Goal: Task Accomplishment & Management: Manage account settings

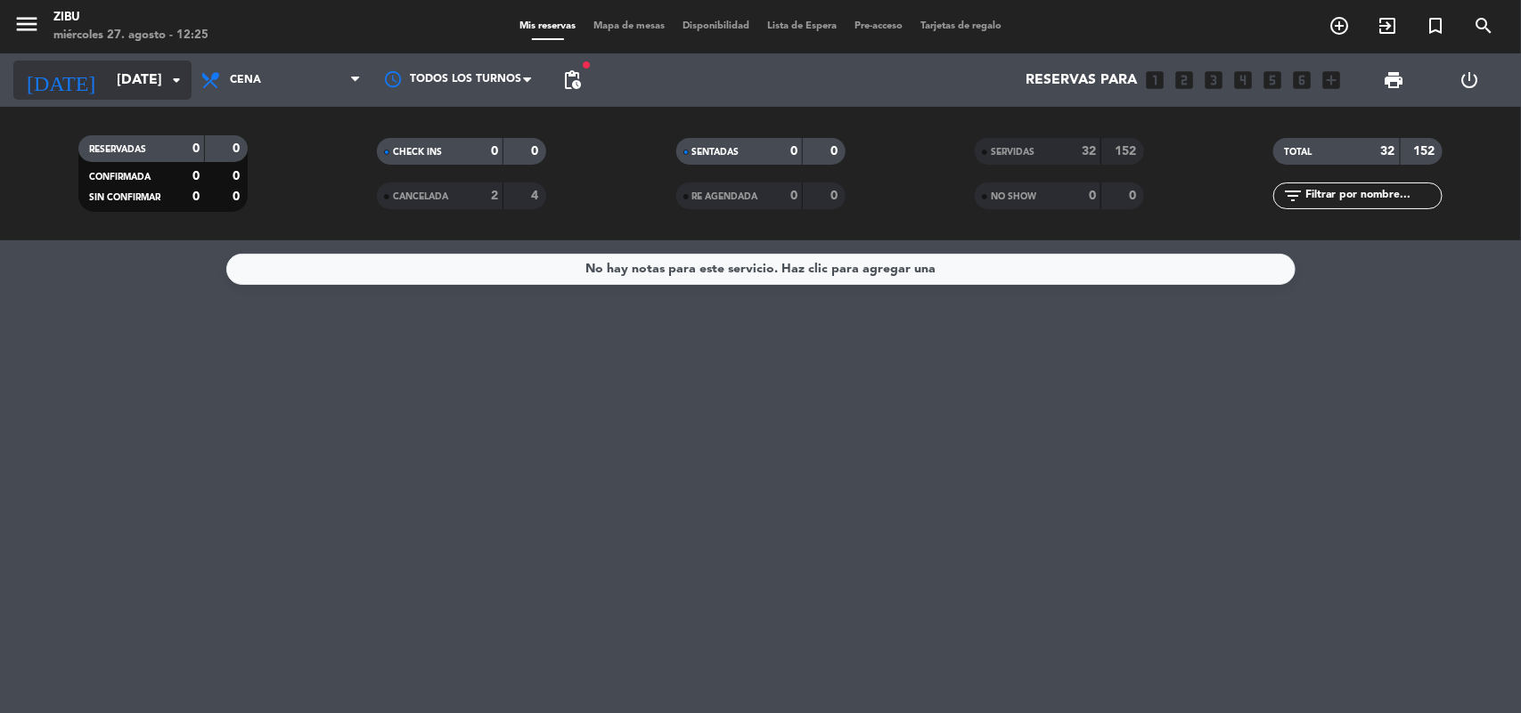
click at [166, 82] on icon "arrow_drop_down" at bounding box center [176, 79] width 21 height 21
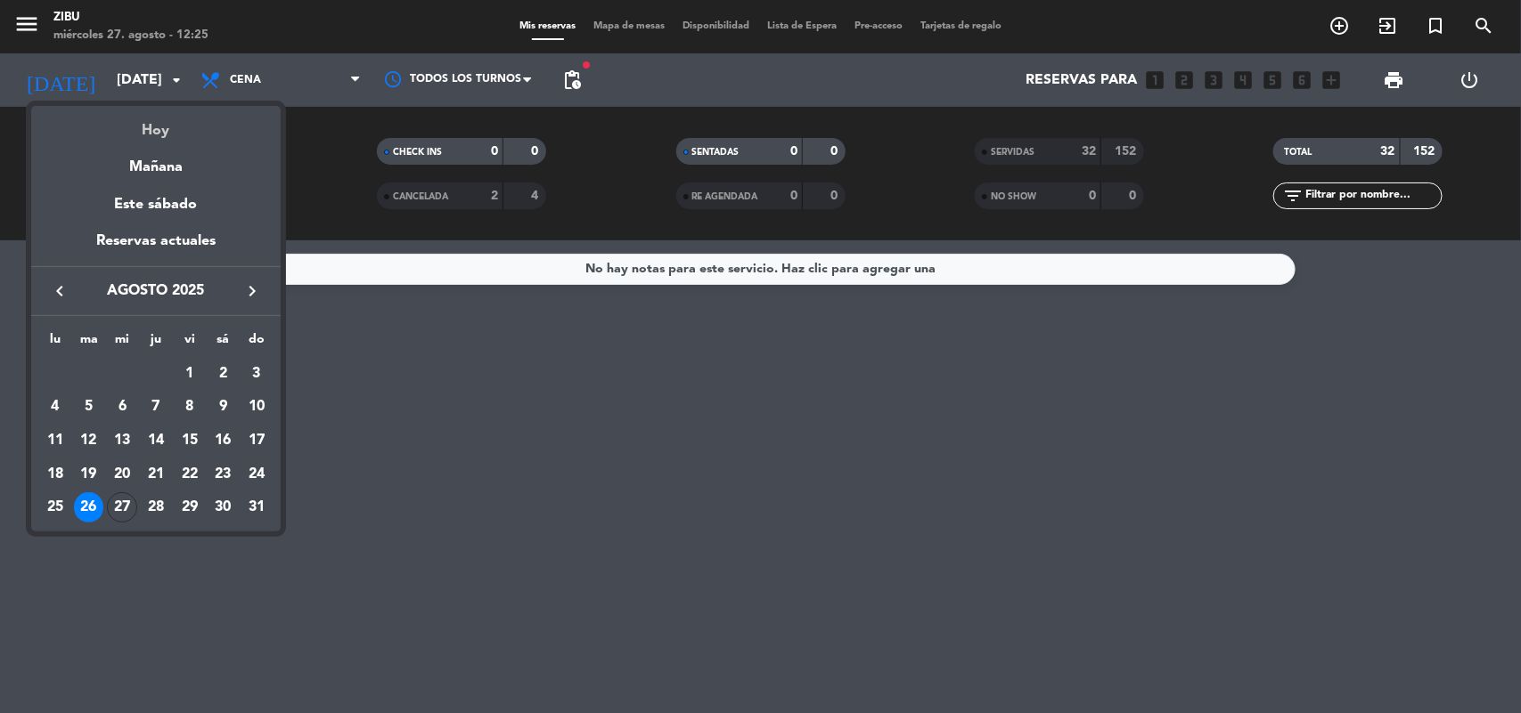
click at [212, 139] on div "Hoy" at bounding box center [155, 124] width 249 height 37
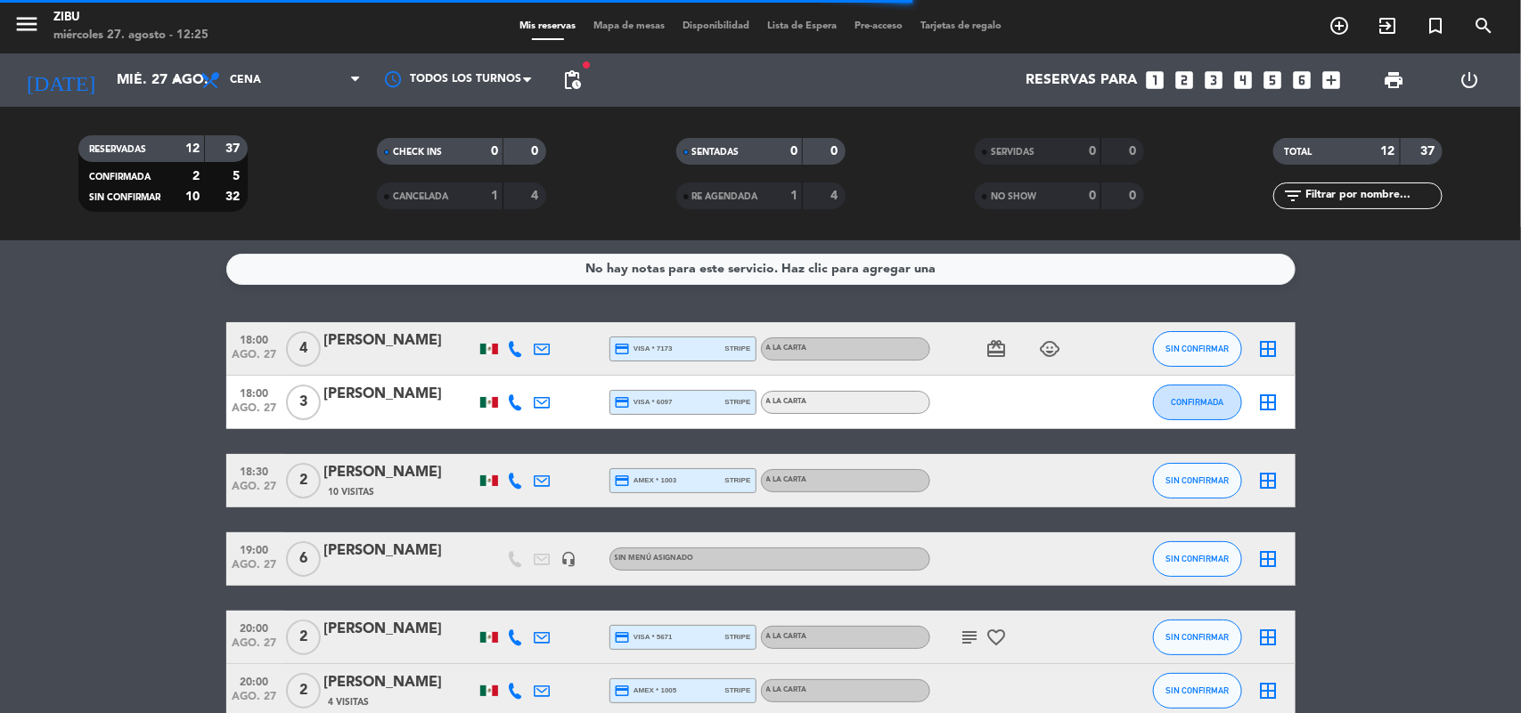
click at [99, 444] on bookings-row "18:00 [DATE] 4 [PERSON_NAME] credit_card visa * 7173 stripe A LA CARTA card_gif…" at bounding box center [760, 705] width 1521 height 766
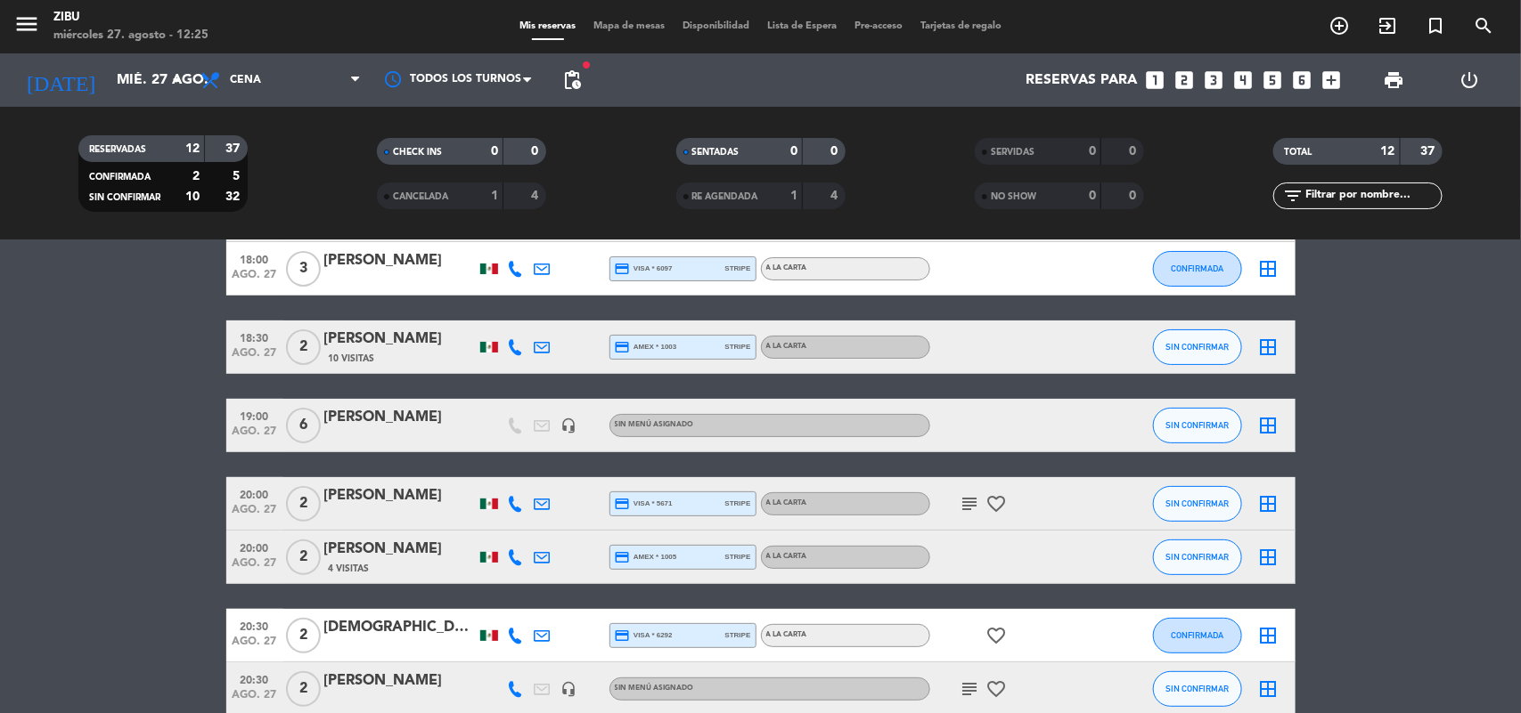
scroll to position [178, 0]
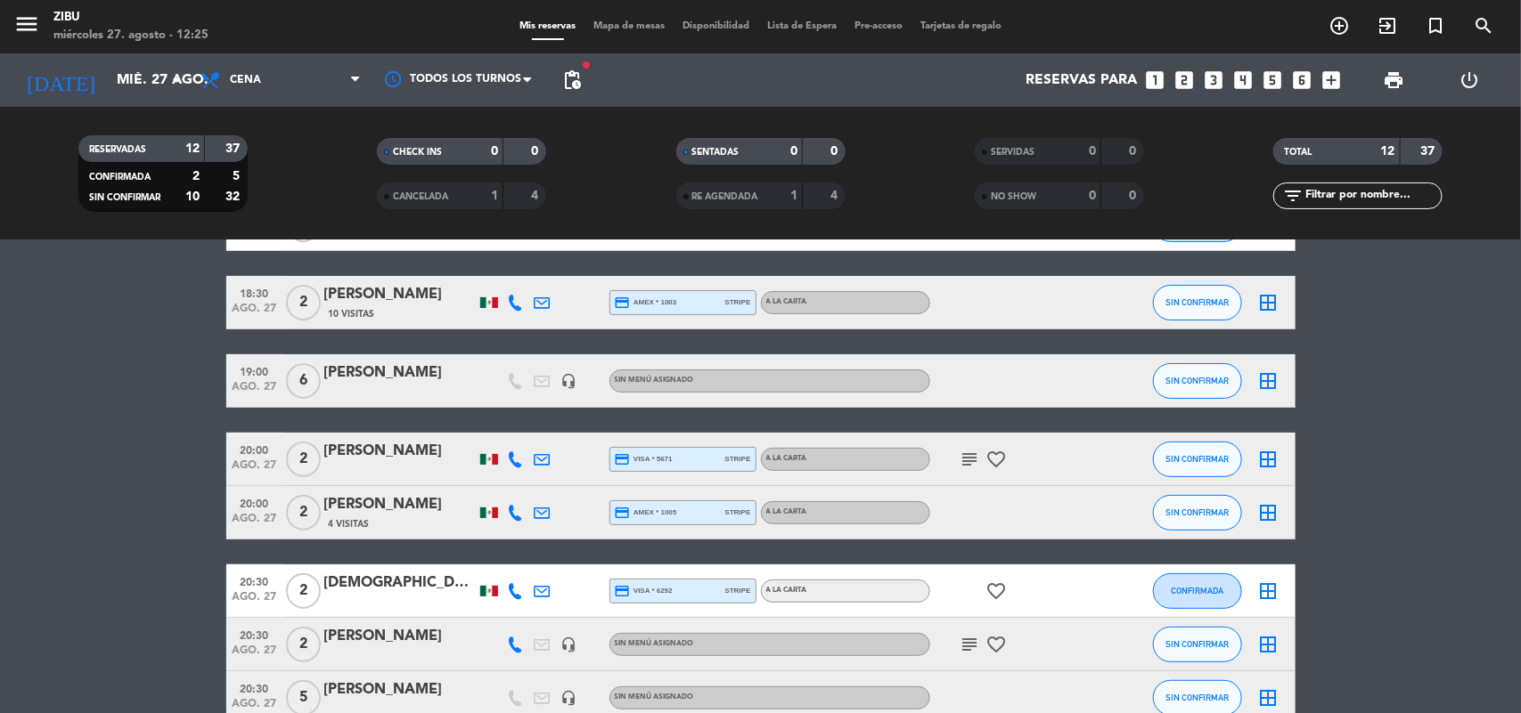
click at [251, 365] on span "19:00" at bounding box center [254, 371] width 45 height 20
click at [127, 406] on bookings-row "18:00 [DATE] 4 [PERSON_NAME] credit_card visa * 7173 stripe A LA CARTA card_gif…" at bounding box center [760, 527] width 1521 height 766
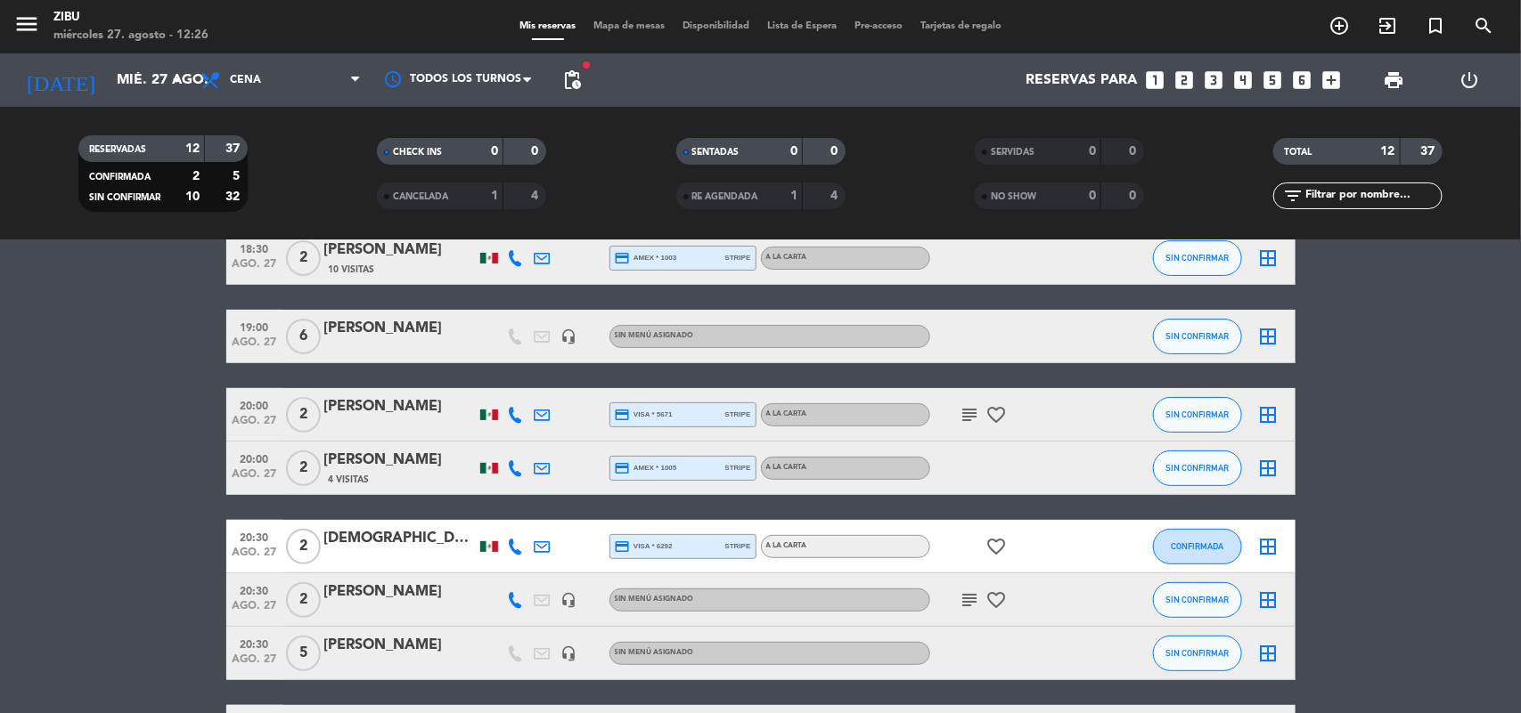
click at [263, 399] on span "20:00" at bounding box center [254, 405] width 45 height 20
click at [259, 455] on span "20:00" at bounding box center [254, 458] width 45 height 20
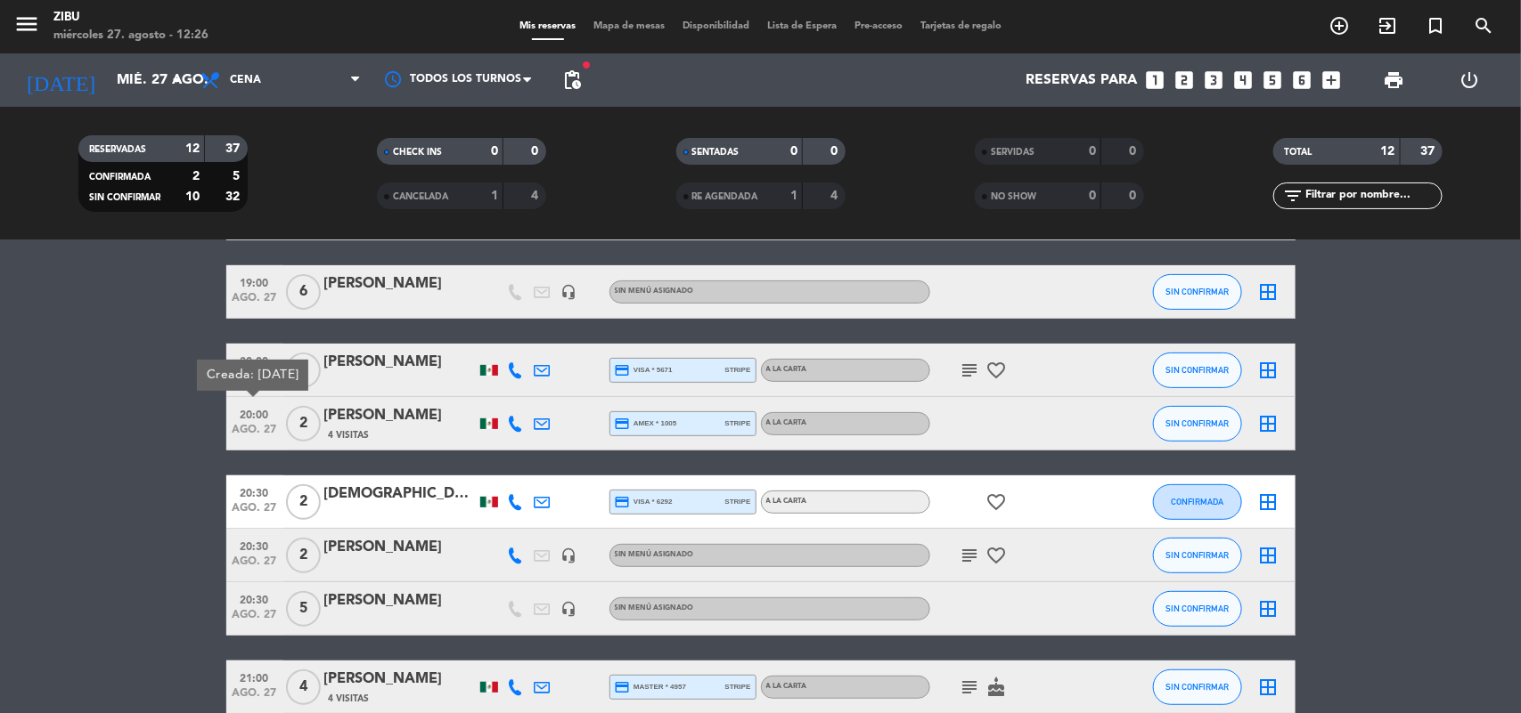
scroll to position [312, 0]
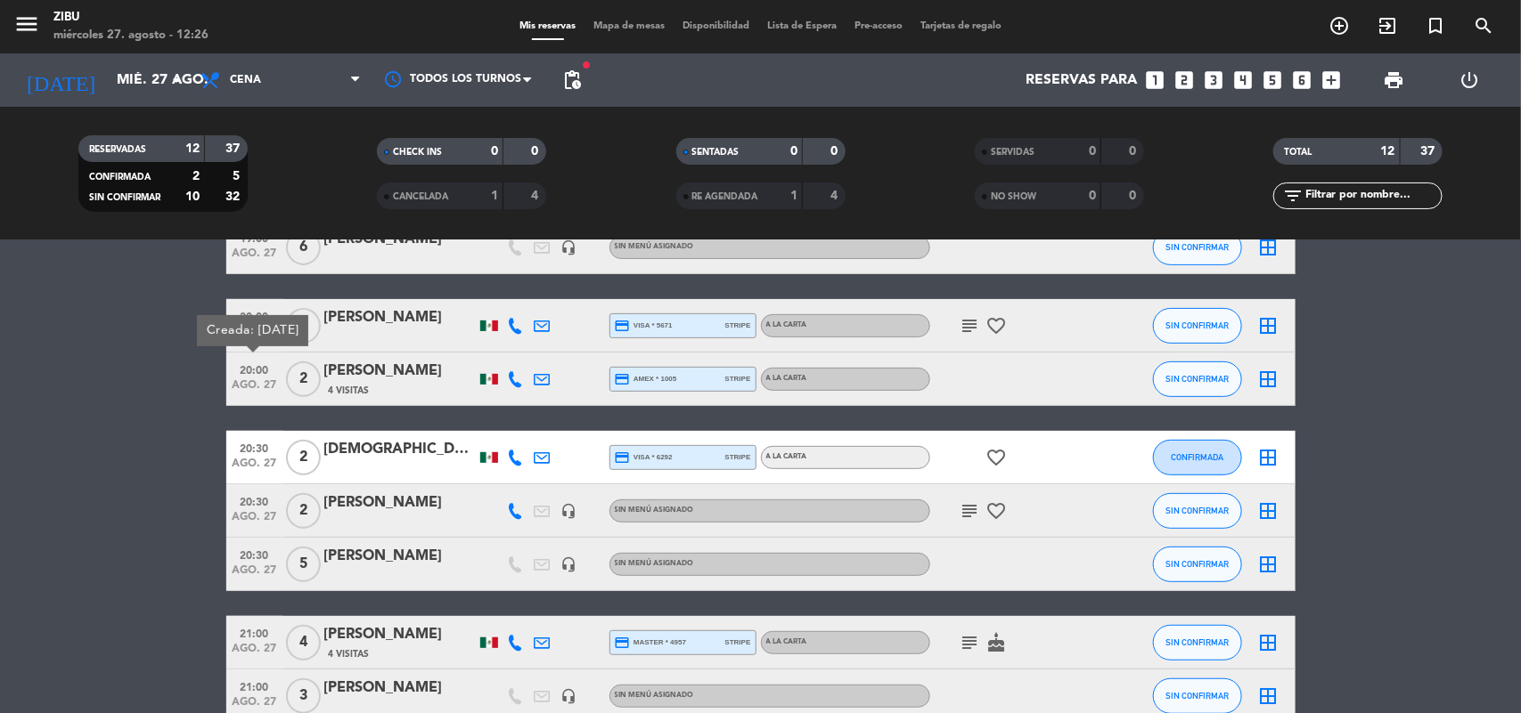
click at [248, 519] on span "ago. 27" at bounding box center [254, 521] width 45 height 20
click at [960, 503] on icon "subject" at bounding box center [969, 511] width 21 height 21
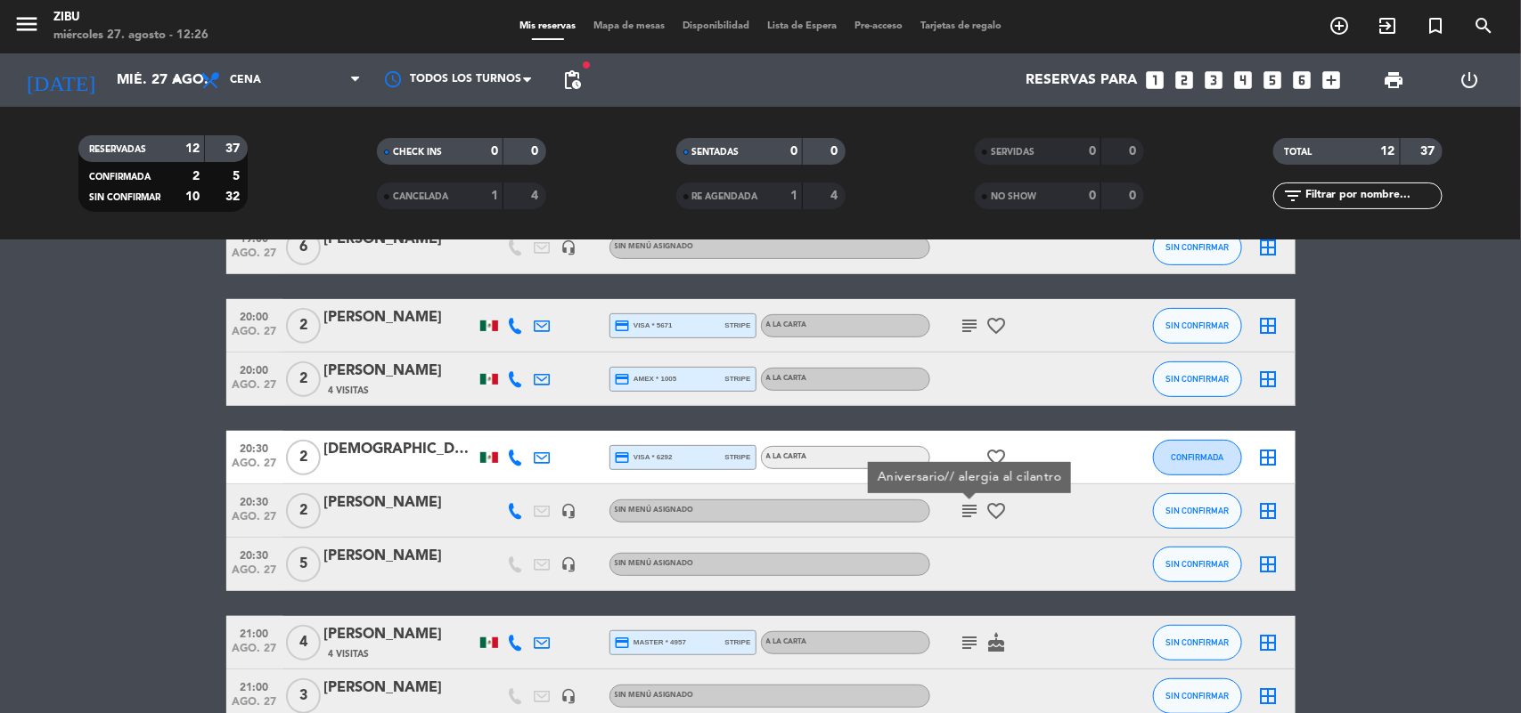
click at [248, 572] on span "ago. 27" at bounding box center [254, 575] width 45 height 20
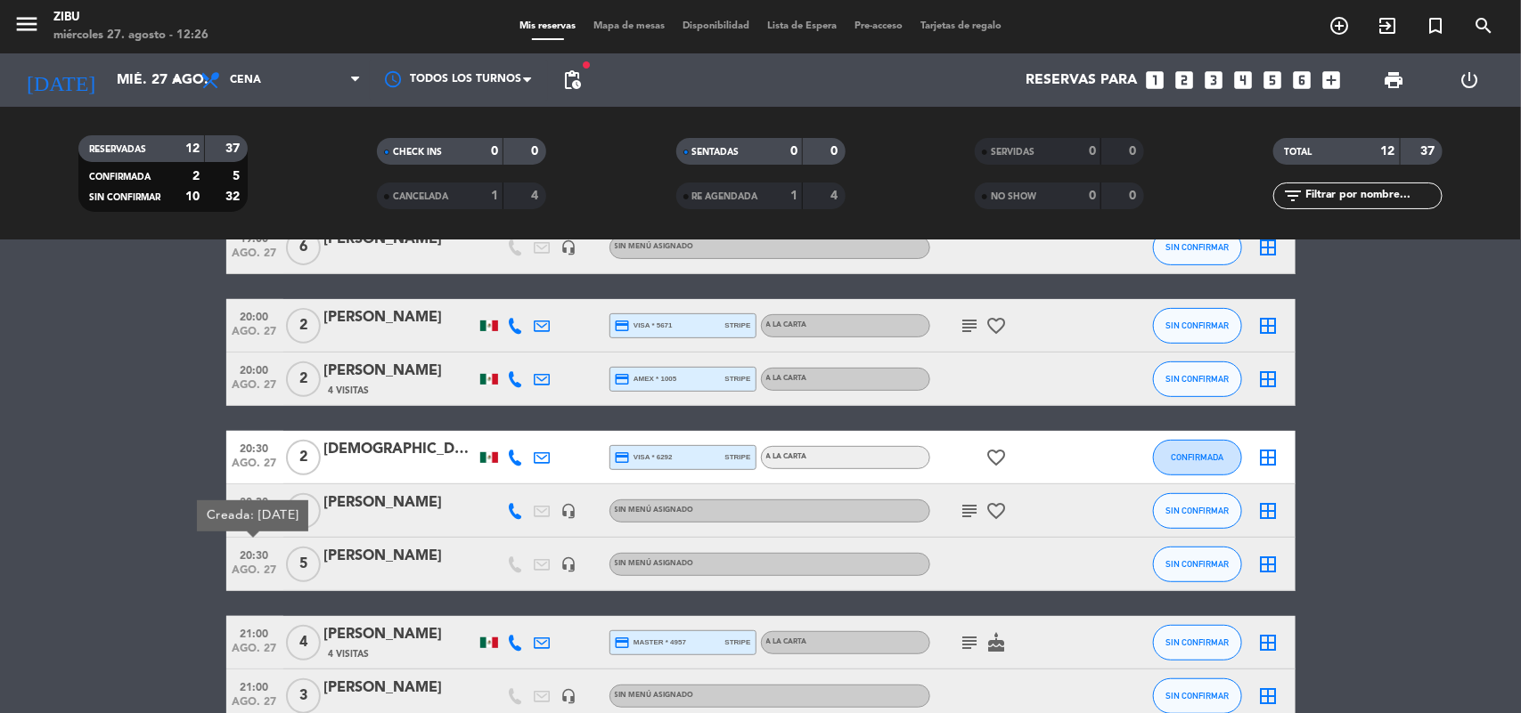
click at [567, 575] on div "headset_mic" at bounding box center [569, 564] width 27 height 53
click at [567, 566] on icon "headset_mic" at bounding box center [569, 565] width 16 height 16
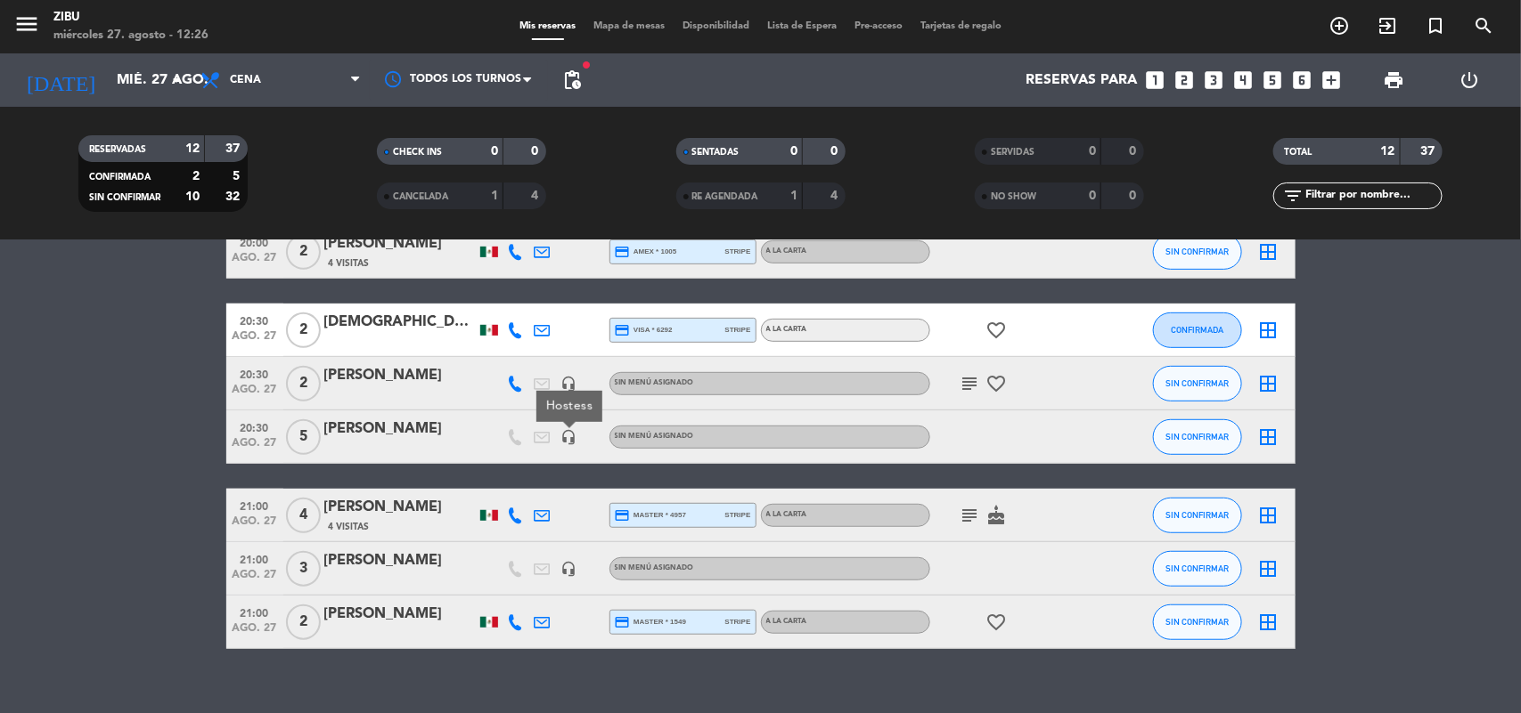
scroll to position [445, 0]
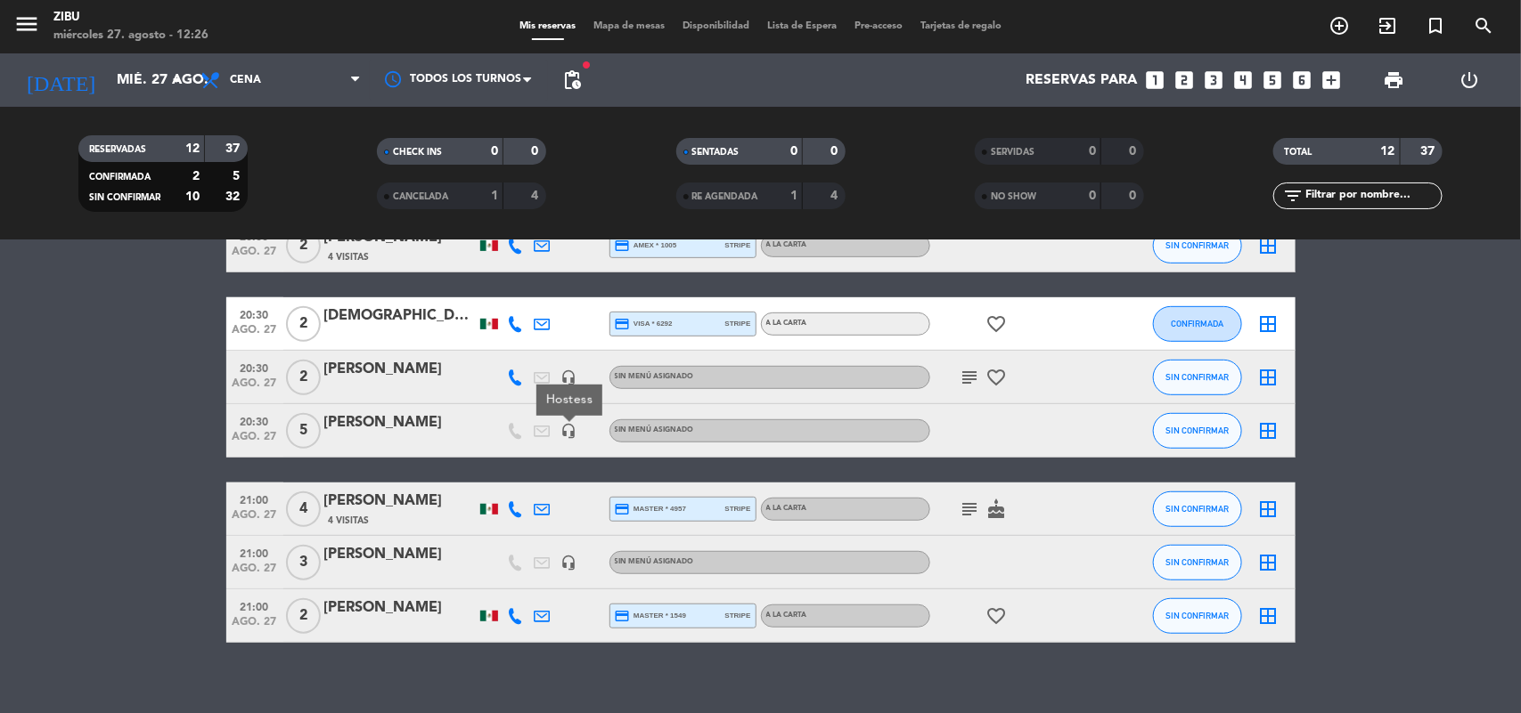
click at [567, 564] on icon "headset_mic" at bounding box center [569, 563] width 16 height 16
click at [243, 571] on span "ago. 27" at bounding box center [254, 573] width 45 height 20
click at [105, 549] on bookings-row "18:00 [DATE] 4 [PERSON_NAME] credit_card visa * 7173 stripe A LA CARTA card_gif…" at bounding box center [760, 260] width 1521 height 766
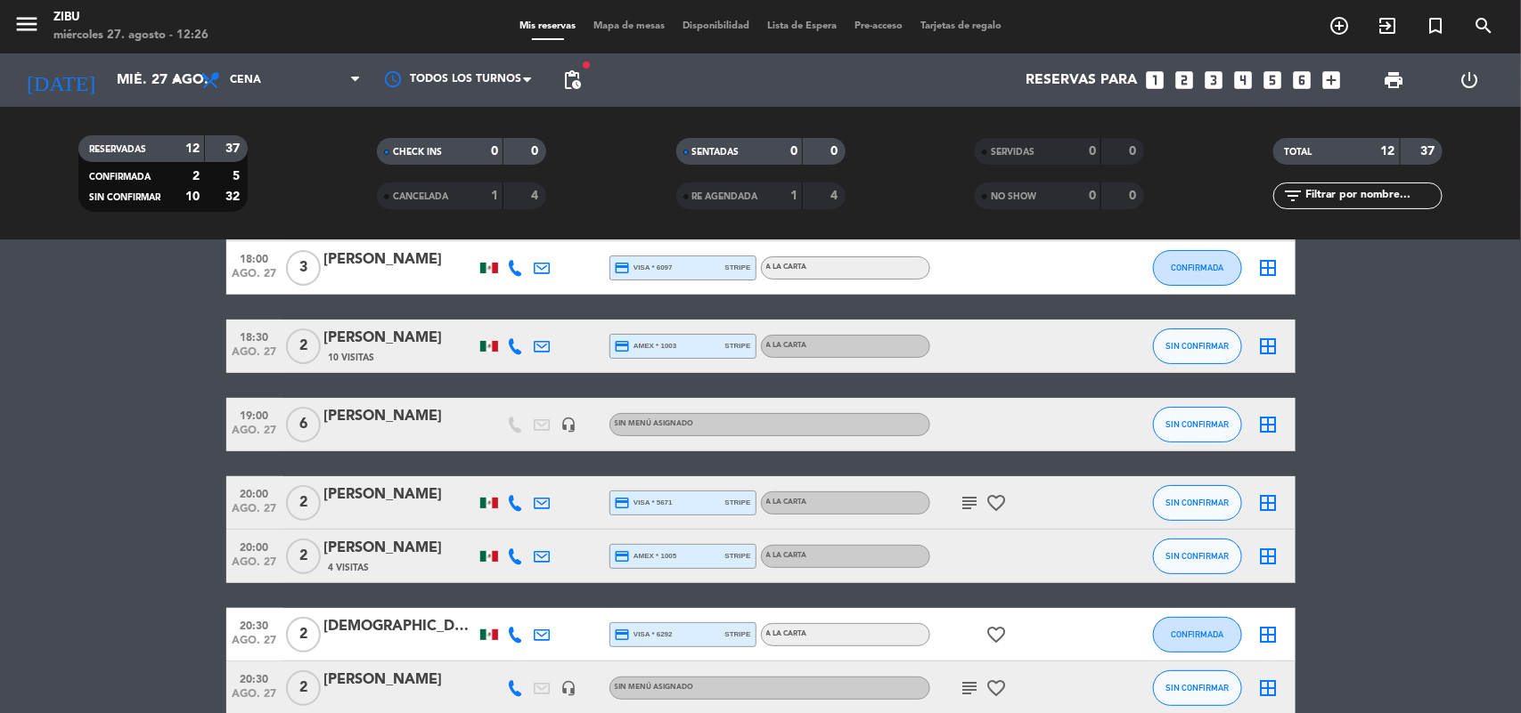
scroll to position [0, 0]
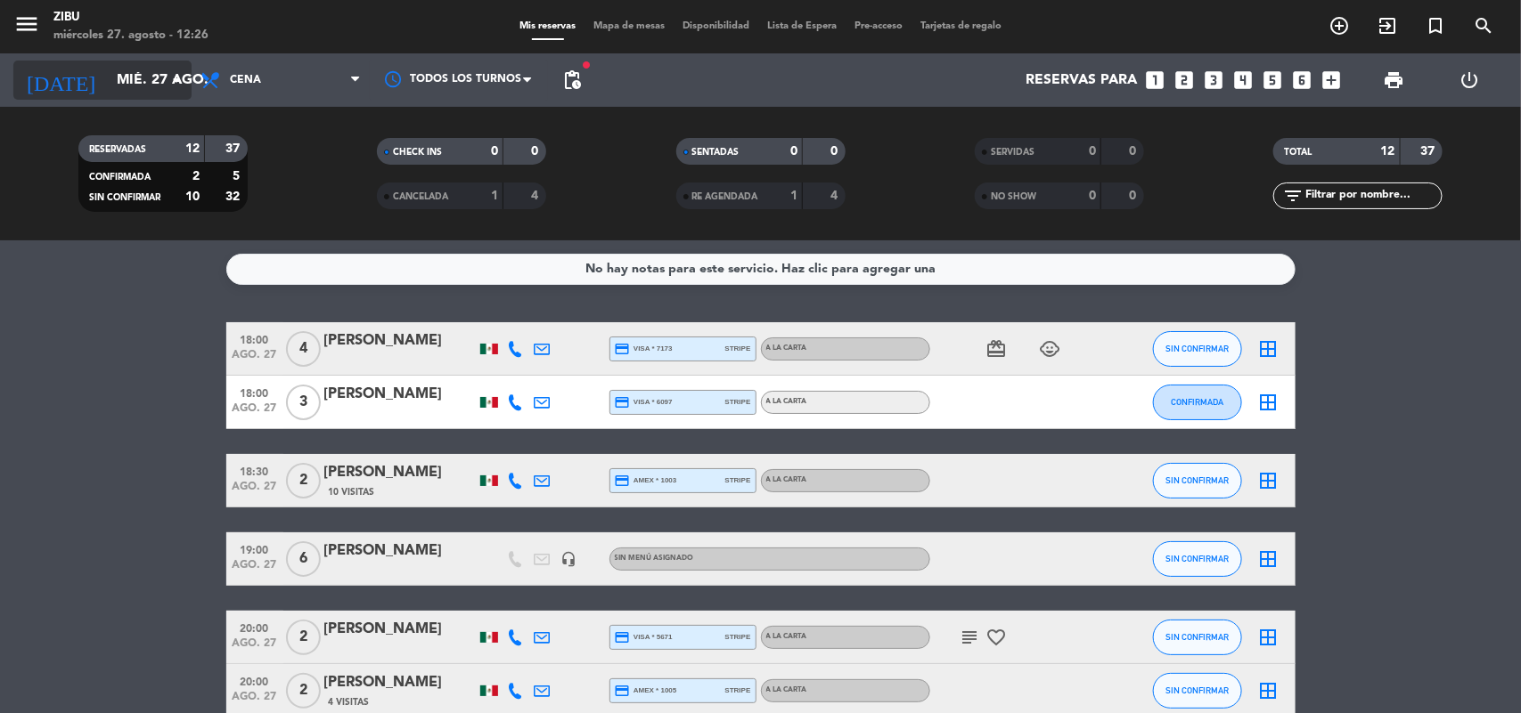
click at [114, 61] on div "[DATE] [DATE] arrow_drop_down" at bounding box center [102, 80] width 178 height 39
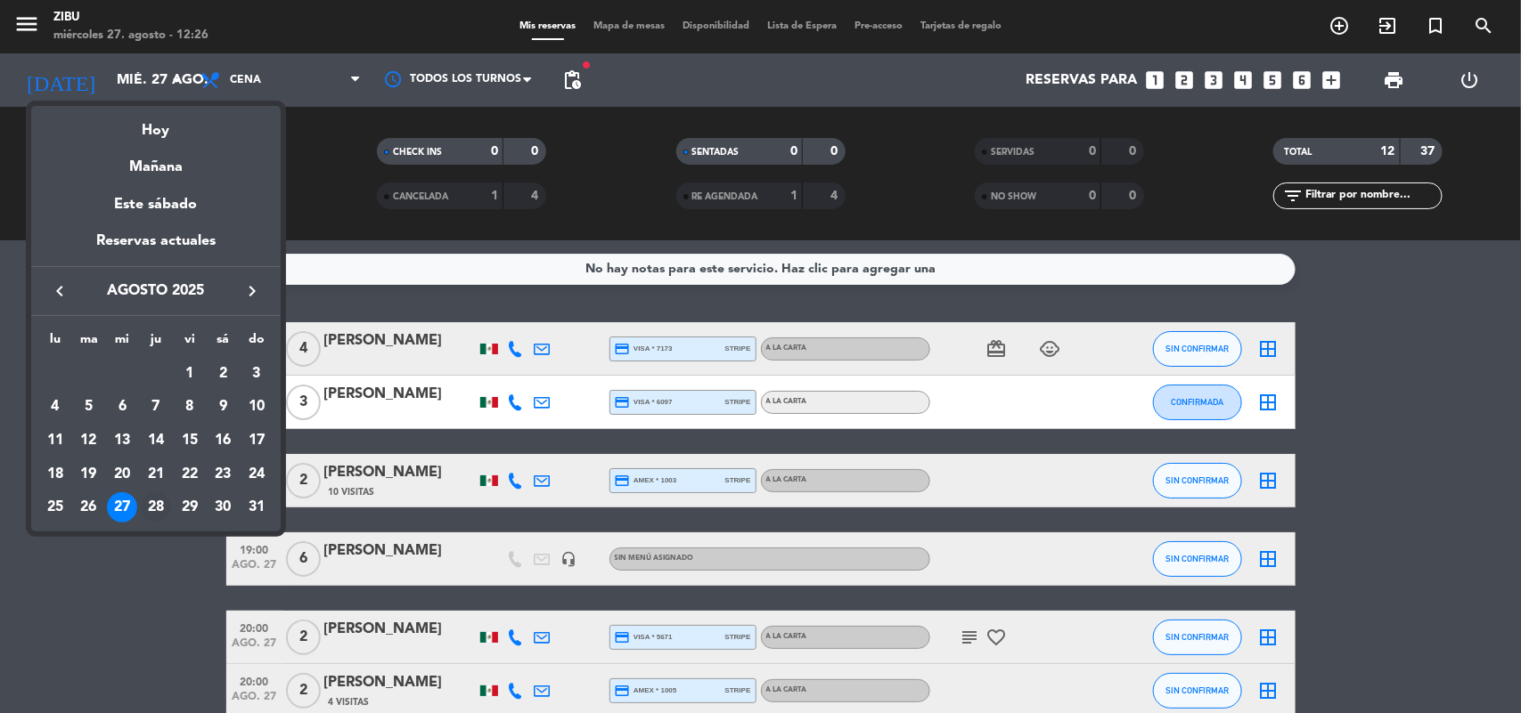
click at [158, 501] on div "28" at bounding box center [156, 508] width 30 height 30
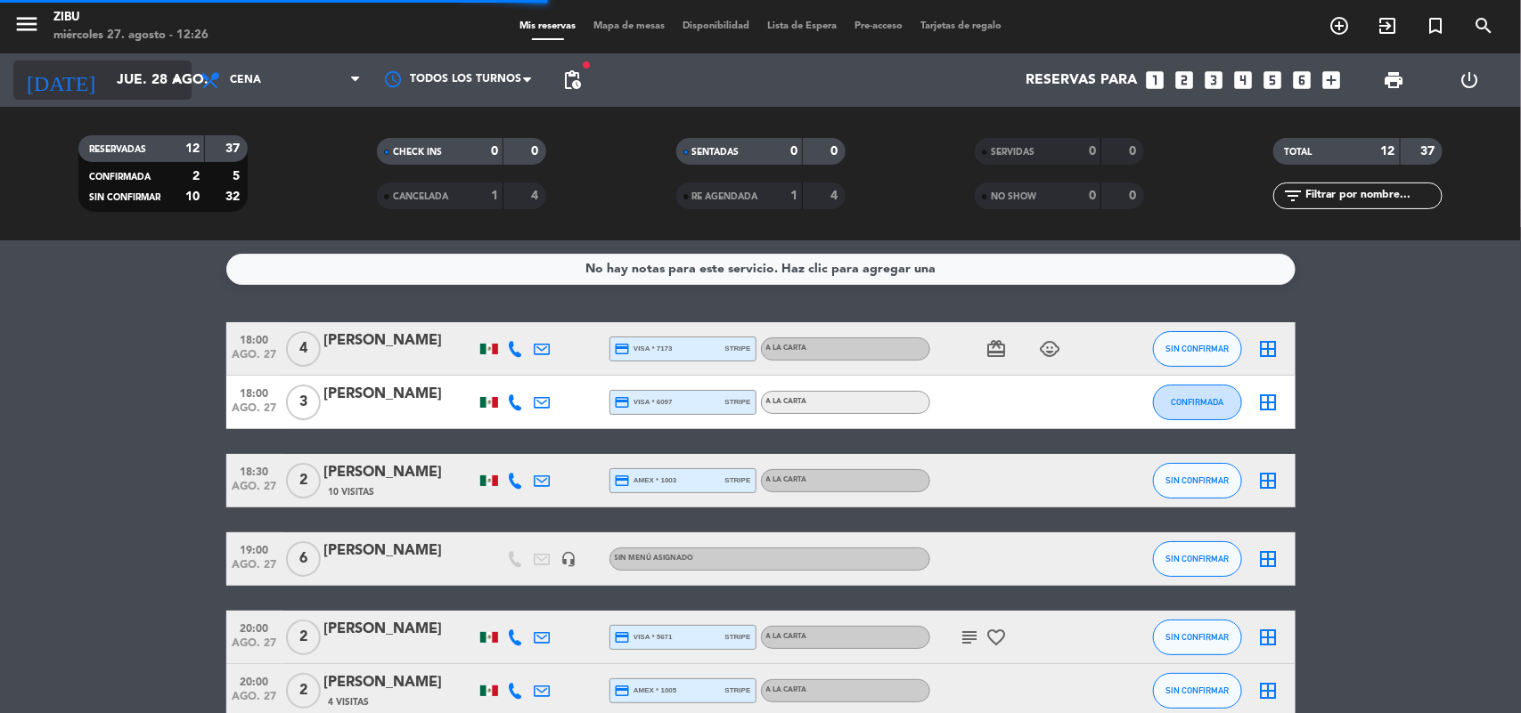
click at [118, 92] on input "jue. 28 ago." at bounding box center [202, 80] width 188 height 35
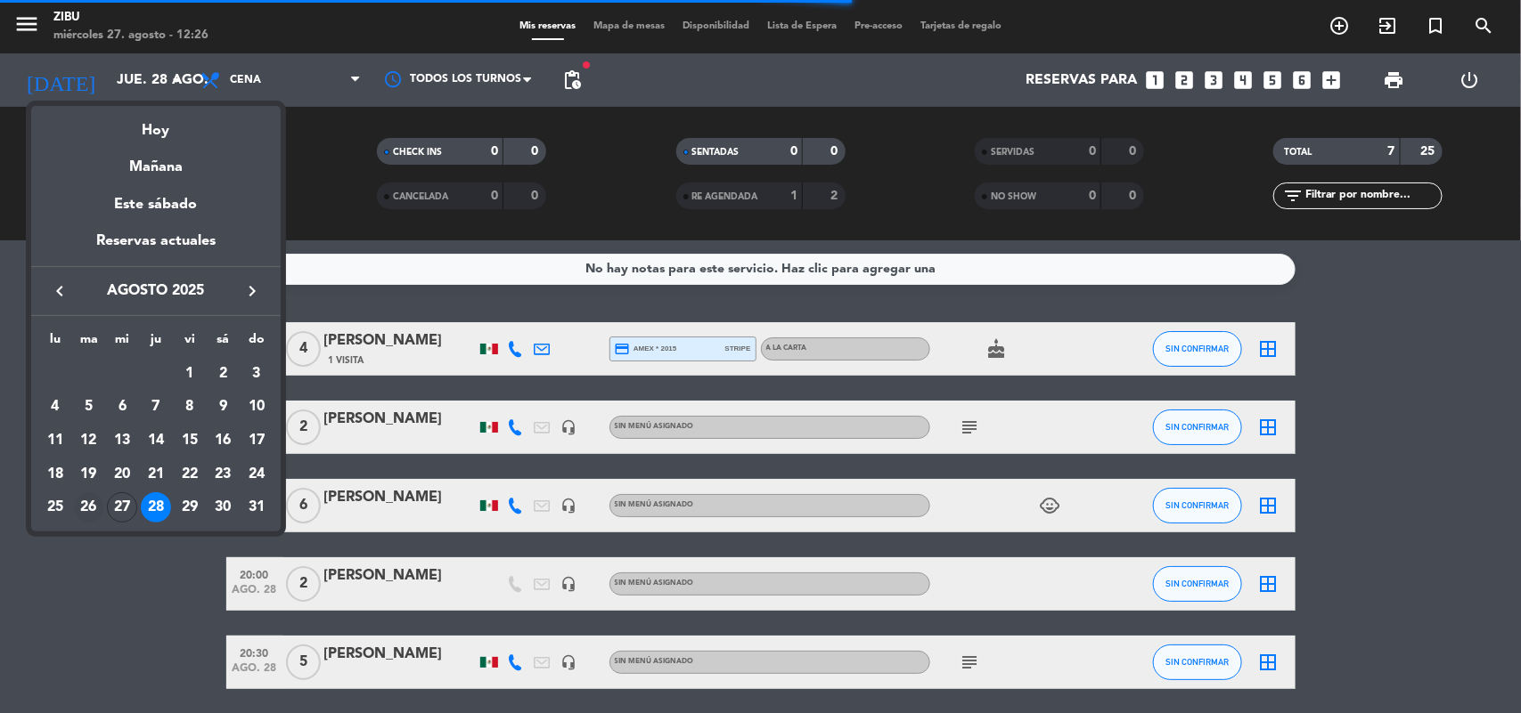
click at [92, 501] on div "26" at bounding box center [89, 508] width 30 height 30
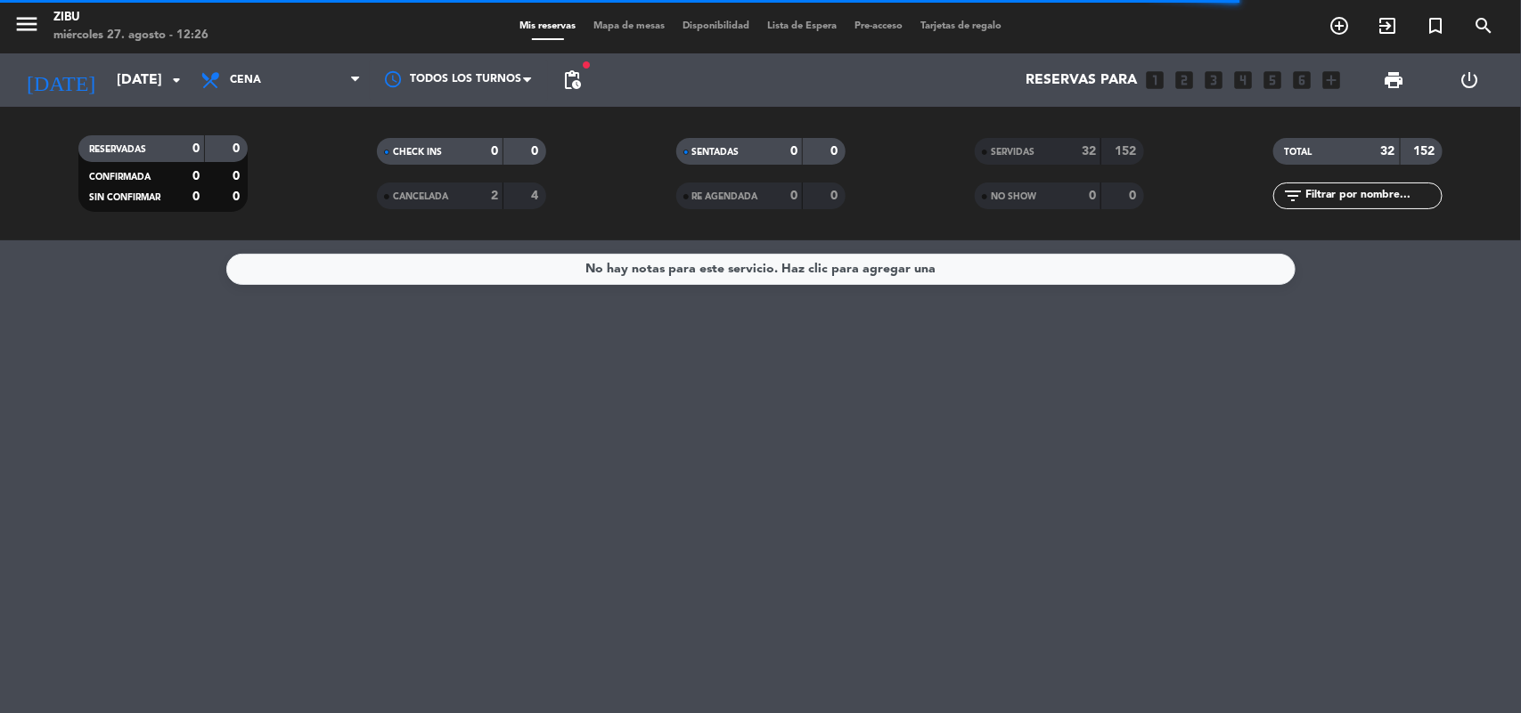
click at [986, 148] on div "SERVIDAS" at bounding box center [1020, 152] width 82 height 20
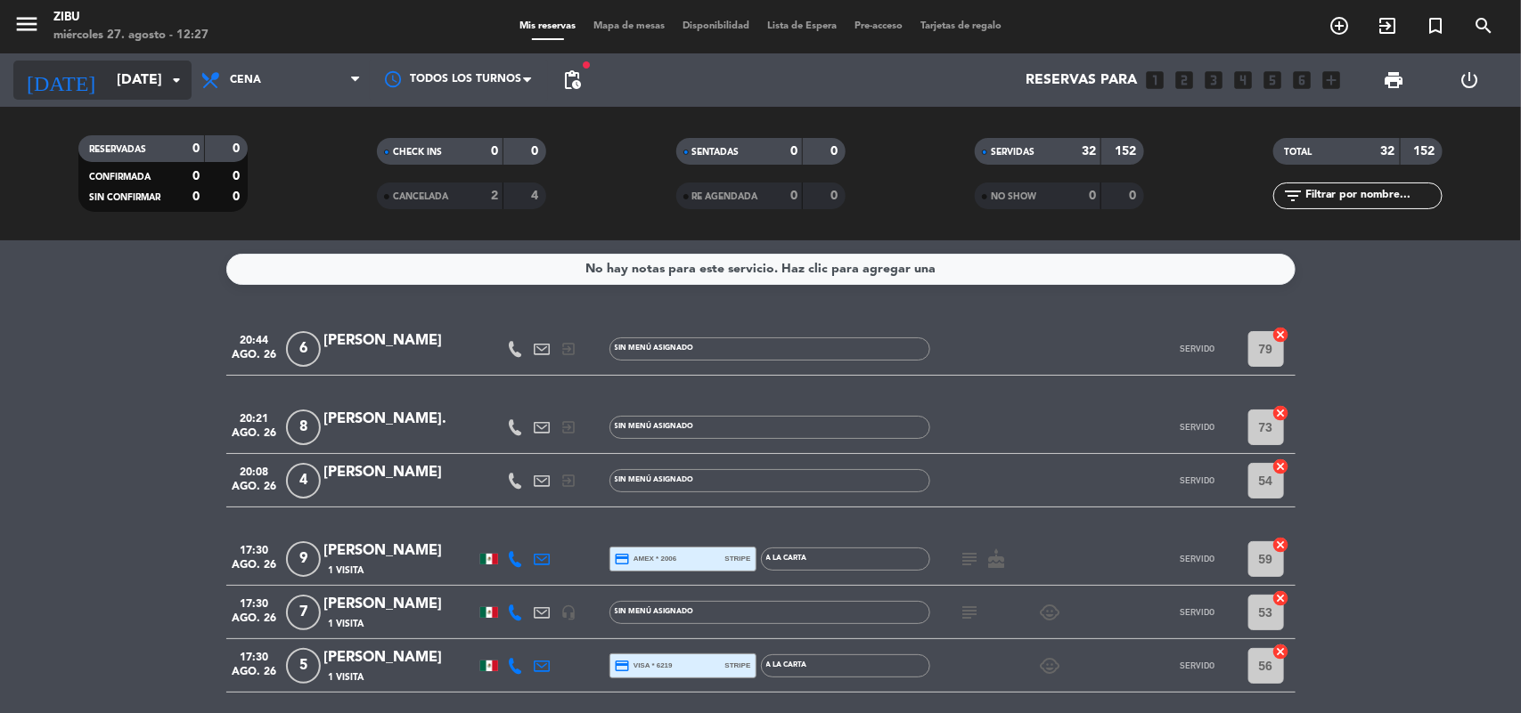
click at [113, 74] on input "[DATE]" at bounding box center [202, 80] width 188 height 35
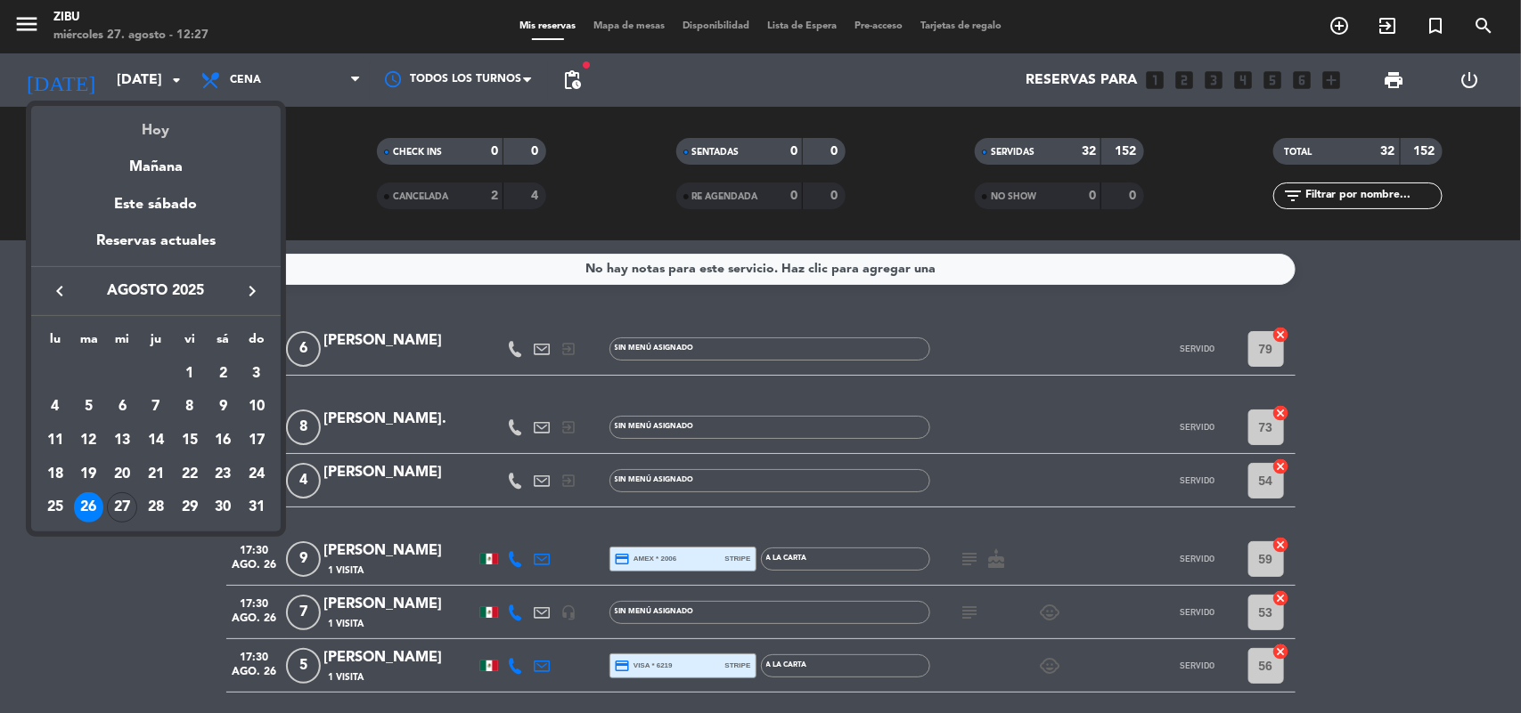
click at [208, 125] on div "Hoy" at bounding box center [155, 124] width 249 height 37
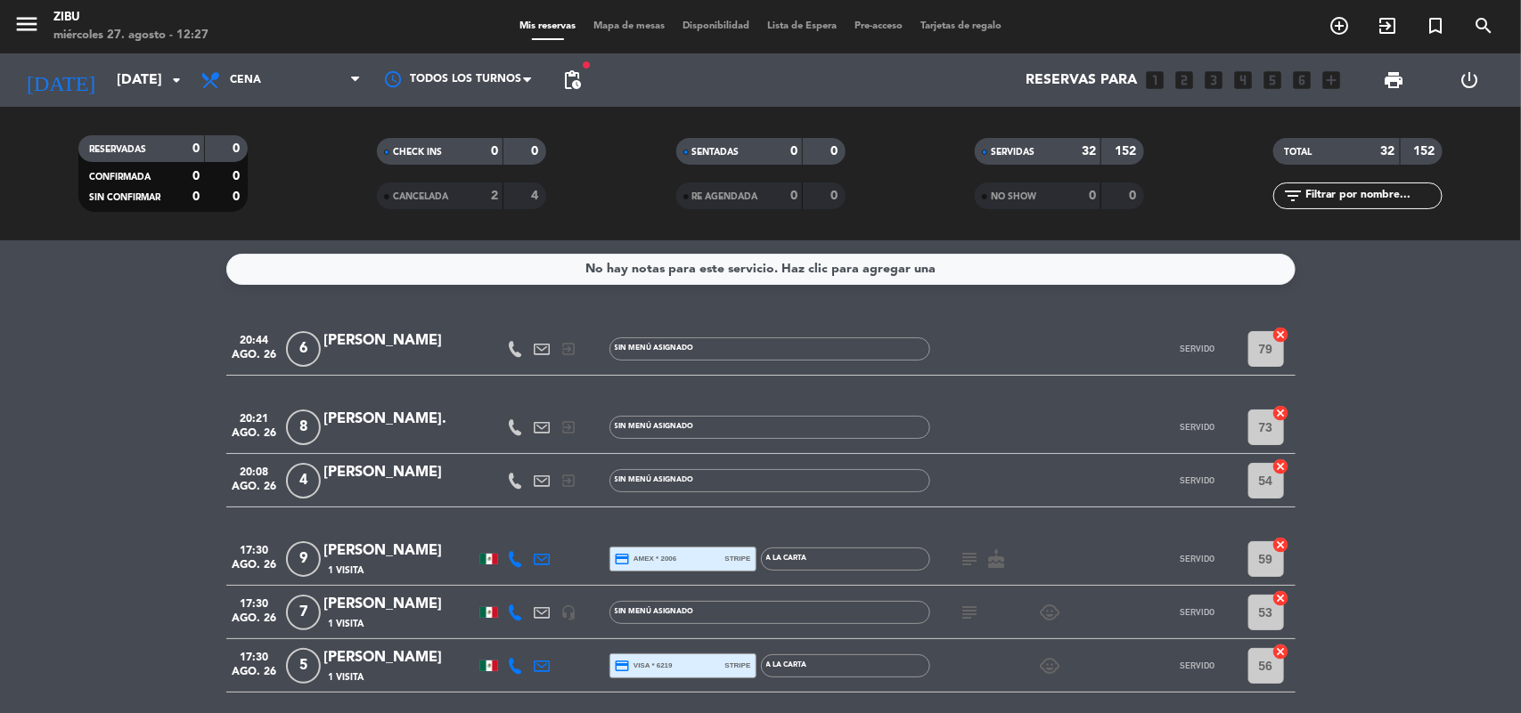
type input "mié. 27 ago."
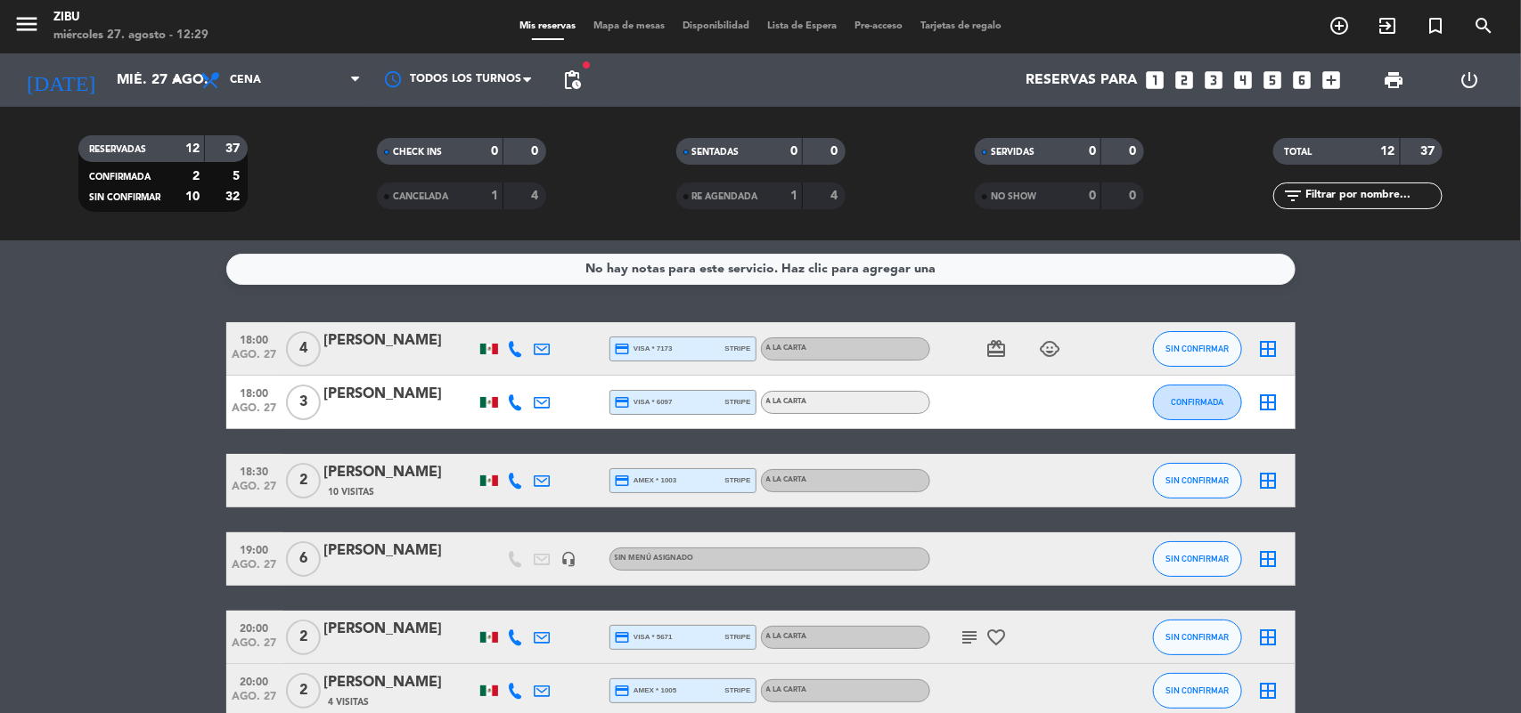
click at [1244, 86] on icon "looks_4" at bounding box center [1243, 80] width 23 height 23
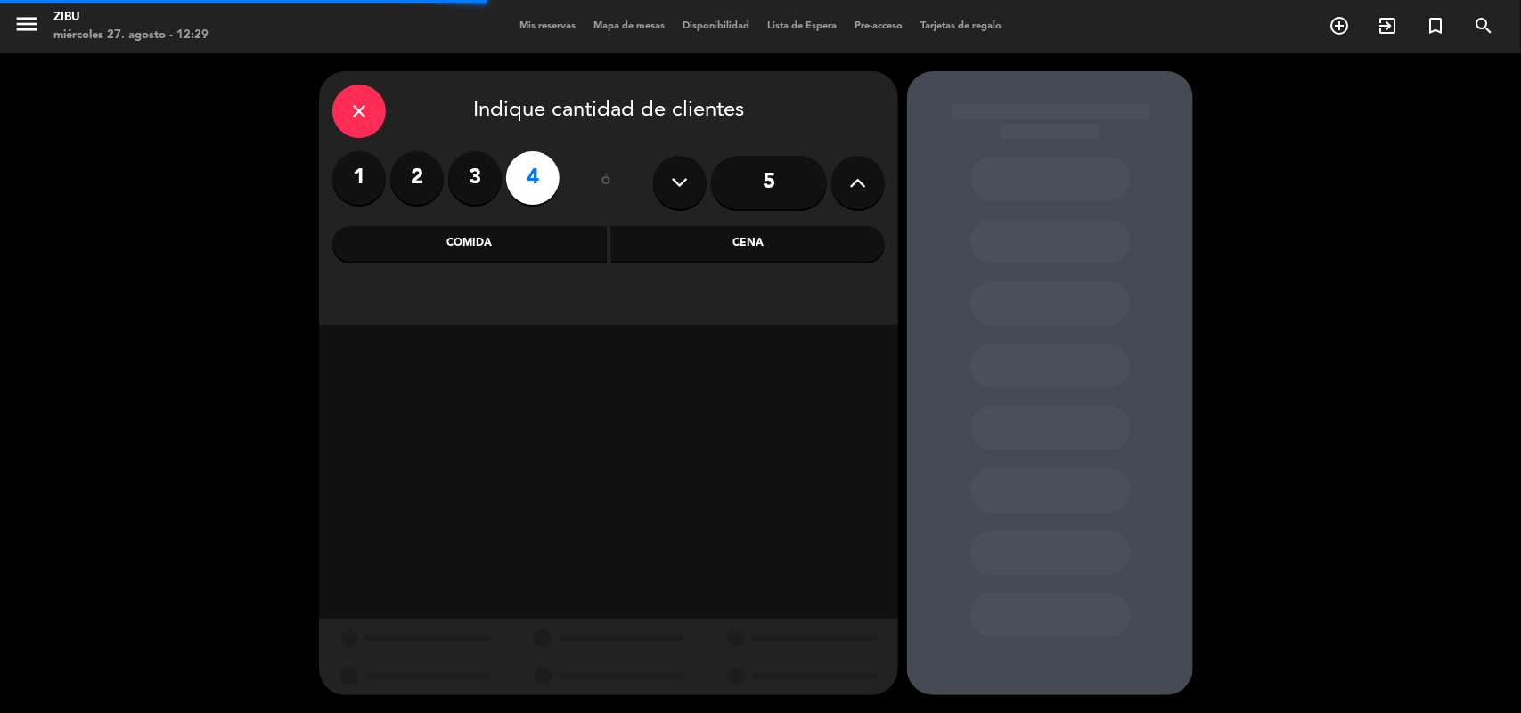
click at [844, 234] on div "Cena" at bounding box center [748, 244] width 274 height 36
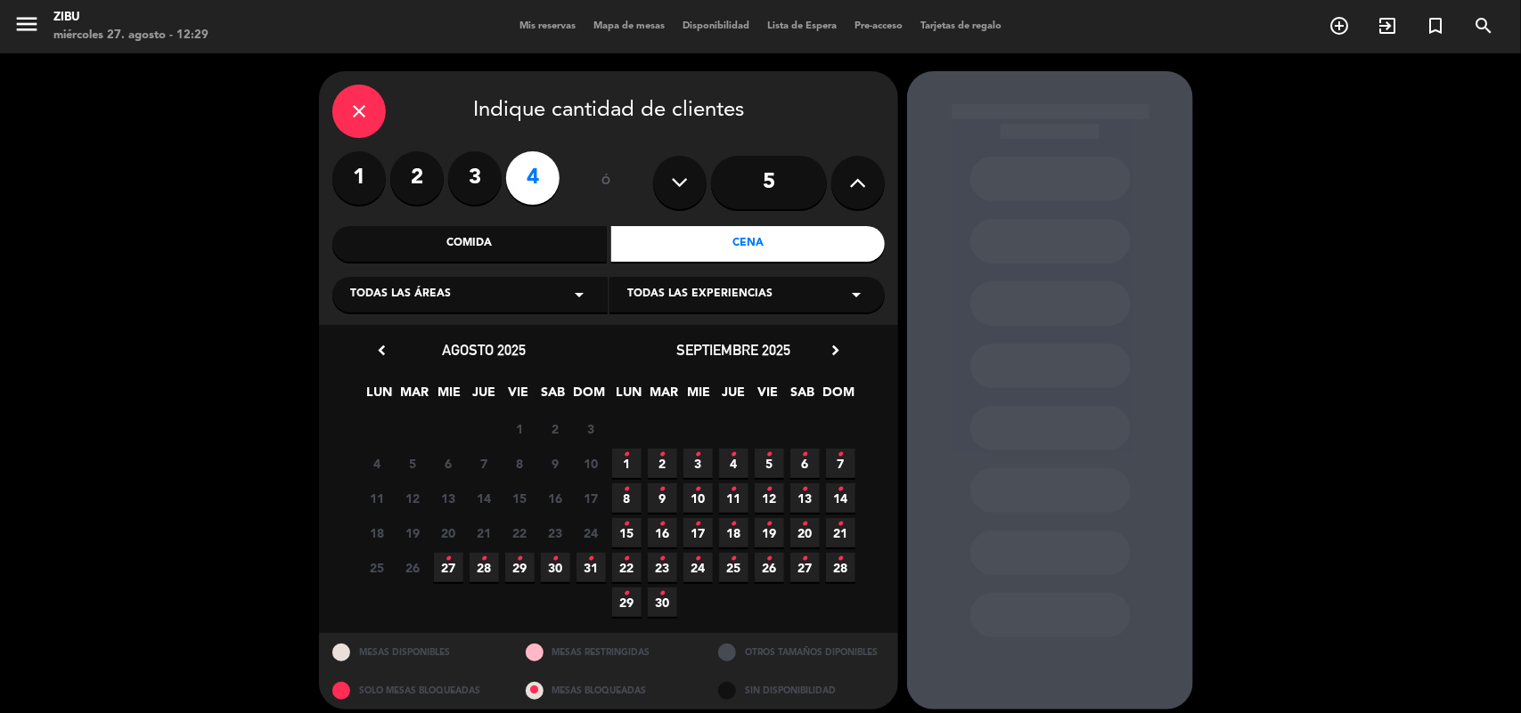
click at [470, 563] on span "28 •" at bounding box center [483, 567] width 29 height 29
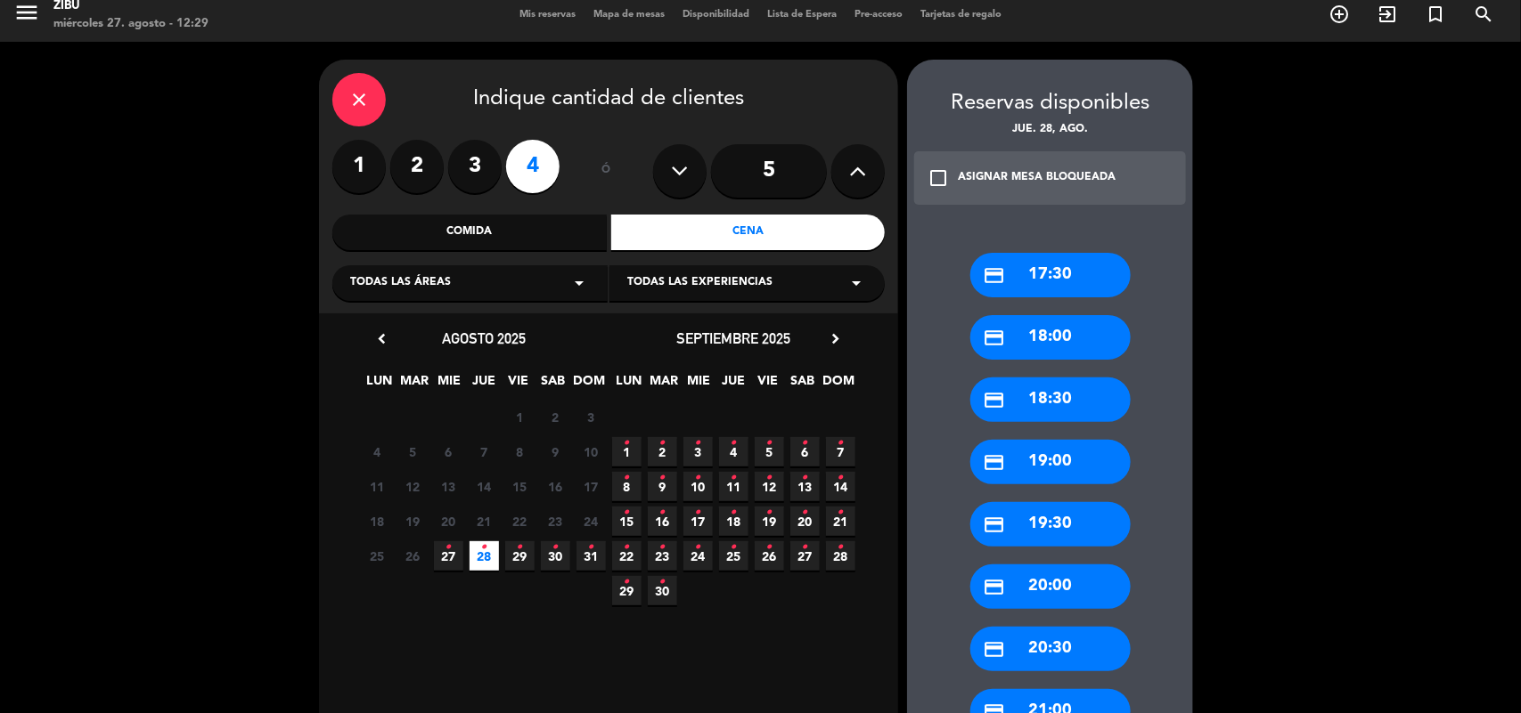
click at [1036, 435] on div "credit_card 17:30 credit_card 18:00 credit_card 18:30 credit_card 19:00 credit_…" at bounding box center [1050, 640] width 286 height 846
click at [1035, 450] on div "credit_card 19:00" at bounding box center [1050, 462] width 160 height 45
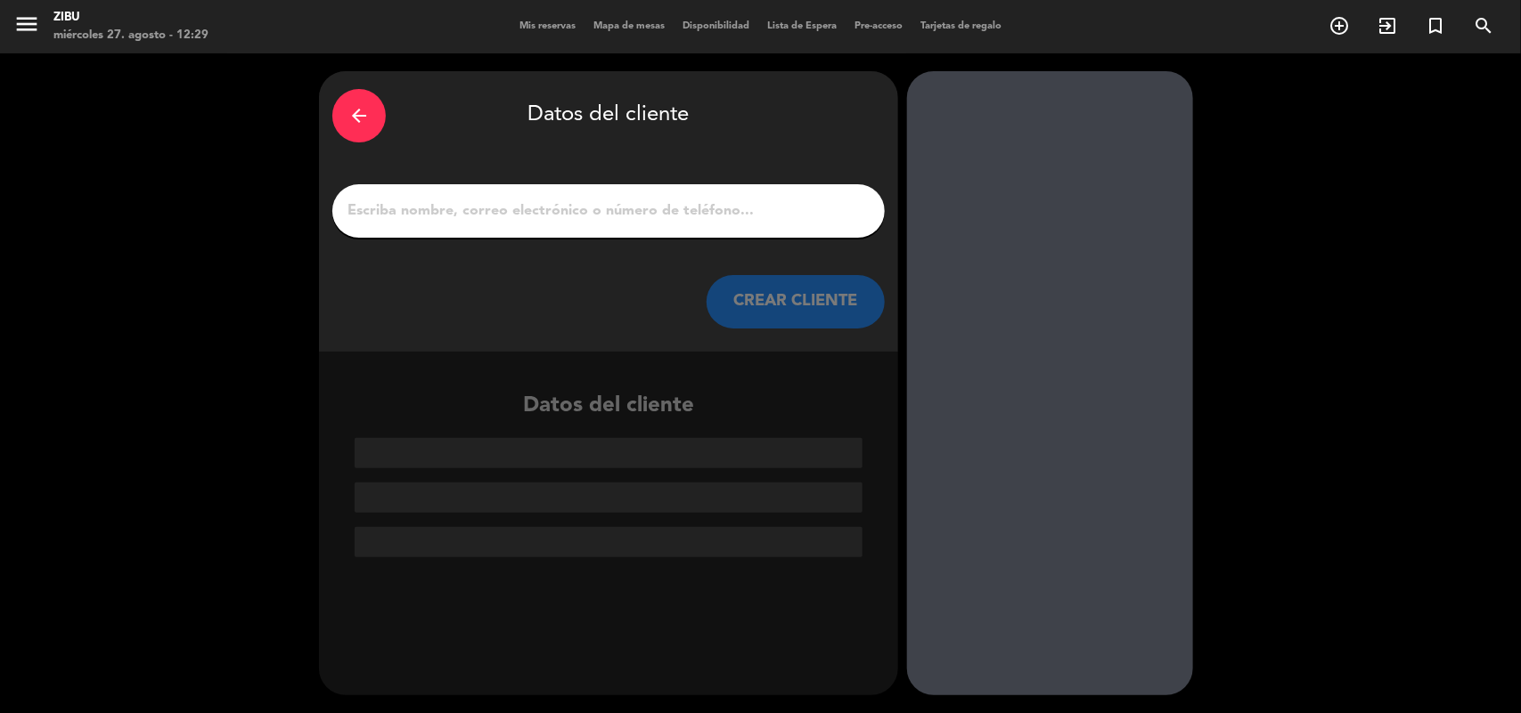
scroll to position [0, 0]
click at [735, 225] on div at bounding box center [608, 210] width 552 height 53
click at [746, 192] on div at bounding box center [608, 210] width 552 height 53
click at [744, 207] on input "1" at bounding box center [609, 211] width 526 height 25
paste input "[PERSON_NAME]"
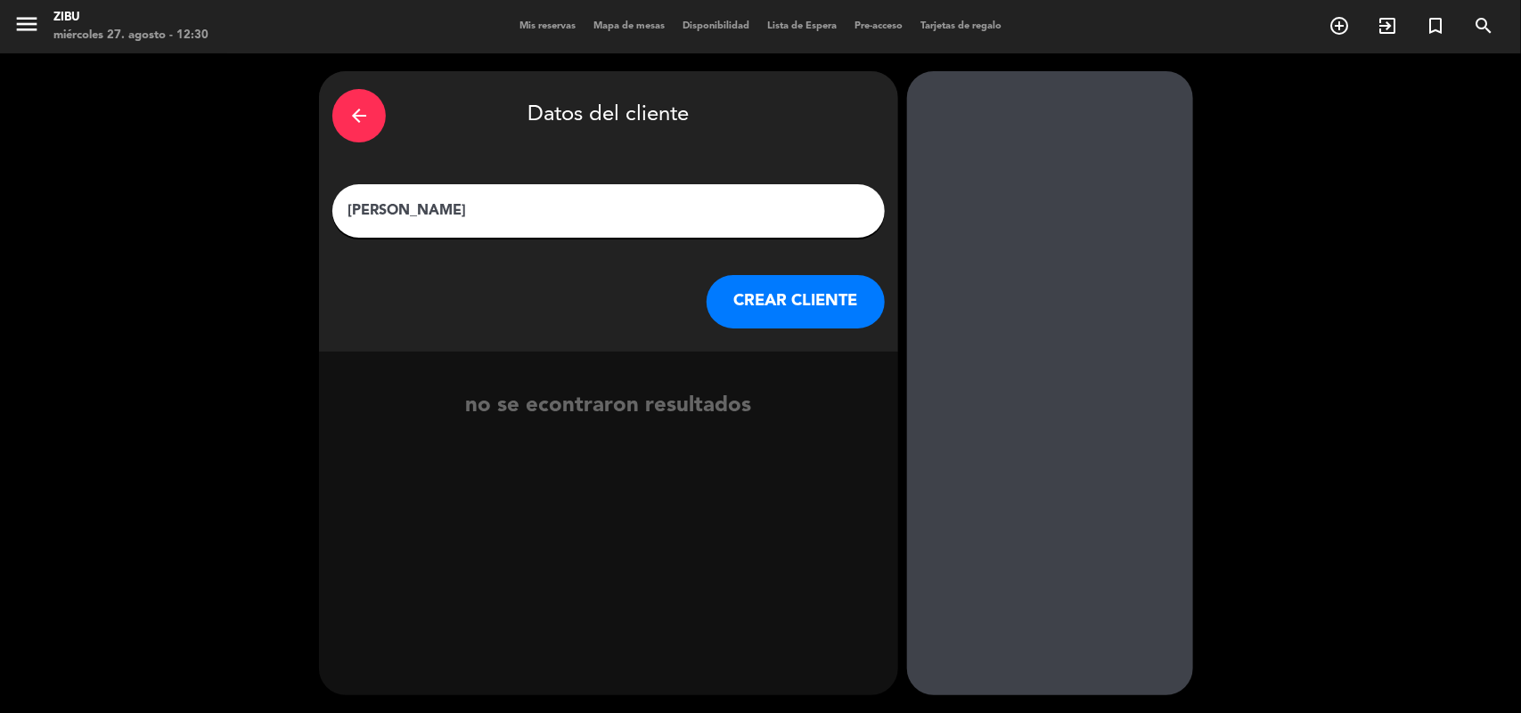
type input "[PERSON_NAME]"
click at [776, 294] on button "CREAR CLIENTE" at bounding box center [795, 301] width 178 height 53
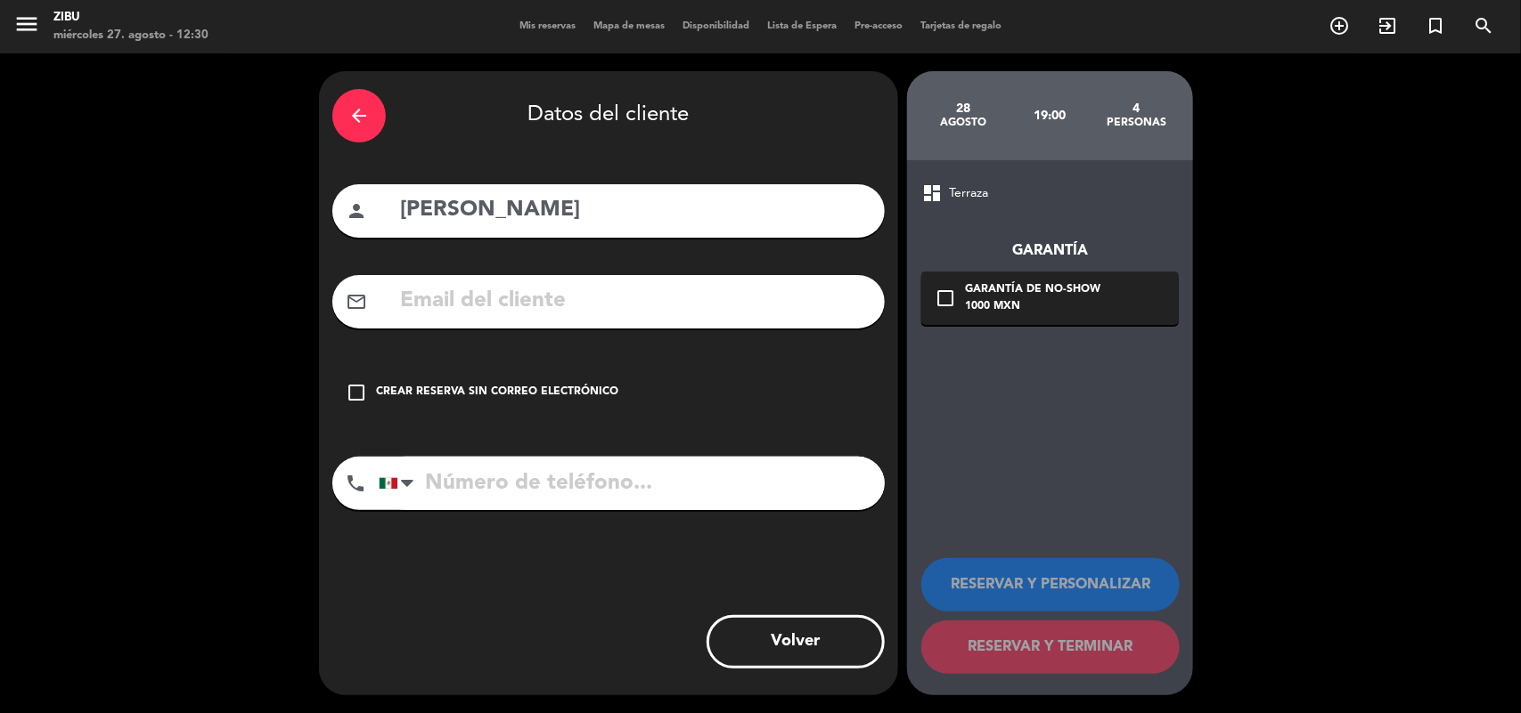
click at [501, 374] on div "check_box_outline_blank Crear reserva sin correo electrónico" at bounding box center [608, 392] width 552 height 53
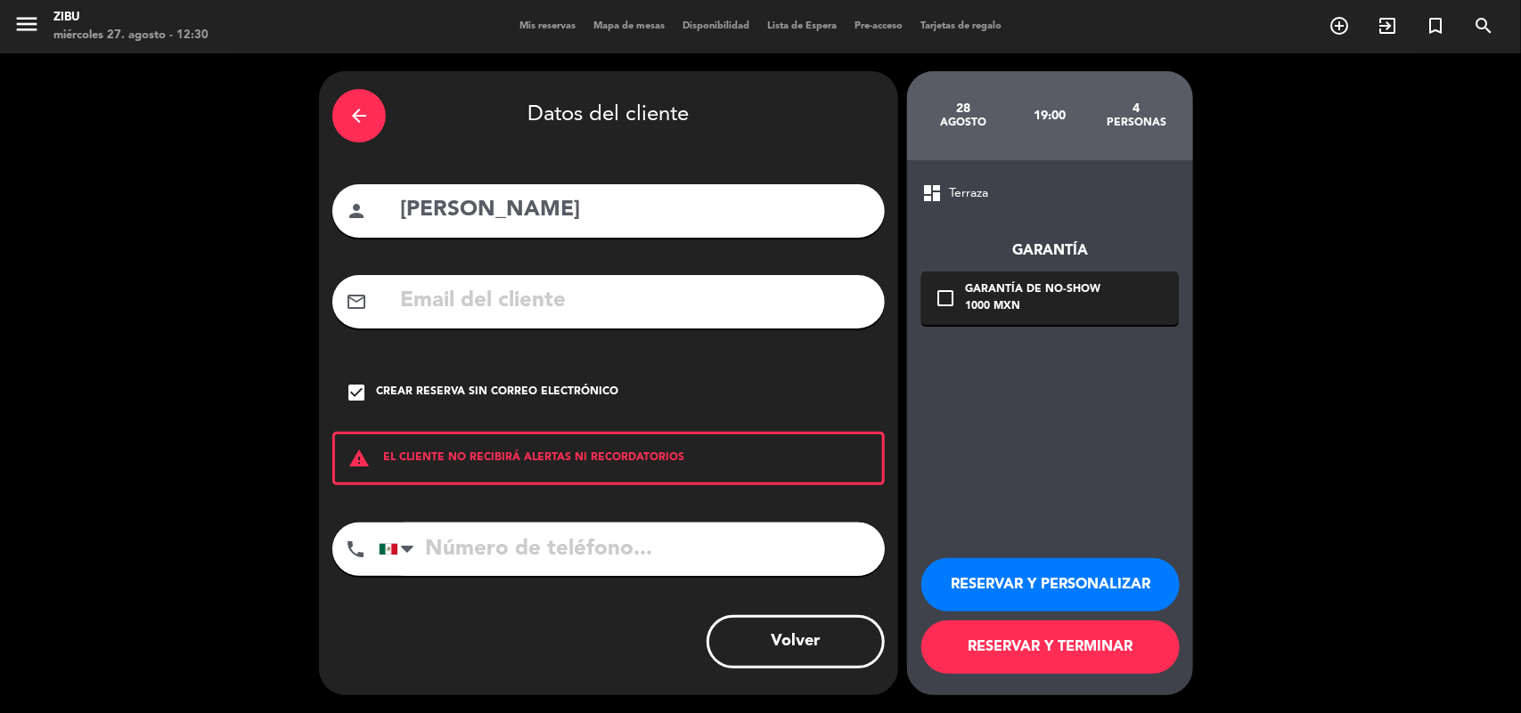
click at [537, 526] on input "tel" at bounding box center [632, 549] width 506 height 53
paste input "55 1082 2513"
type input "55 1082 2513"
click at [989, 594] on button "RESERVAR Y PERSONALIZAR" at bounding box center [1050, 584] width 258 height 53
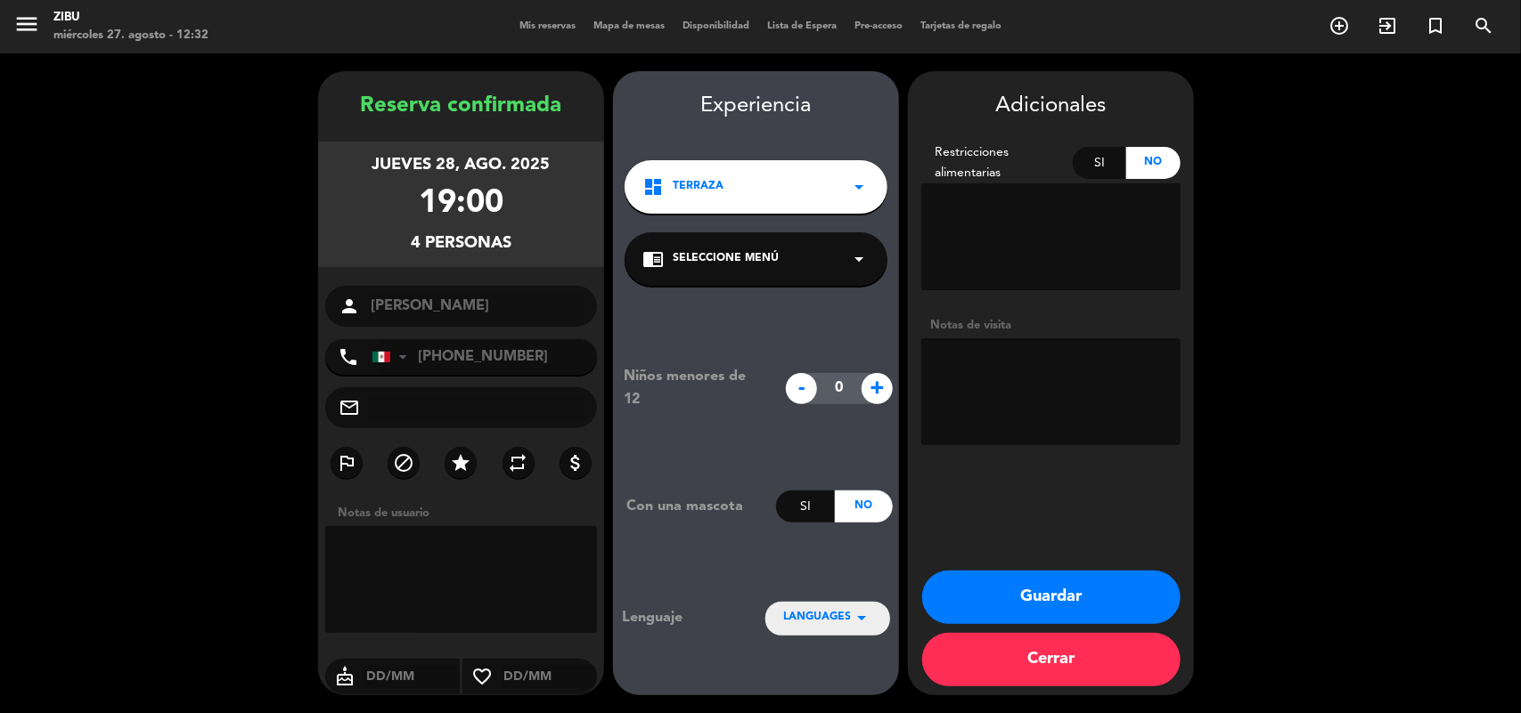
click at [871, 392] on span "+" at bounding box center [876, 388] width 31 height 31
type input "2"
click at [1021, 371] on textarea at bounding box center [1050, 391] width 259 height 107
type textarea "Cumpleaños"
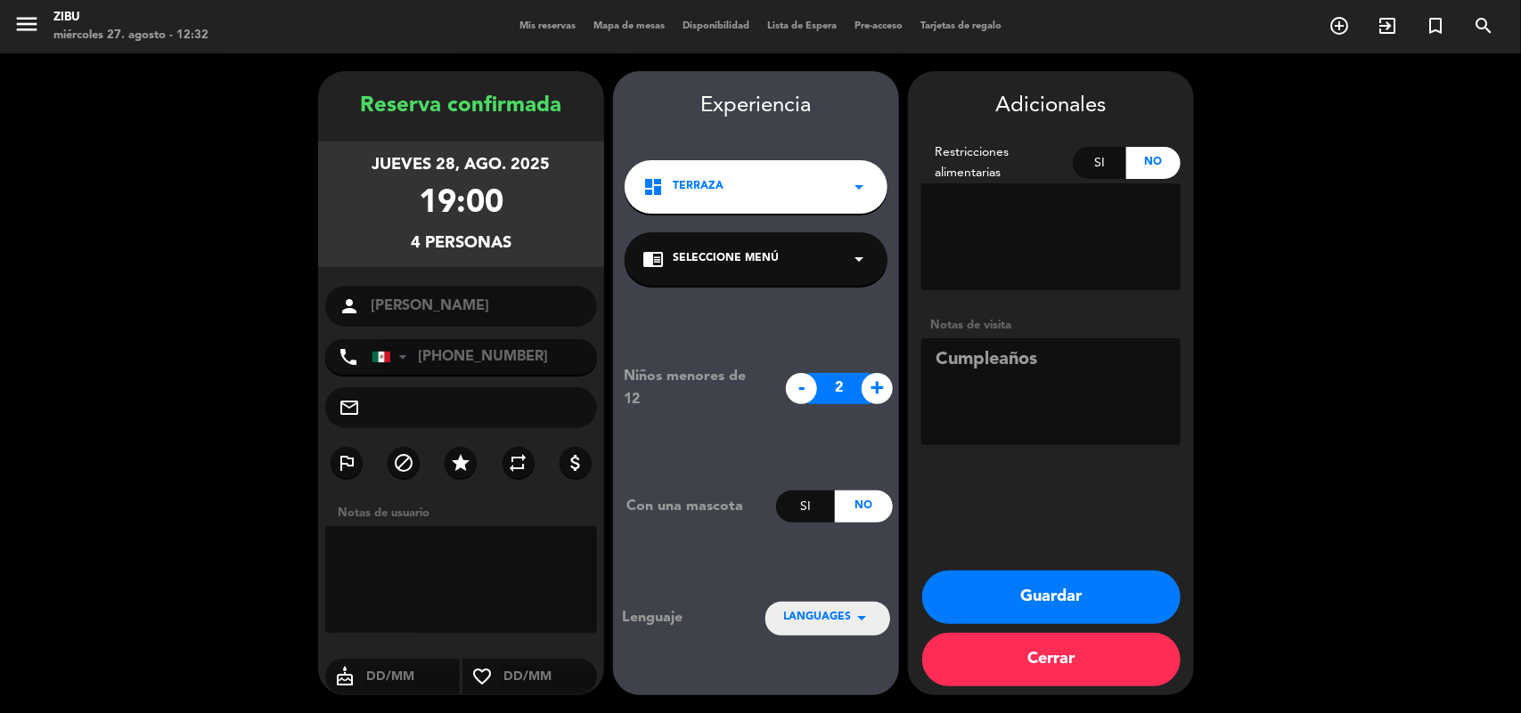
click at [1025, 590] on button "Guardar" at bounding box center [1051, 597] width 258 height 53
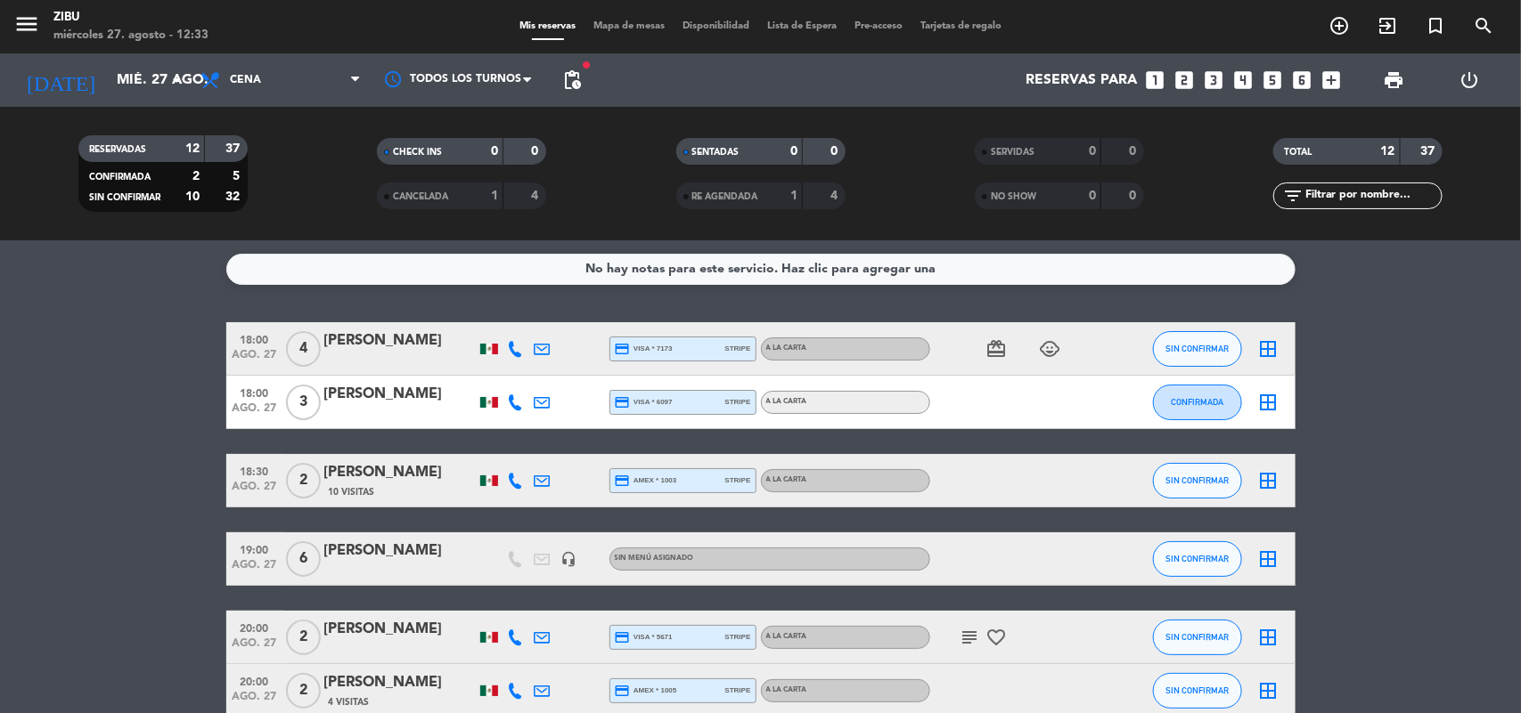
click at [99, 337] on bookings-row "18:00 [DATE] 4 [PERSON_NAME] credit_card visa * 7173 stripe A LA CARTA card_gif…" at bounding box center [760, 705] width 1521 height 766
click at [120, 86] on input "mié. 27 ago." at bounding box center [202, 80] width 188 height 35
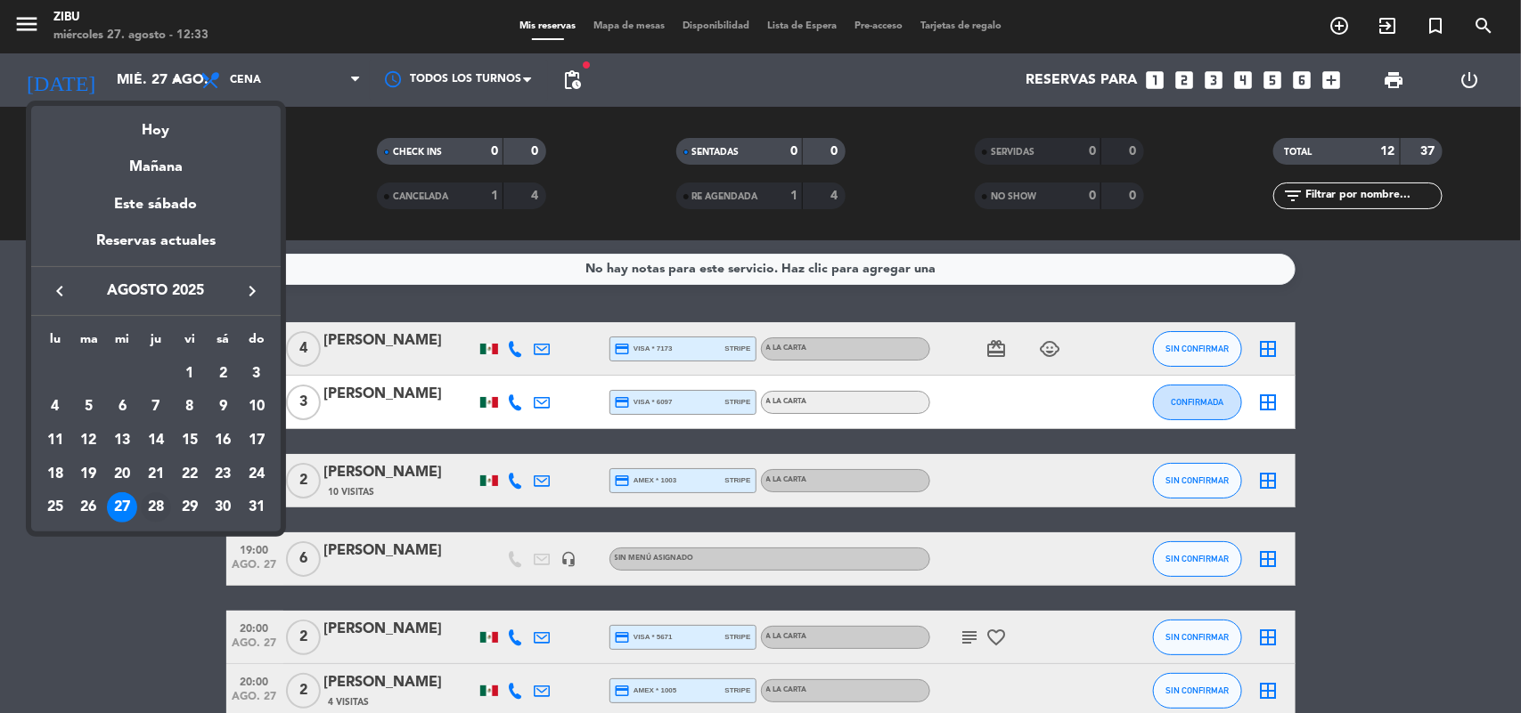
click at [160, 501] on div "28" at bounding box center [156, 508] width 30 height 30
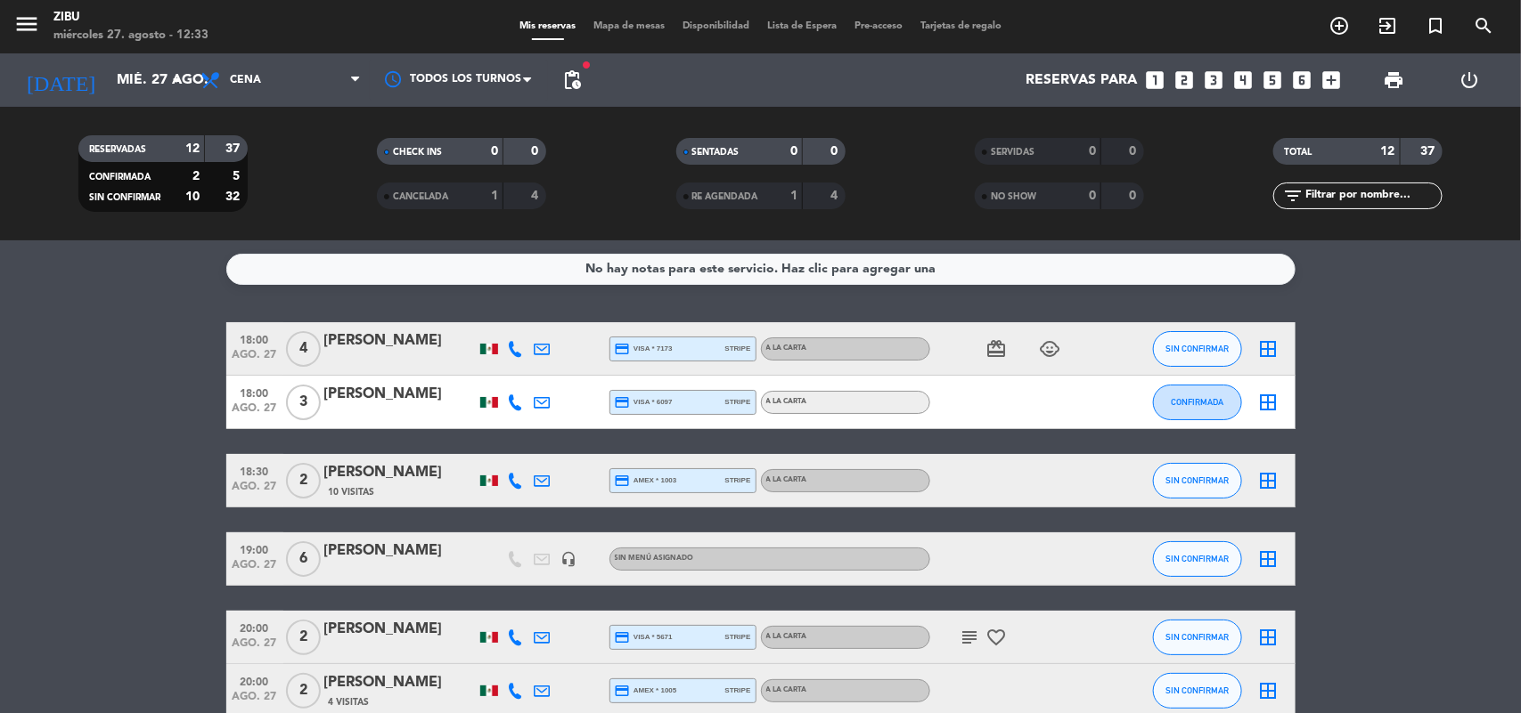
type input "jue. 28 ago."
click at [95, 490] on bookings-row "18:00 [DATE] 4 [PERSON_NAME] credit_card visa * 7173 stripe A LA CARTA card_gif…" at bounding box center [760, 705] width 1521 height 766
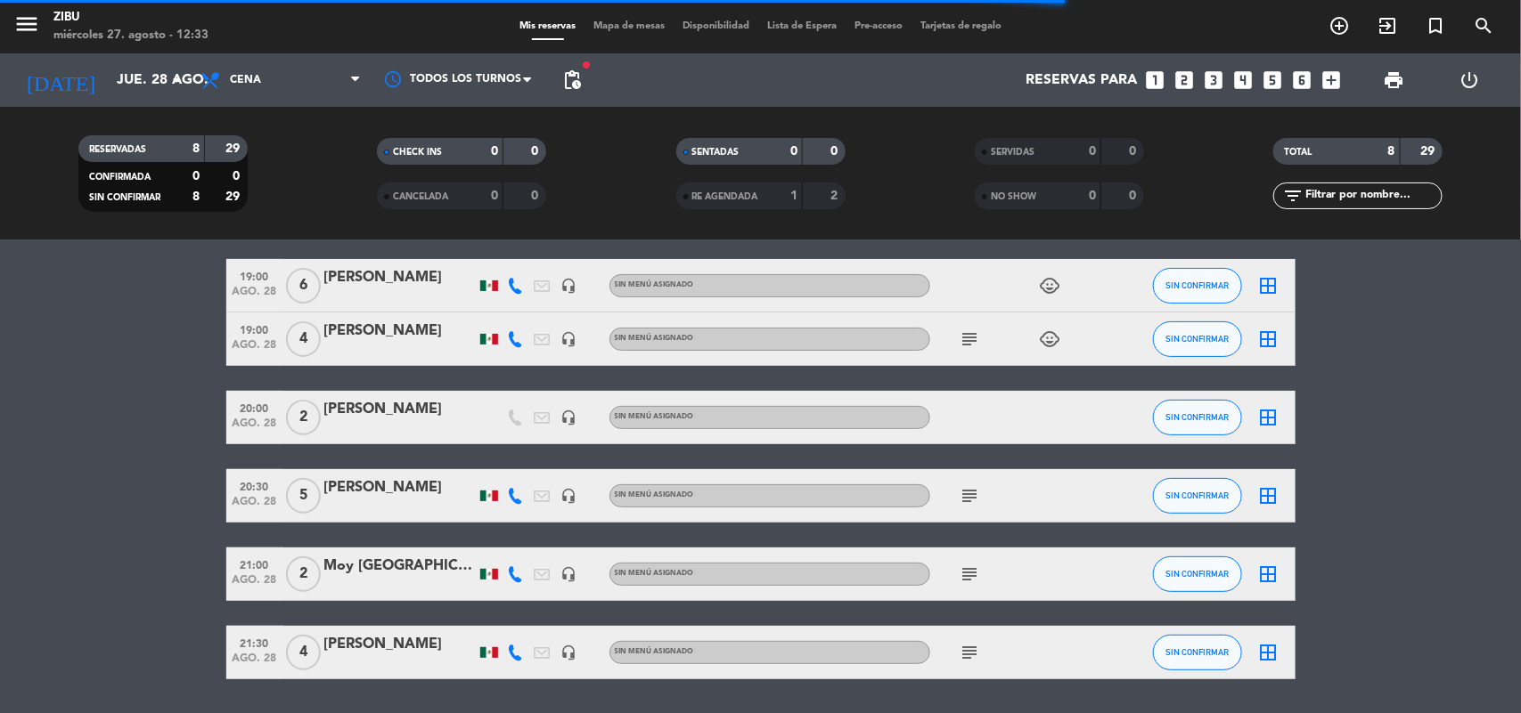
scroll to position [223, 0]
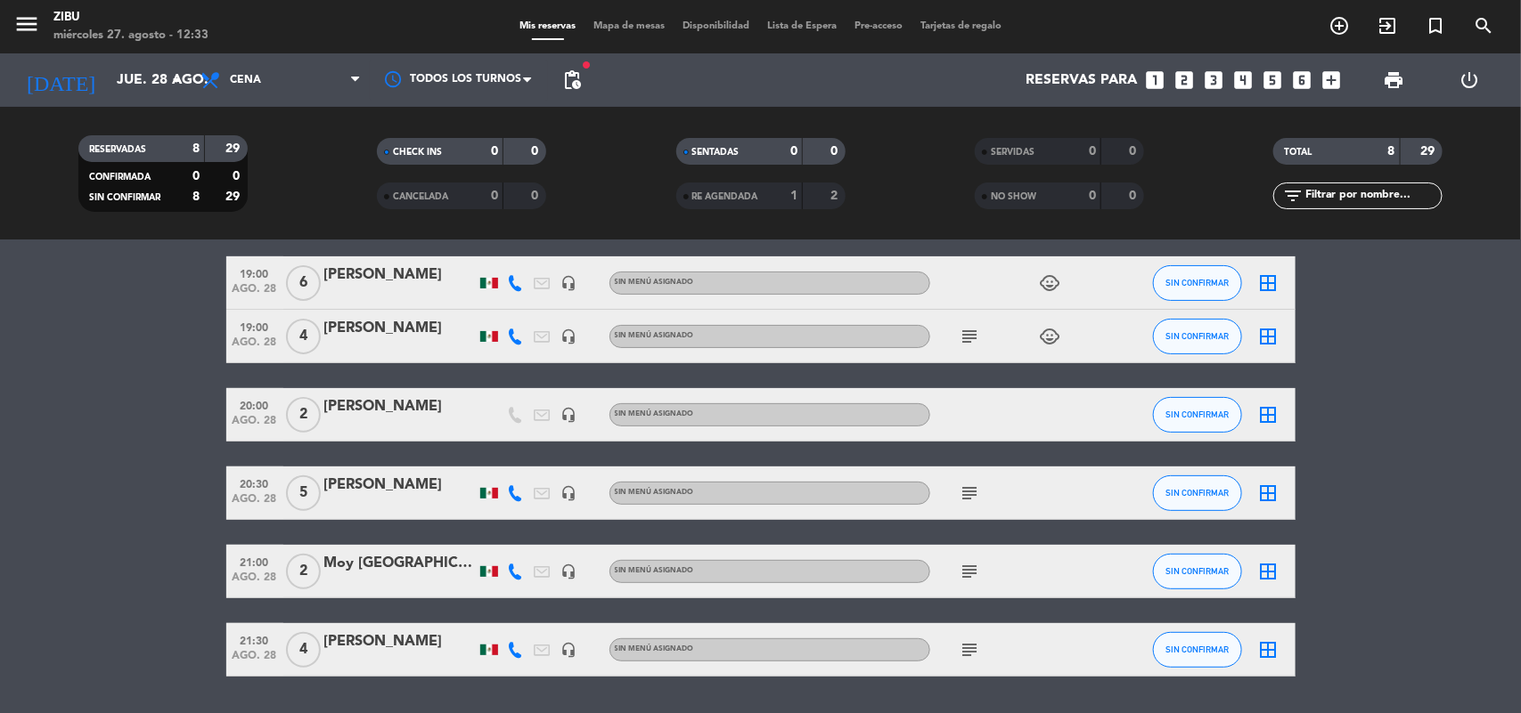
click at [381, 405] on div "[PERSON_NAME]" at bounding box center [399, 406] width 151 height 23
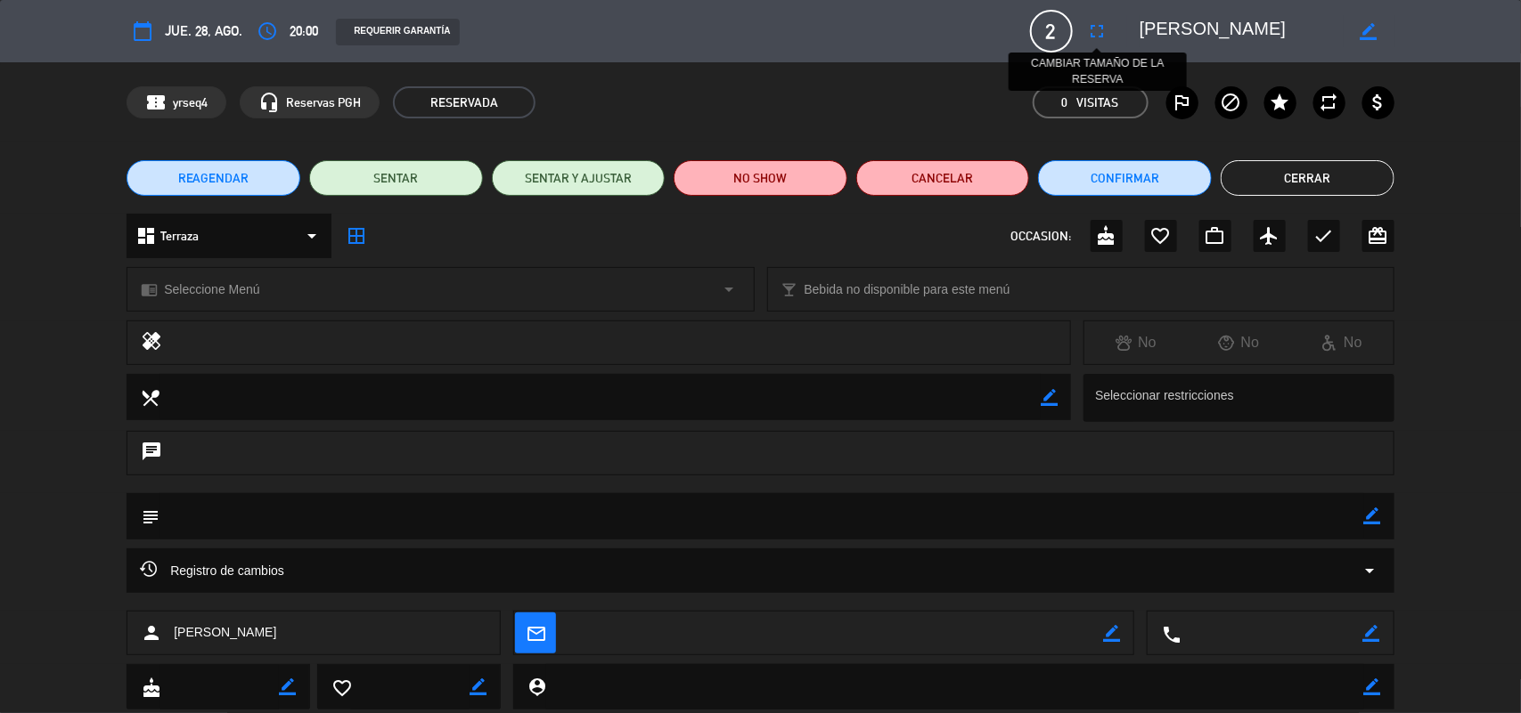
click at [1100, 37] on icon "fullscreen" at bounding box center [1097, 30] width 21 height 21
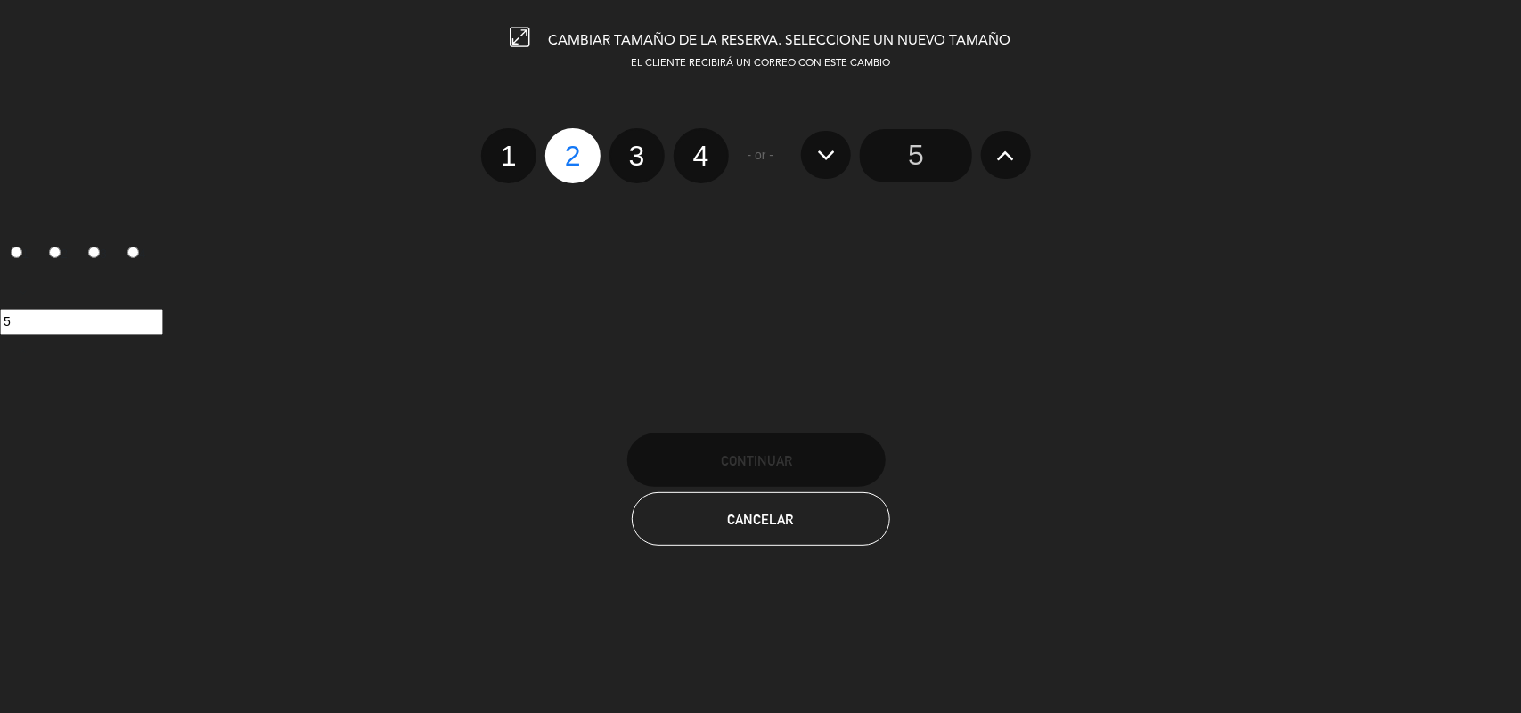
click at [706, 144] on label "4" at bounding box center [700, 155] width 55 height 55
click at [705, 144] on input "4" at bounding box center [699, 141] width 12 height 12
radio input "true"
radio input "false"
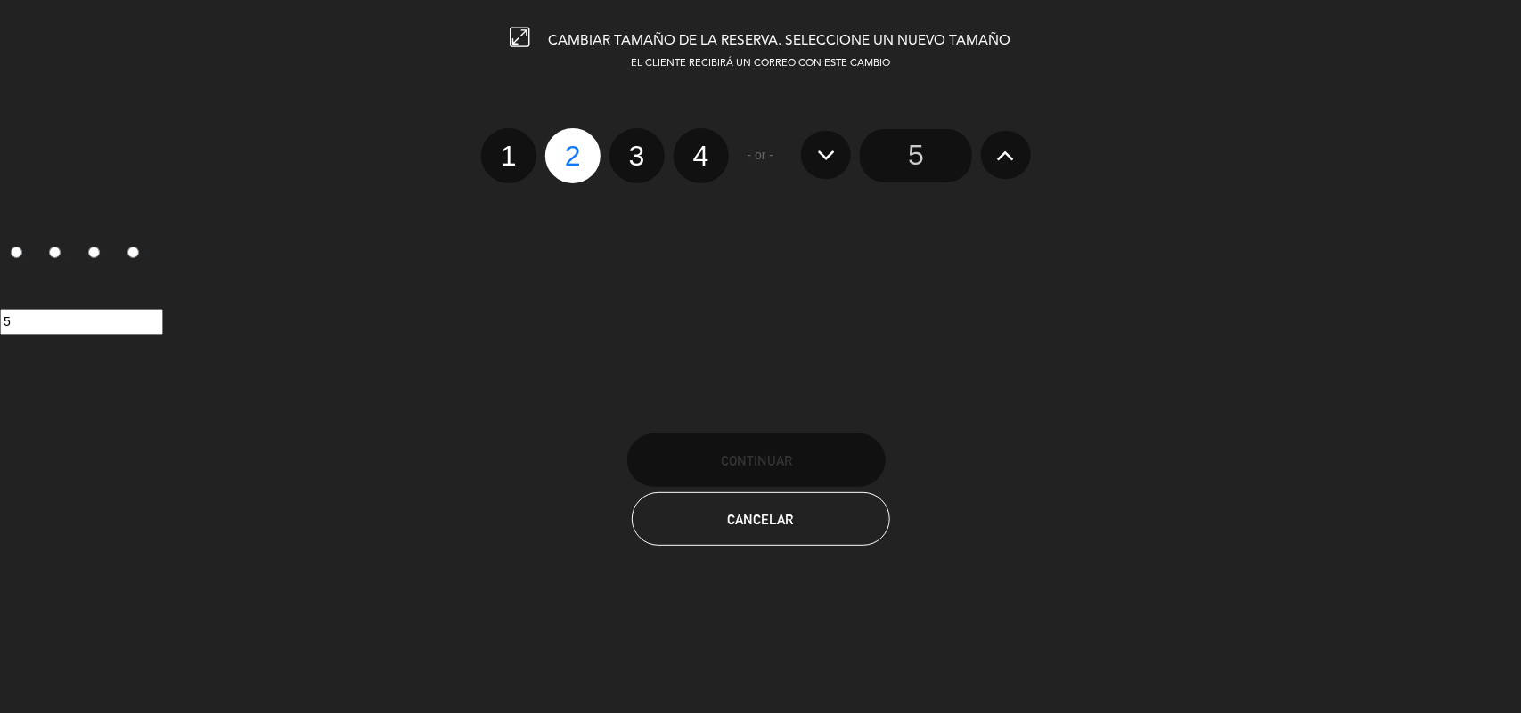
radio input "false"
radio input "true"
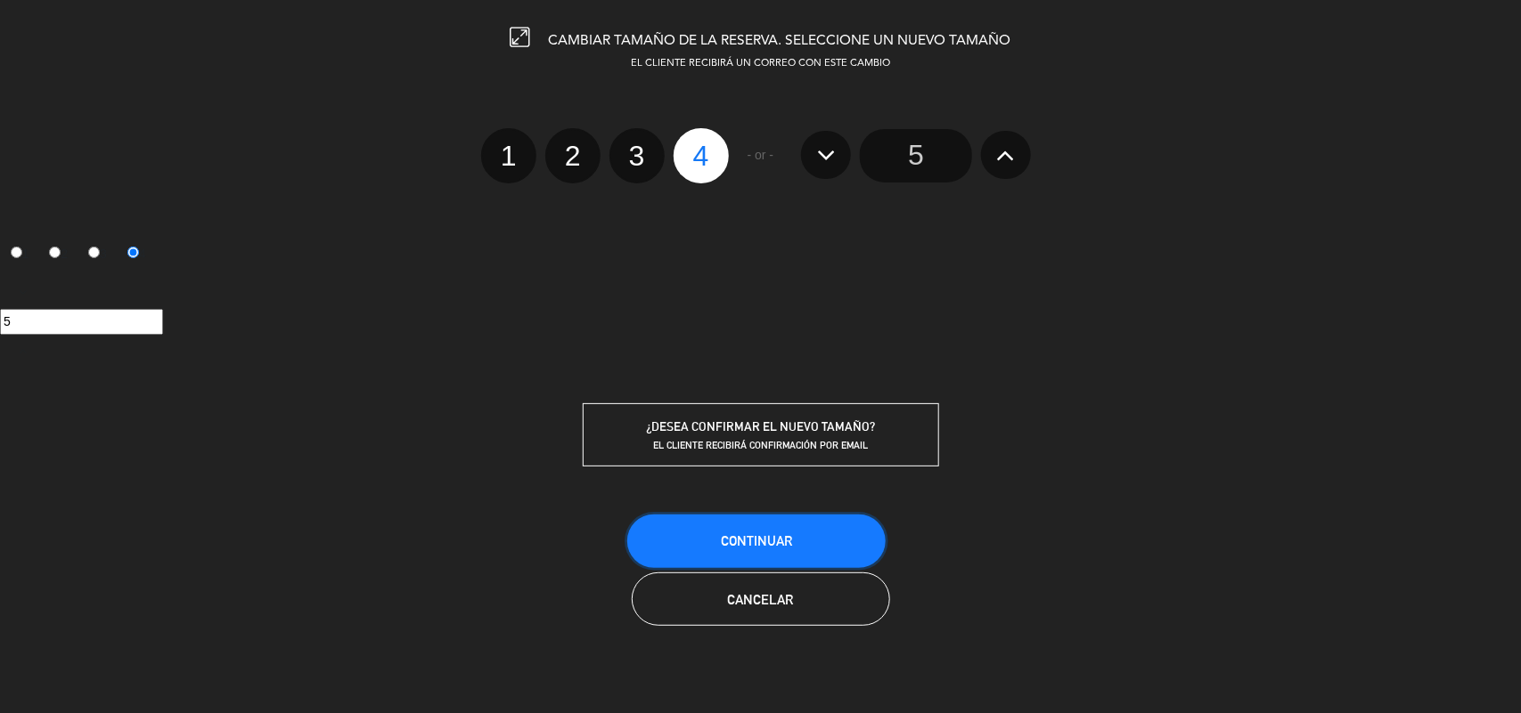
click at [744, 549] on button "Continuar" at bounding box center [756, 541] width 258 height 53
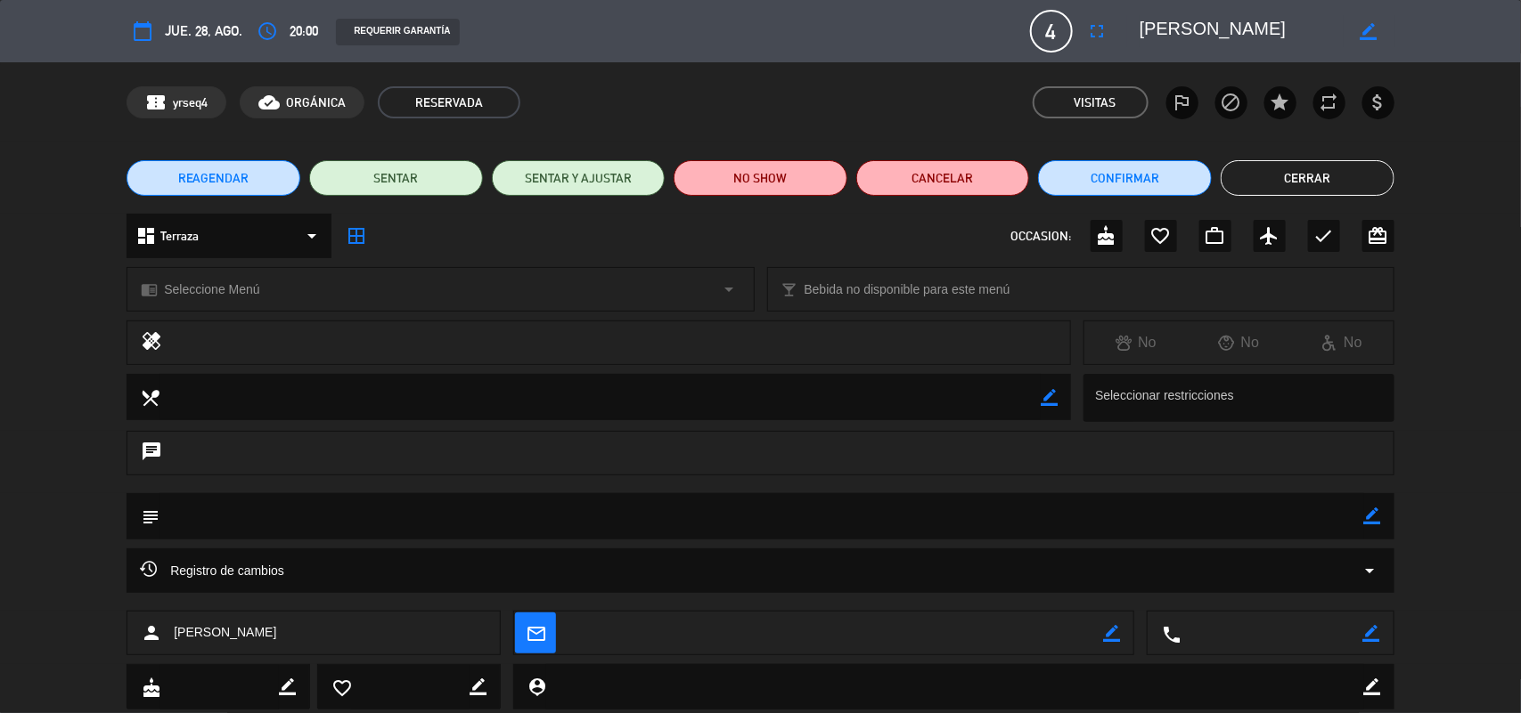
click at [1317, 162] on button "Cerrar" at bounding box center [1307, 178] width 174 height 36
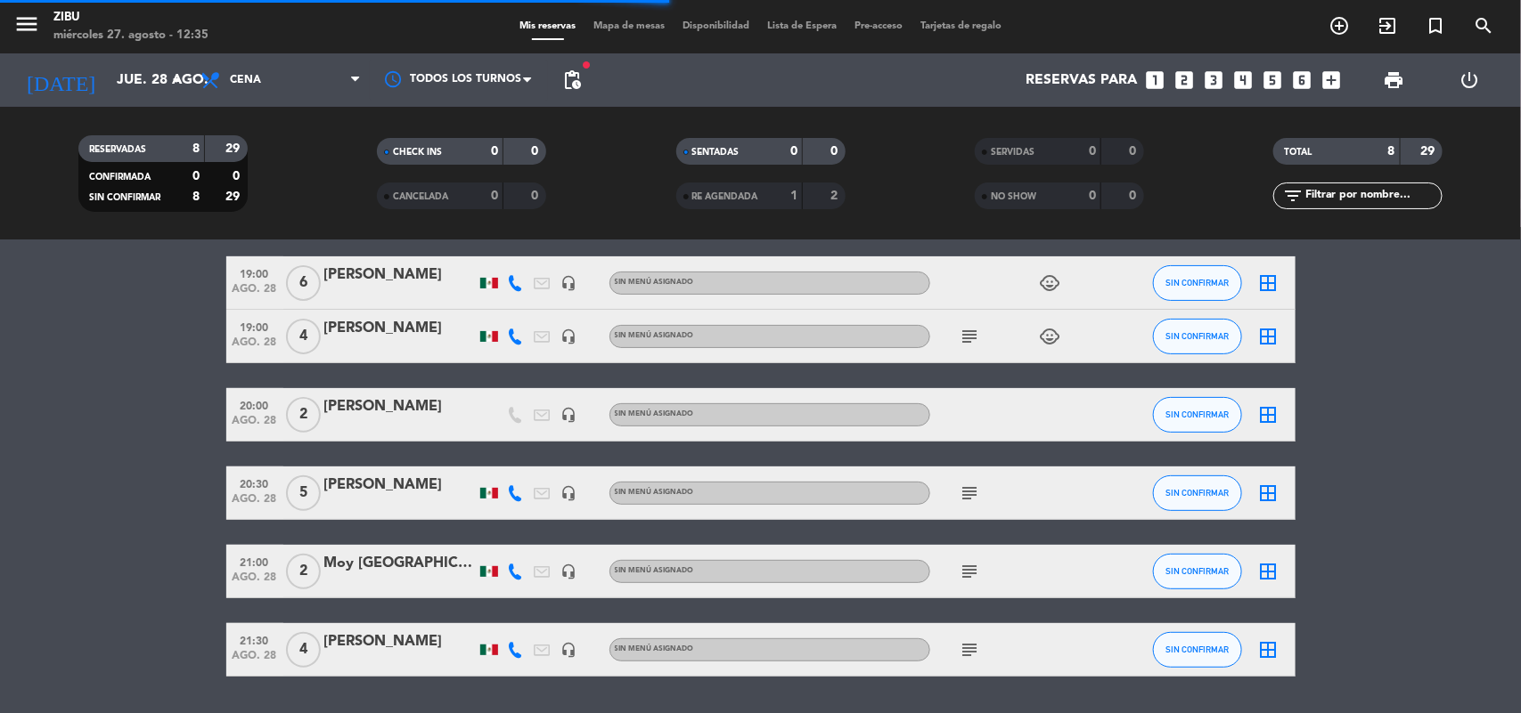
click at [135, 426] on bookings-row "18:00 [DATE] 4 [PERSON_NAME] 1 Visita credit_card amex * 2015 stripe A LA CARTA…" at bounding box center [760, 388] width 1521 height 577
click at [59, 555] on bookings-row "18:00 [DATE] 4 [PERSON_NAME] 1 Visita credit_card amex * 2015 stripe A LA CARTA…" at bounding box center [760, 388] width 1521 height 577
click at [384, 405] on div "[PERSON_NAME]" at bounding box center [399, 406] width 151 height 23
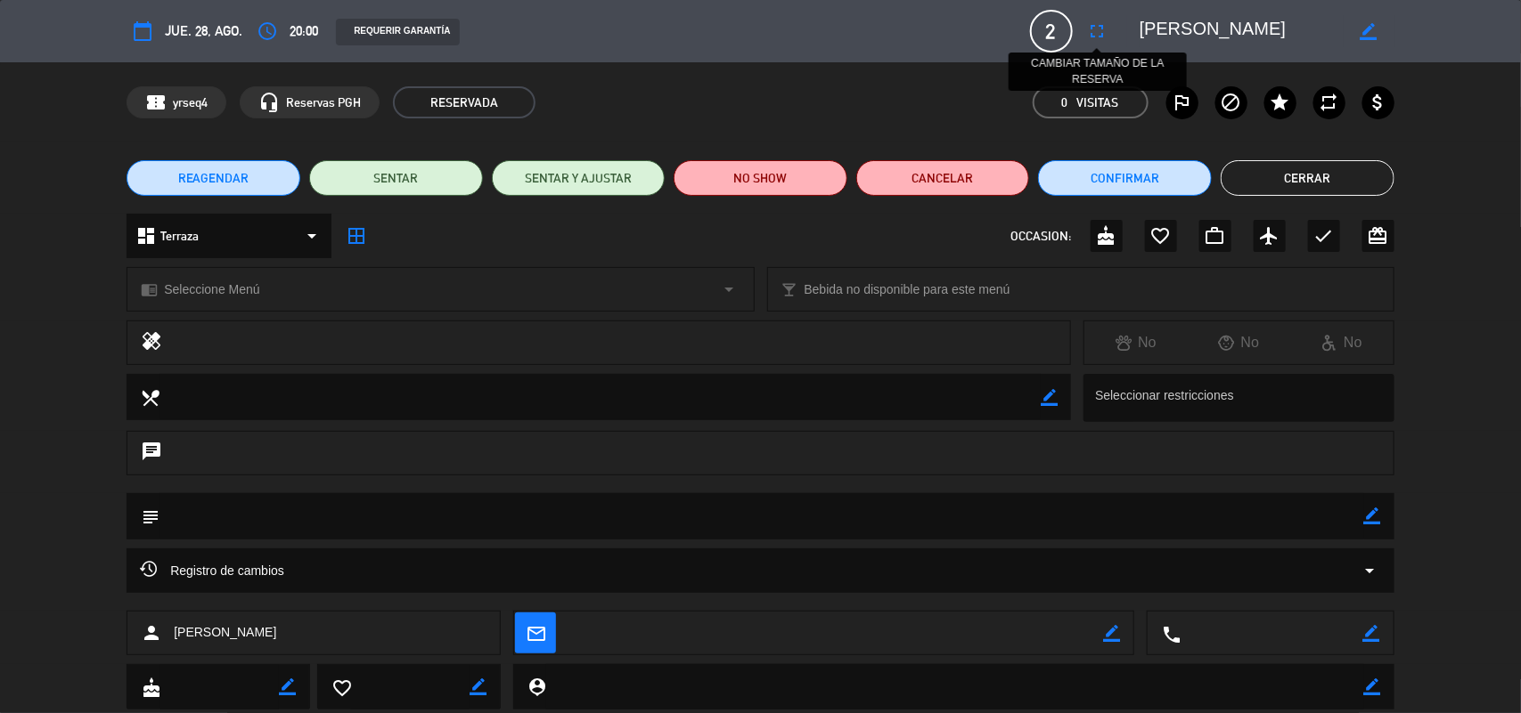
click at [1097, 38] on icon "fullscreen" at bounding box center [1097, 30] width 21 height 21
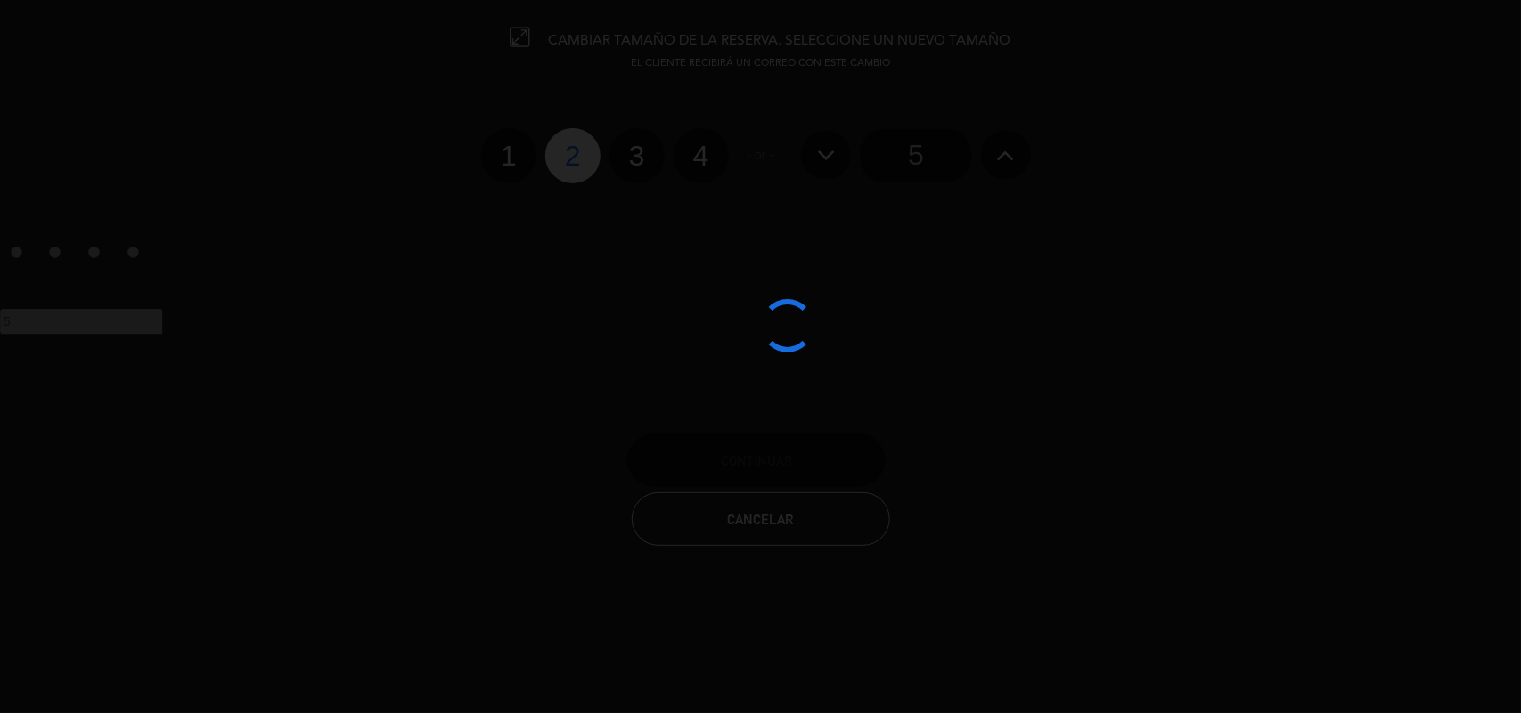
click at [691, 139] on div at bounding box center [760, 356] width 1521 height 713
click at [691, 153] on div at bounding box center [760, 356] width 1521 height 713
click at [697, 151] on div at bounding box center [760, 356] width 1521 height 713
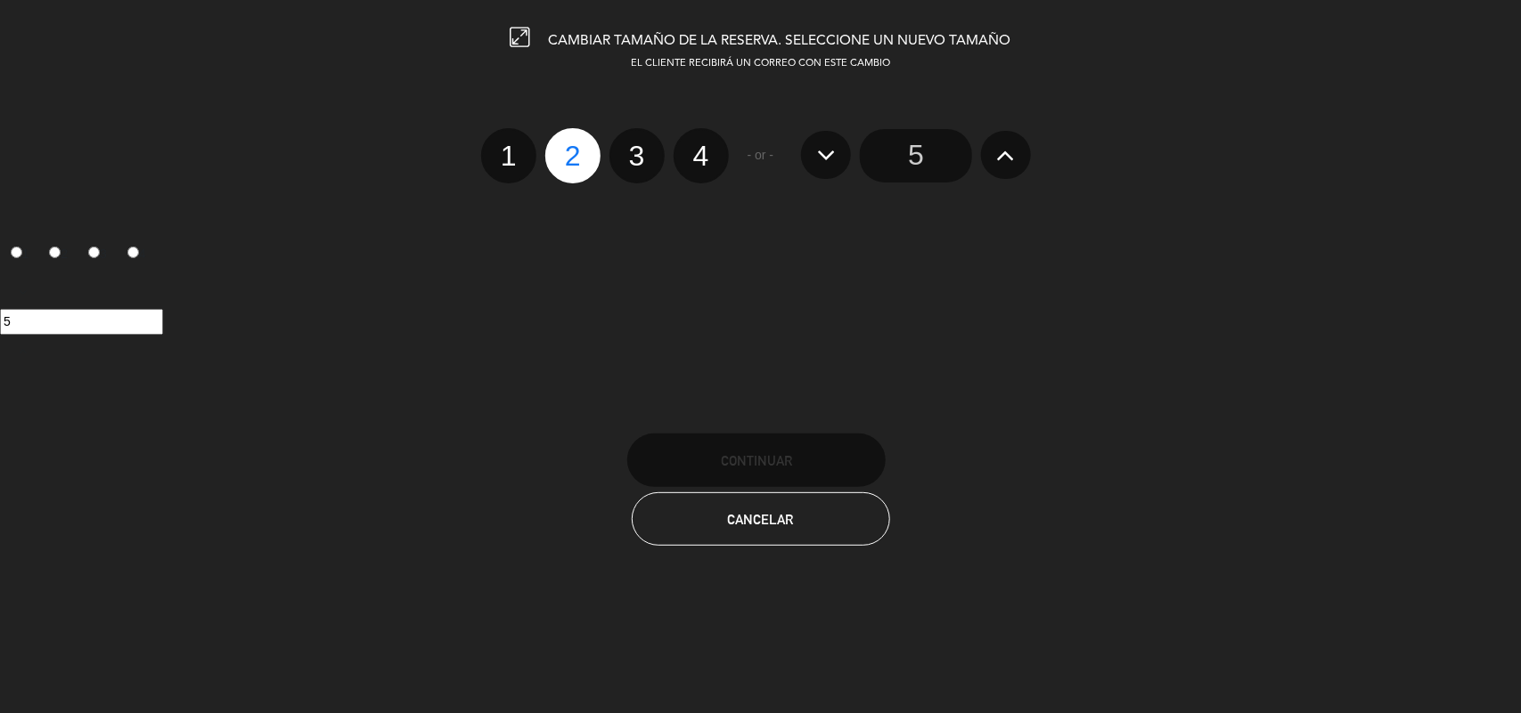
click at [697, 151] on label "4" at bounding box center [700, 155] width 55 height 55
click at [697, 146] on input "4" at bounding box center [699, 141] width 12 height 12
radio input "true"
radio input "false"
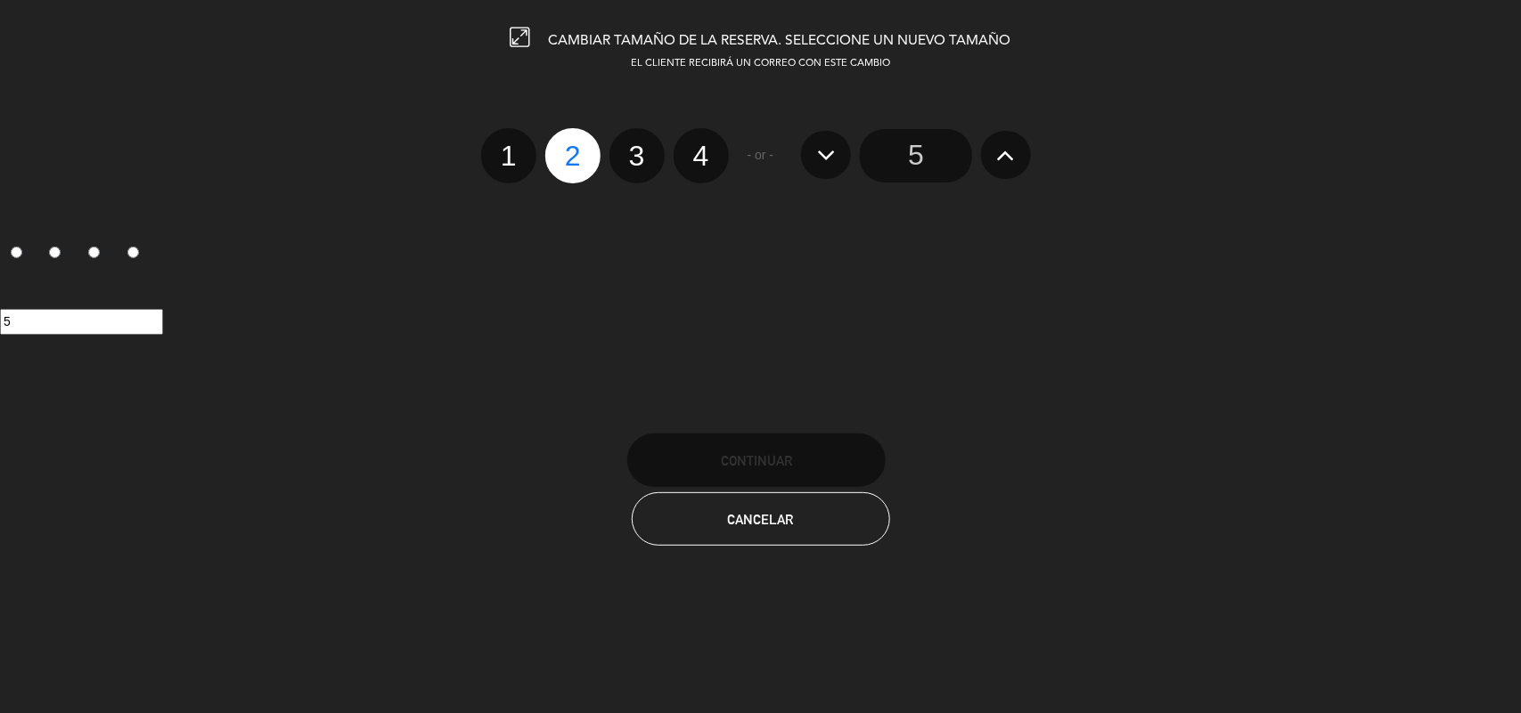
radio input "false"
radio input "true"
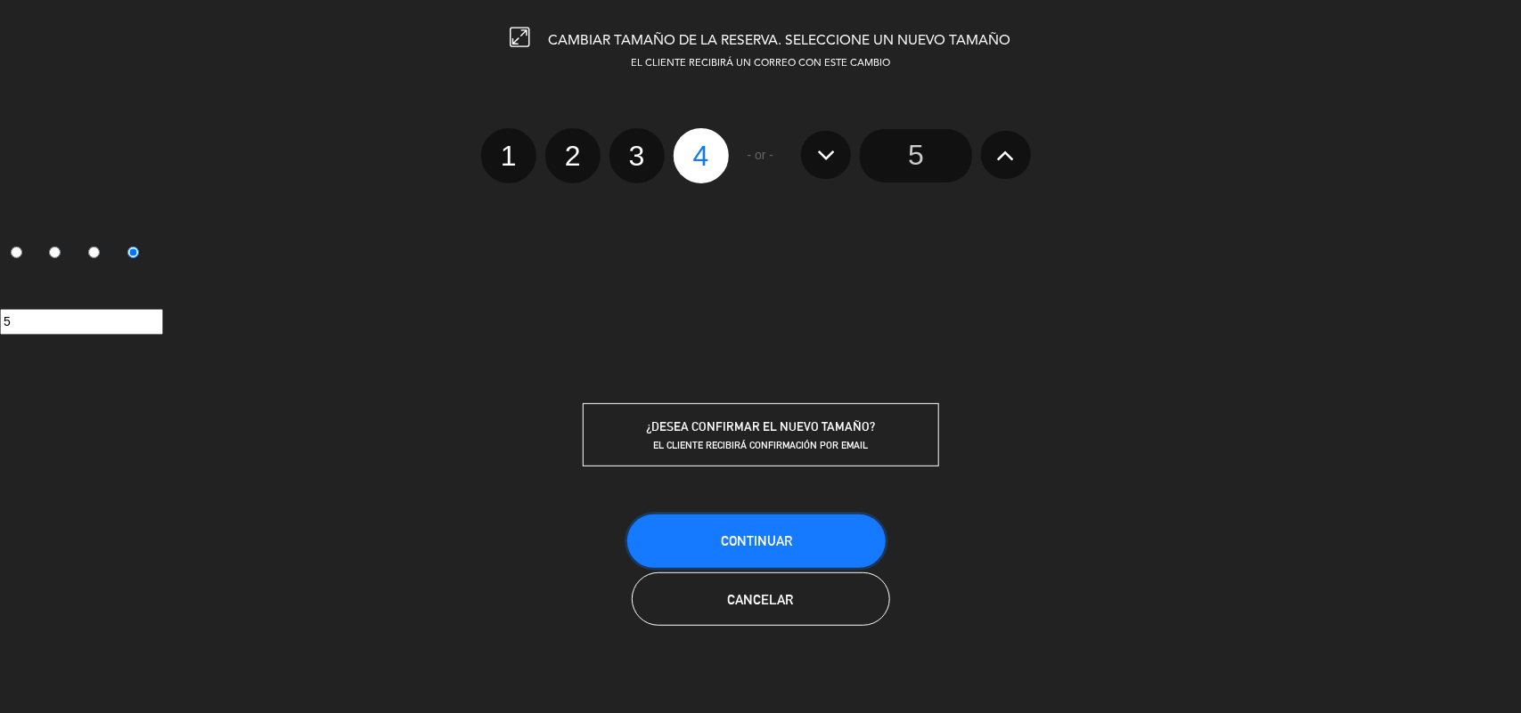
click at [717, 535] on button "Continuar" at bounding box center [756, 541] width 258 height 53
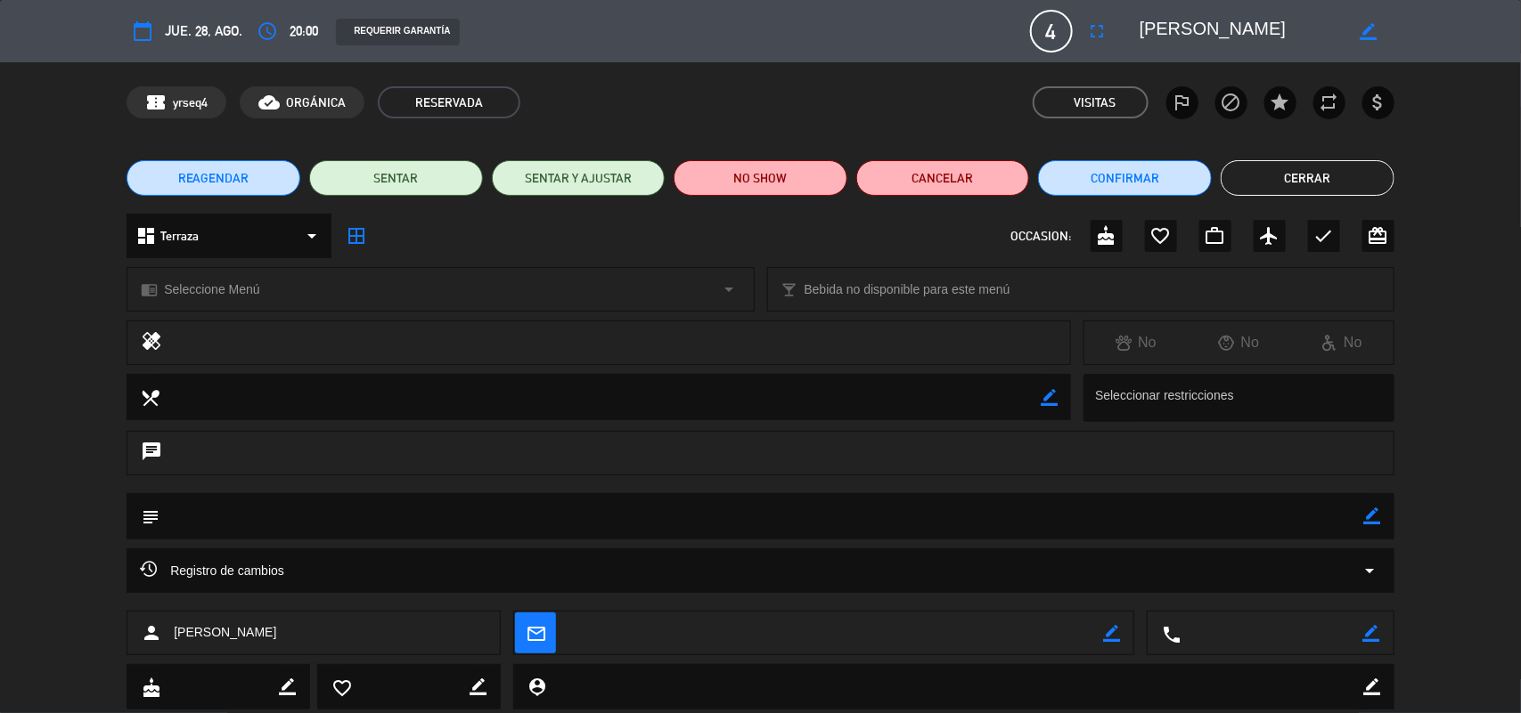
click at [1311, 167] on button "Cerrar" at bounding box center [1307, 178] width 174 height 36
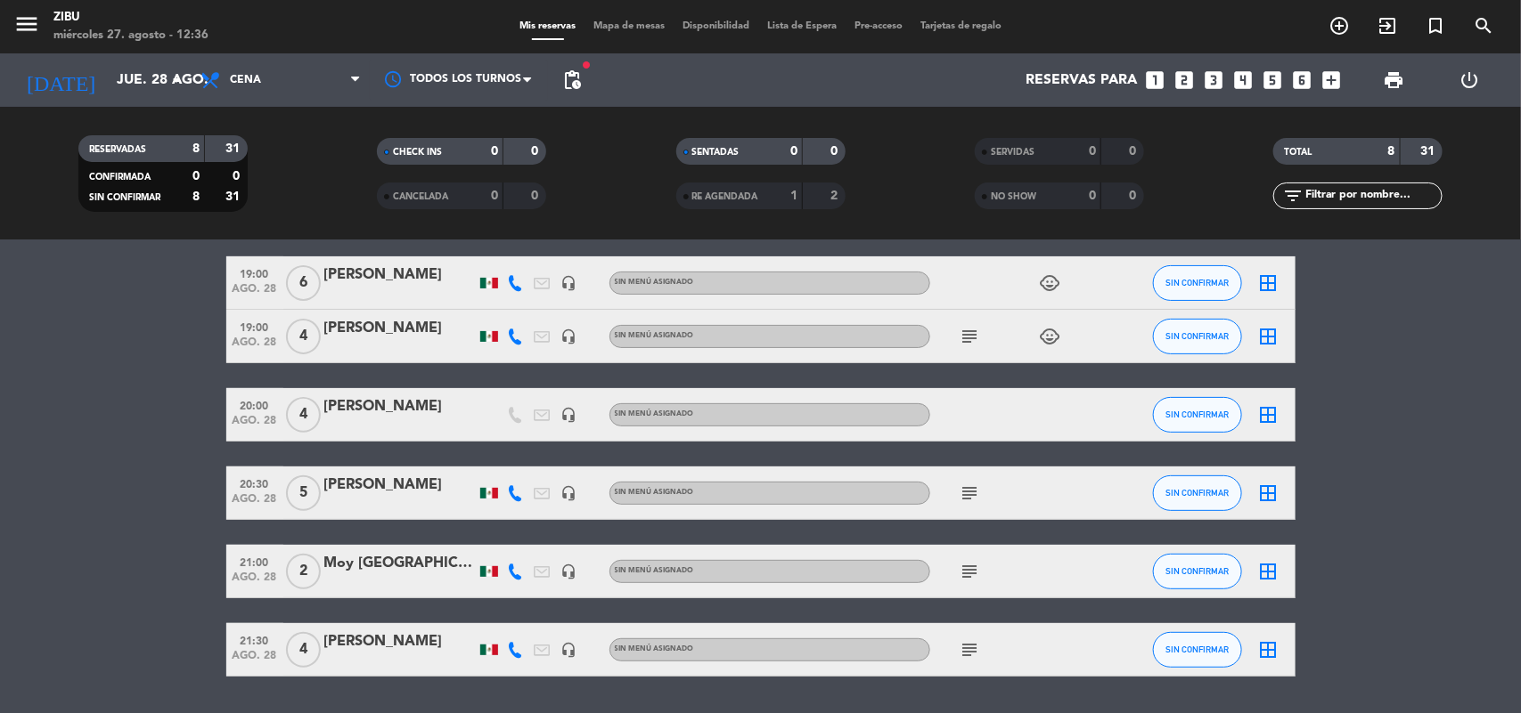
click at [370, 417] on div "[PERSON_NAME]" at bounding box center [399, 406] width 151 height 23
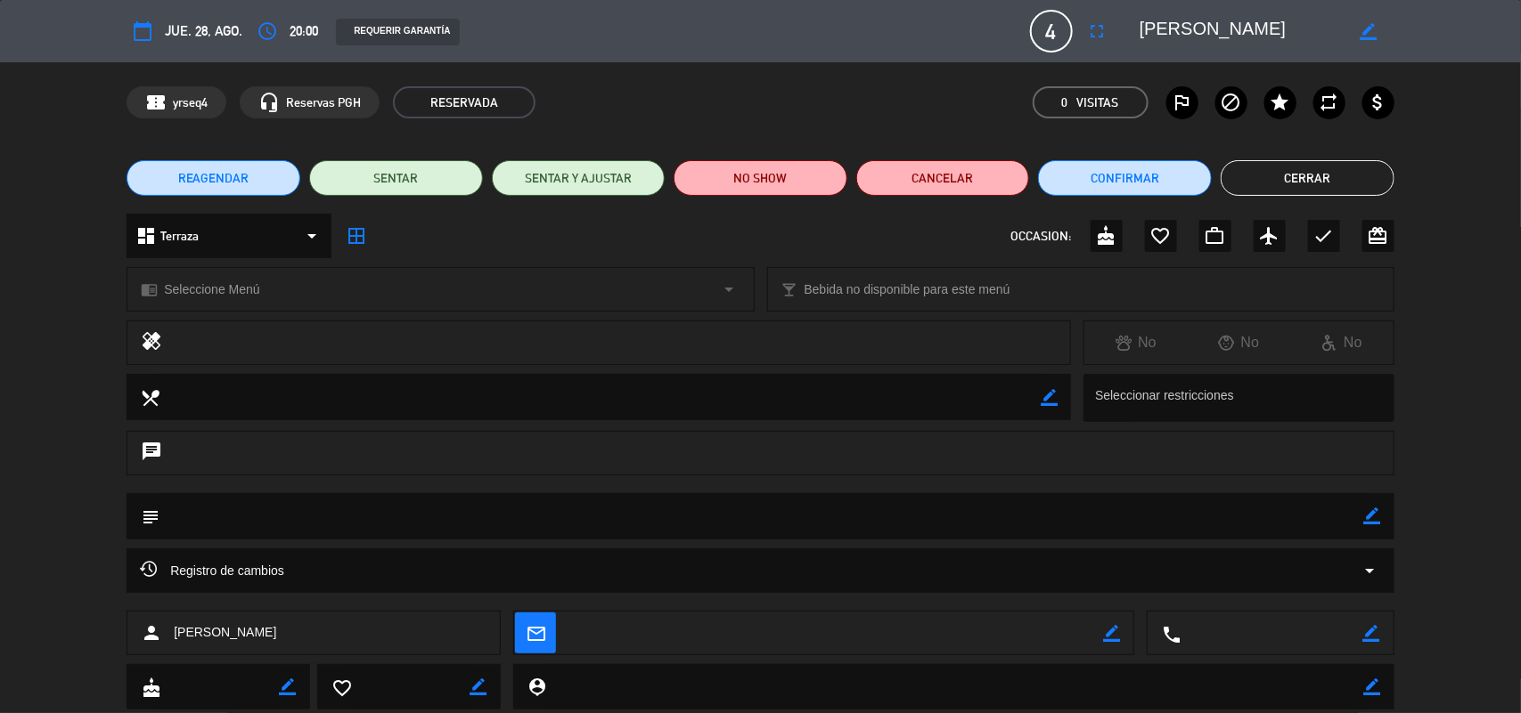
click at [1372, 519] on icon "border_color" at bounding box center [1372, 516] width 17 height 17
click at [1284, 518] on textarea at bounding box center [761, 515] width 1204 height 45
click at [393, 521] on textarea at bounding box center [761, 515] width 1204 height 45
click at [1370, 506] on div at bounding box center [1372, 516] width 17 height 46
click at [1370, 512] on icon at bounding box center [1372, 516] width 17 height 17
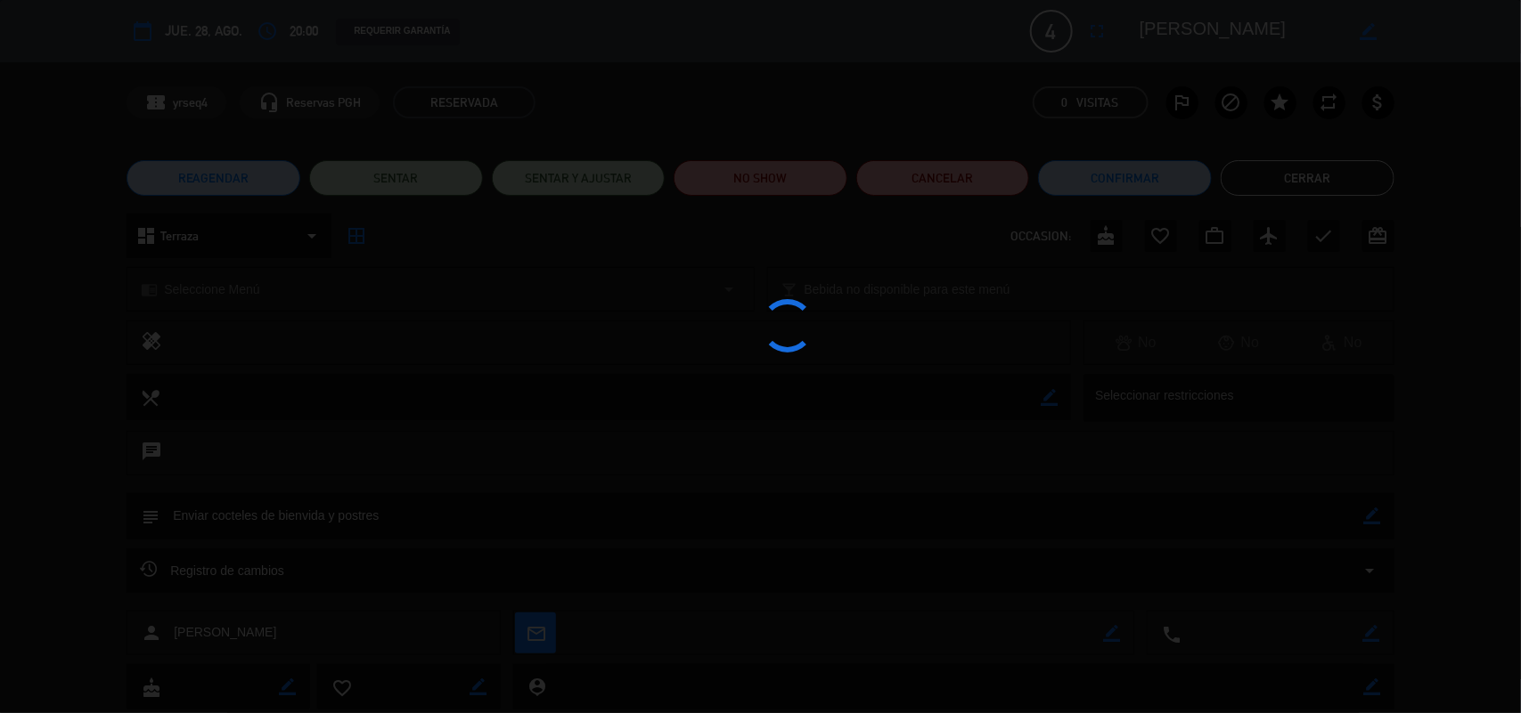
type textarea "Enviar cocteles de bienvida y postres"
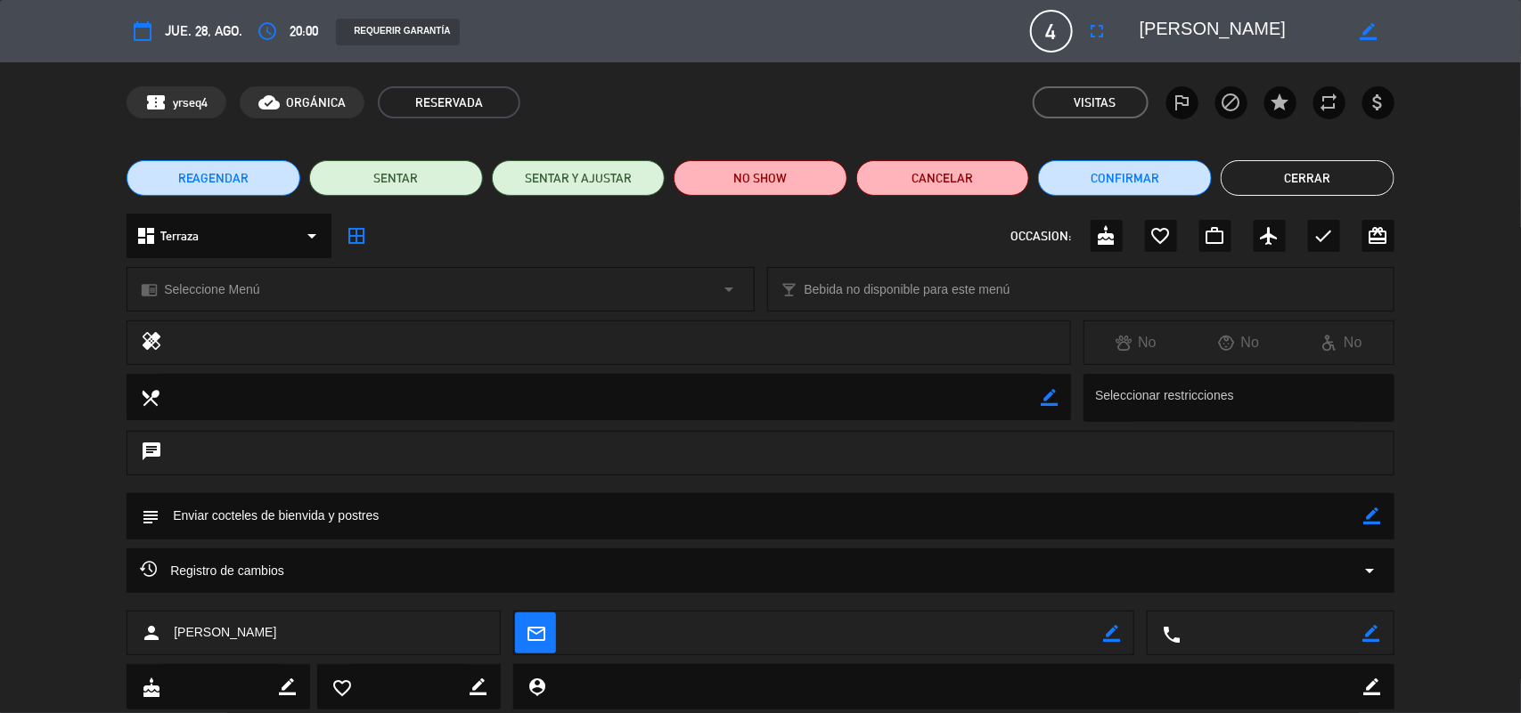
click at [1267, 180] on button "Cerrar" at bounding box center [1307, 178] width 174 height 36
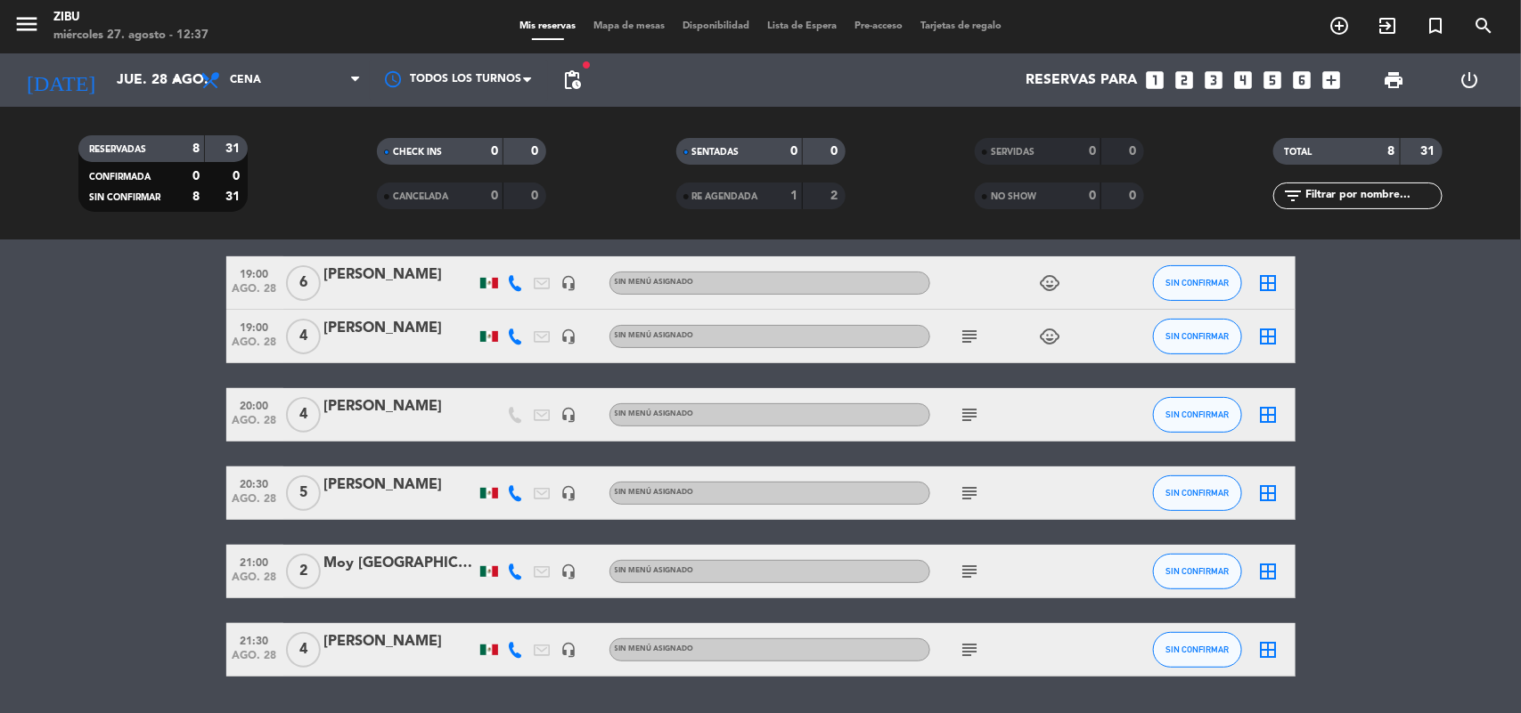
click at [372, 412] on div "[PERSON_NAME]" at bounding box center [399, 406] width 151 height 23
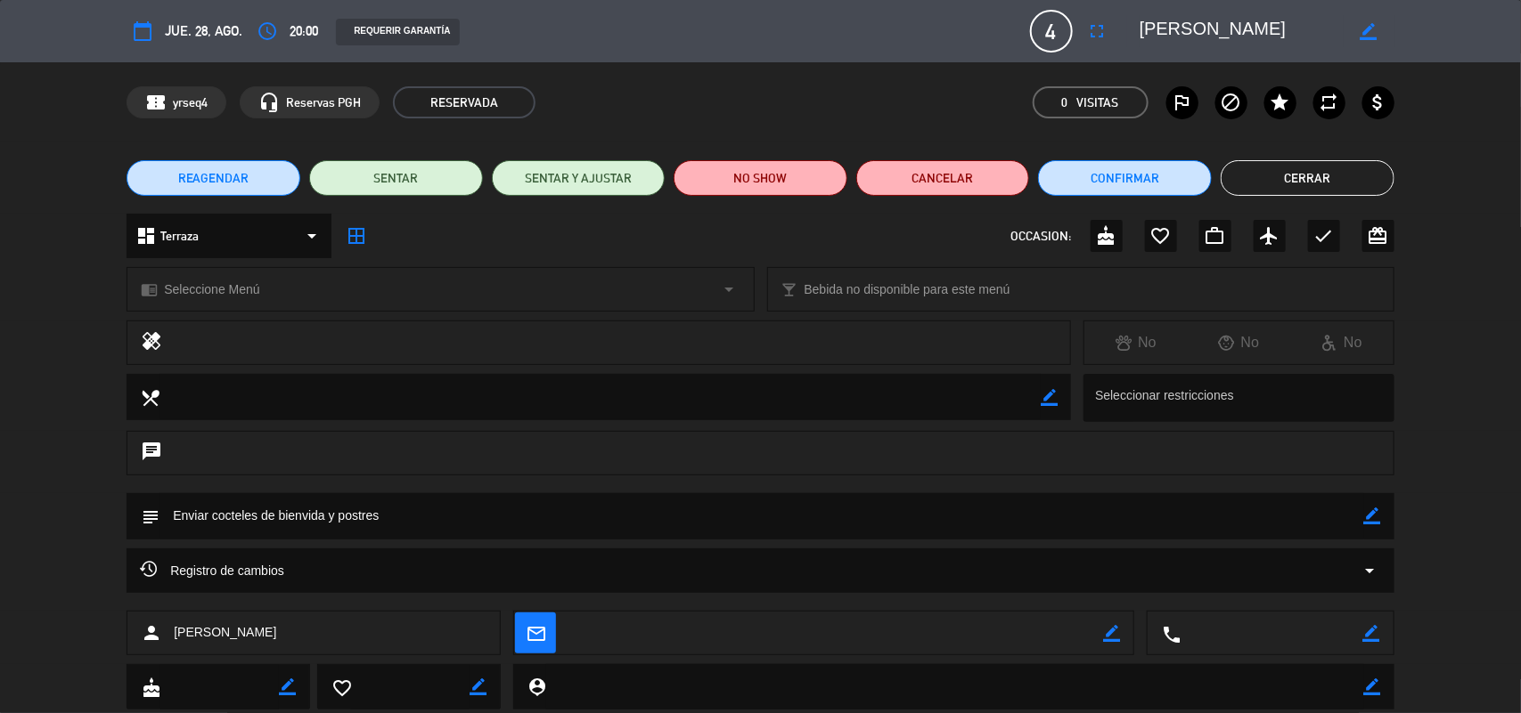
click at [276, 23] on icon "access_time" at bounding box center [267, 30] width 21 height 21
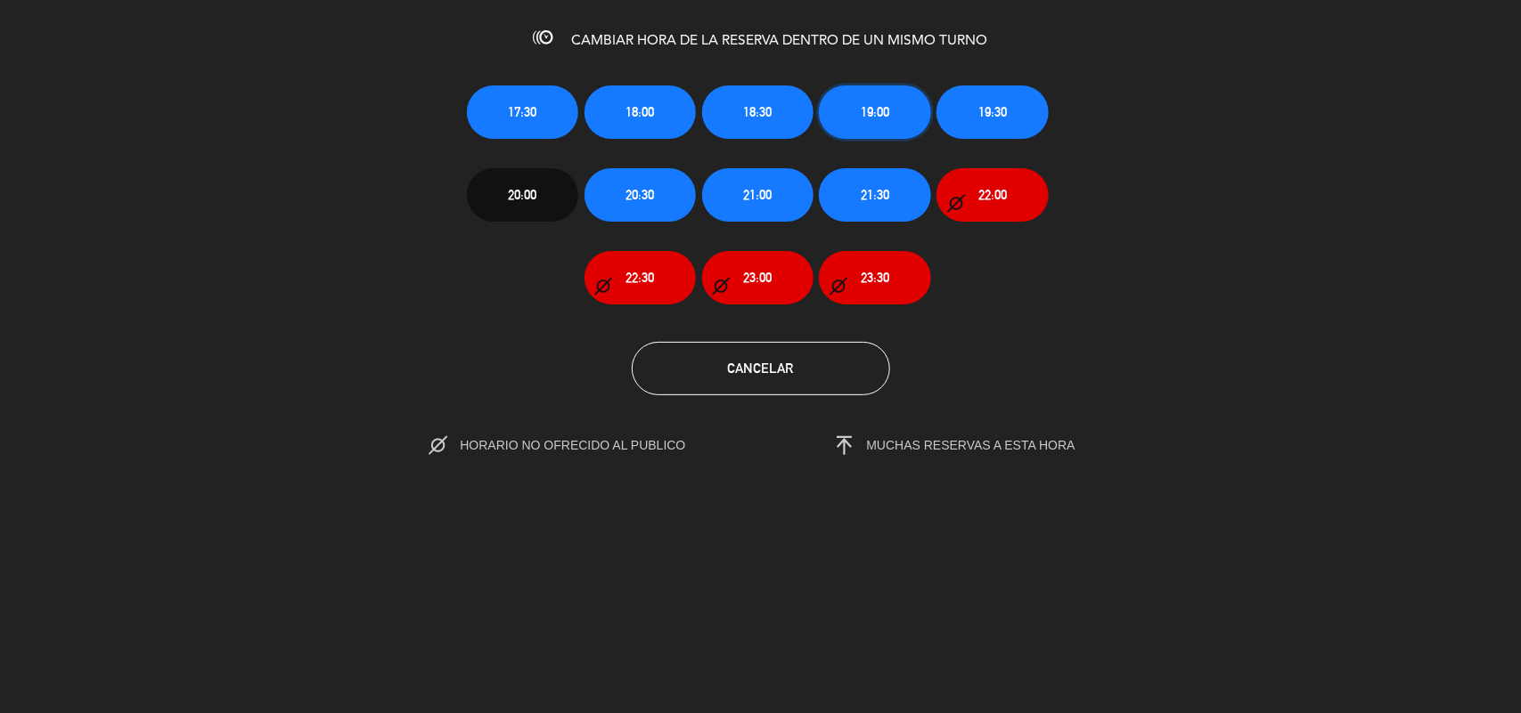
click at [851, 92] on button "19:00" at bounding box center [874, 112] width 111 height 53
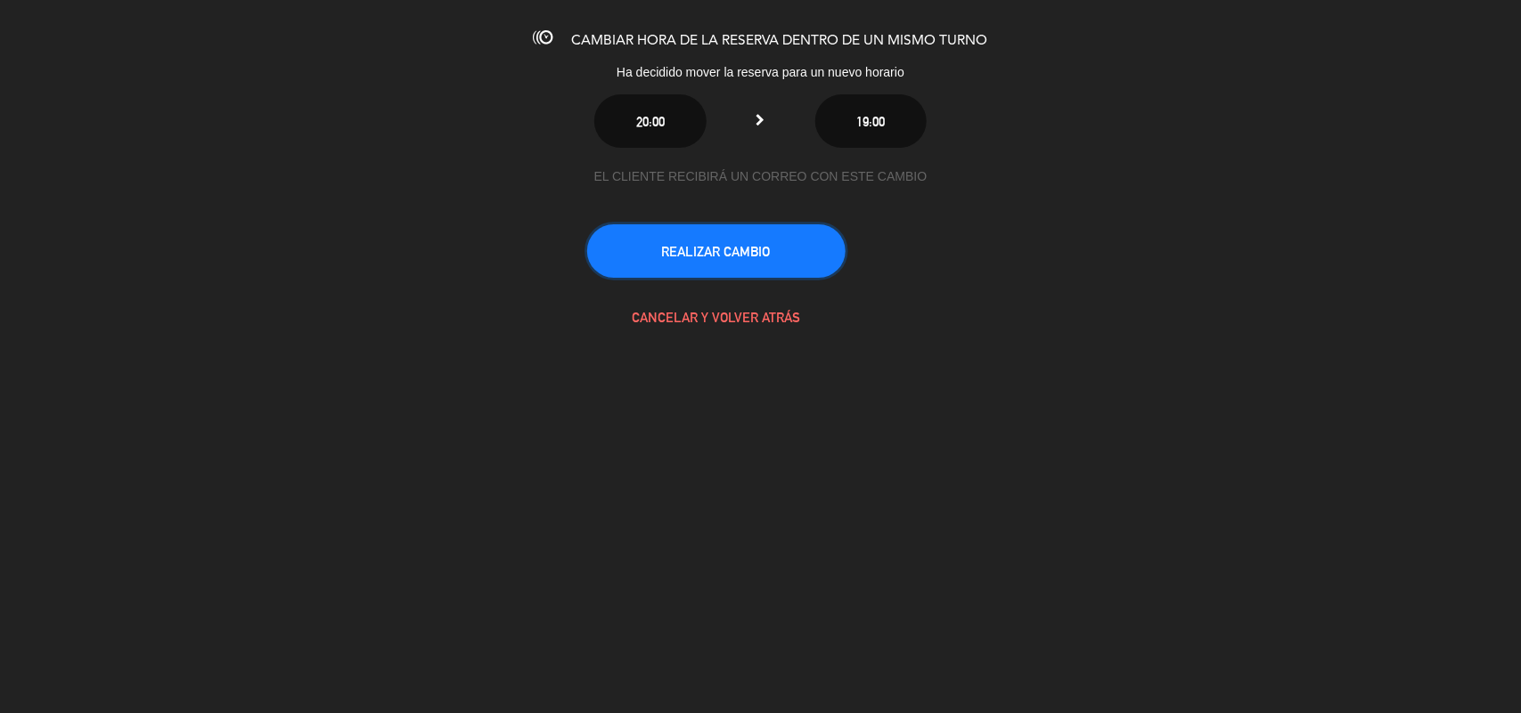
click at [708, 267] on button "REALIZAR CAMBIO" at bounding box center [716, 250] width 258 height 53
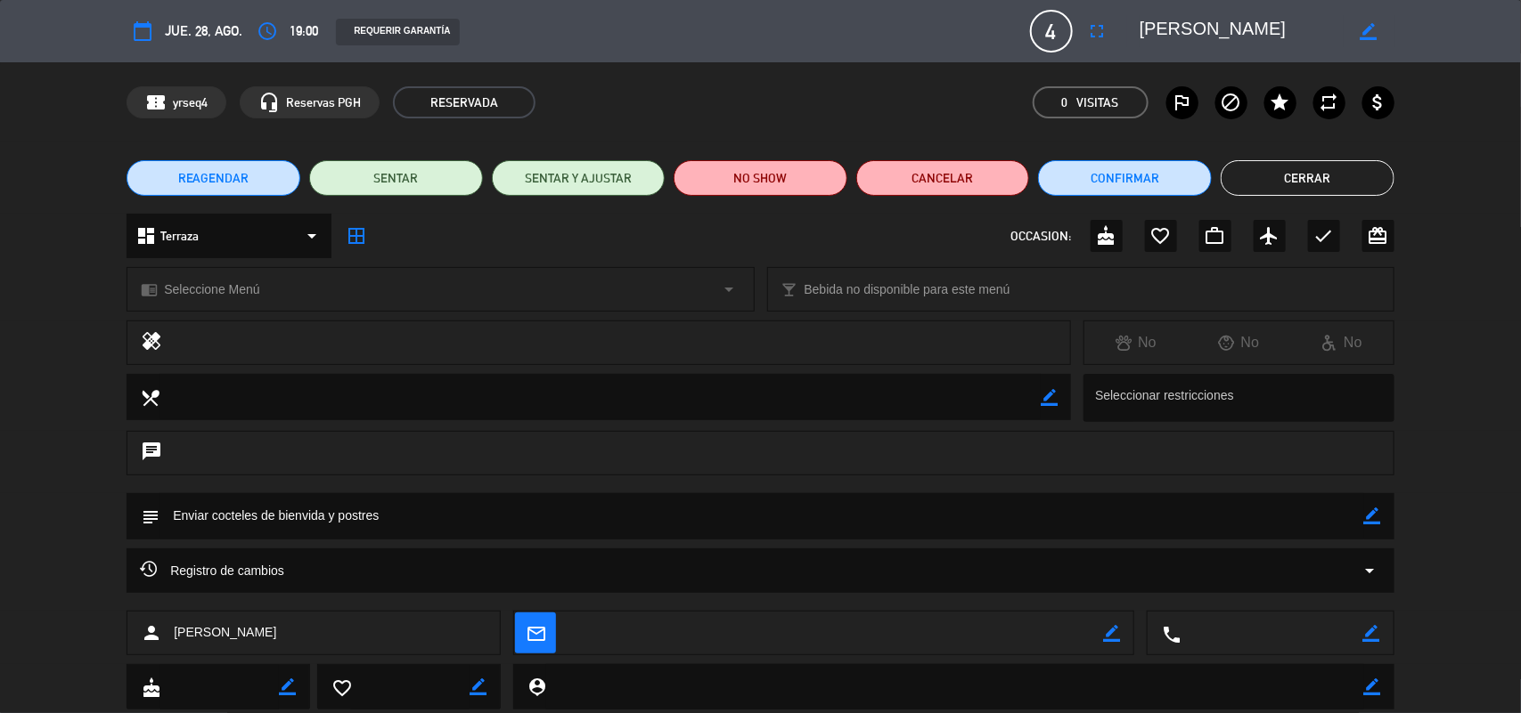
click at [1348, 183] on button "Cerrar" at bounding box center [1307, 178] width 174 height 36
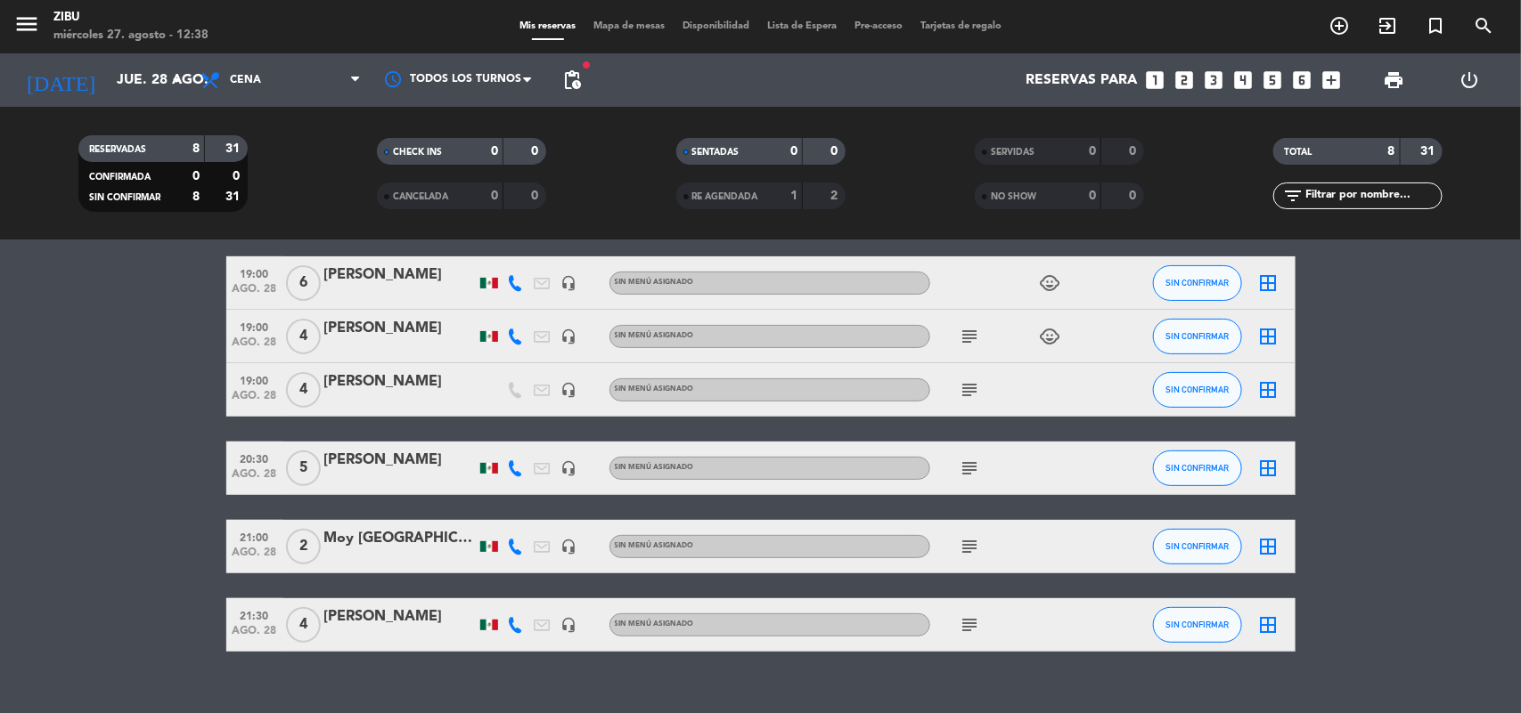
click at [10, 524] on bookings-row "18:00 [DATE] 4 [PERSON_NAME] 1 Visita credit_card amex * 2015 stripe A LA CARTA…" at bounding box center [760, 376] width 1521 height 552
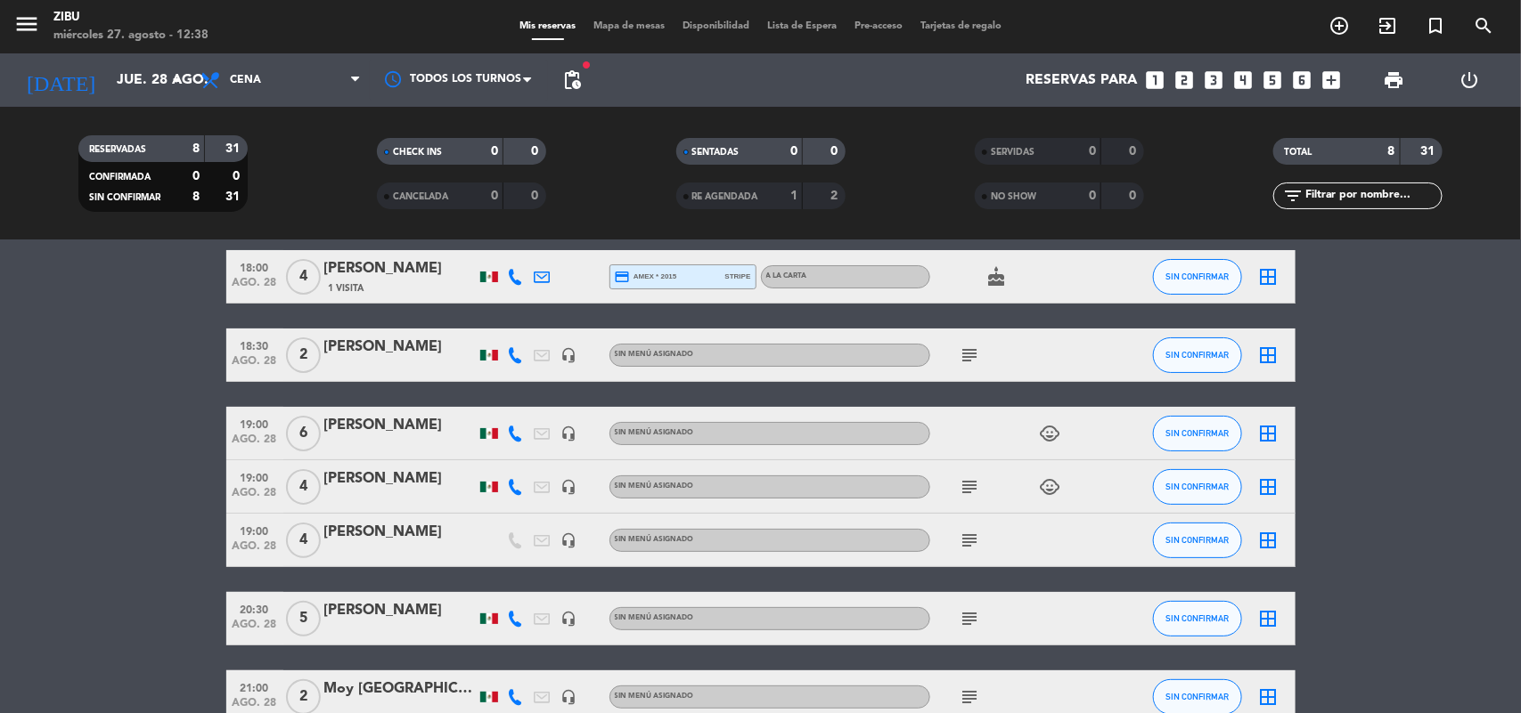
scroll to position [0, 0]
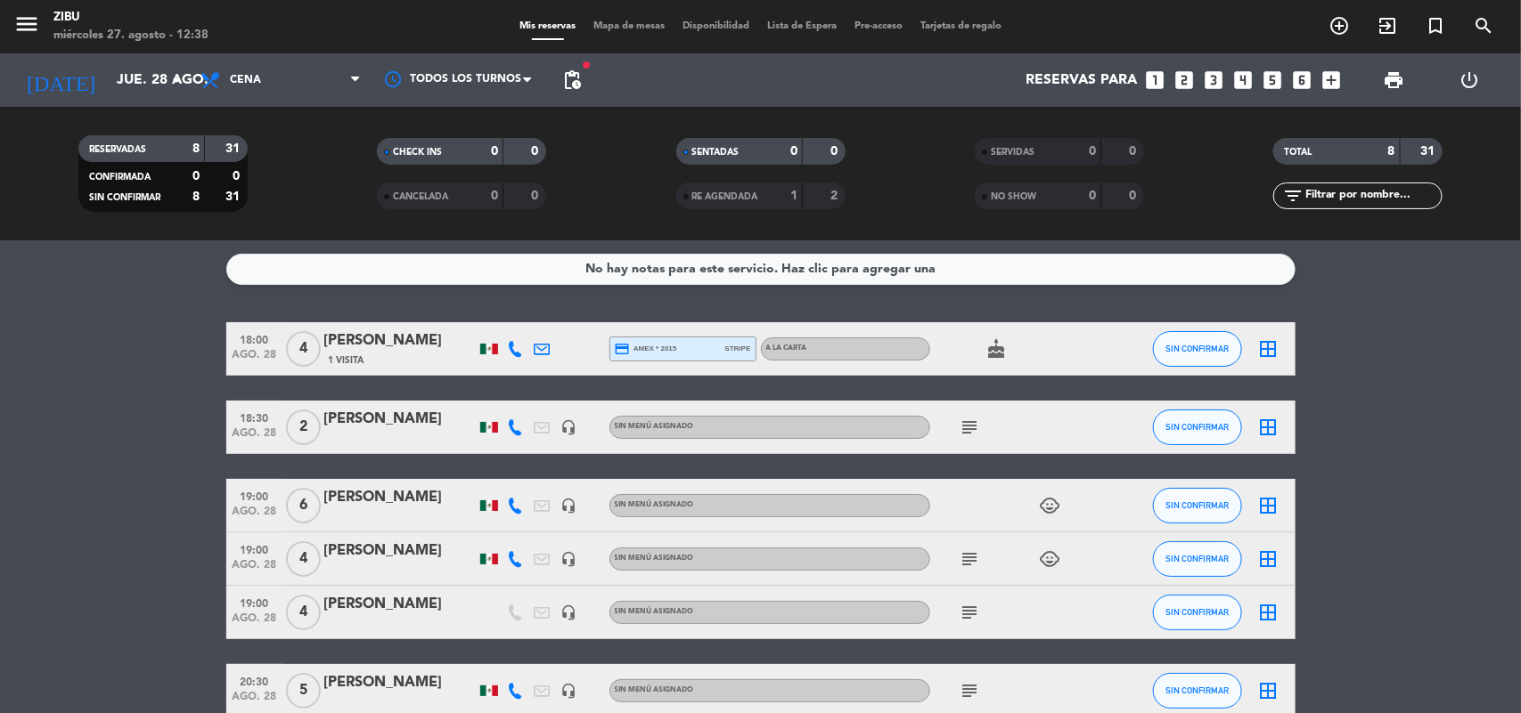
click at [136, 56] on div "[DATE] [DATE] arrow_drop_down" at bounding box center [102, 79] width 178 height 53
click at [112, 85] on input "jue. 28 ago." at bounding box center [202, 80] width 188 height 35
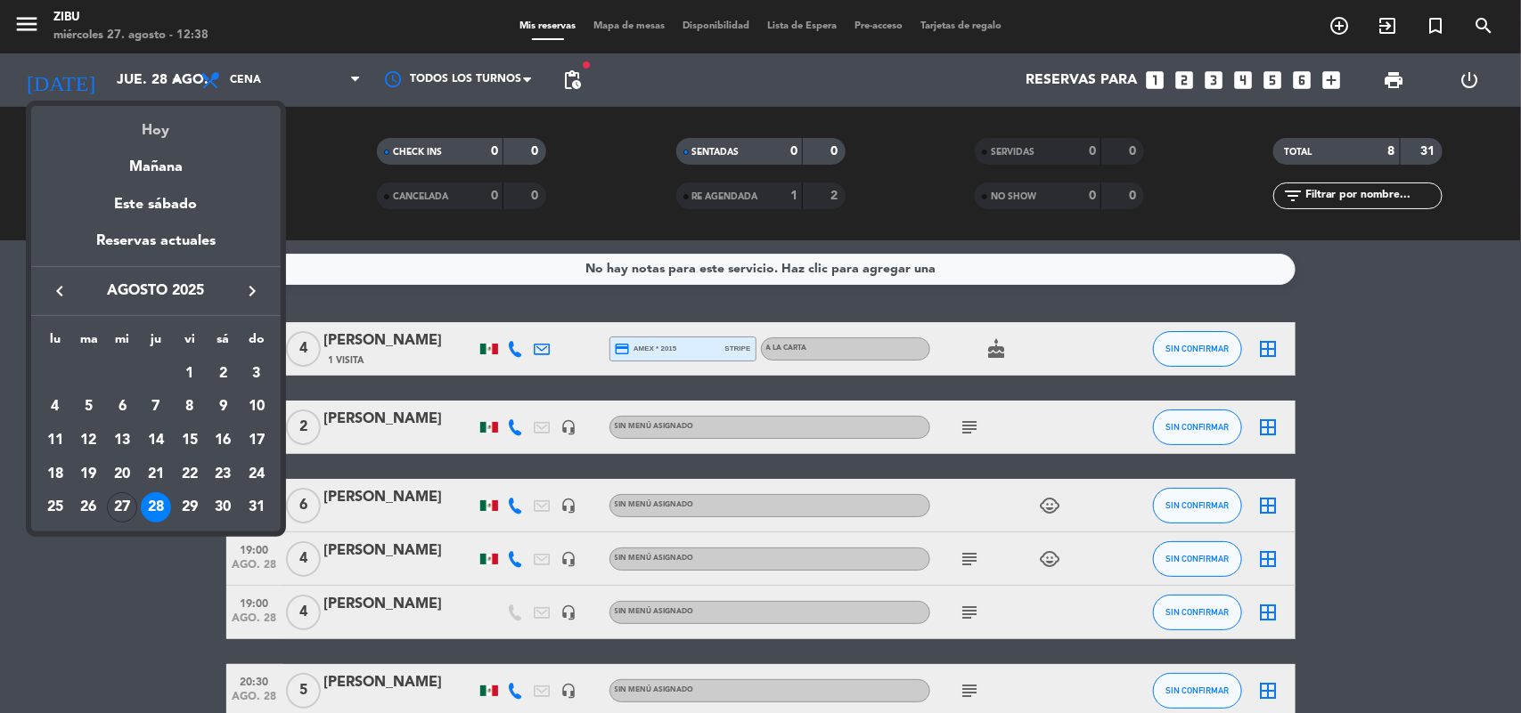
click at [189, 130] on div "Hoy" at bounding box center [155, 124] width 249 height 37
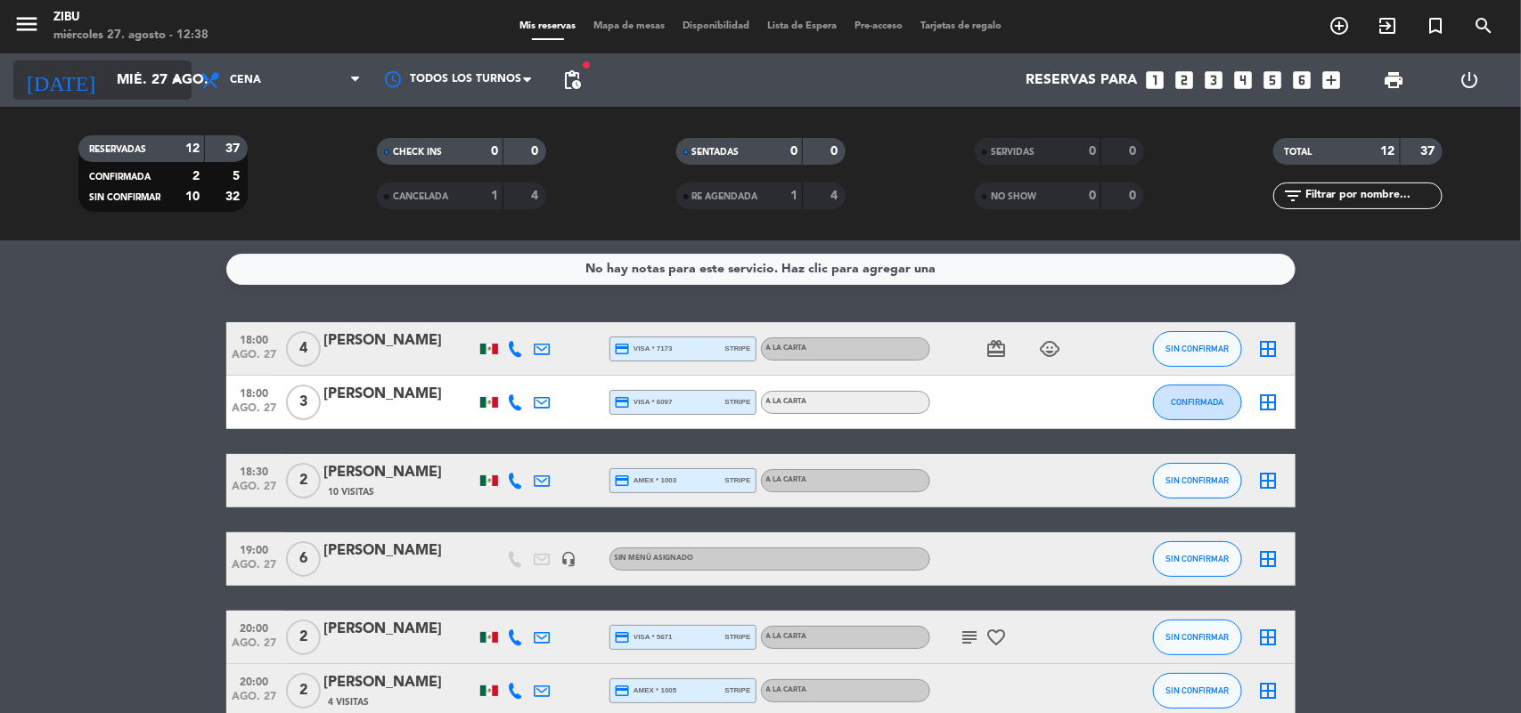
click at [123, 64] on input "mié. 27 ago." at bounding box center [202, 80] width 188 height 35
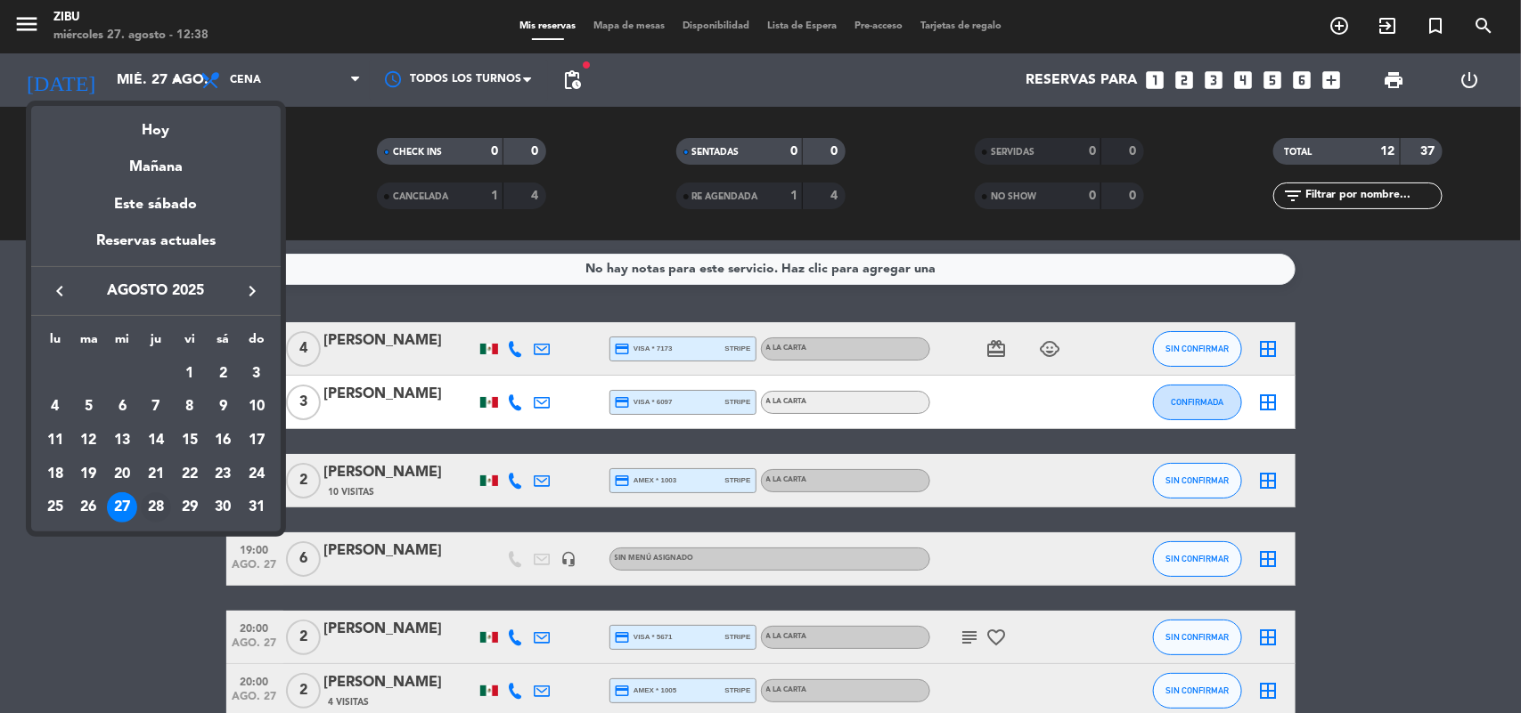
click at [152, 500] on div "28" at bounding box center [156, 508] width 30 height 30
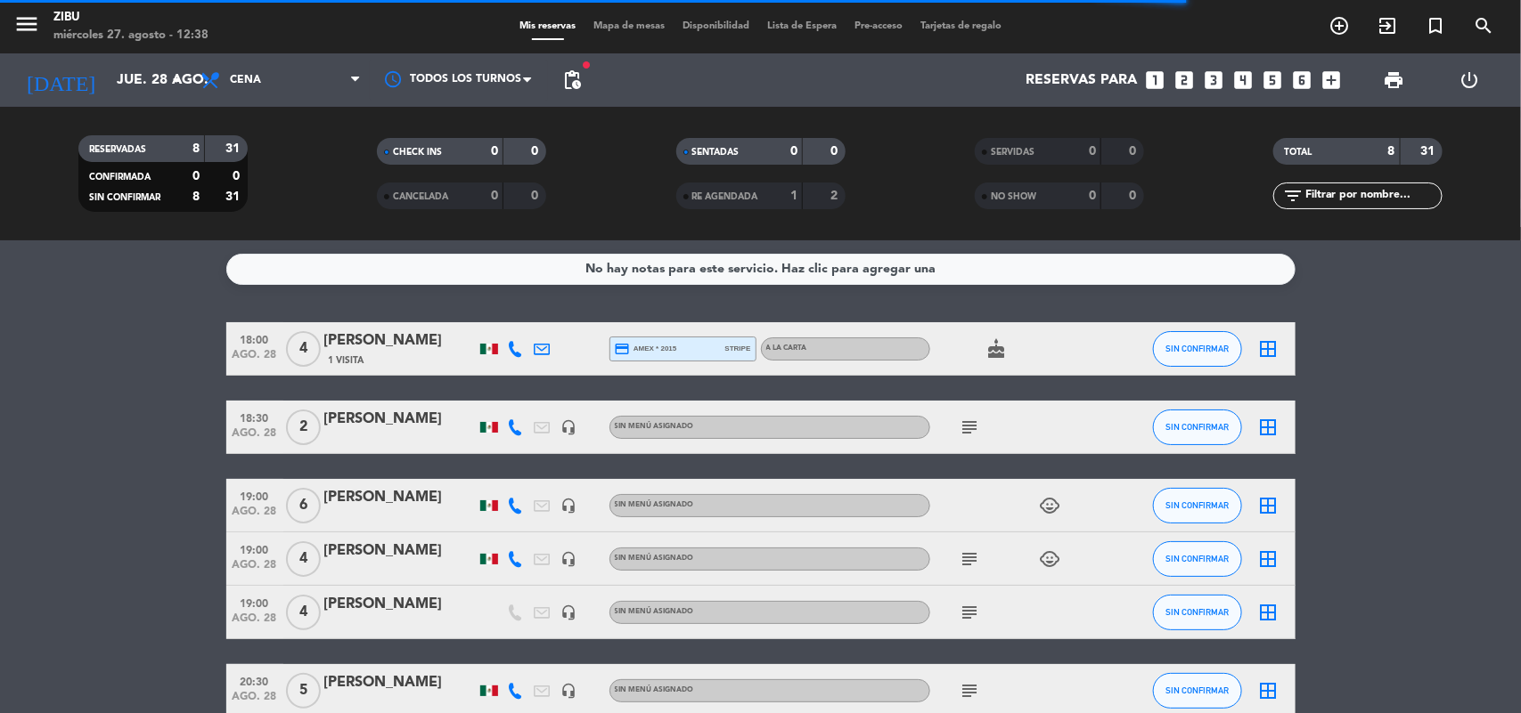
click at [60, 390] on bookings-row "18:00 [DATE] 4 [PERSON_NAME] 1 Visita credit_card amex * 2015 stripe A LA CARTA…" at bounding box center [760, 598] width 1521 height 552
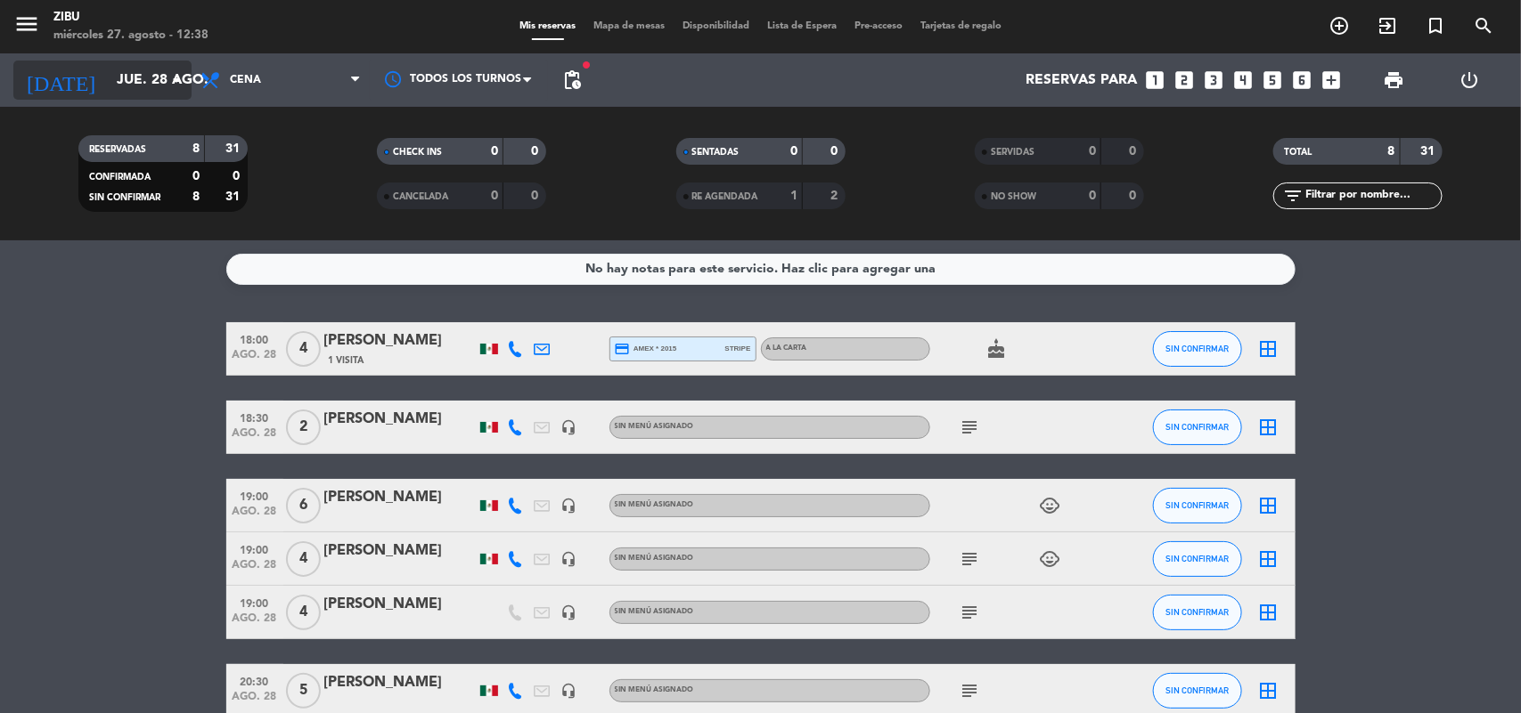
click at [130, 69] on input "jue. 28 ago." at bounding box center [202, 80] width 188 height 35
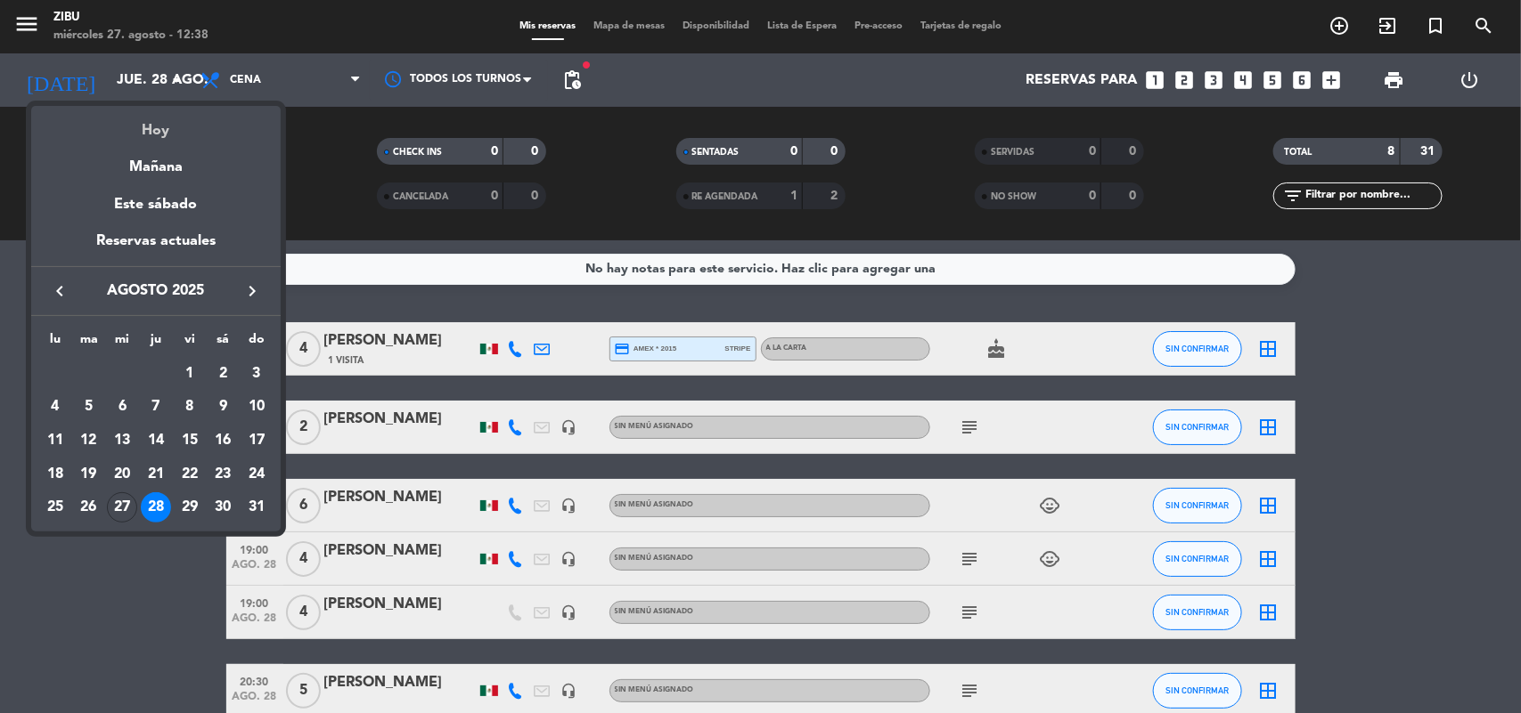
click at [166, 118] on div "Hoy" at bounding box center [155, 124] width 249 height 37
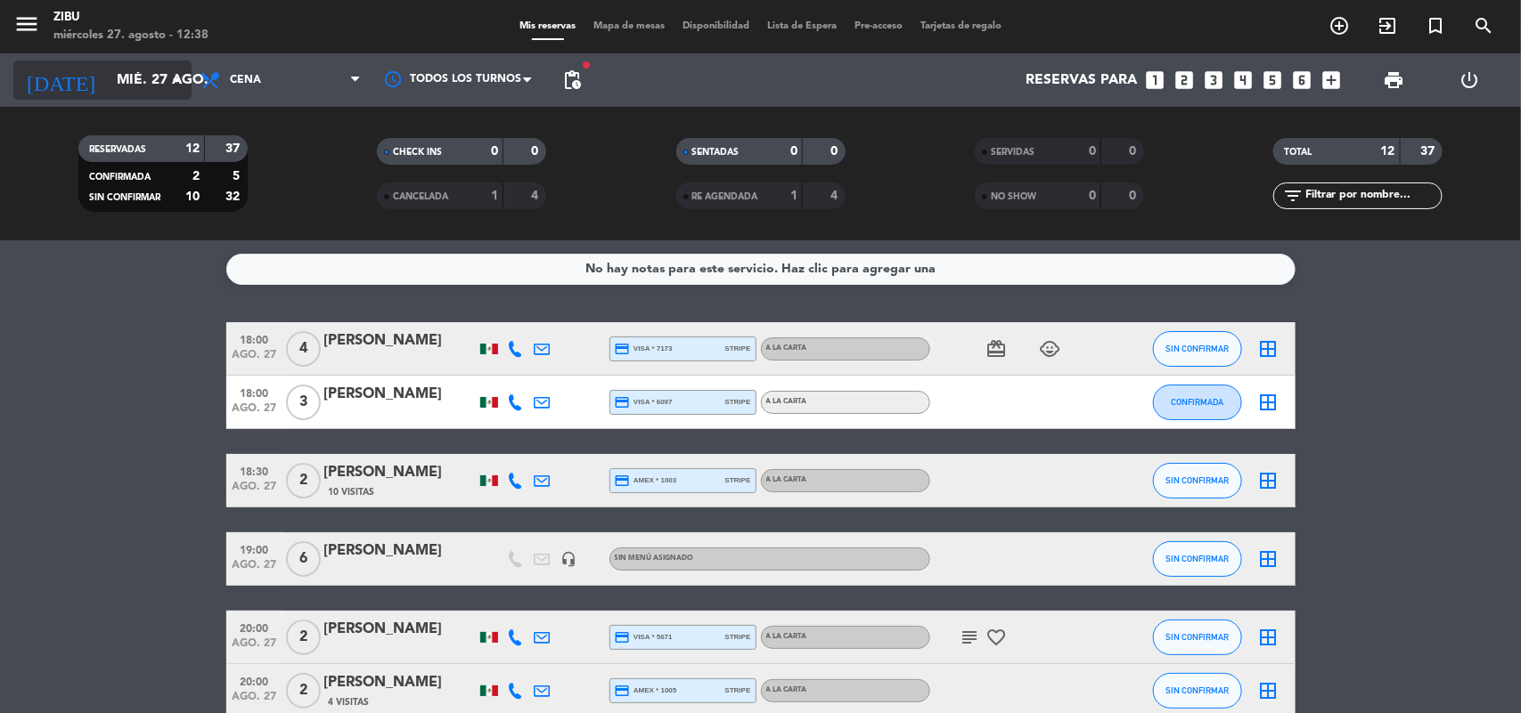
click at [108, 77] on input "mié. 27 ago." at bounding box center [202, 80] width 188 height 35
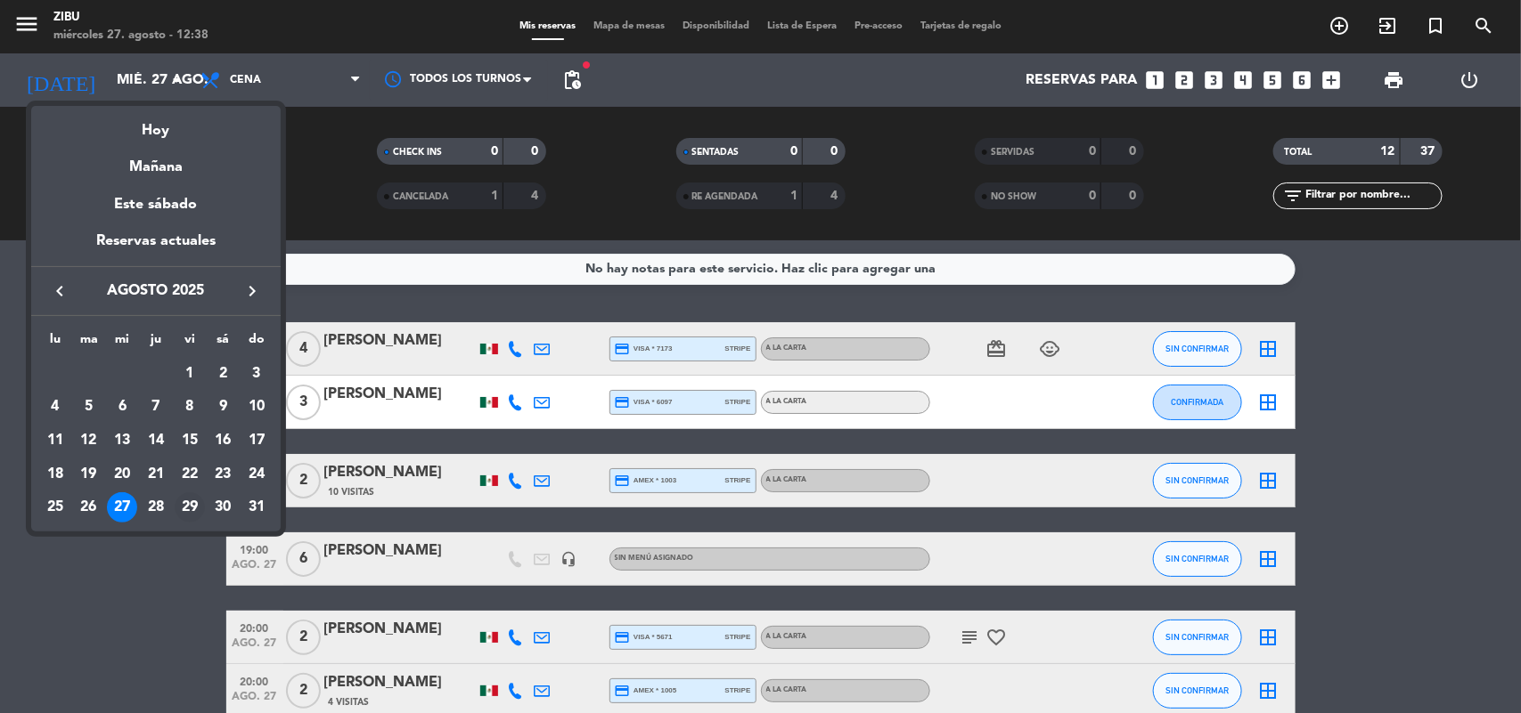
click at [189, 501] on div "29" at bounding box center [190, 508] width 30 height 30
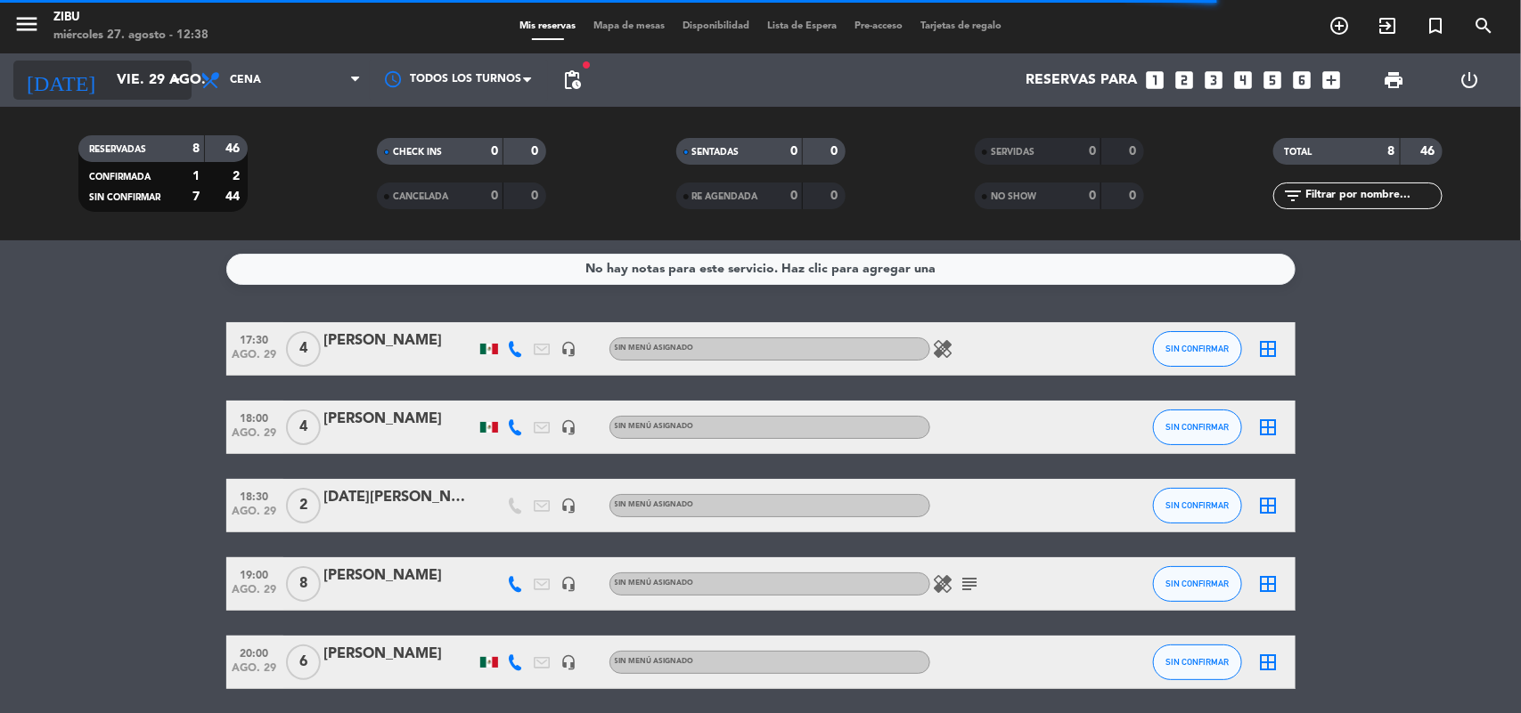
drag, startPoint x: 126, startPoint y: 69, endPoint x: 78, endPoint y: 95, distance: 53.8
click at [108, 95] on input "vie. 29 ago." at bounding box center [202, 80] width 188 height 35
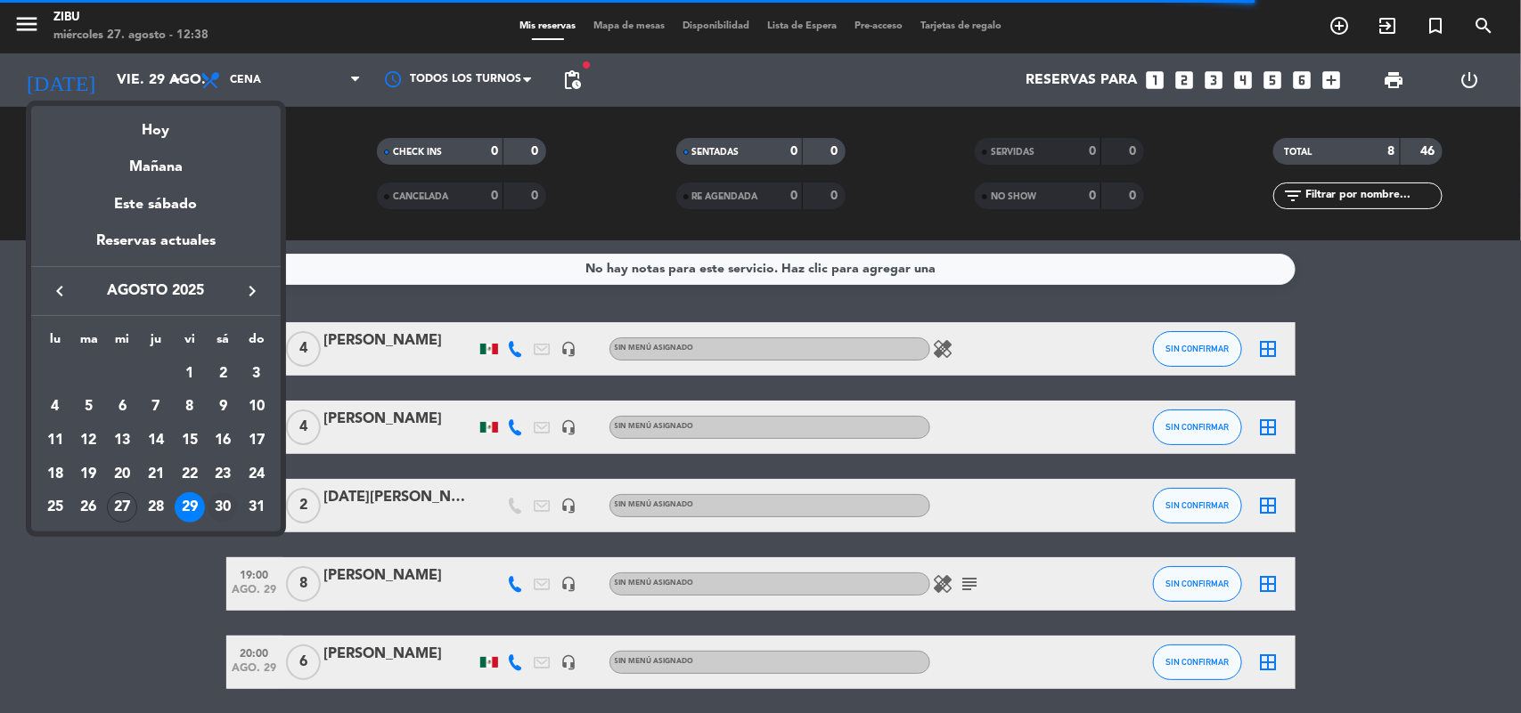
click at [216, 506] on div "30" at bounding box center [223, 508] width 30 height 30
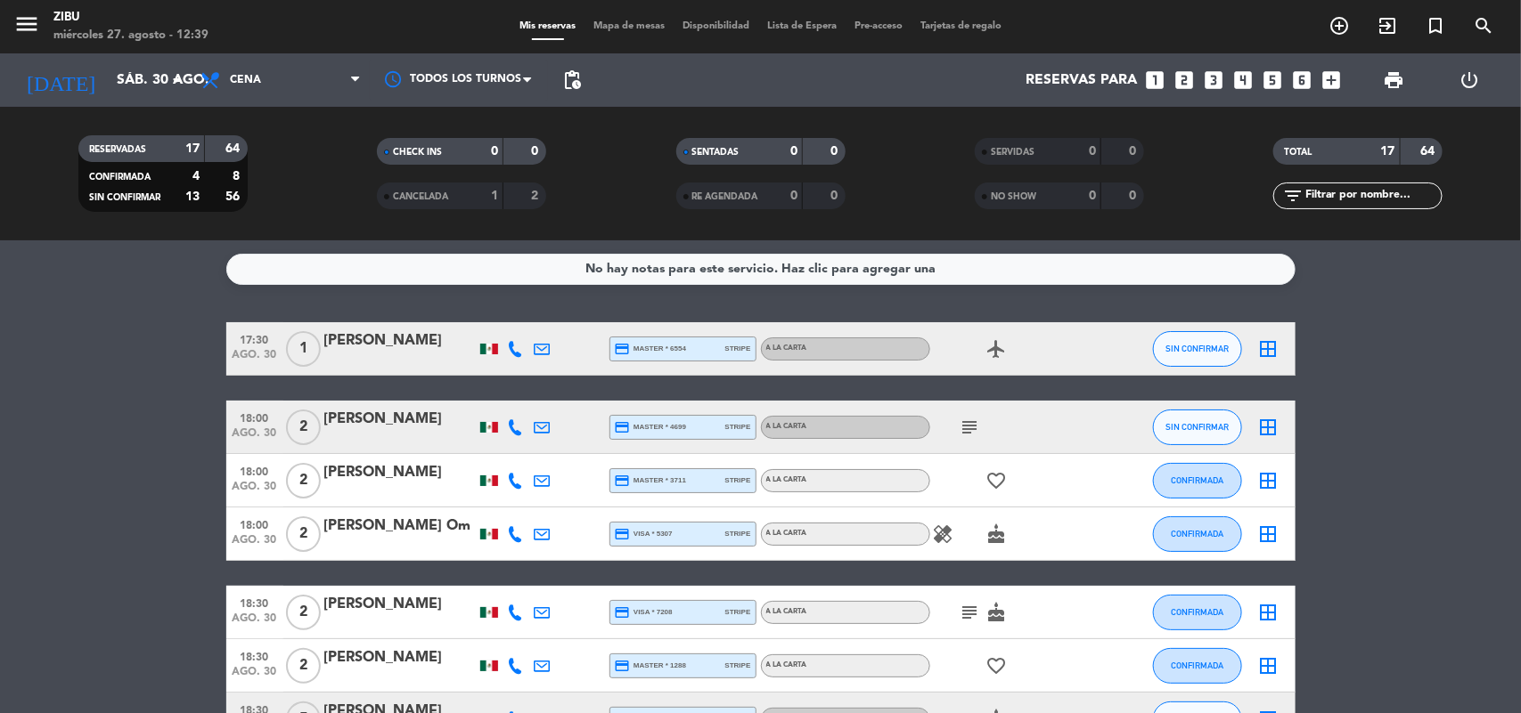
click at [109, 45] on div "menu Zibu [DATE] 27. agosto - 12:39" at bounding box center [190, 27] width 380 height 42
click at [108, 82] on input "sáb. 30 ago." at bounding box center [202, 80] width 188 height 35
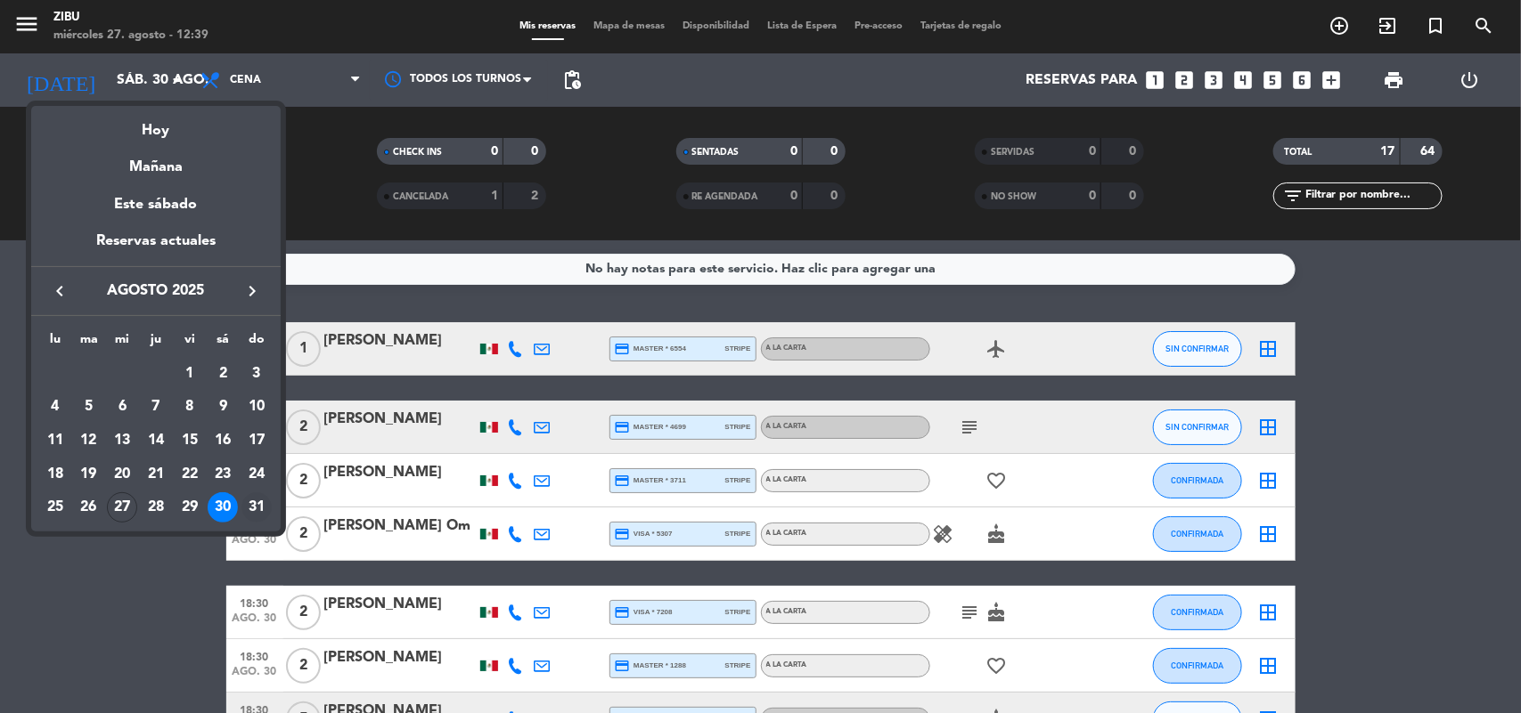
click at [257, 504] on div "31" at bounding box center [256, 508] width 30 height 30
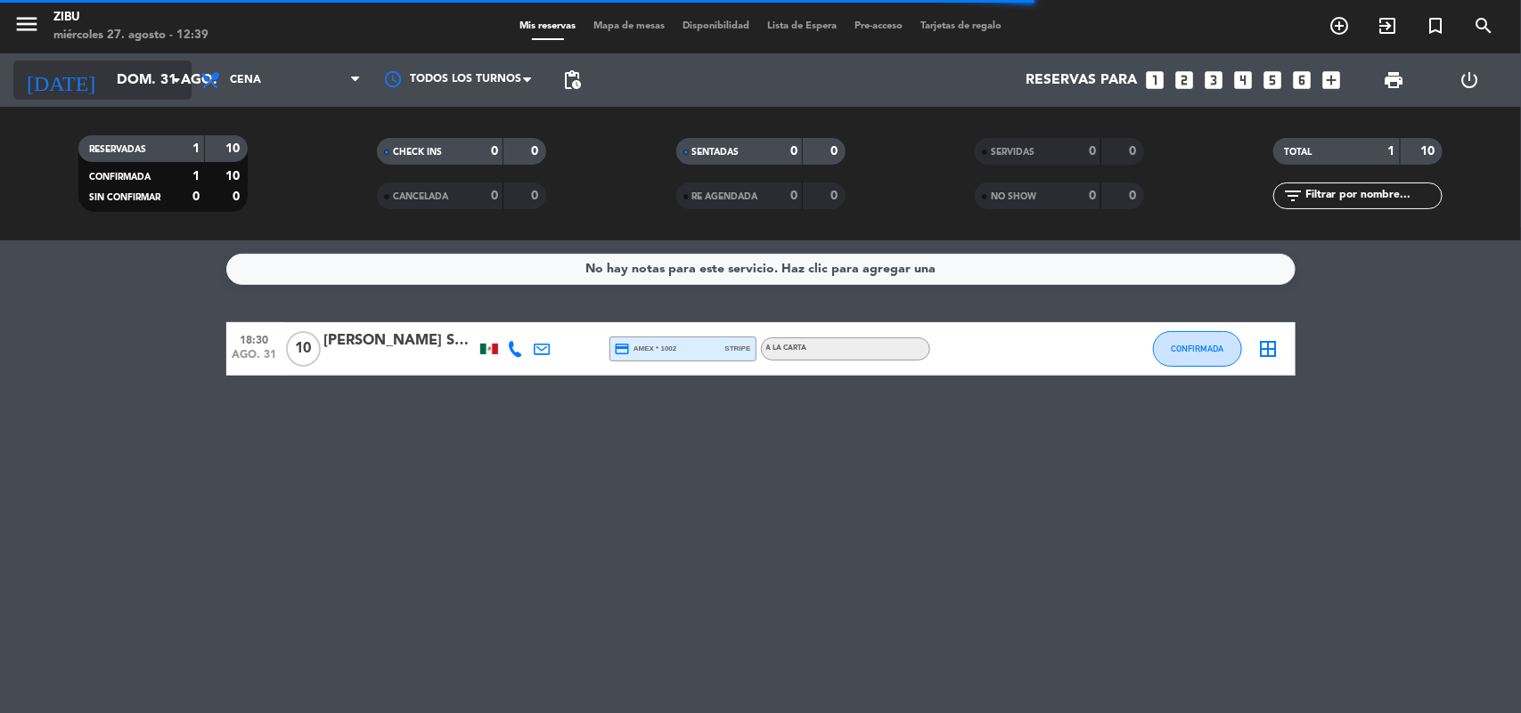
click at [138, 67] on input "dom. 31 ago." at bounding box center [202, 80] width 188 height 35
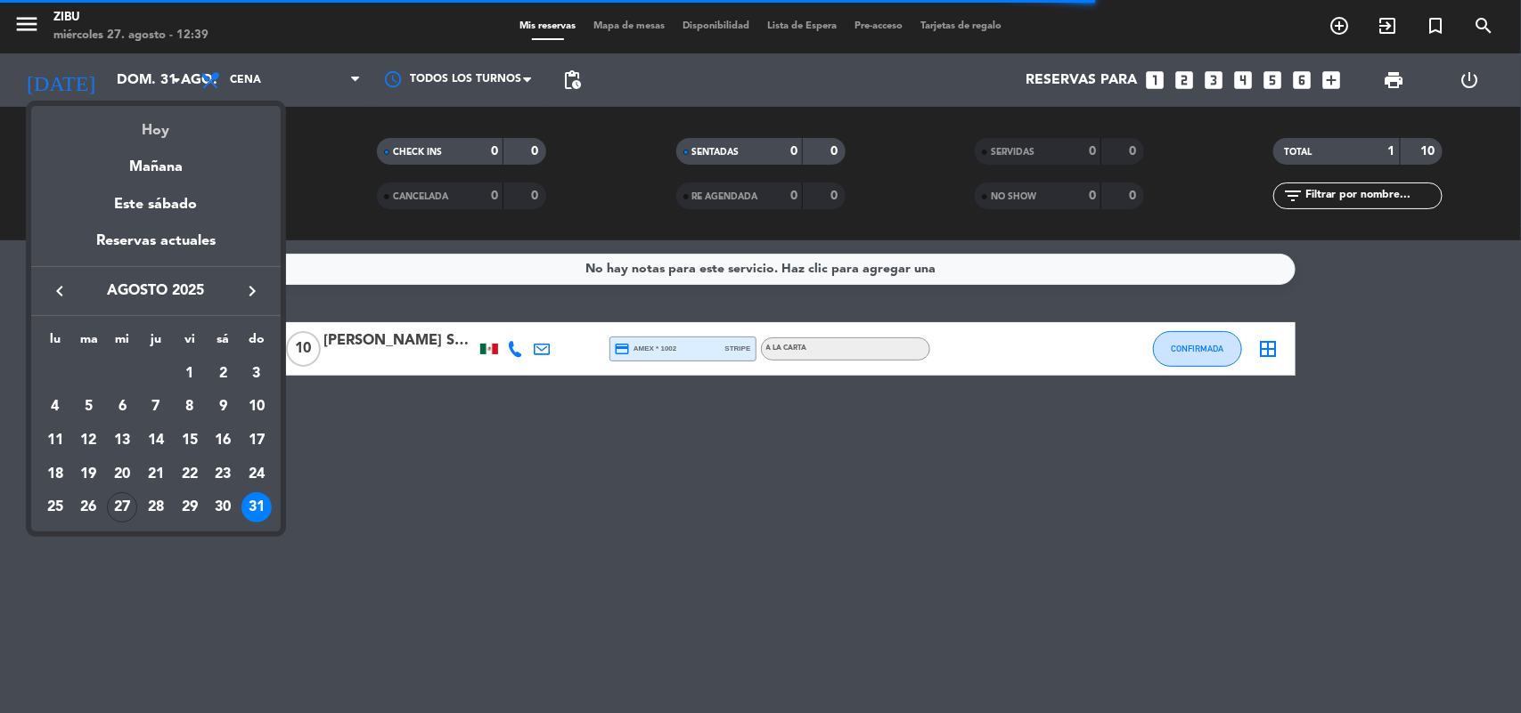
click at [169, 110] on div "Hoy" at bounding box center [155, 124] width 249 height 37
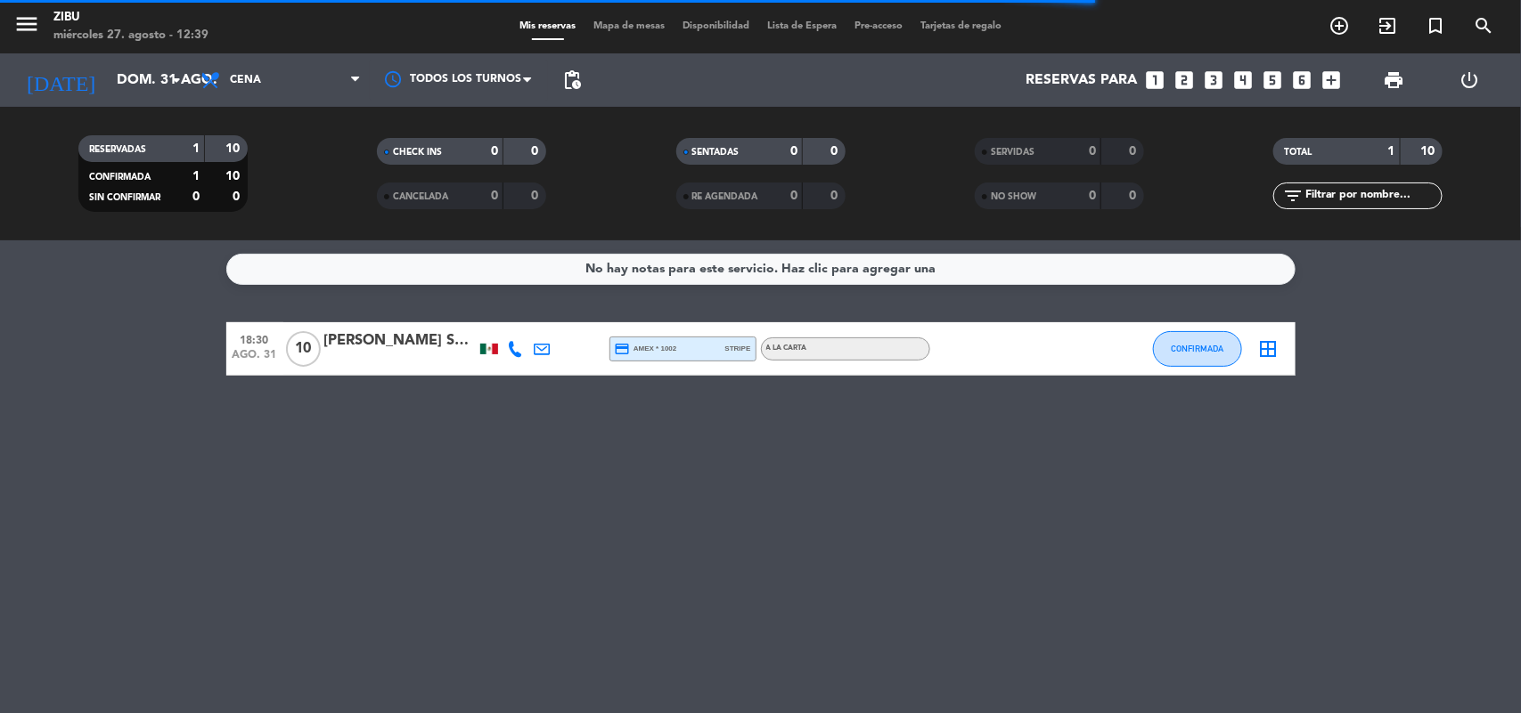
type input "mié. 27 ago."
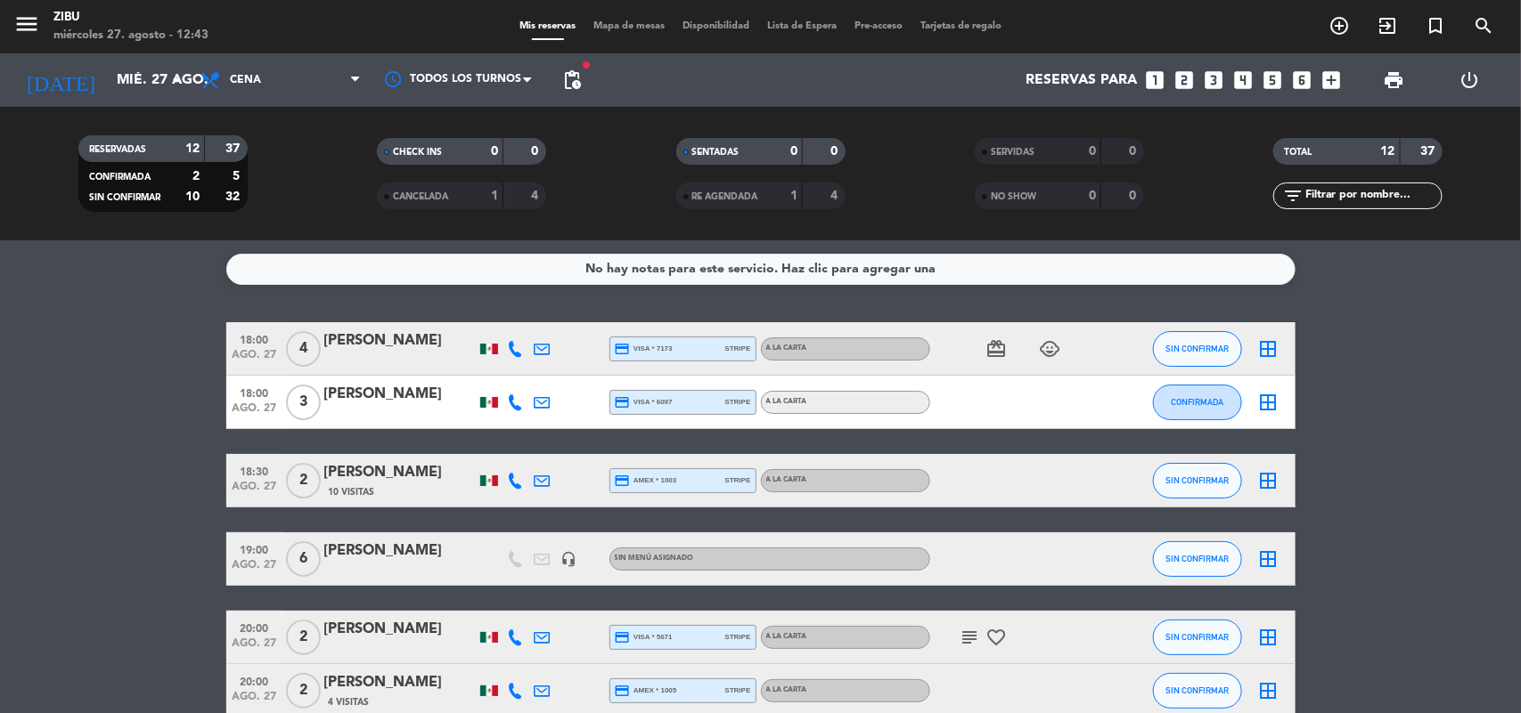
click at [1178, 78] on icon "looks_two" at bounding box center [1184, 80] width 23 height 23
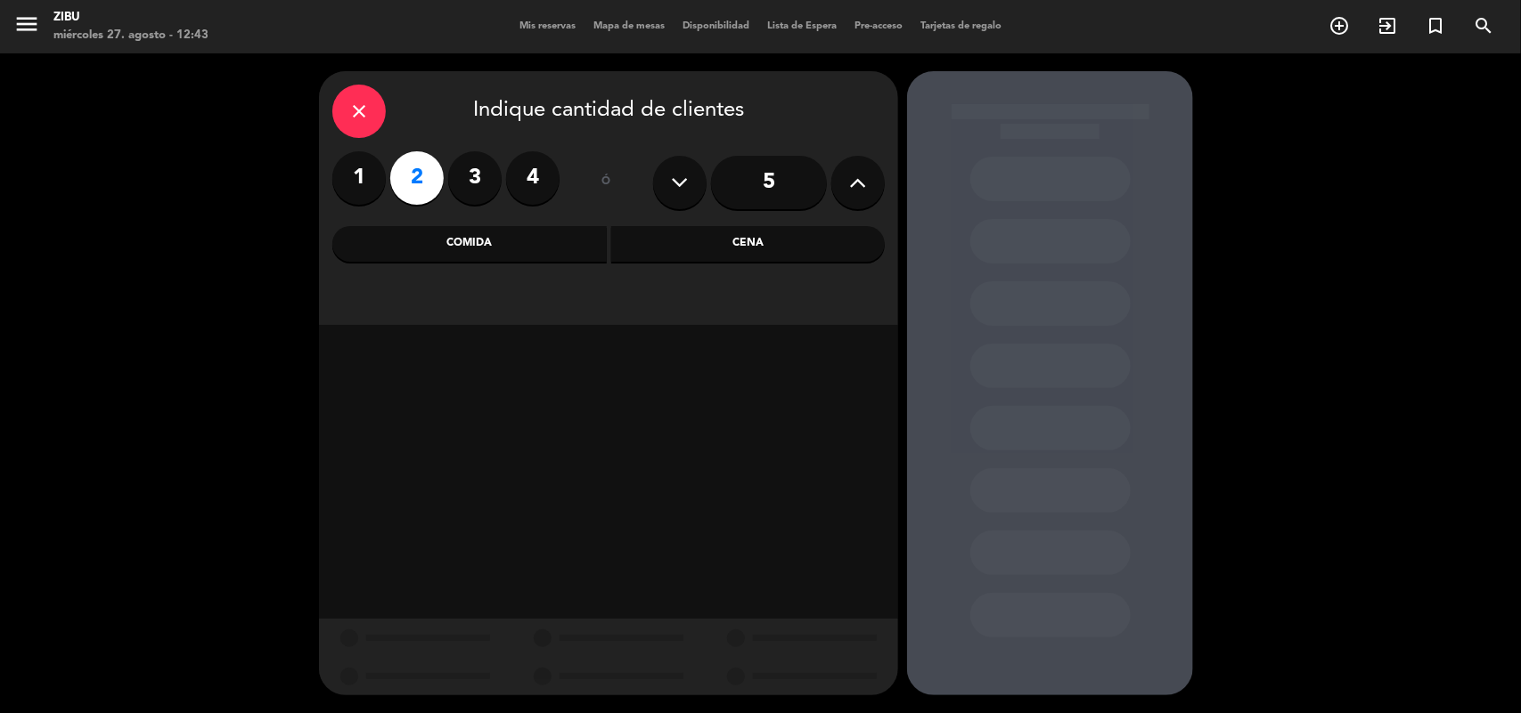
click at [804, 249] on div "Cena" at bounding box center [748, 244] width 274 height 36
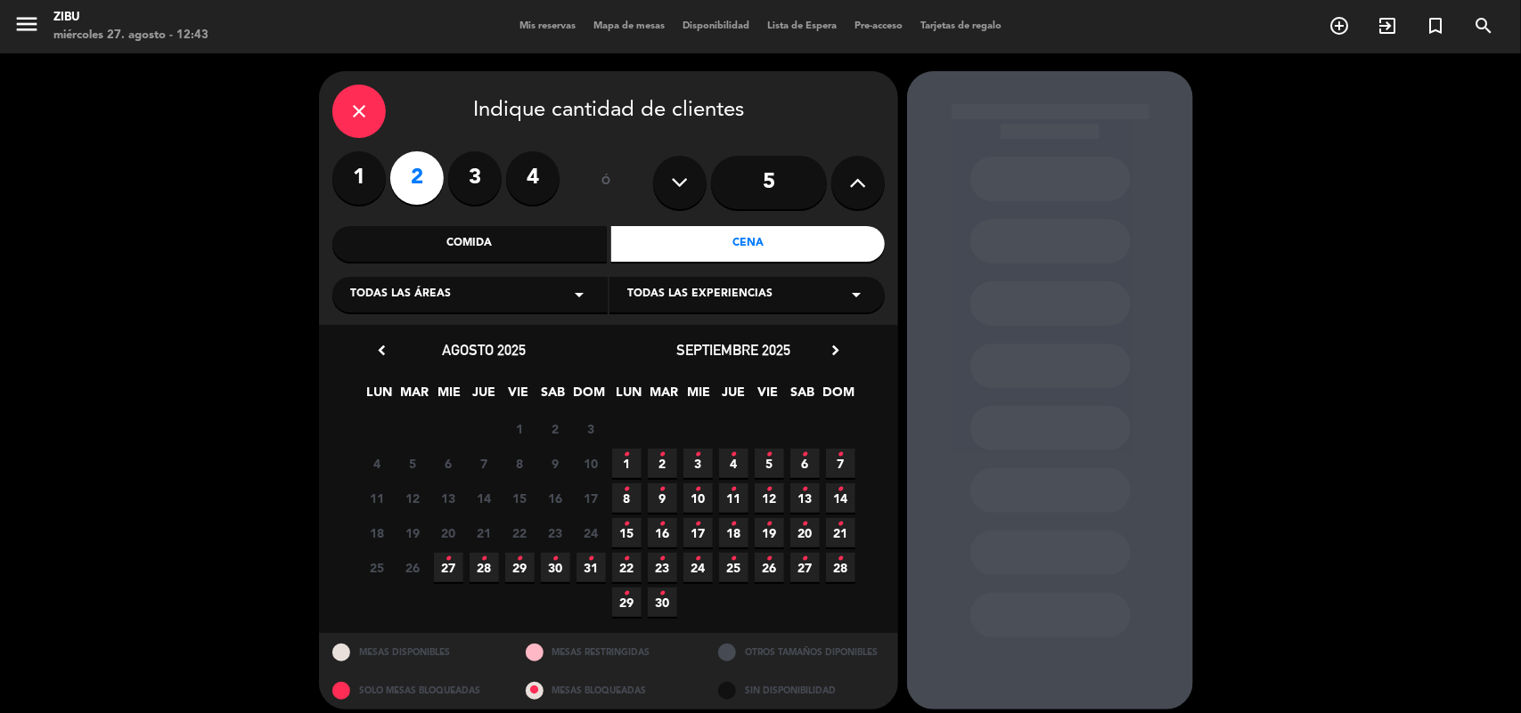
click at [737, 492] on span "11 •" at bounding box center [733, 498] width 29 height 29
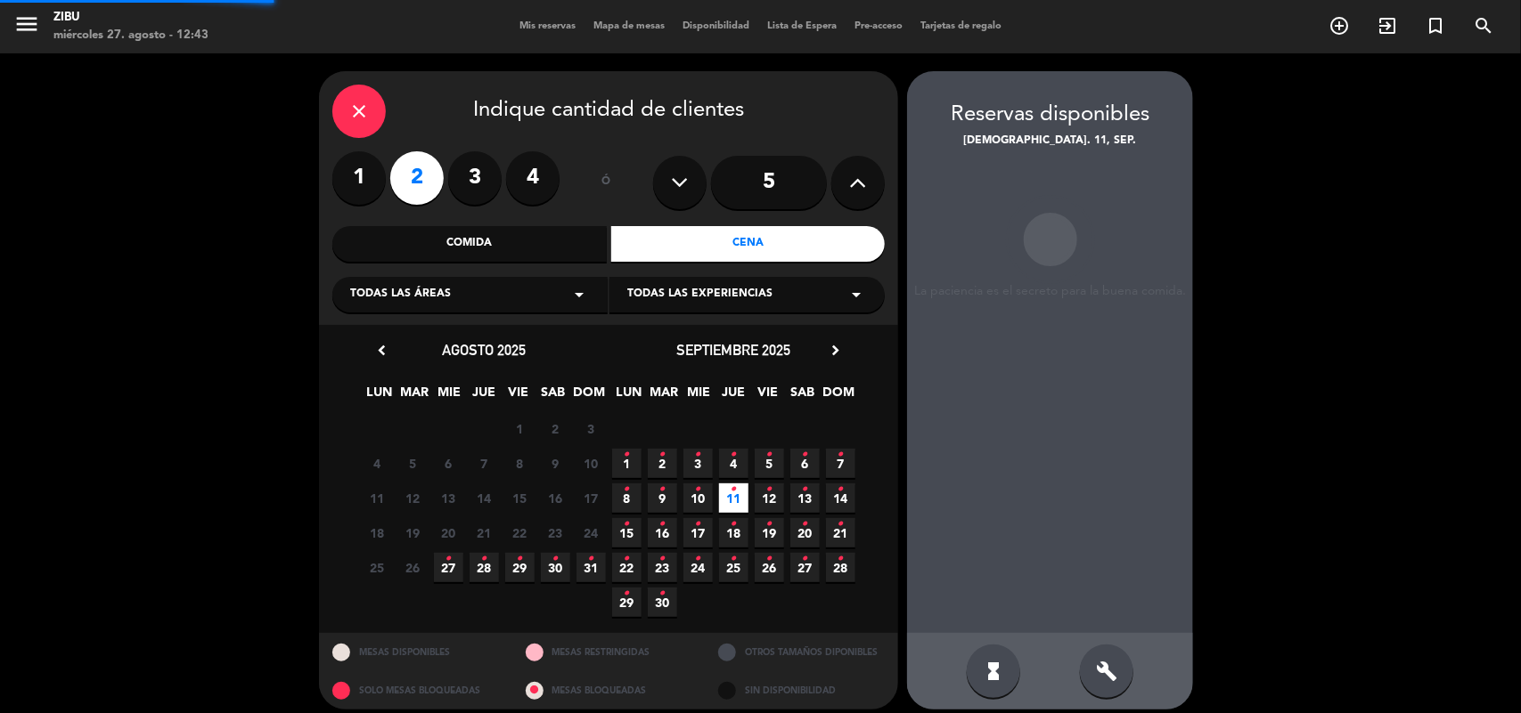
scroll to position [12, 0]
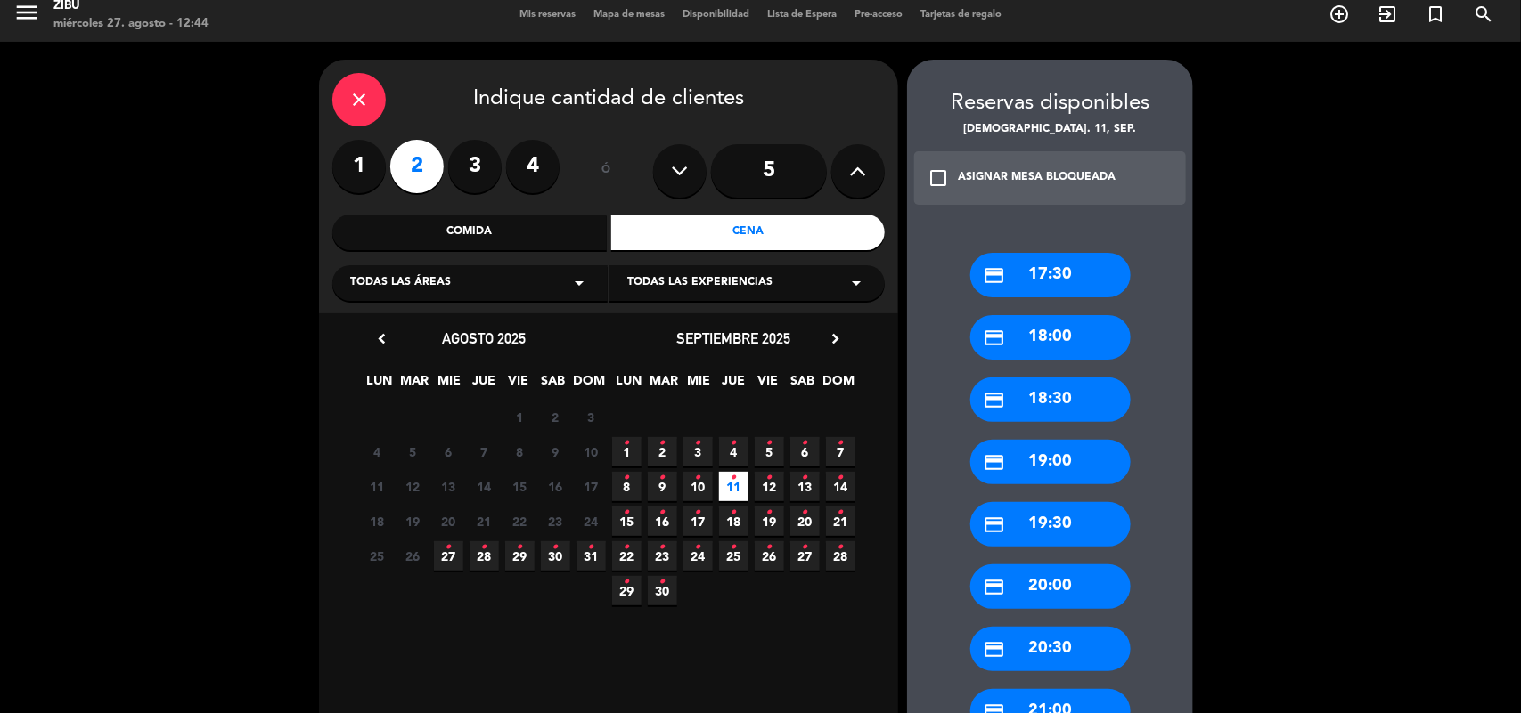
click at [1057, 267] on div "credit_card 17:30" at bounding box center [1050, 275] width 160 height 45
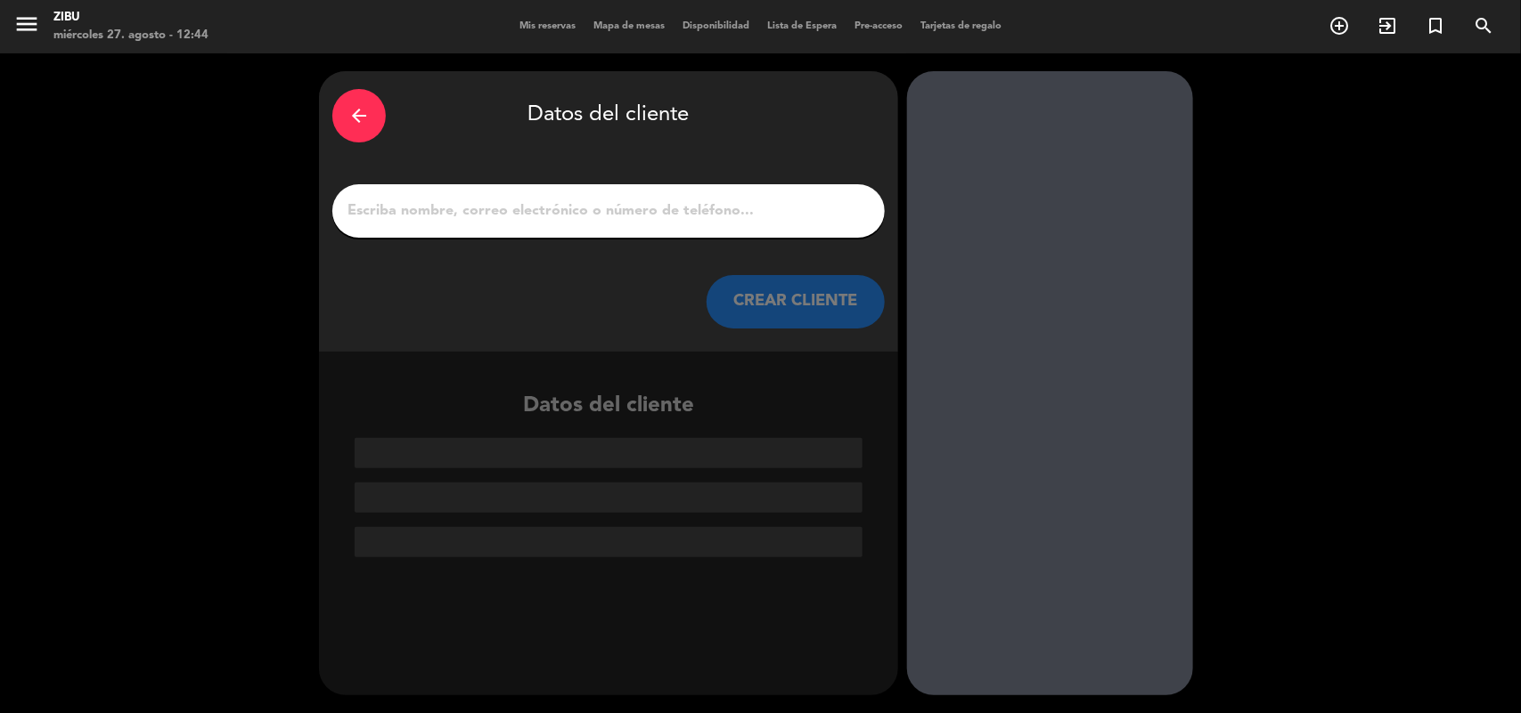
scroll to position [0, 0]
click at [662, 206] on input "1" at bounding box center [609, 211] width 526 height 25
paste input "¡Bienvenidos! Agradecemos su preferencia, les pedimos tomar sus tiempos para ll…"
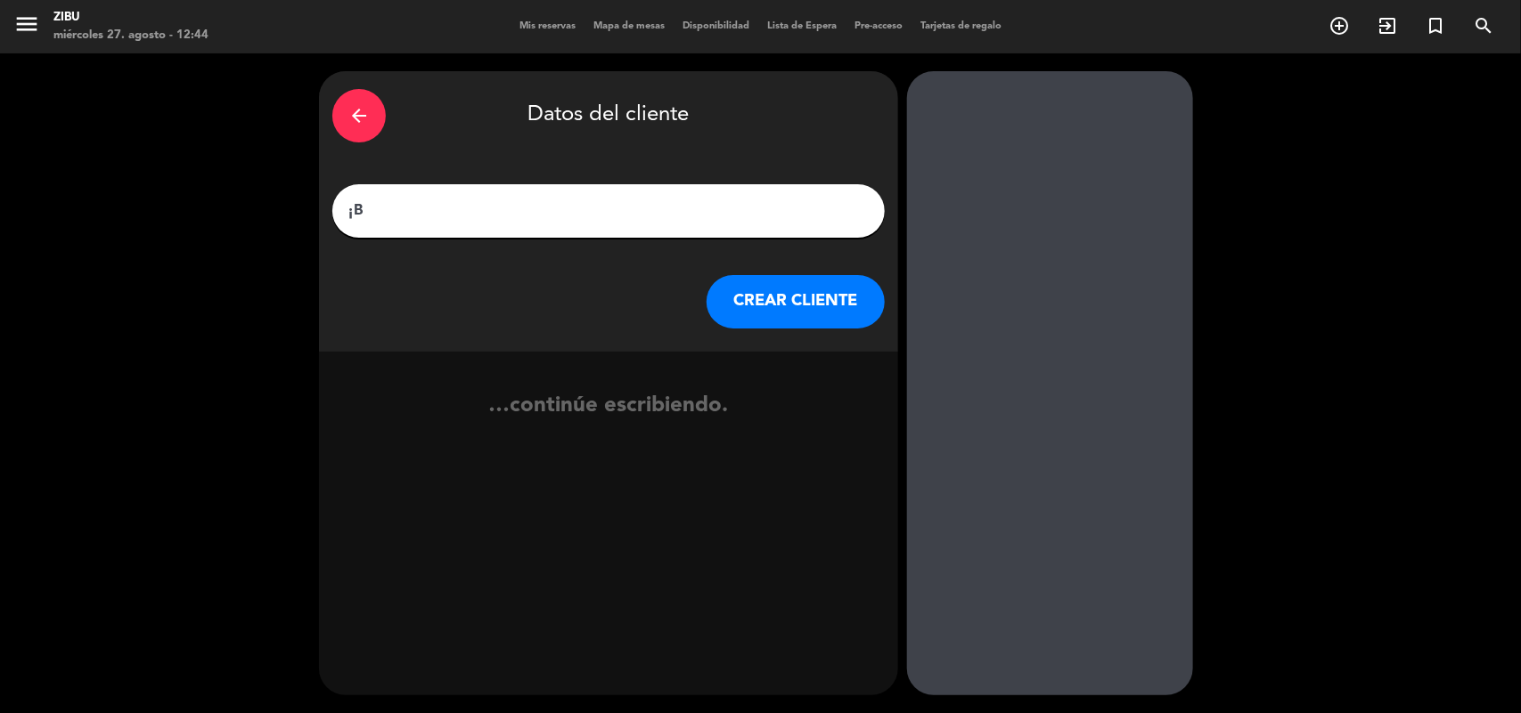
type input "¡"
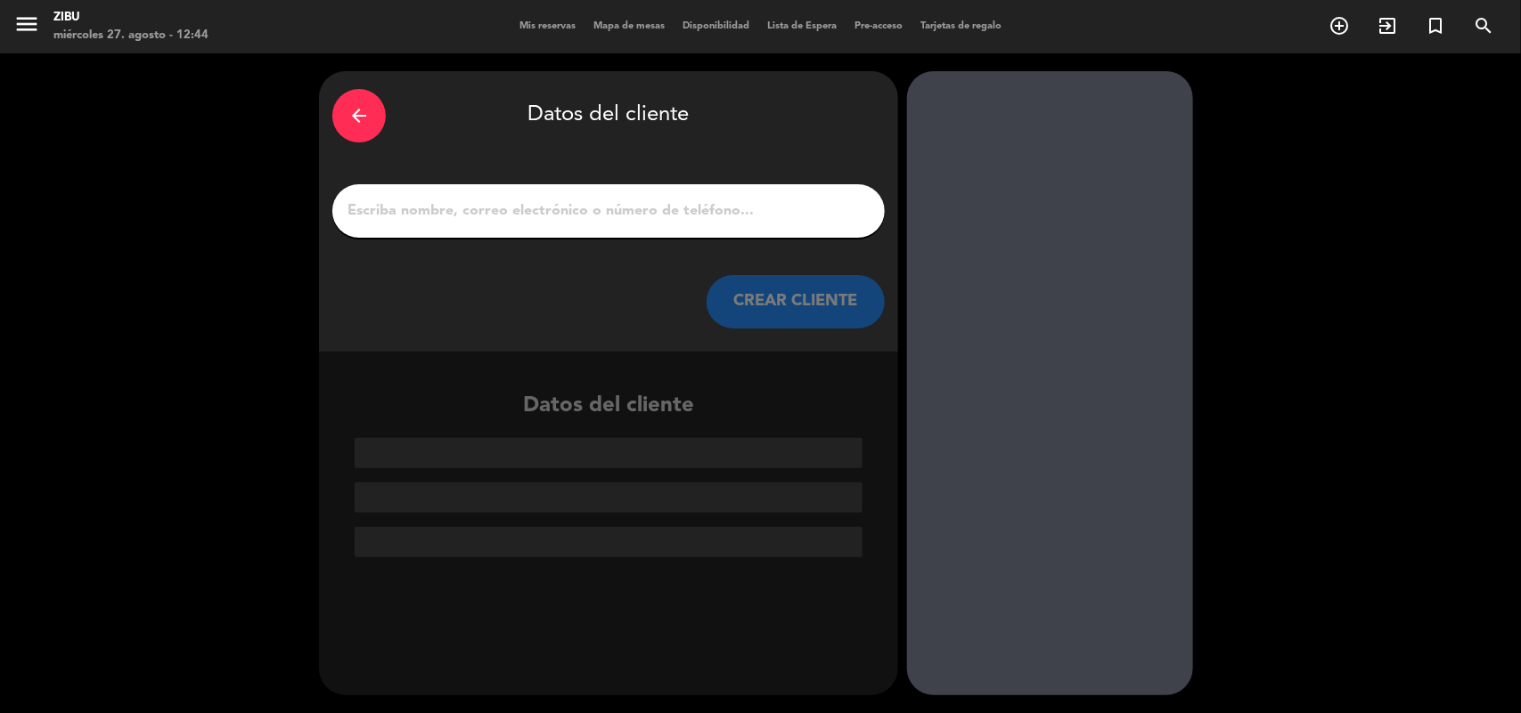
paste input "[PERSON_NAME]"
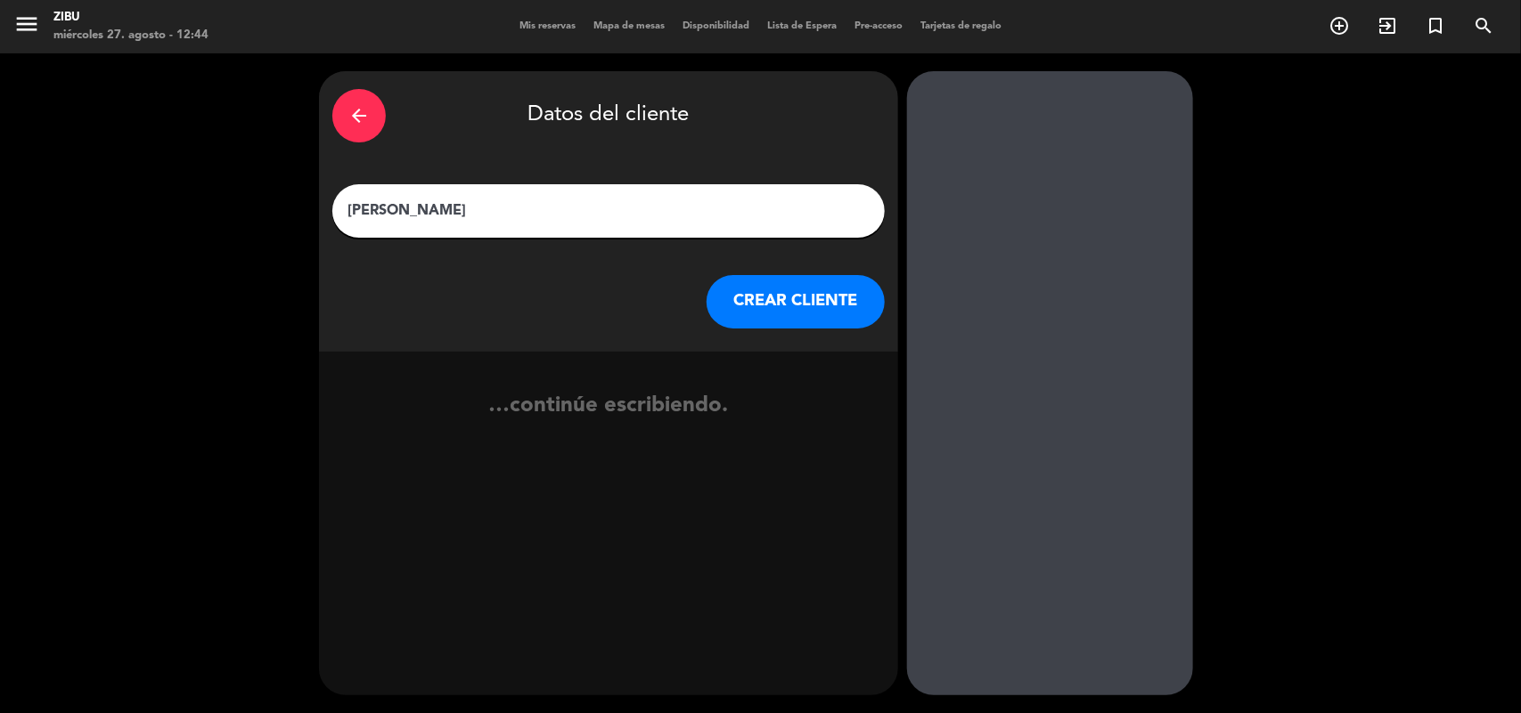
type input "[PERSON_NAME]"
click at [821, 303] on button "CREAR CLIENTE" at bounding box center [795, 301] width 178 height 53
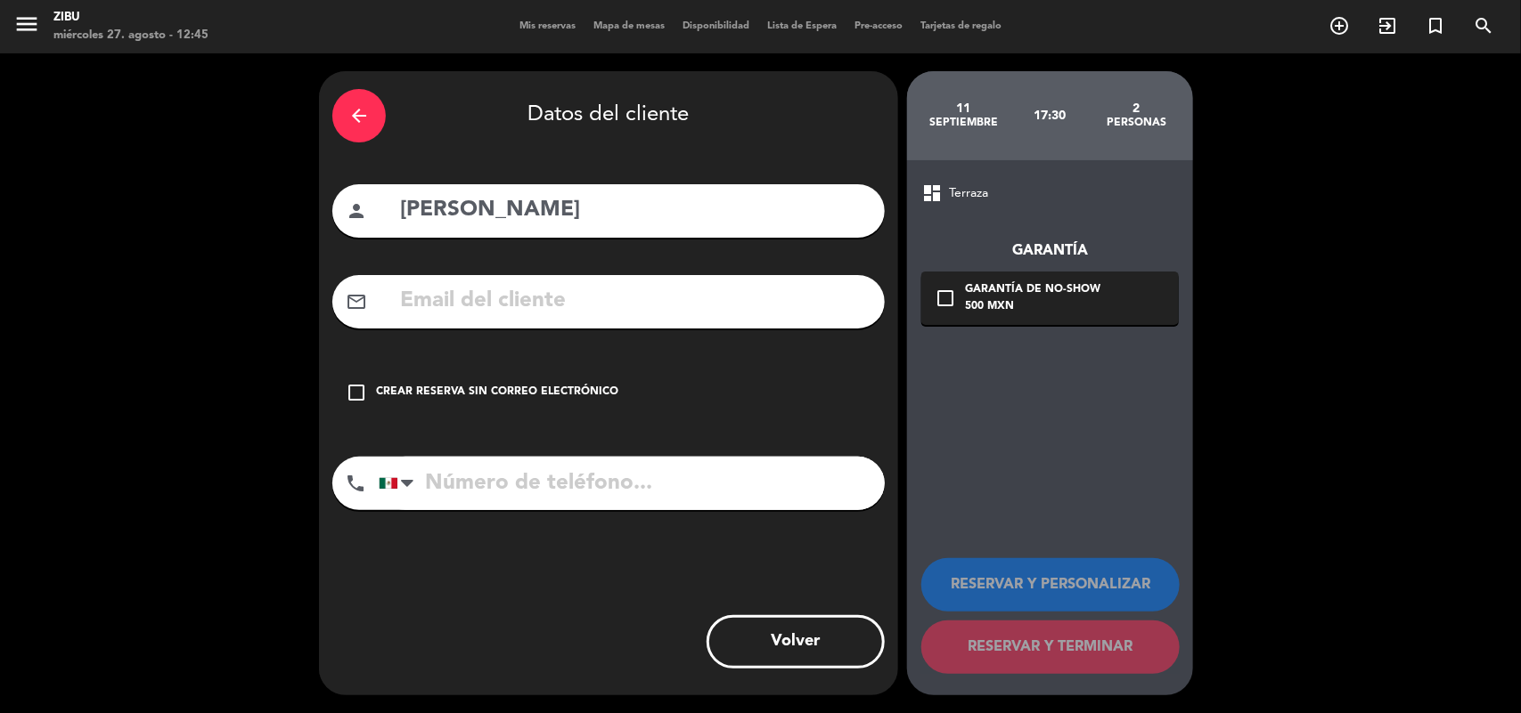
click at [559, 387] on div "Crear reserva sin correo electrónico" at bounding box center [497, 393] width 242 height 18
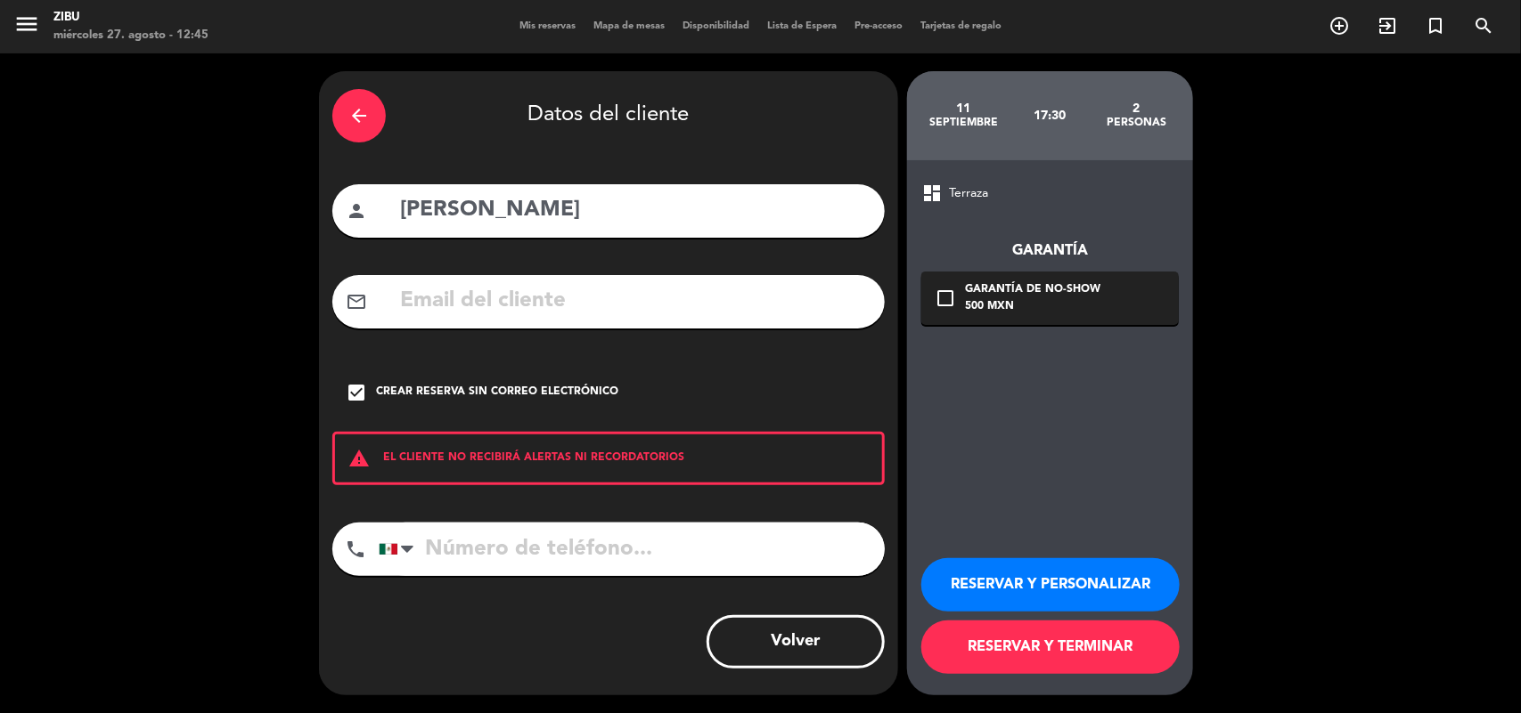
click at [460, 533] on input "tel" at bounding box center [632, 549] width 506 height 53
paste input "[PHONE_NUMBER]"
type input "[PHONE_NUMBER]"
click at [1069, 568] on button "RESERVAR Y PERSONALIZAR" at bounding box center [1050, 584] width 258 height 53
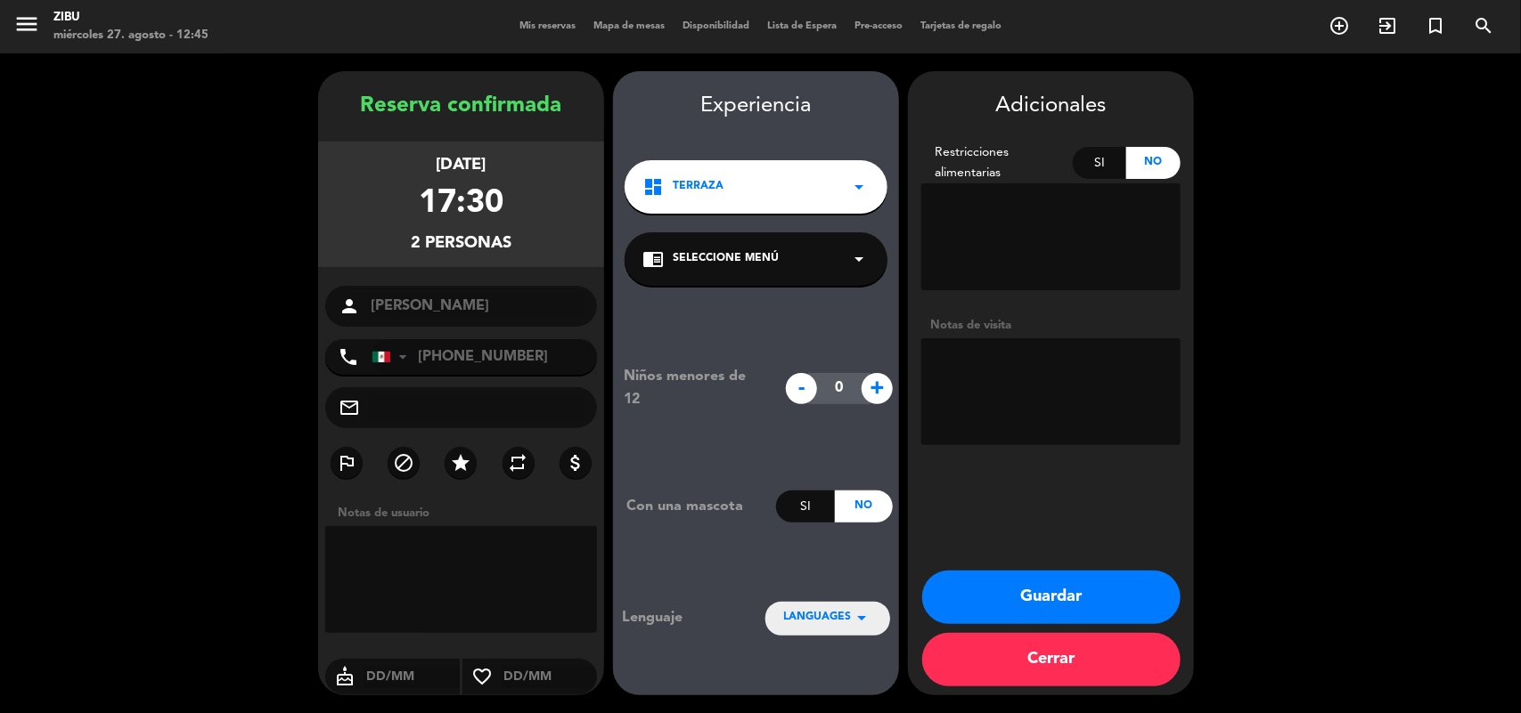
click at [1045, 428] on textarea at bounding box center [1050, 391] width 259 height 107
type textarea "Aniversario"
click at [1017, 595] on button "Guardar" at bounding box center [1051, 597] width 258 height 53
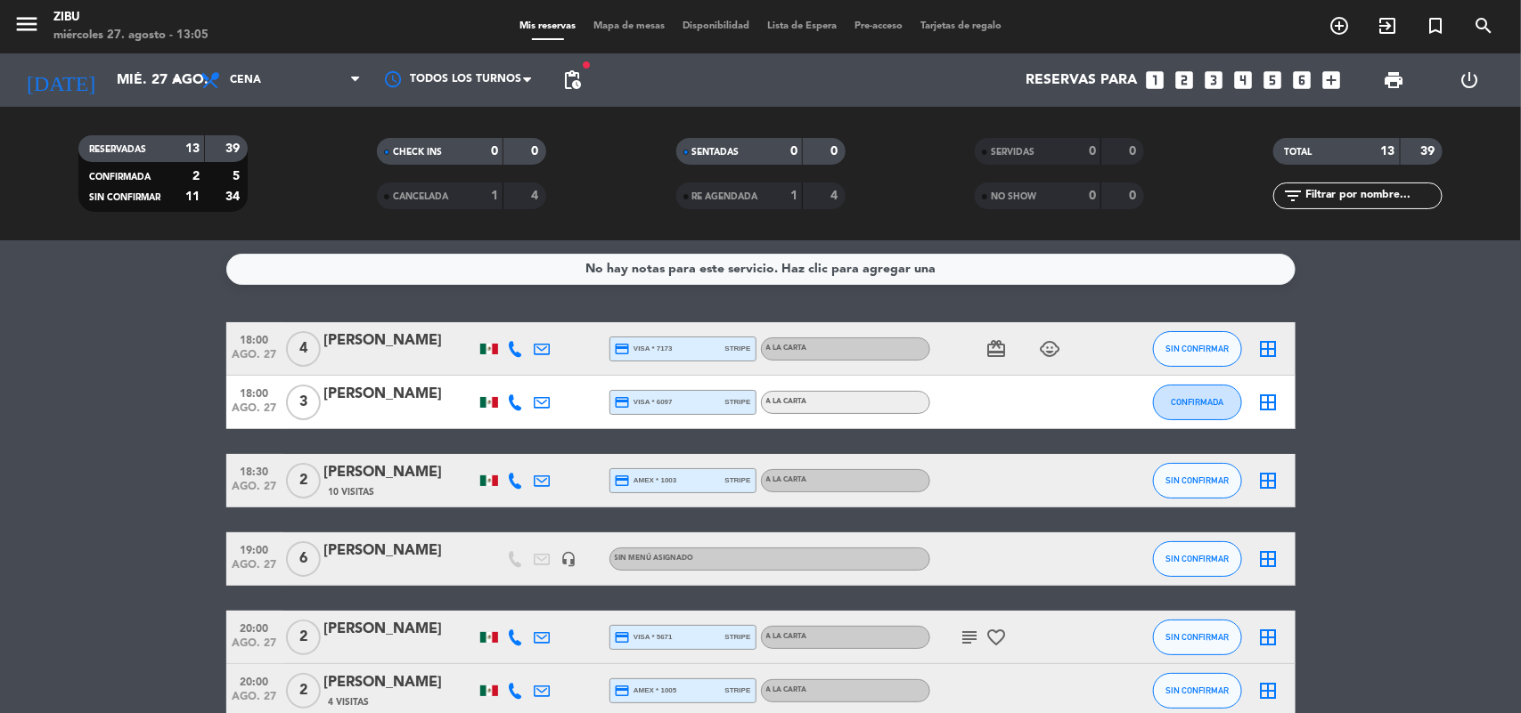
click at [1191, 72] on icon "looks_two" at bounding box center [1184, 80] width 23 height 23
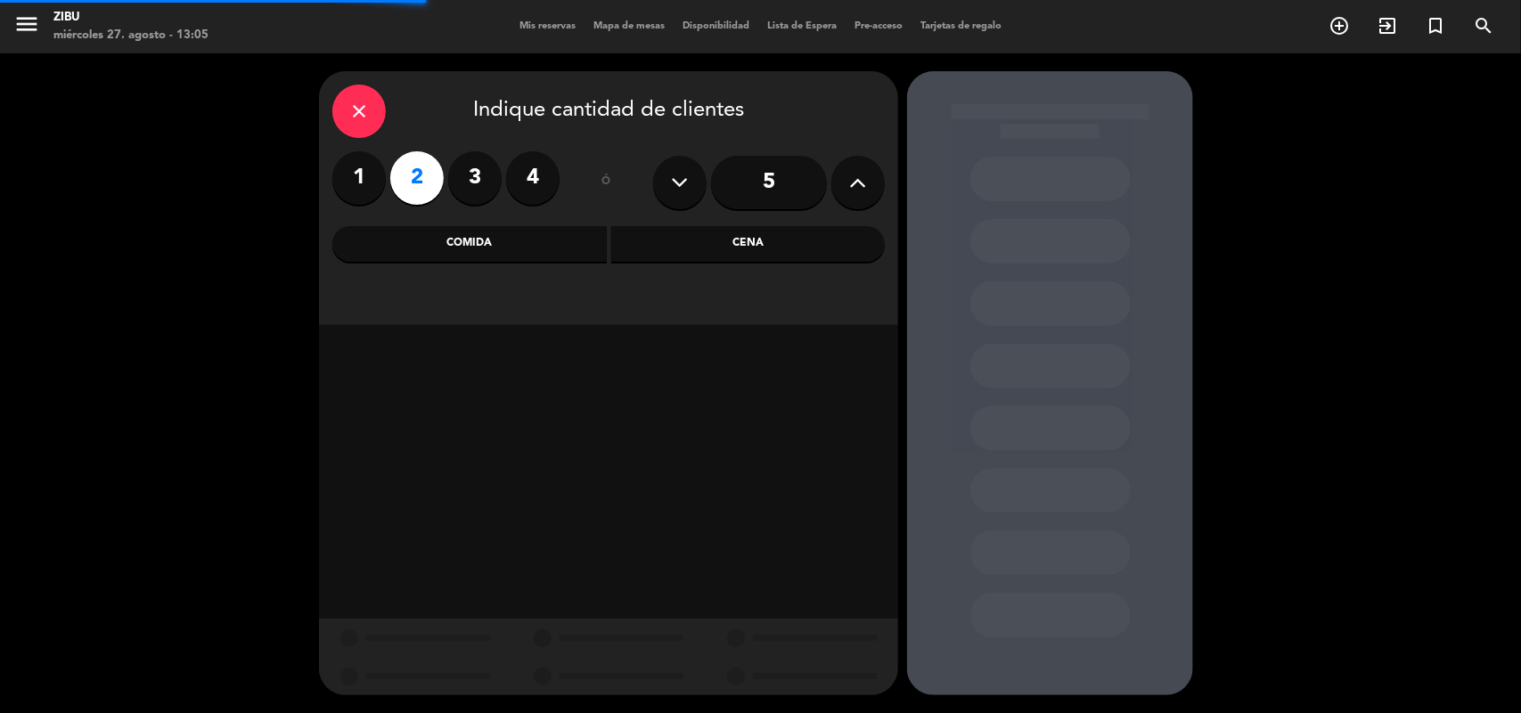
click at [745, 232] on div "Cena" at bounding box center [748, 244] width 274 height 36
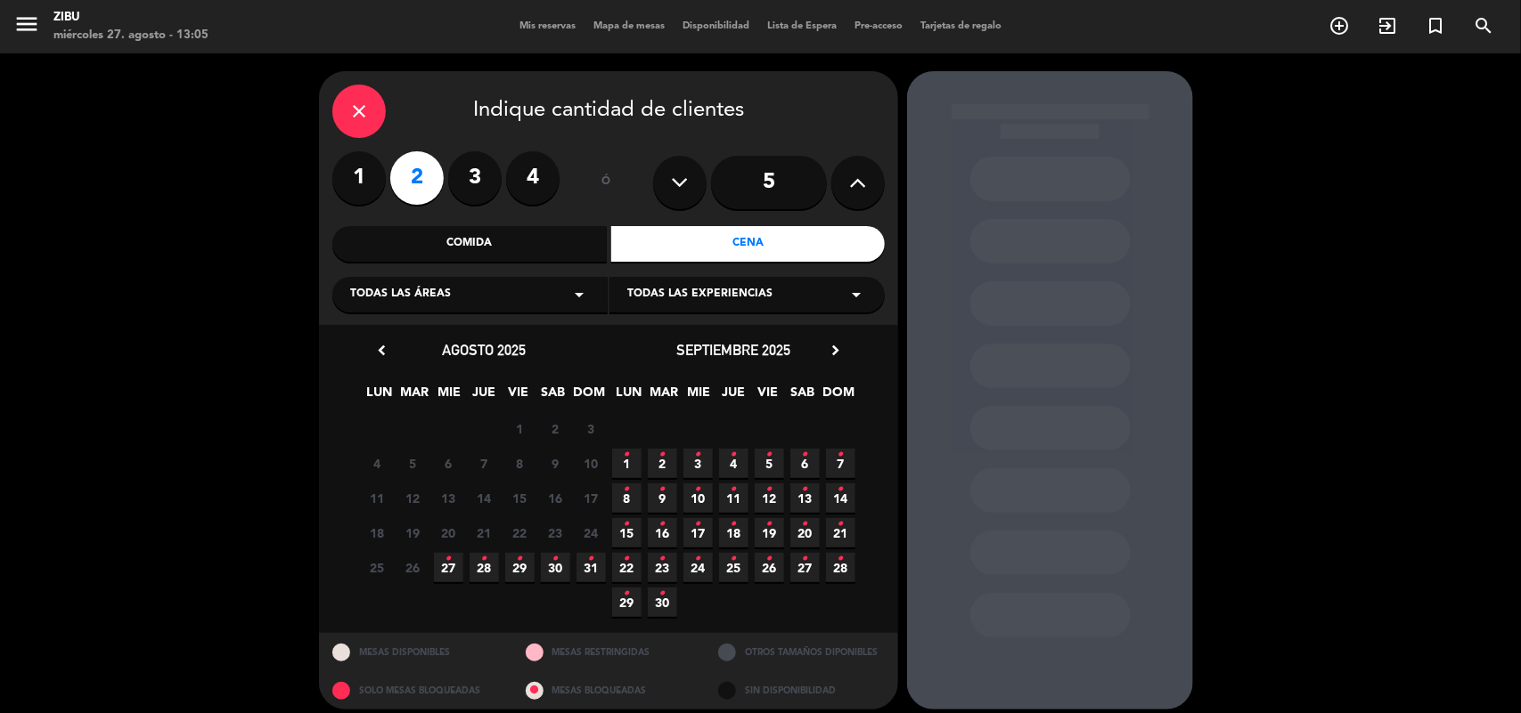
click at [448, 571] on icon "•" at bounding box center [448, 559] width 6 height 29
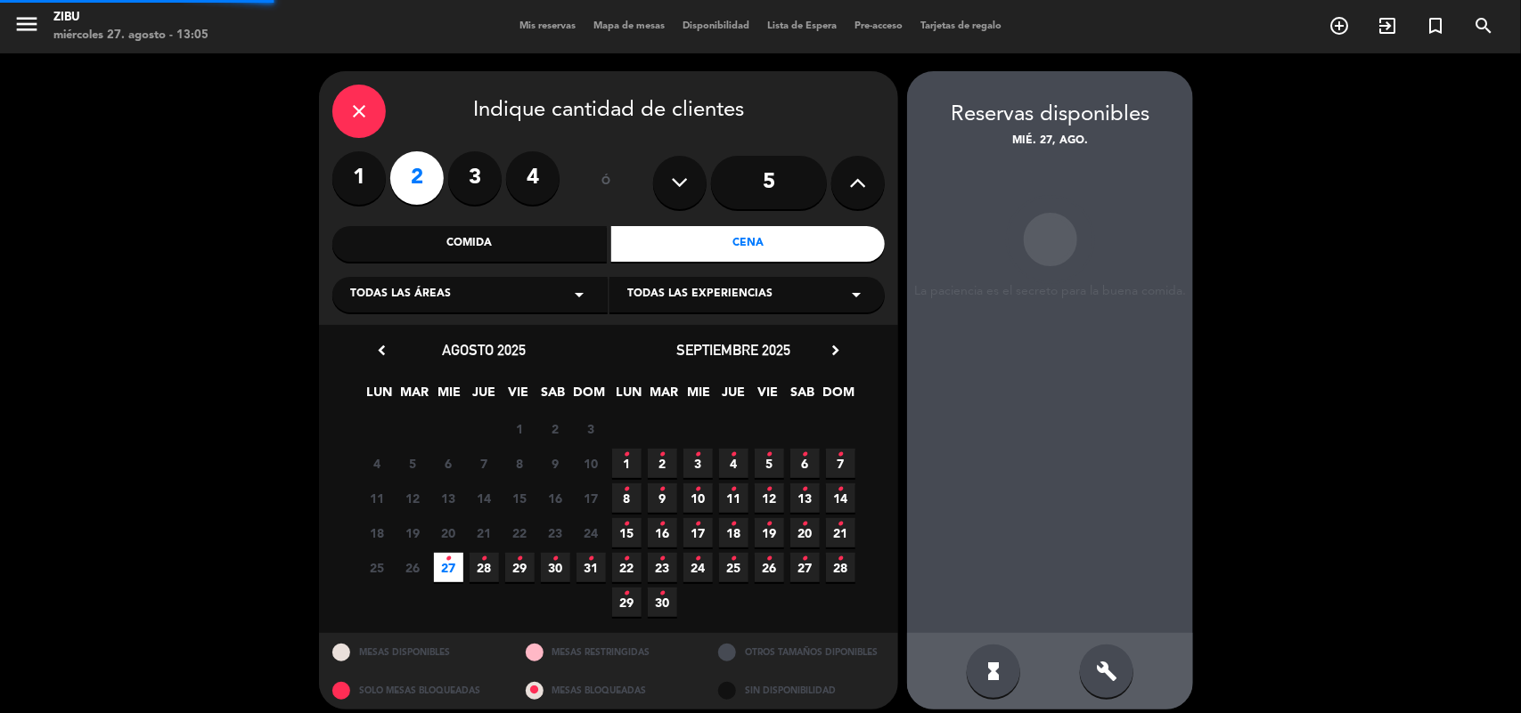
scroll to position [12, 0]
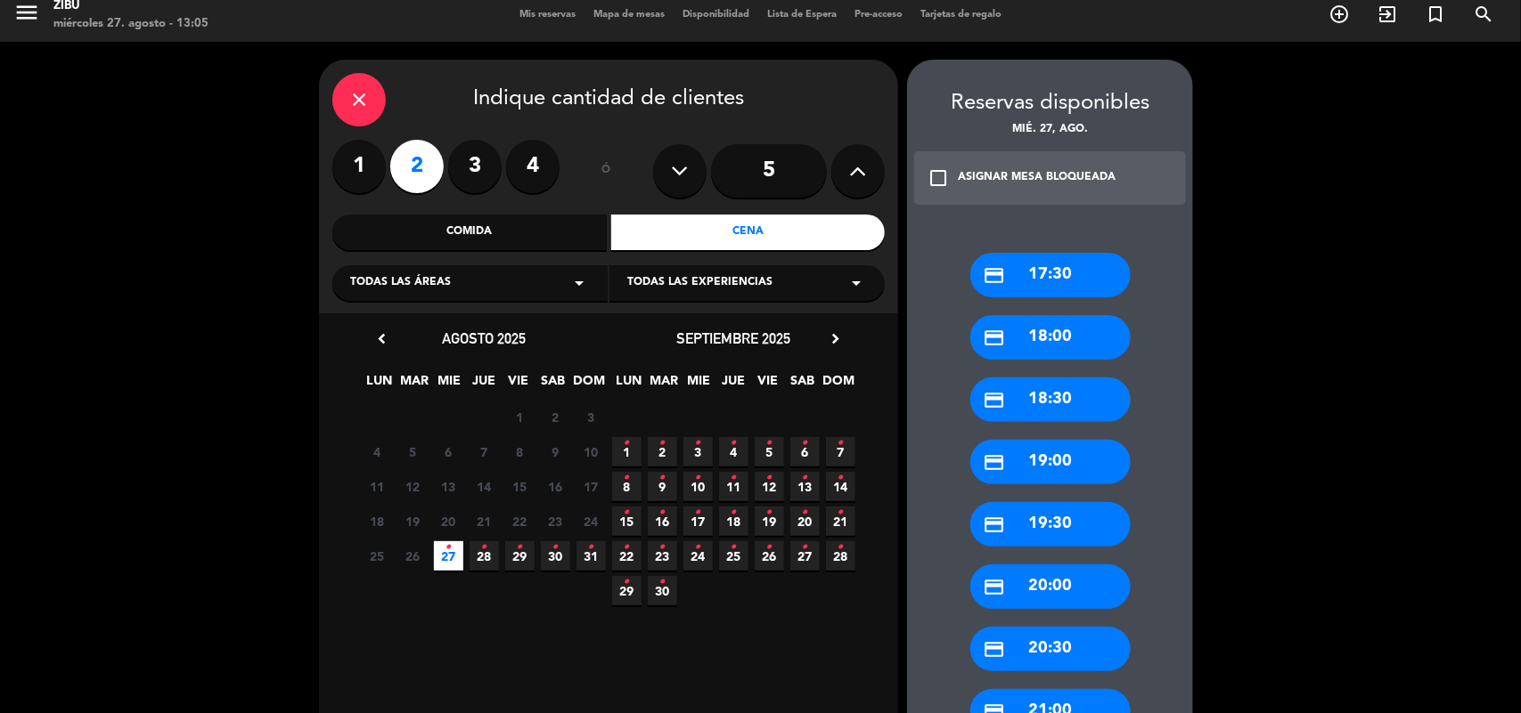
click at [1056, 406] on div "credit_card 18:30" at bounding box center [1050, 400] width 160 height 45
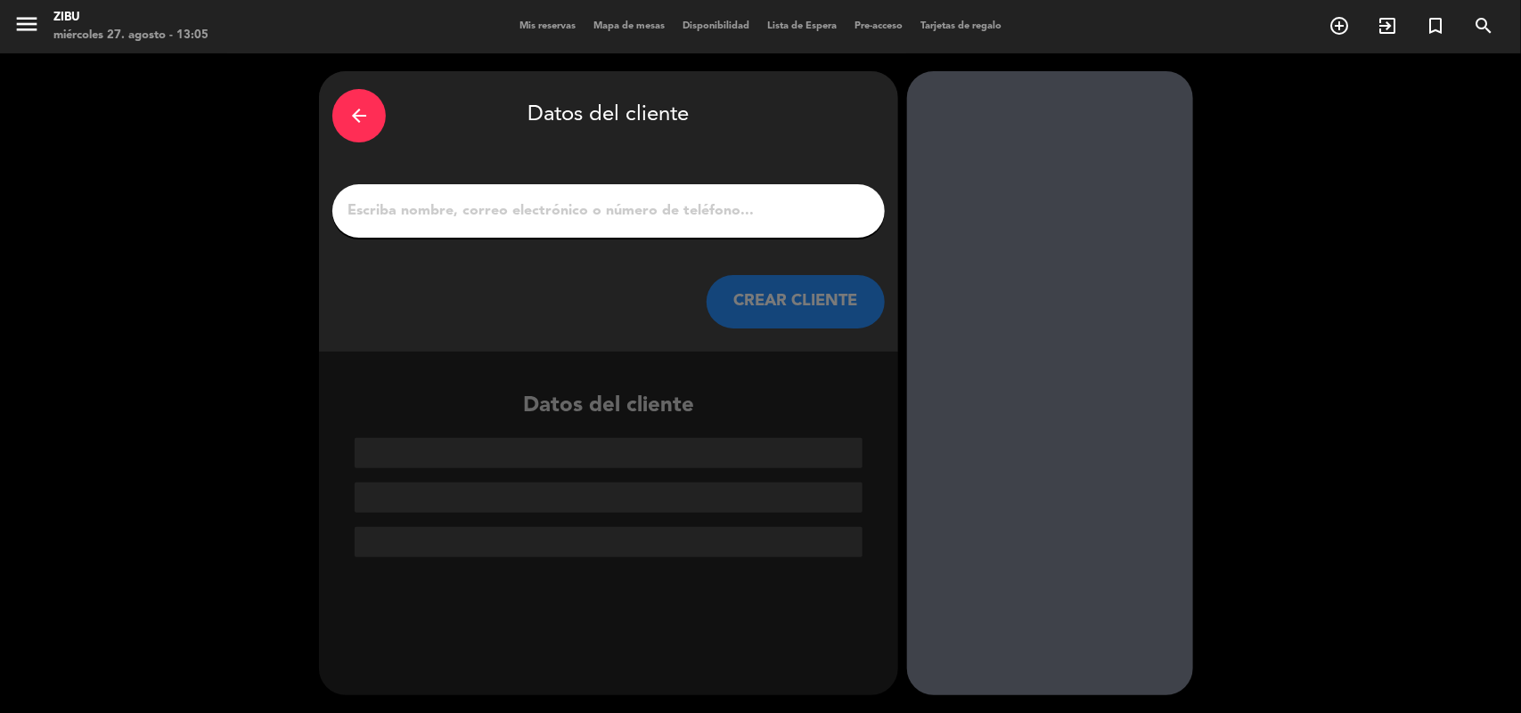
scroll to position [0, 0]
click at [793, 208] on input "1" at bounding box center [609, 211] width 526 height 25
paste input "[PERSON_NAME]"
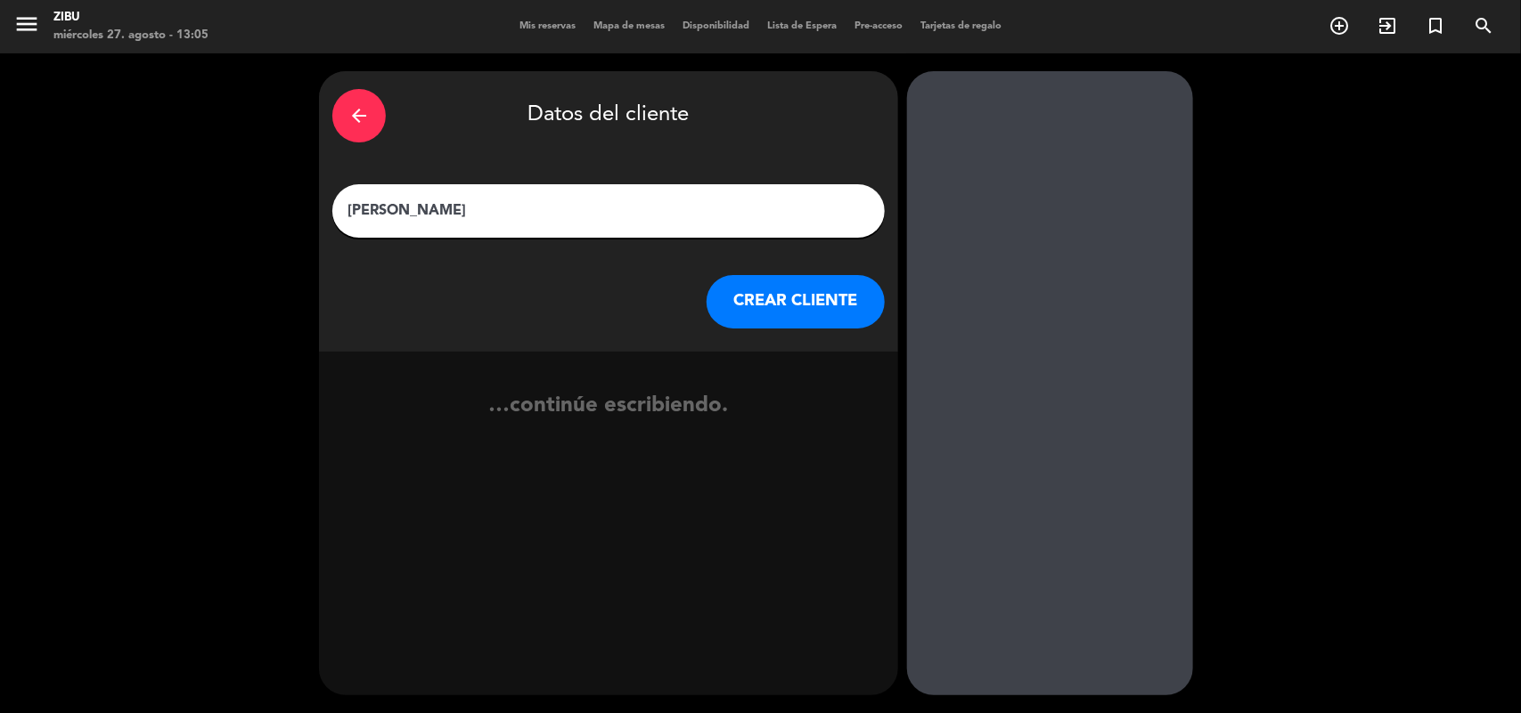
click at [793, 208] on input "[PERSON_NAME]" at bounding box center [609, 211] width 526 height 25
type input "[PERSON_NAME]"
click at [766, 288] on button "CREAR CLIENTE" at bounding box center [795, 301] width 178 height 53
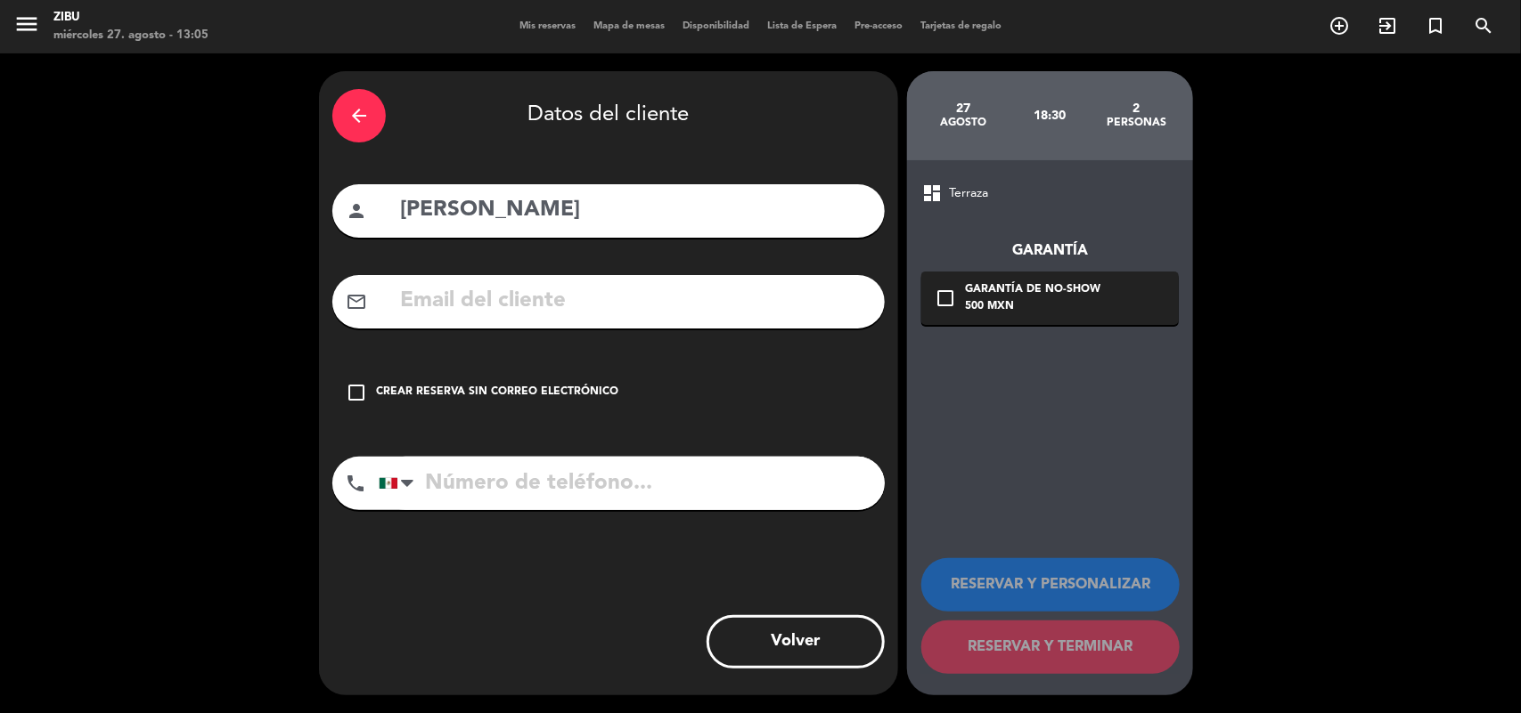
click at [403, 396] on div "Crear reserva sin correo electrónico" at bounding box center [497, 393] width 242 height 18
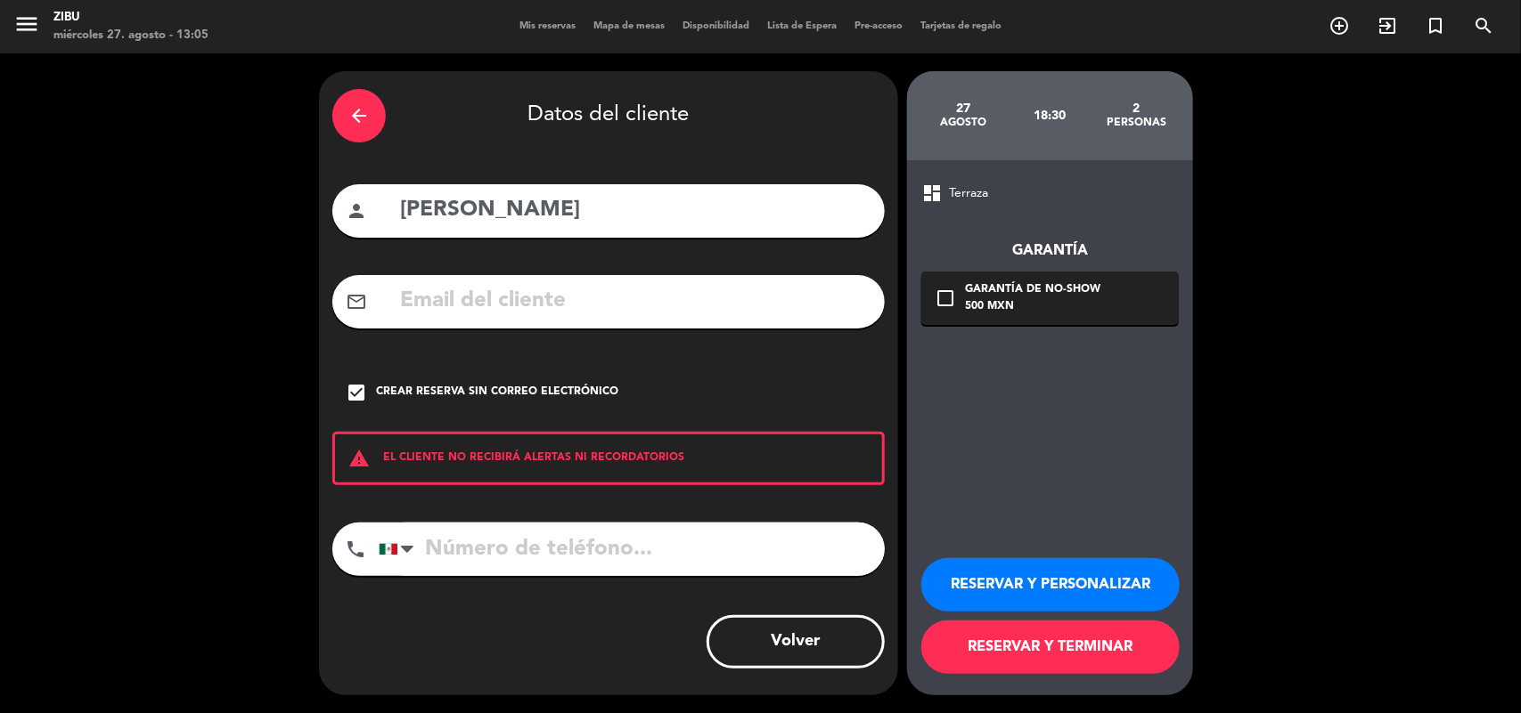
click at [442, 537] on input "tel" at bounding box center [632, 549] width 506 height 53
paste input "55 2728 7689"
type input "55 2728 7689"
click at [1145, 594] on button "RESERVAR Y PERSONALIZAR" at bounding box center [1050, 584] width 258 height 53
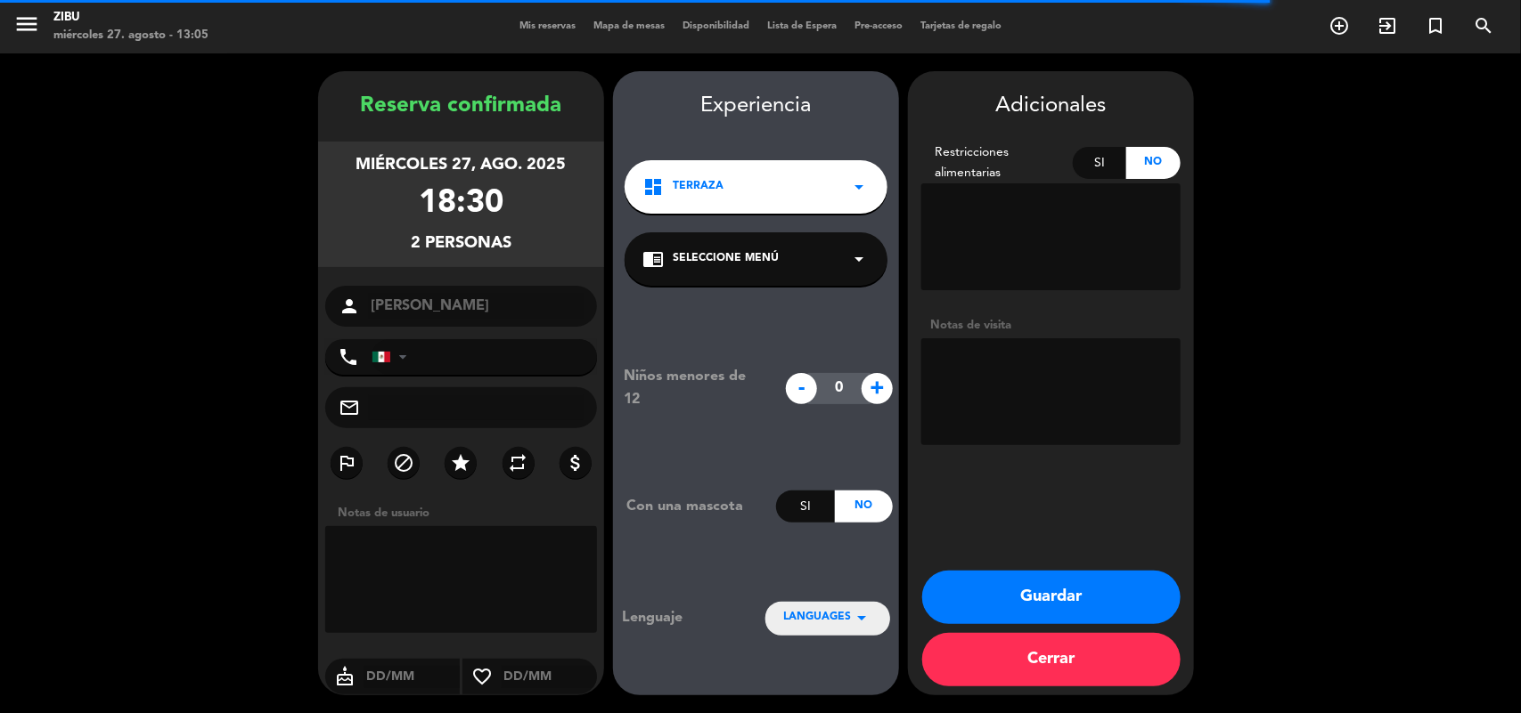
type input "[PHONE_NUMBER]"
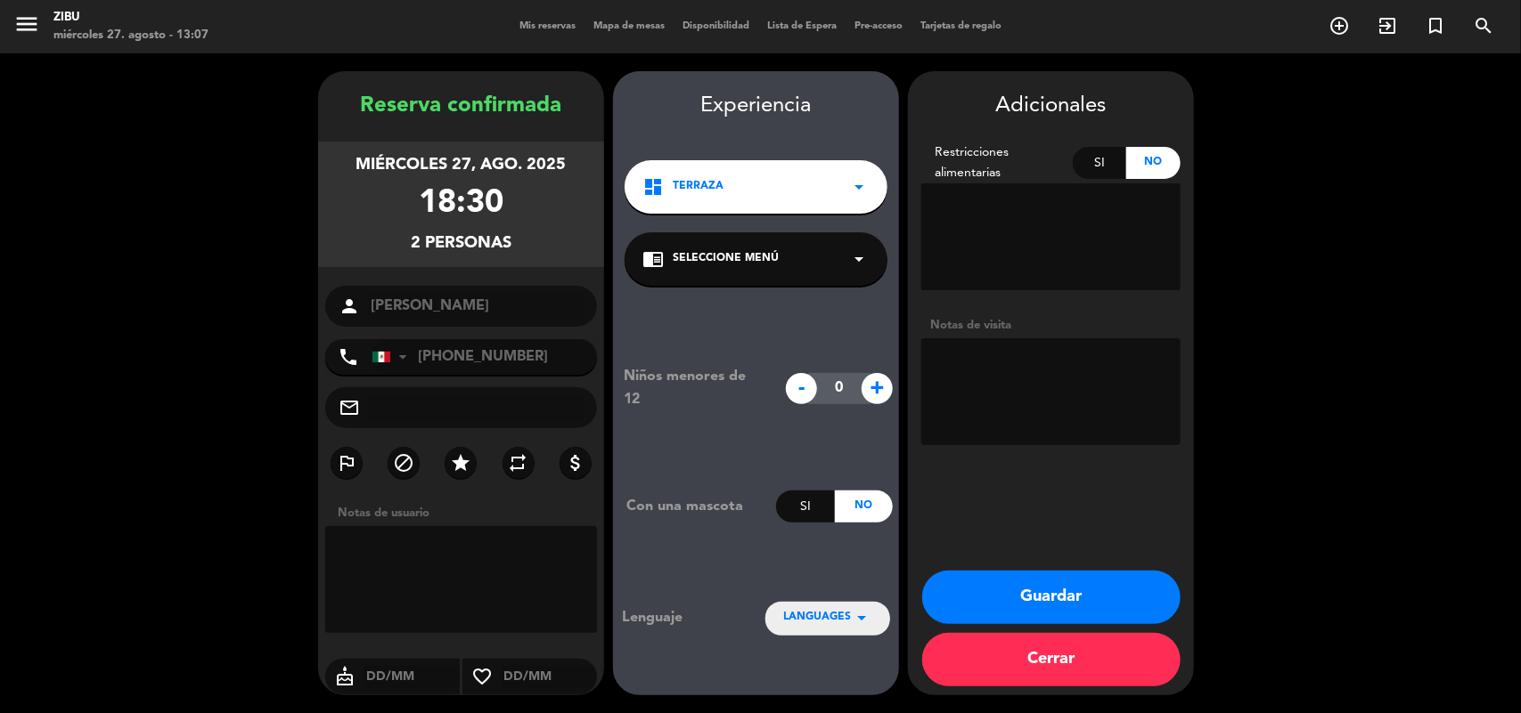
click at [361, 292] on div "person [PERSON_NAME]" at bounding box center [461, 306] width 272 height 41
click at [1098, 163] on div "Si" at bounding box center [1099, 163] width 54 height 32
click at [1005, 232] on textarea at bounding box center [1050, 236] width 259 height 107
type textarea "Mayonesa"
click at [1000, 582] on button "Guardar" at bounding box center [1051, 597] width 258 height 53
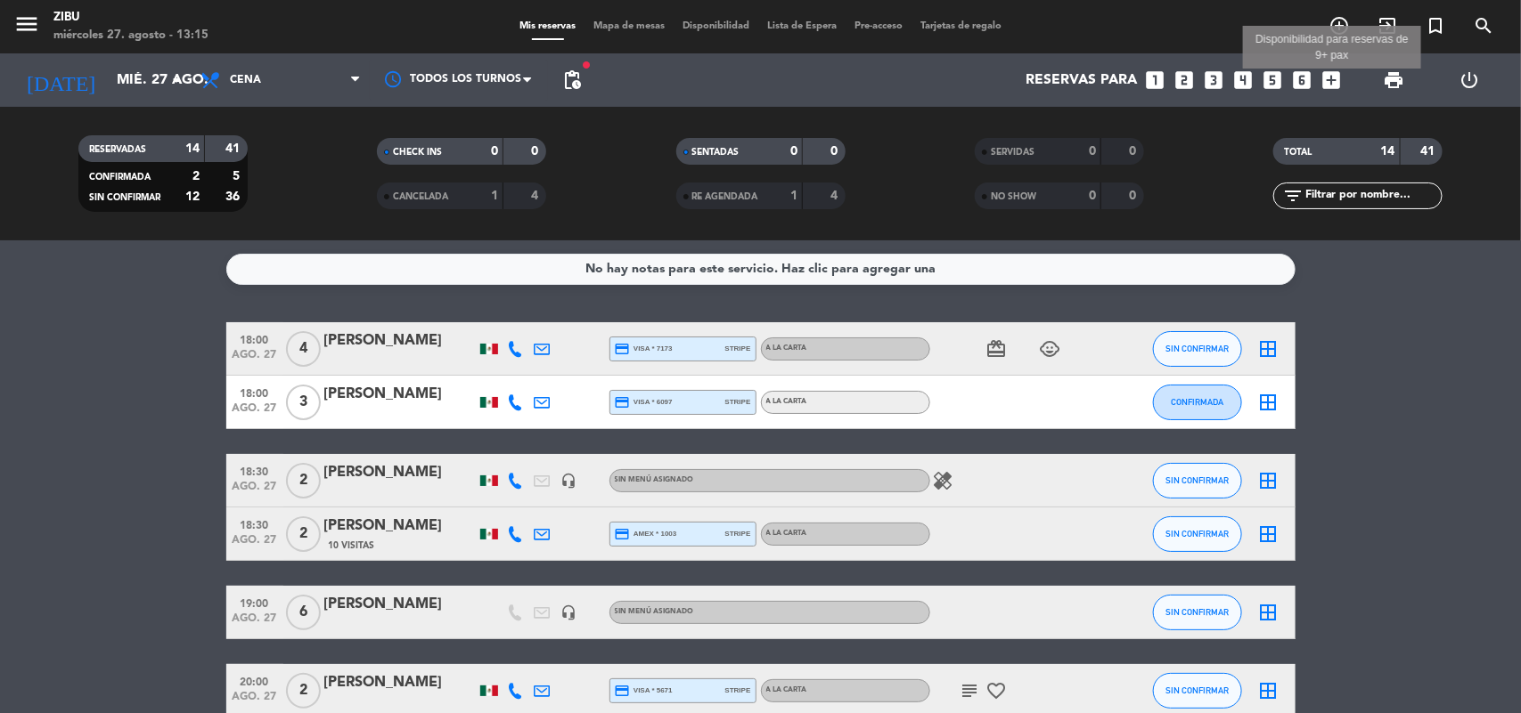
click at [1330, 78] on icon "add_box" at bounding box center [1331, 80] width 23 height 23
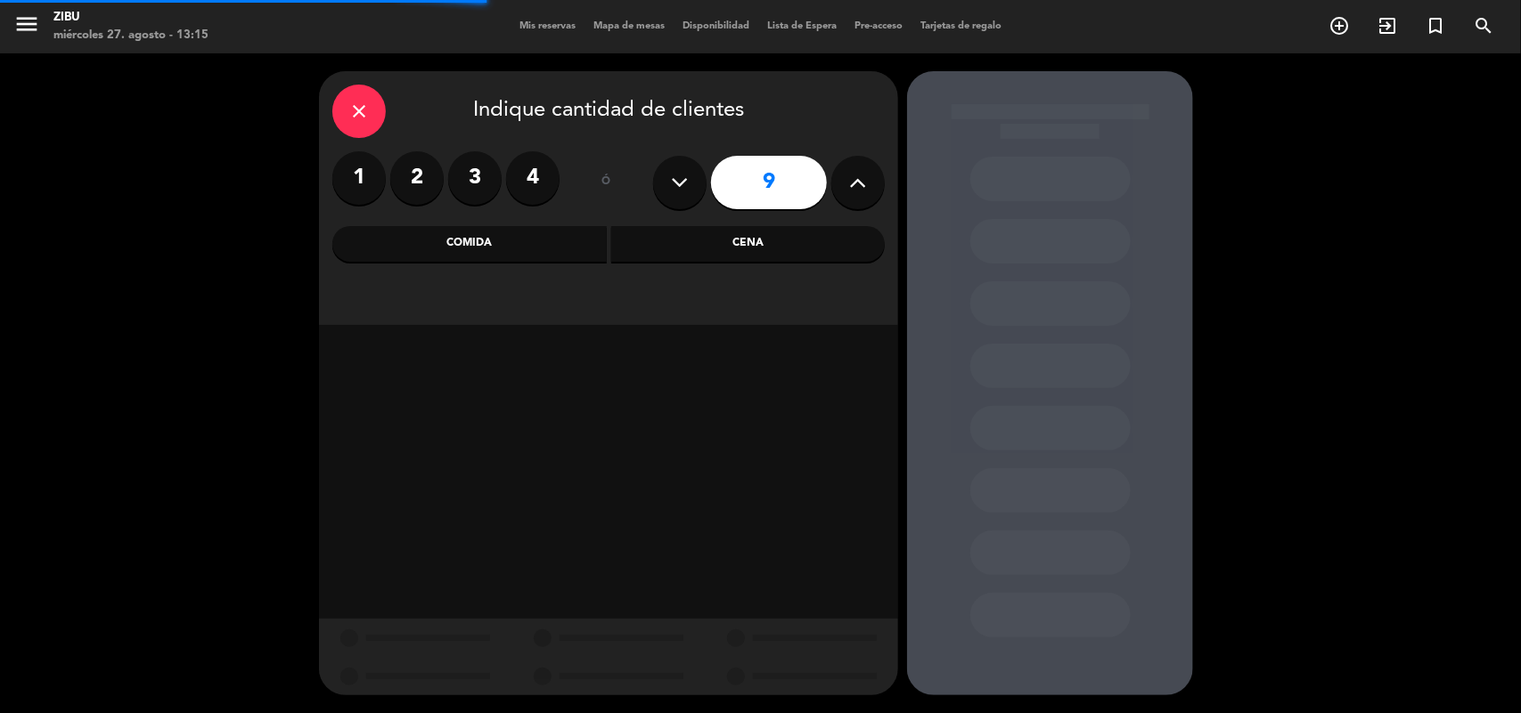
click at [816, 227] on div "Cena" at bounding box center [748, 244] width 274 height 36
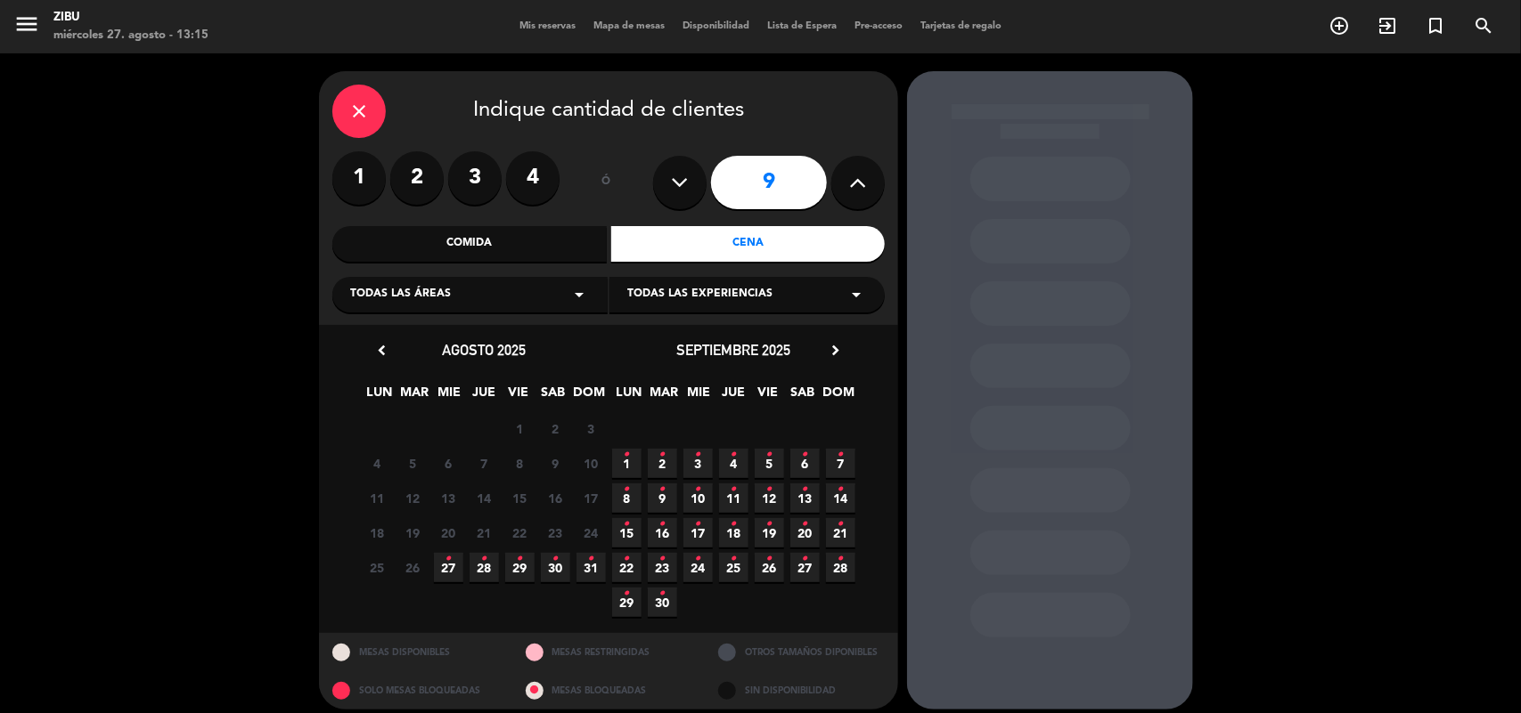
click at [448, 562] on icon "•" at bounding box center [448, 559] width 6 height 29
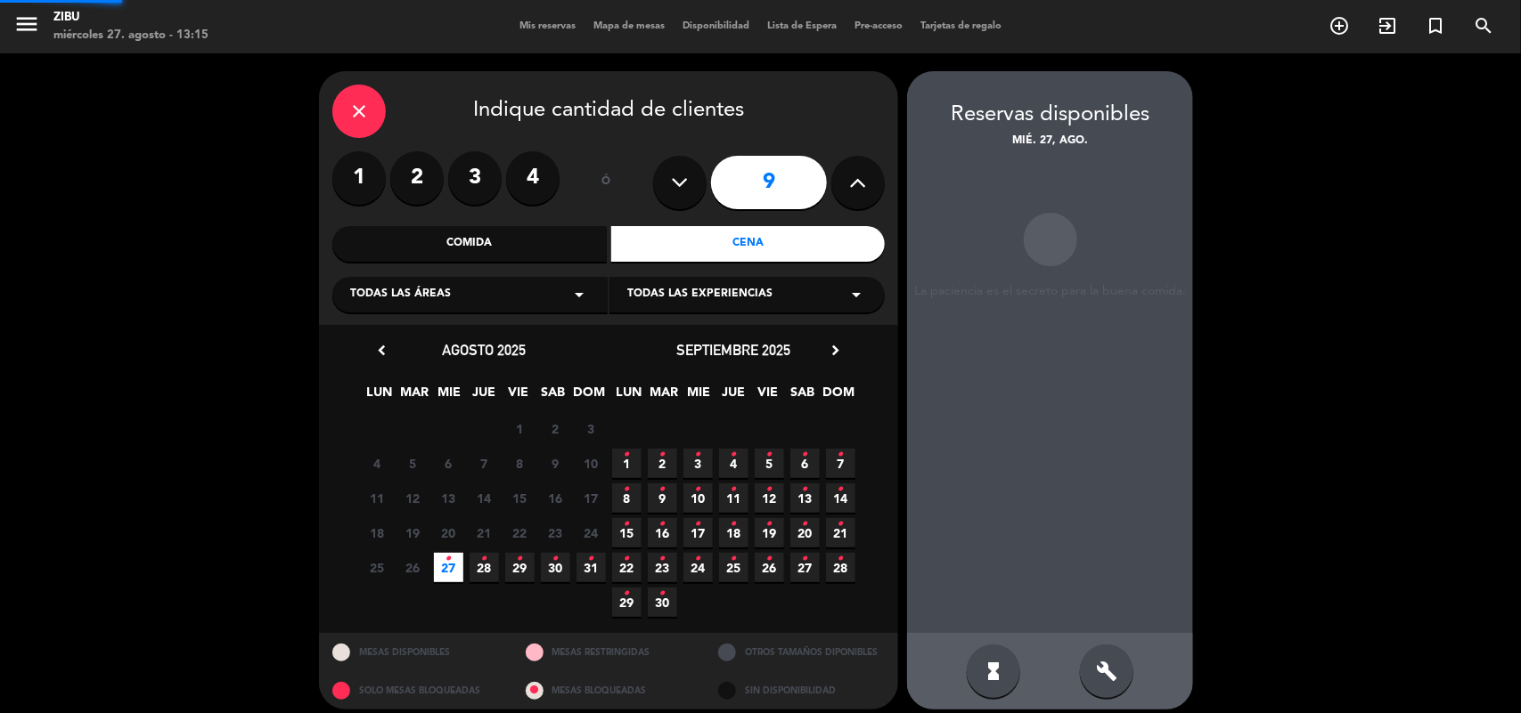
scroll to position [12, 0]
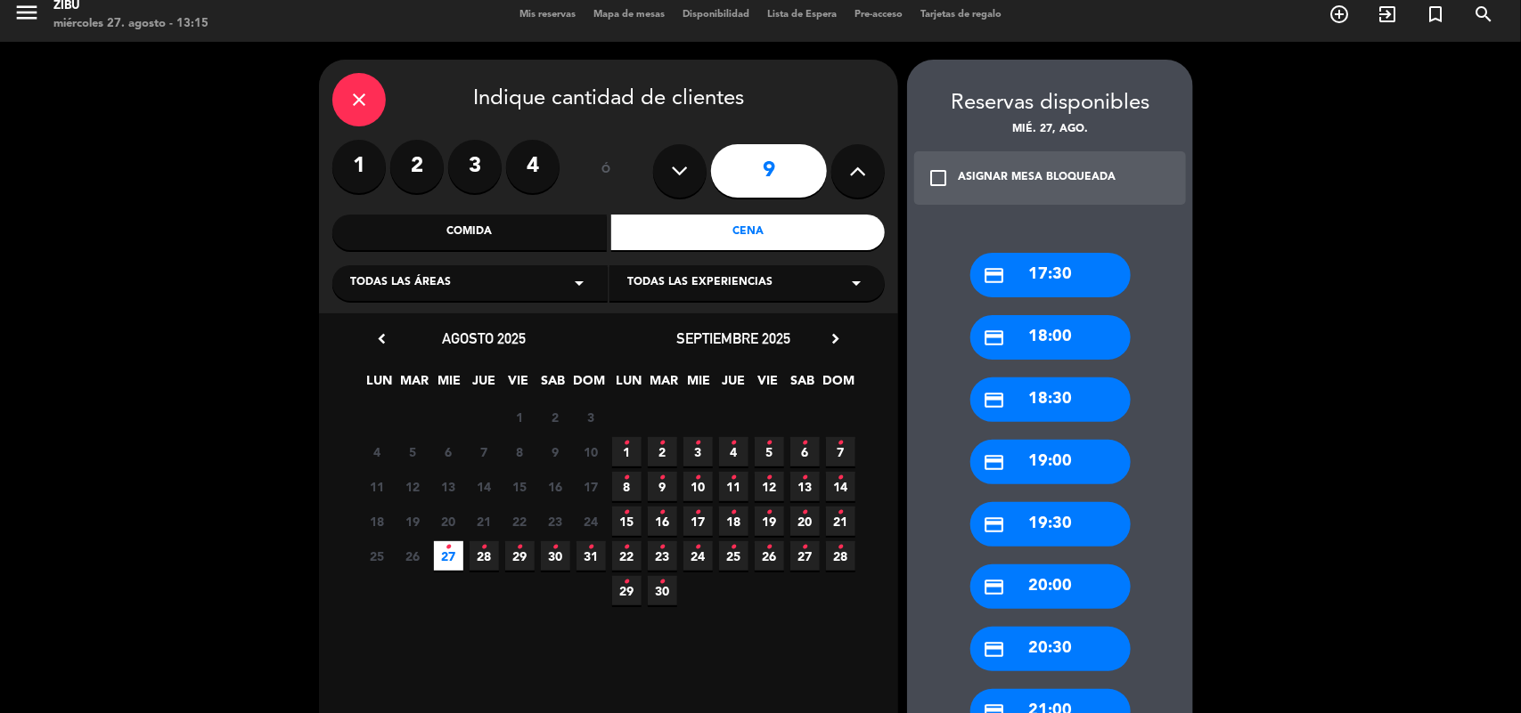
click at [1284, 486] on div "close Indique cantidad de clientes 1 2 3 4 ó 9 Comida Cena Todas las áreas arro…" at bounding box center [760, 600] width 1521 height 1116
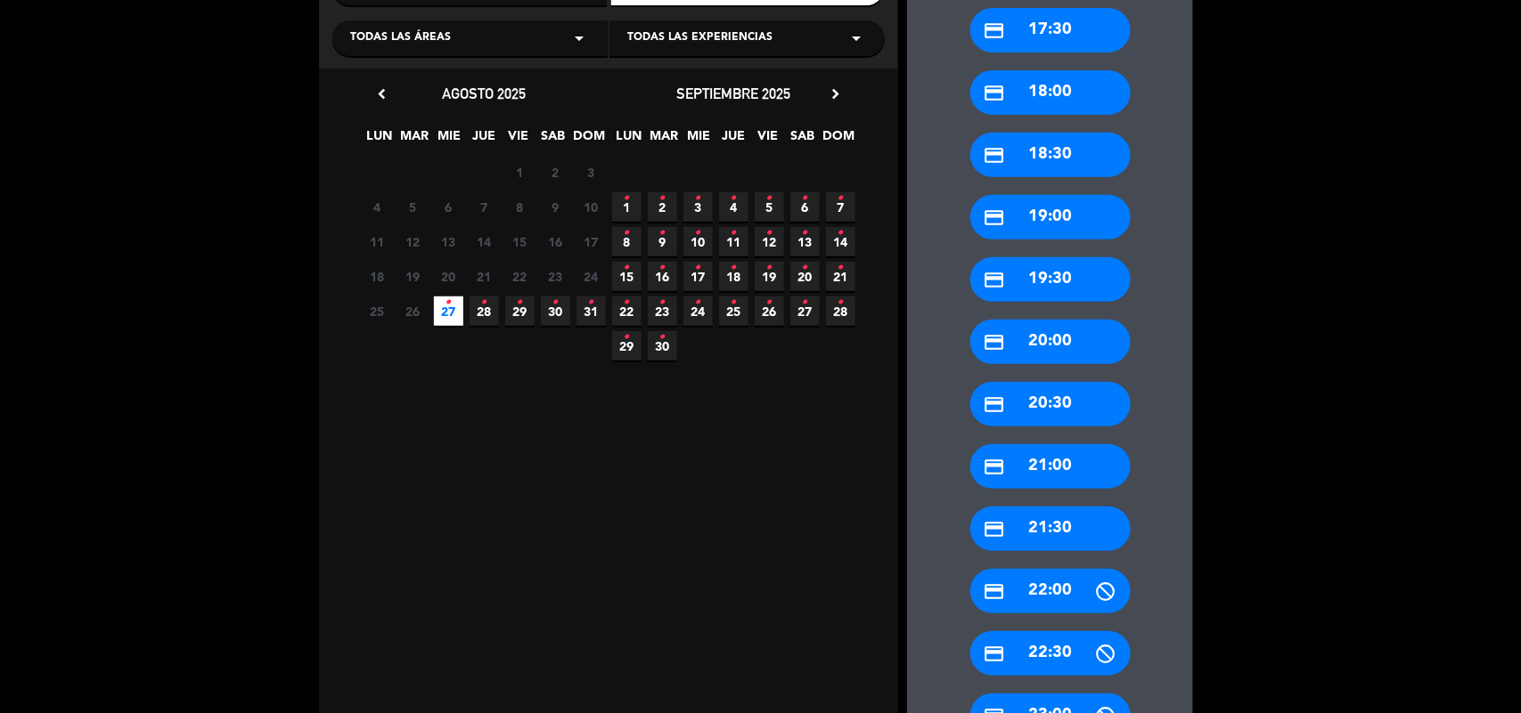
scroll to position [234, 0]
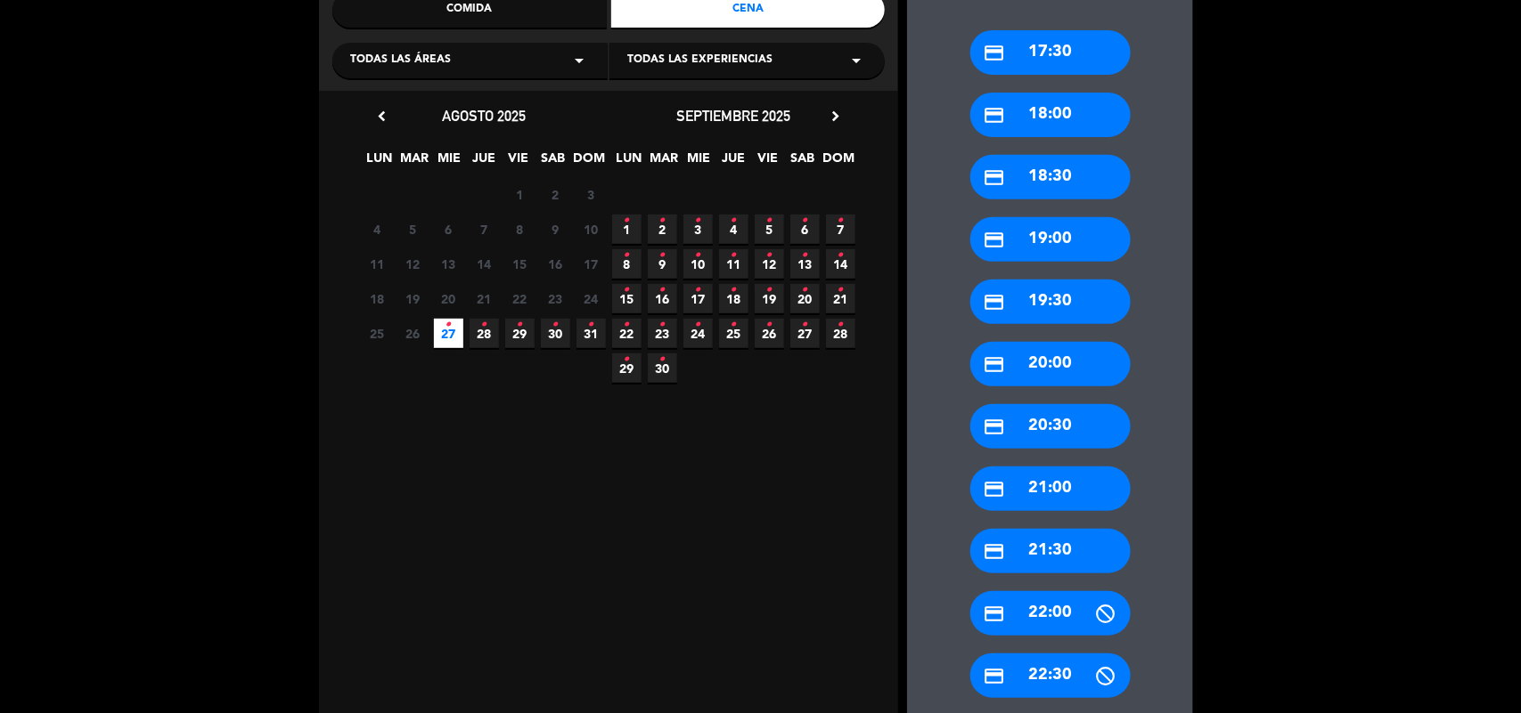
click at [1097, 125] on div "credit_card 18:00" at bounding box center [1050, 115] width 160 height 45
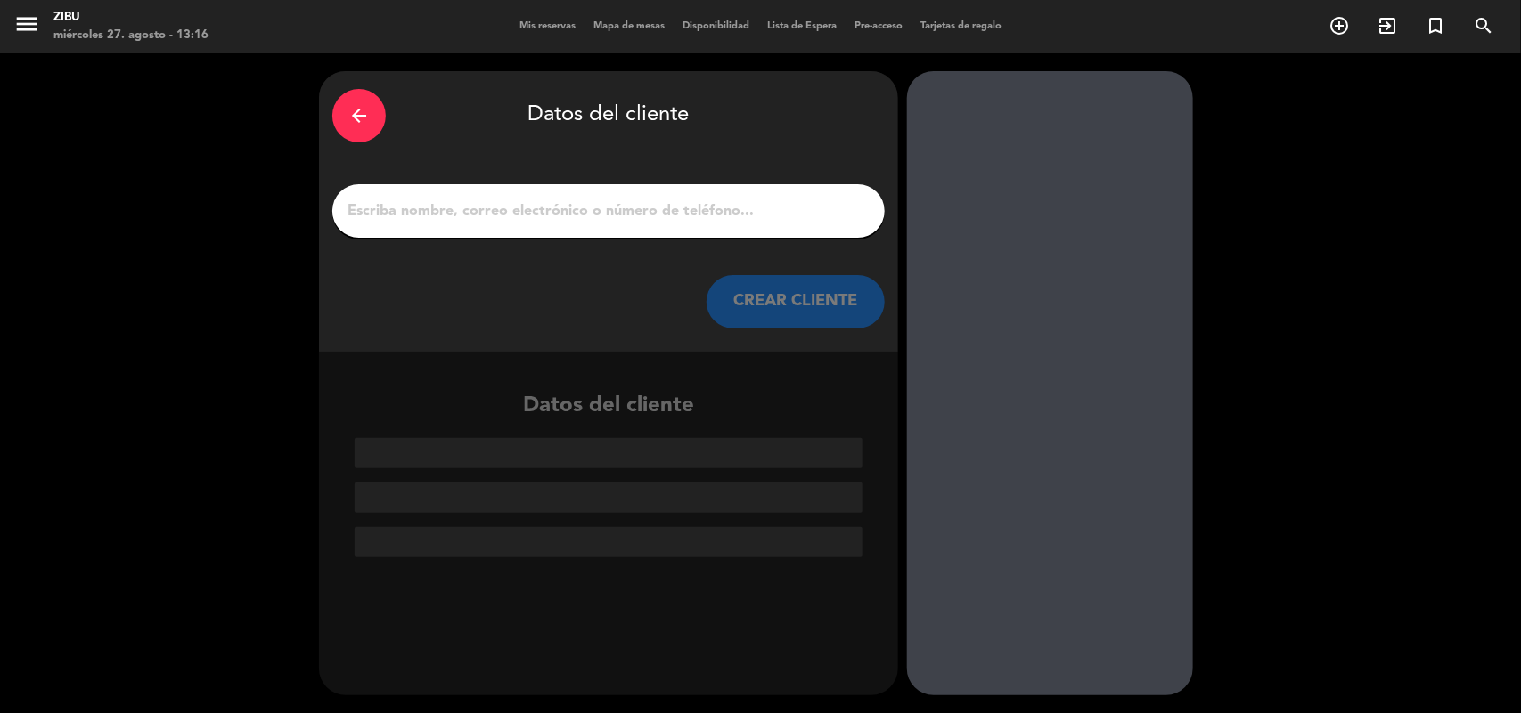
click at [664, 192] on div at bounding box center [608, 210] width 552 height 53
click at [630, 199] on input "1" at bounding box center [609, 211] width 526 height 25
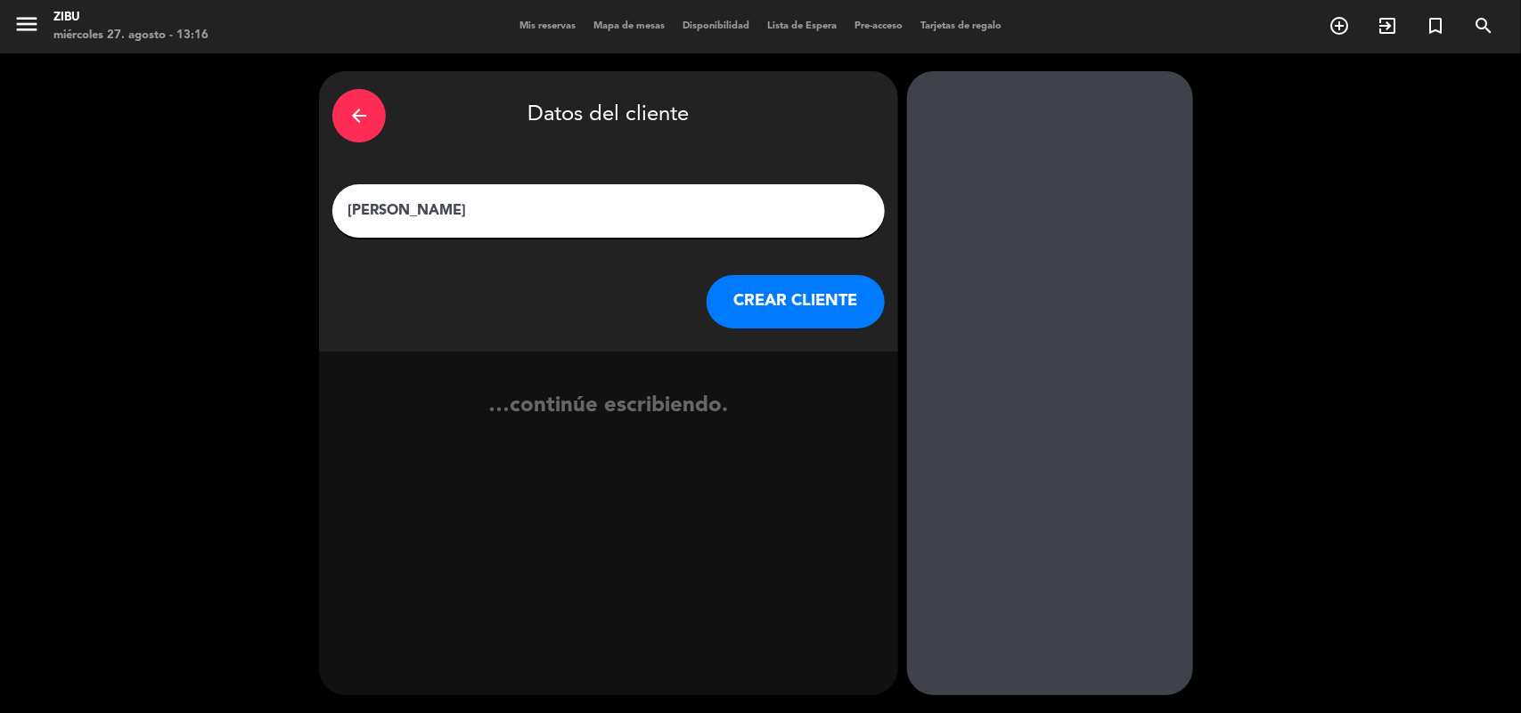
type input "[PERSON_NAME]"
click at [779, 295] on button "CREAR CLIENTE" at bounding box center [795, 301] width 178 height 53
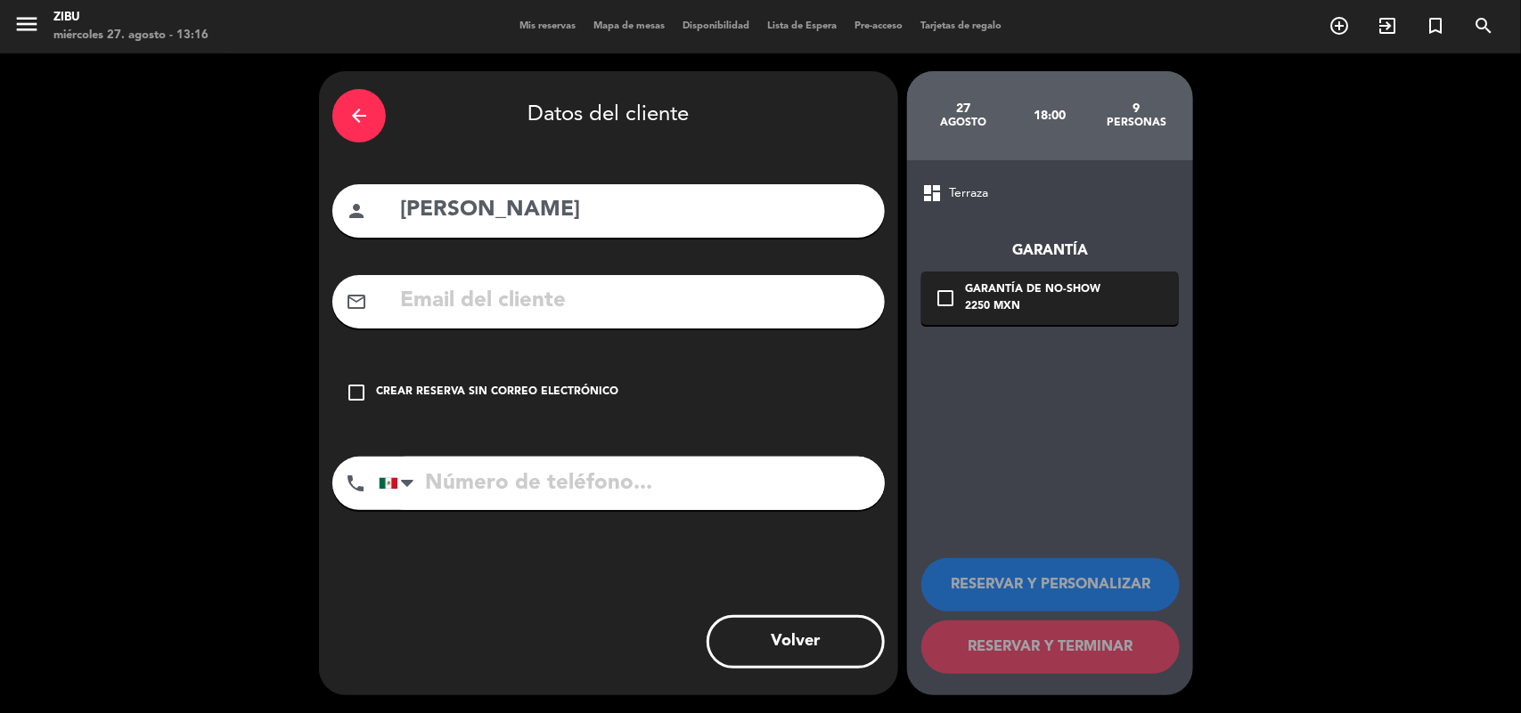
drag, startPoint x: 528, startPoint y: 366, endPoint x: 518, endPoint y: 383, distance: 19.6
click at [528, 366] on div "check_box_outline_blank Crear reserva sin correo electrónico" at bounding box center [608, 392] width 552 height 53
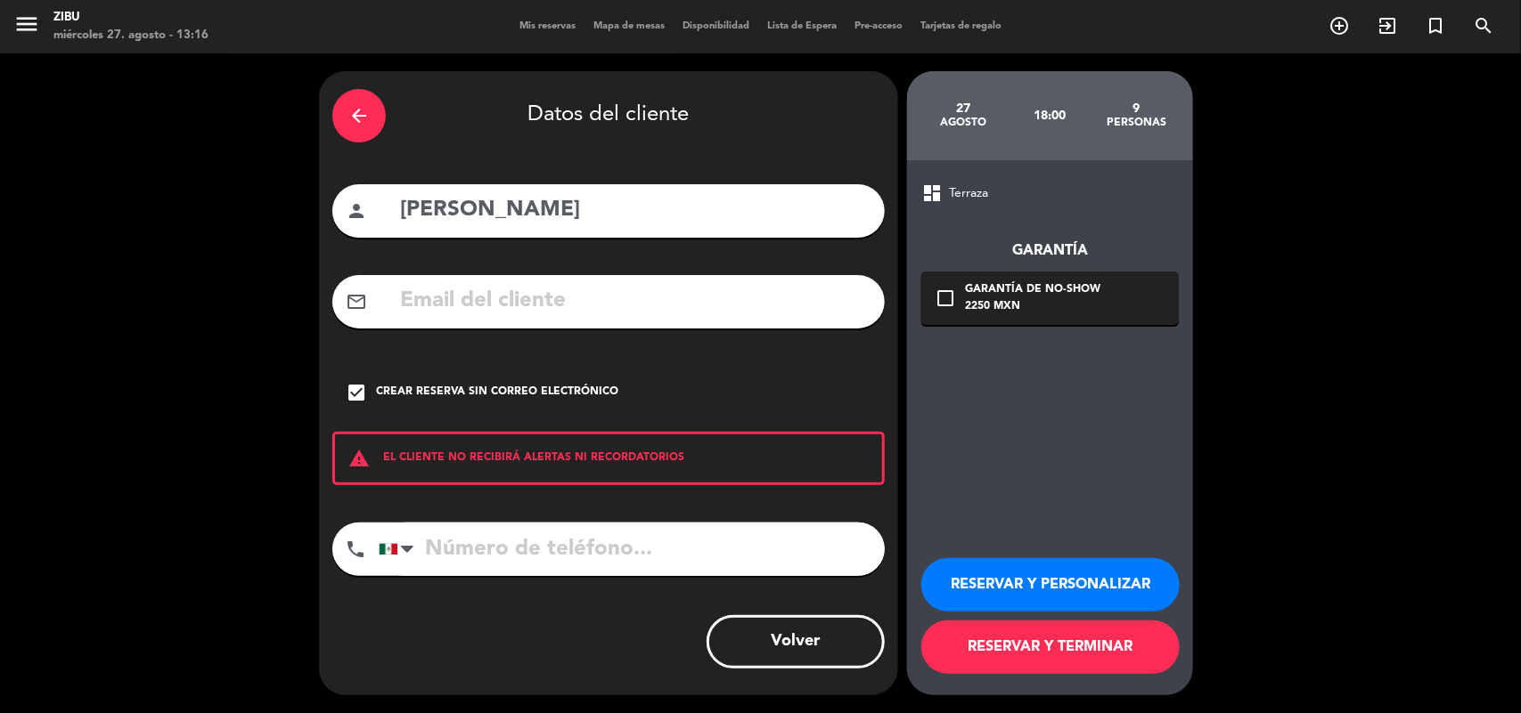
click at [477, 564] on input "tel" at bounding box center [632, 549] width 506 height 53
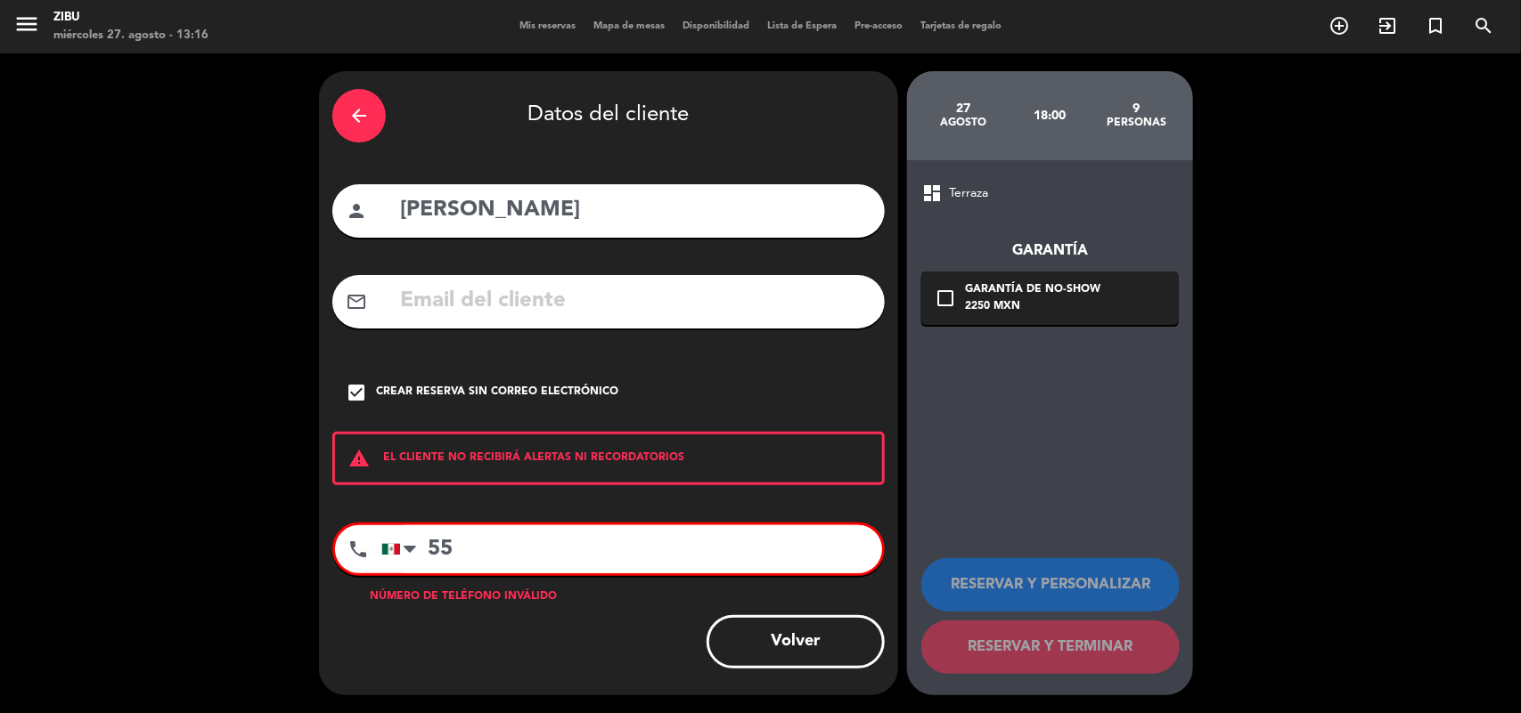
type input "5"
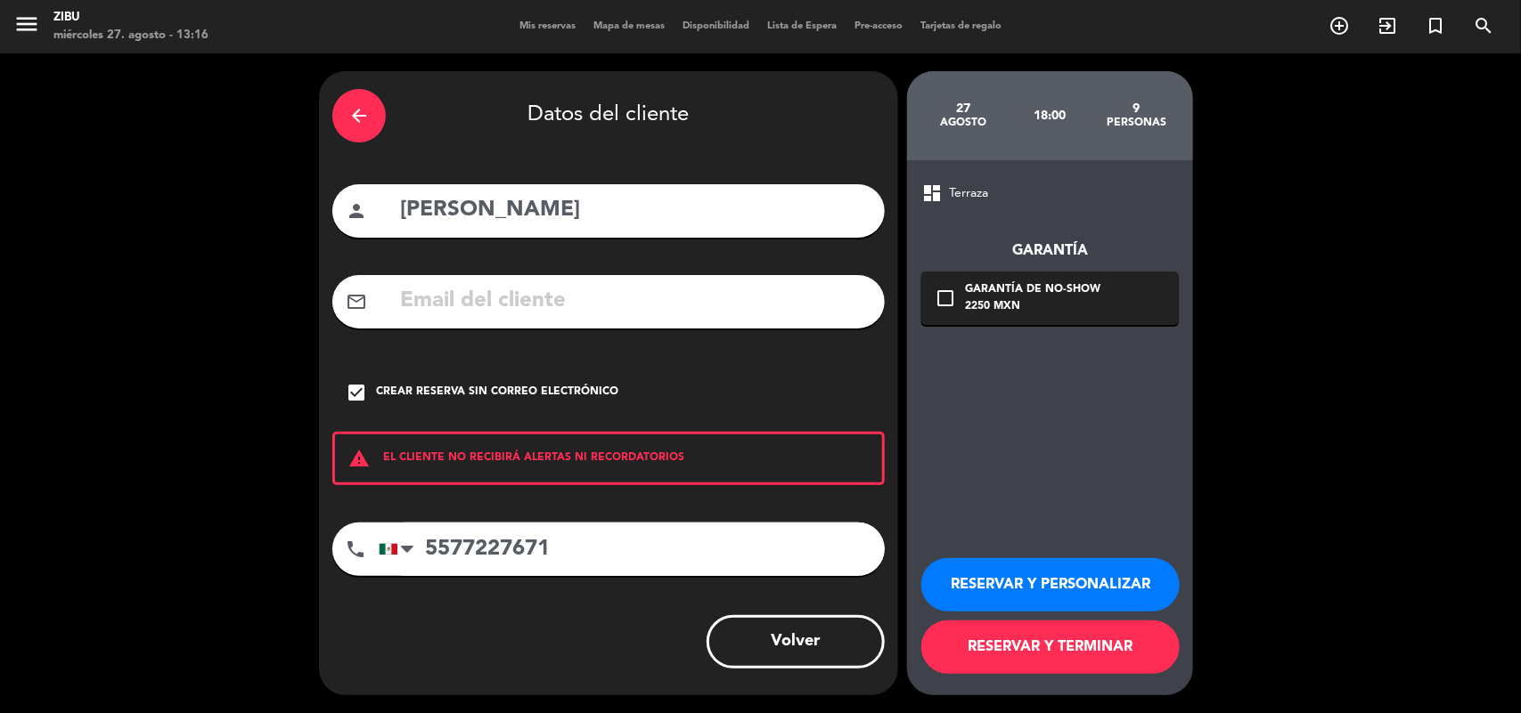
type input "5577227671"
click at [978, 571] on button "RESERVAR Y PERSONALIZAR" at bounding box center [1050, 584] width 258 height 53
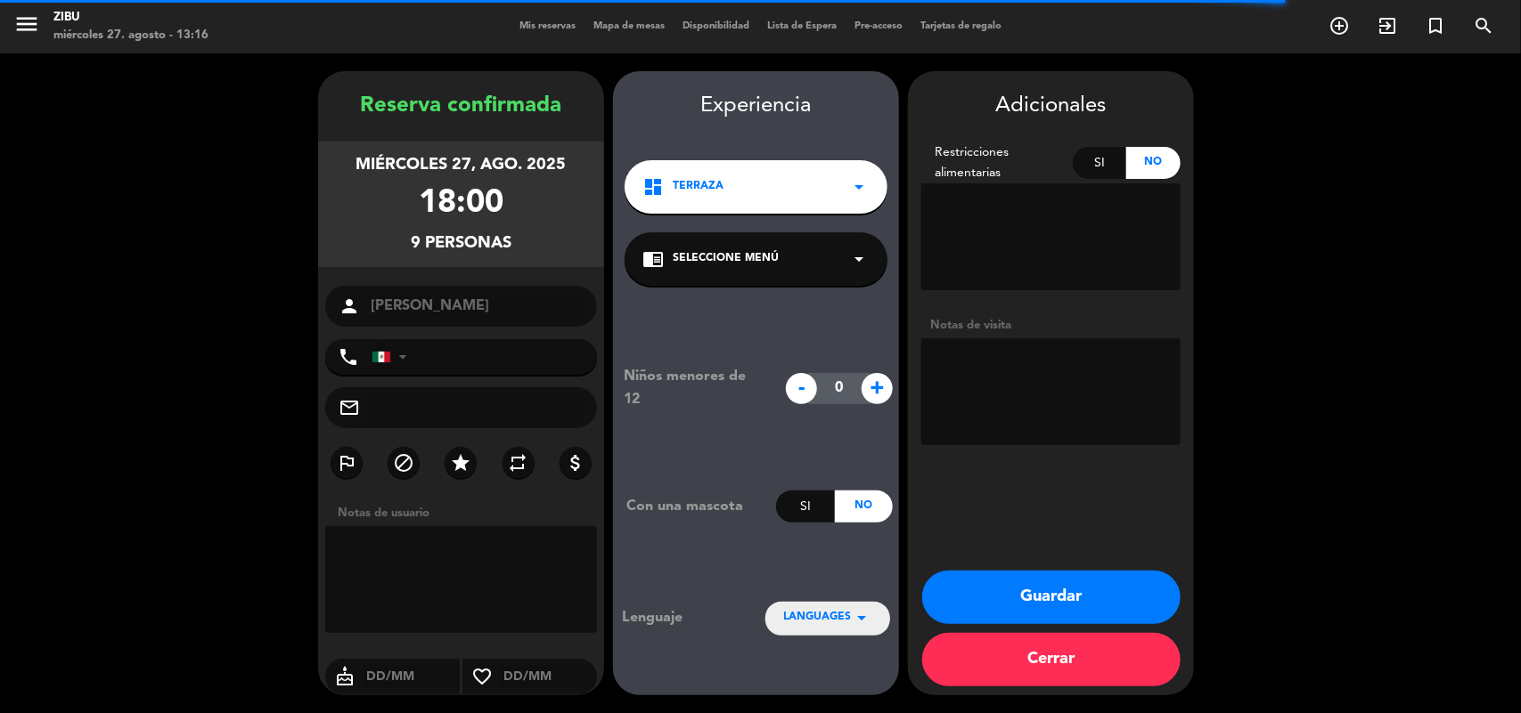
type input "[PHONE_NUMBER]"
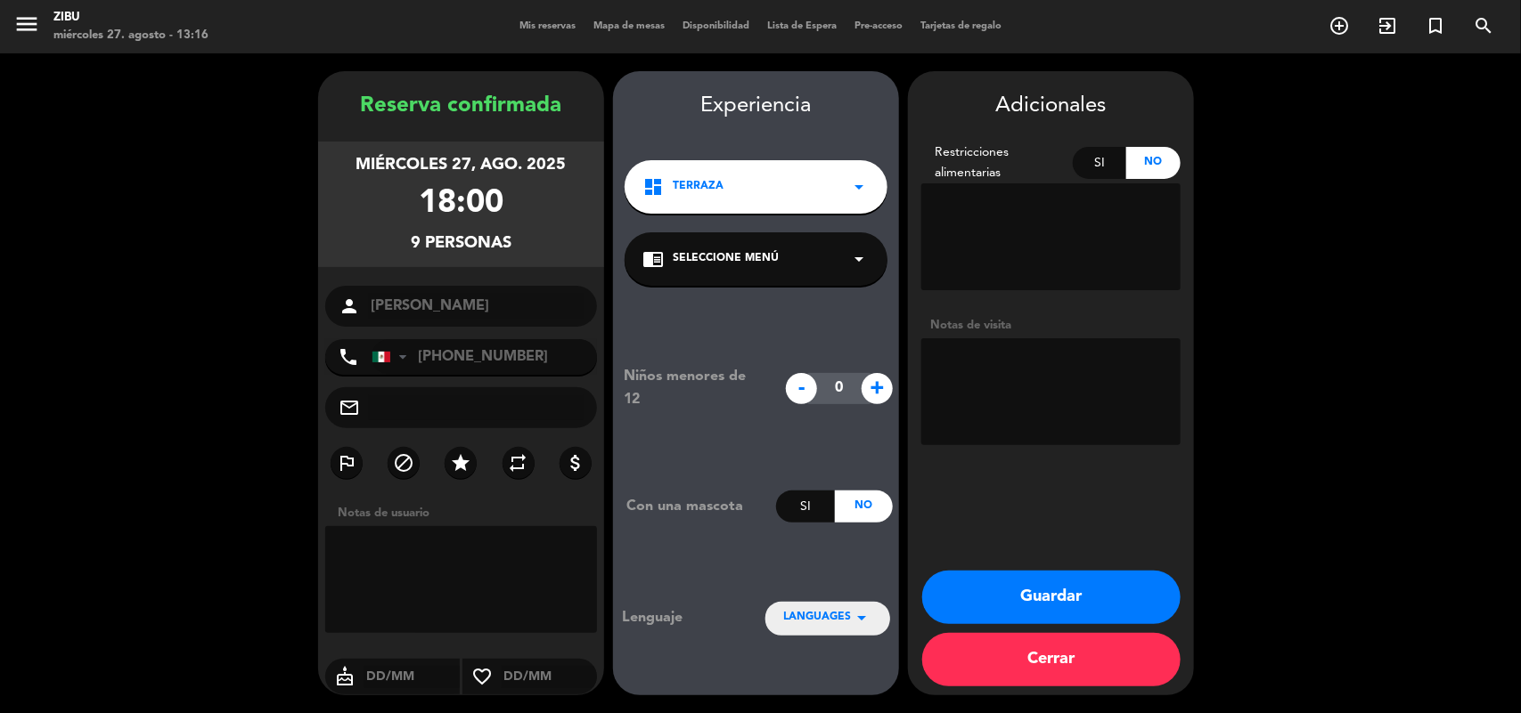
click at [888, 393] on span "+" at bounding box center [876, 388] width 31 height 31
type input "1"
click at [1053, 607] on button "Guardar" at bounding box center [1051, 597] width 258 height 53
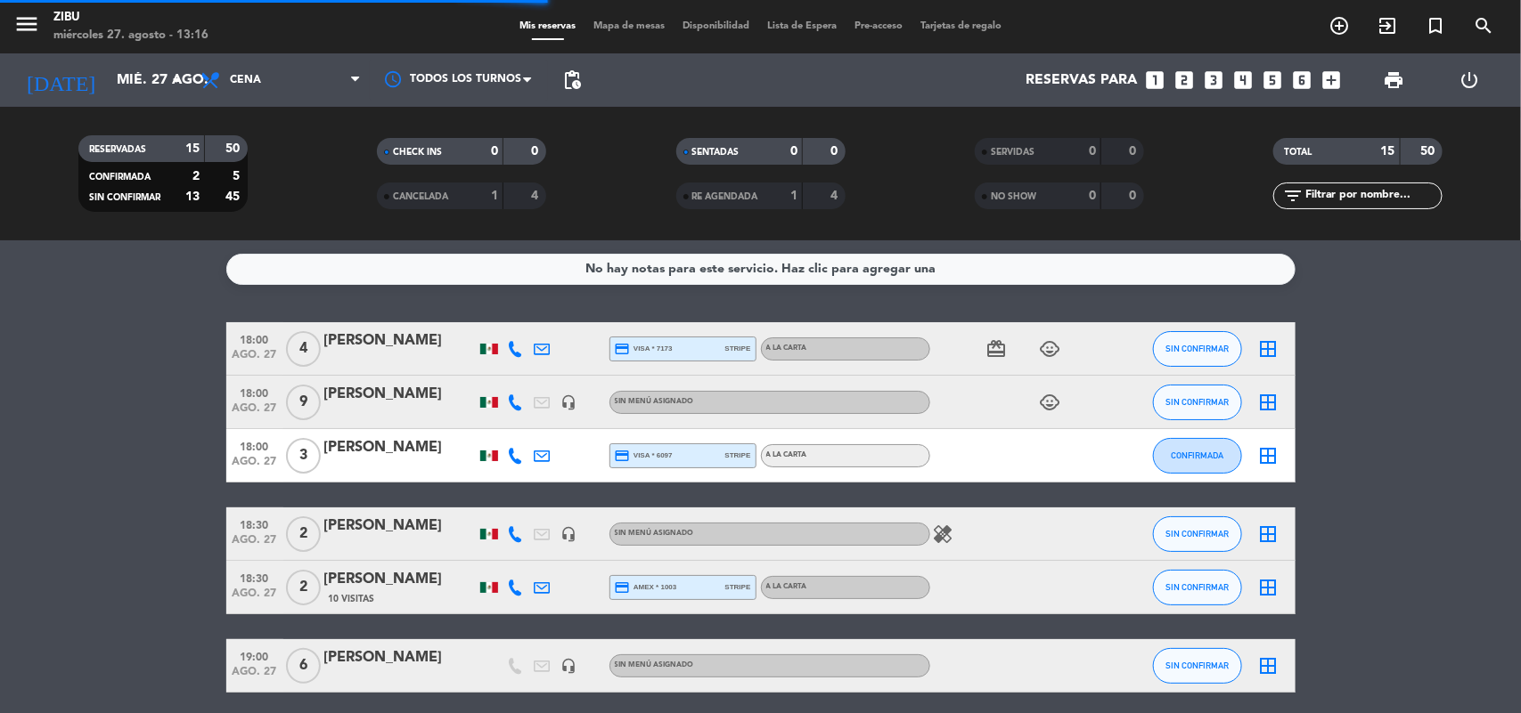
drag, startPoint x: 53, startPoint y: 457, endPoint x: 69, endPoint y: 466, distance: 18.3
click at [1191, 71] on icon "looks_two" at bounding box center [1184, 80] width 23 height 23
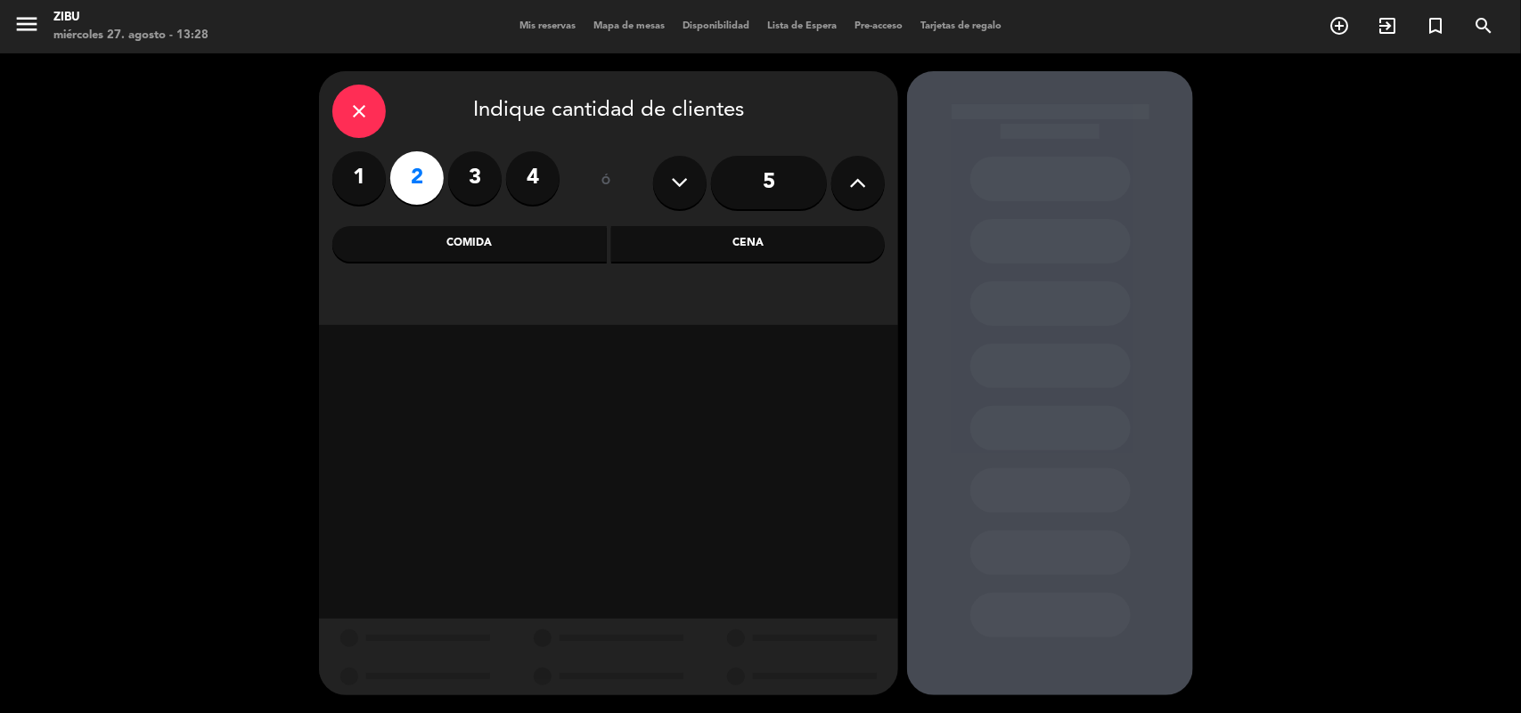
click at [757, 238] on div "Cena" at bounding box center [748, 244] width 274 height 36
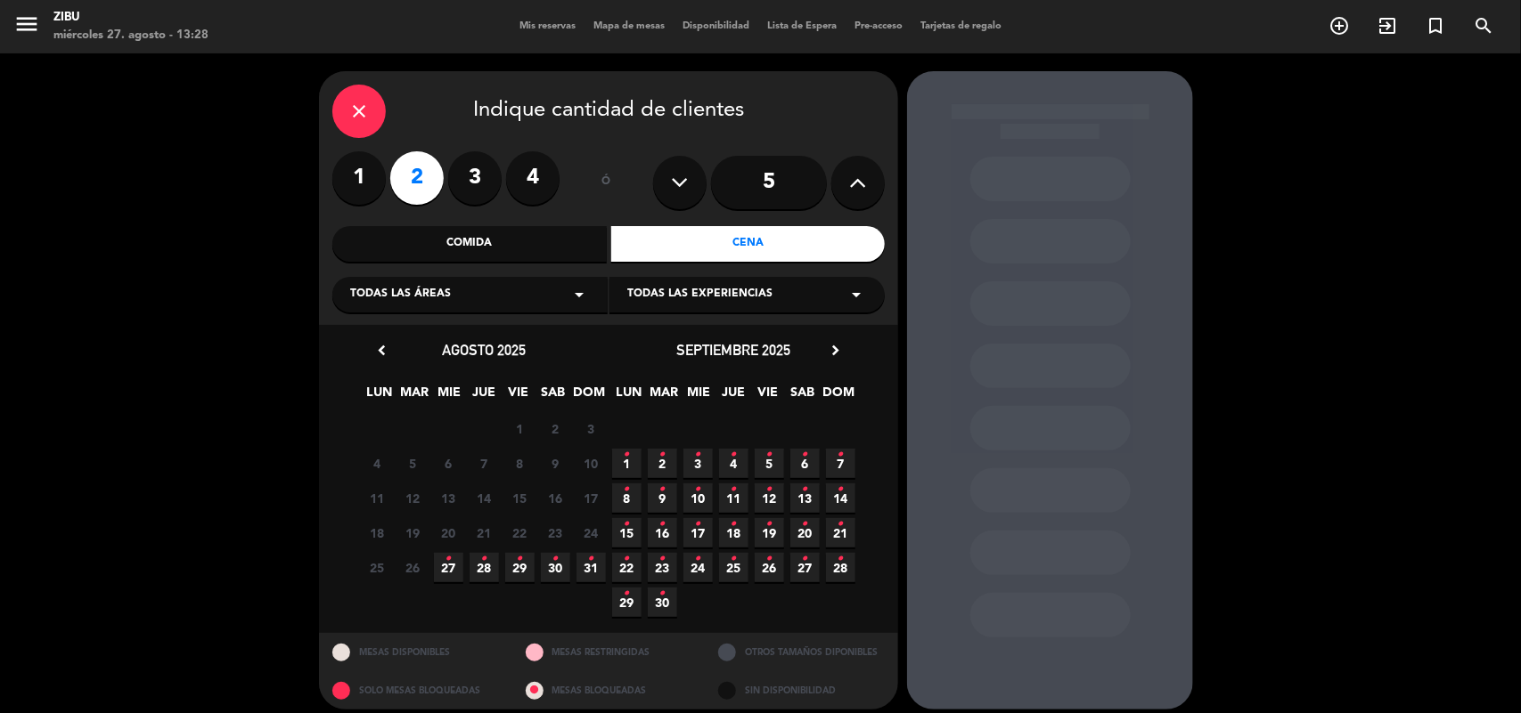
click at [451, 572] on span "27 •" at bounding box center [448, 567] width 29 height 29
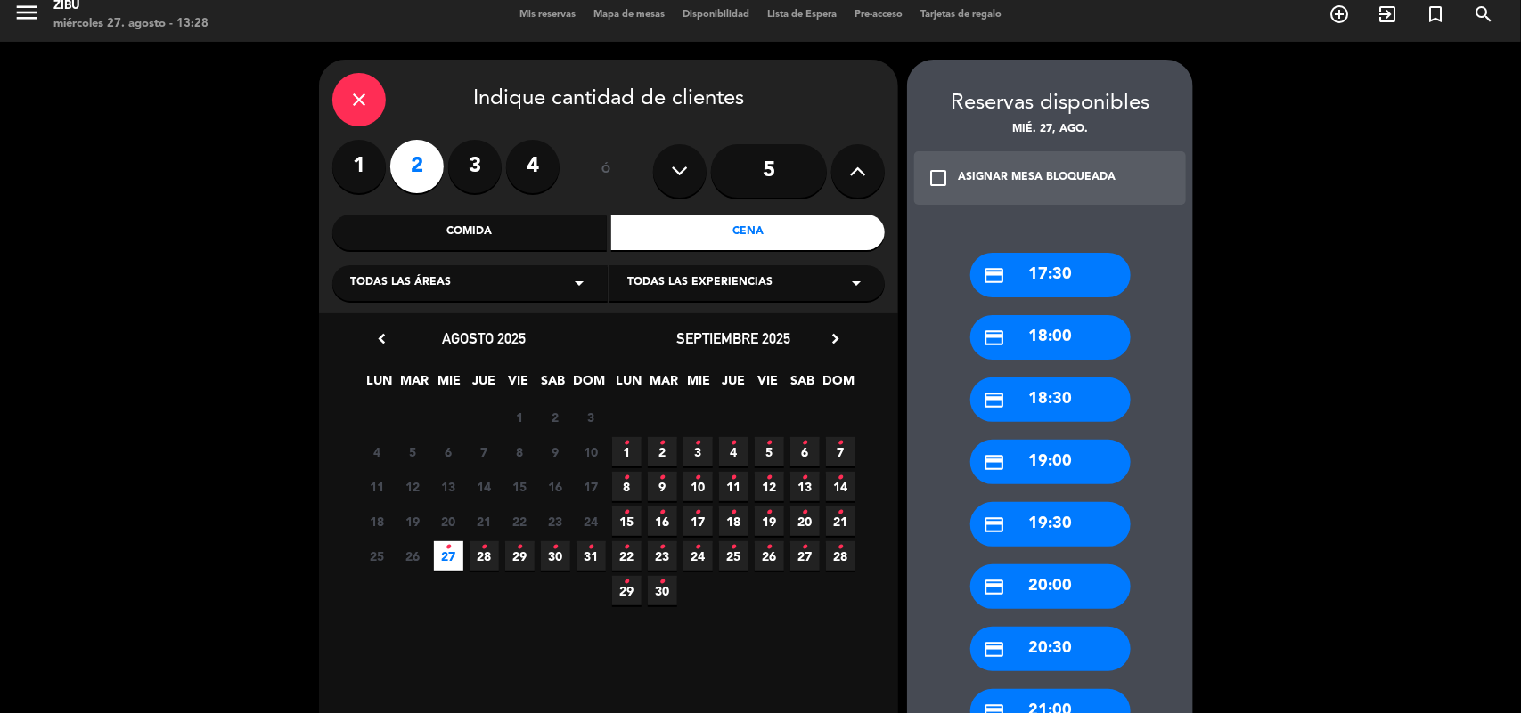
click at [1088, 575] on div "credit_card 20:00" at bounding box center [1050, 587] width 160 height 45
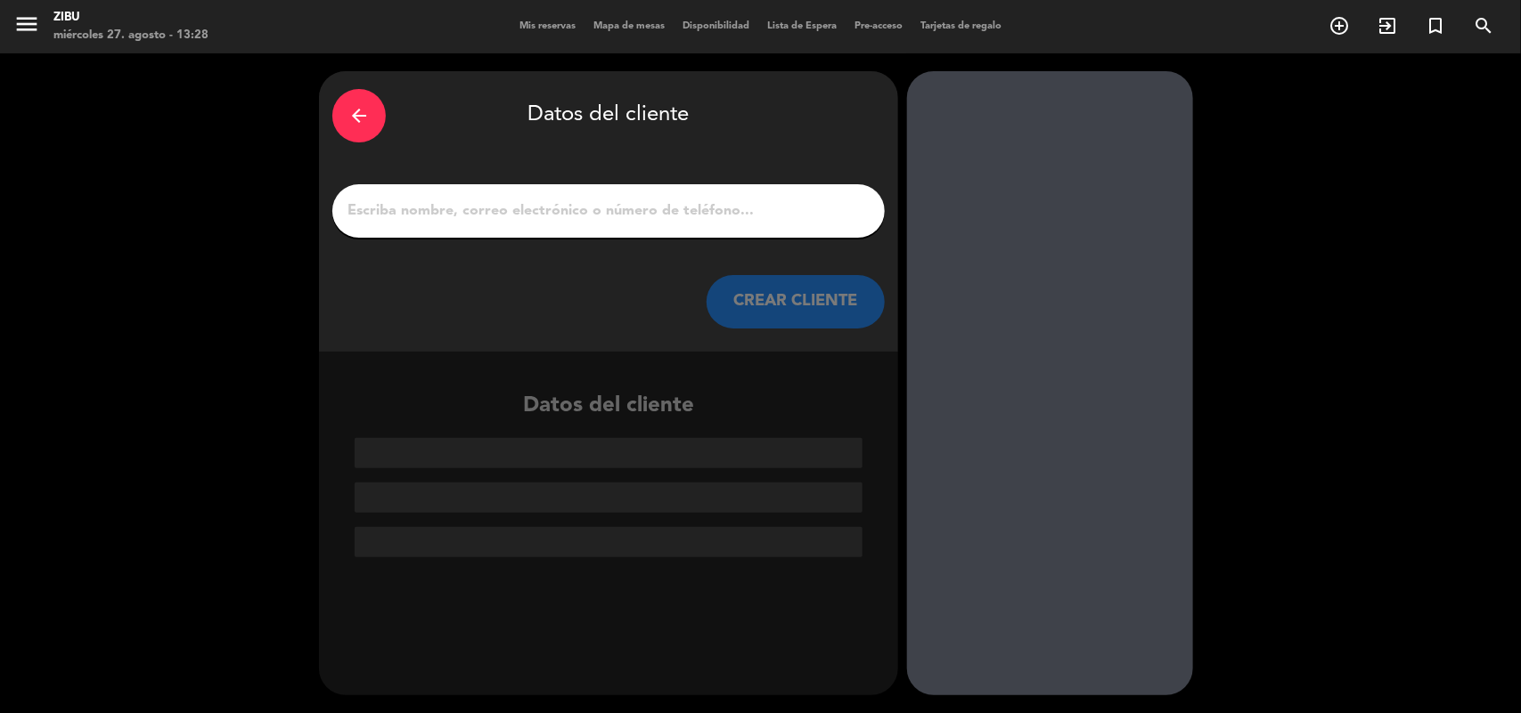
scroll to position [0, 0]
click at [811, 221] on input "1" at bounding box center [609, 211] width 526 height 25
paste input "[PERSON_NAME]"
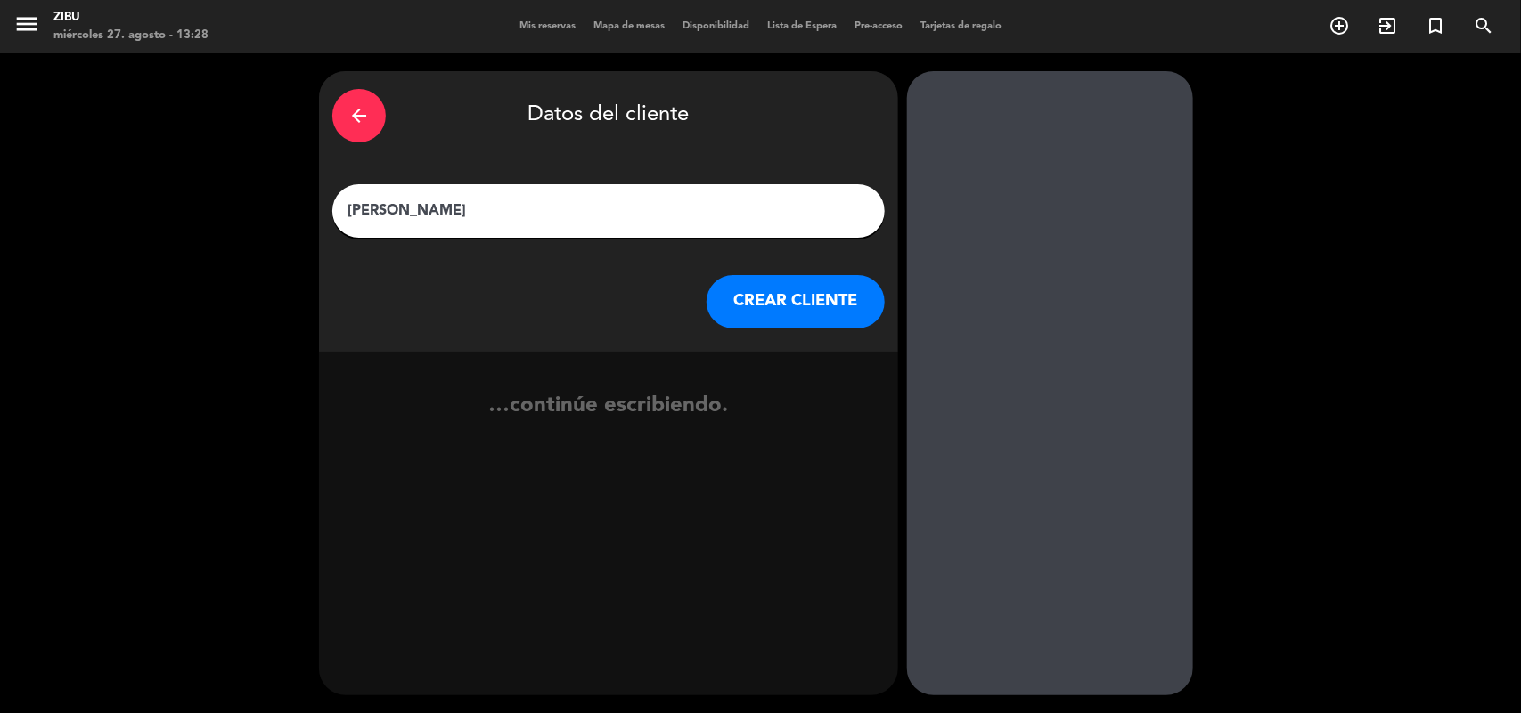
type input "[PERSON_NAME]"
click at [771, 303] on button "CREAR CLIENTE" at bounding box center [795, 301] width 178 height 53
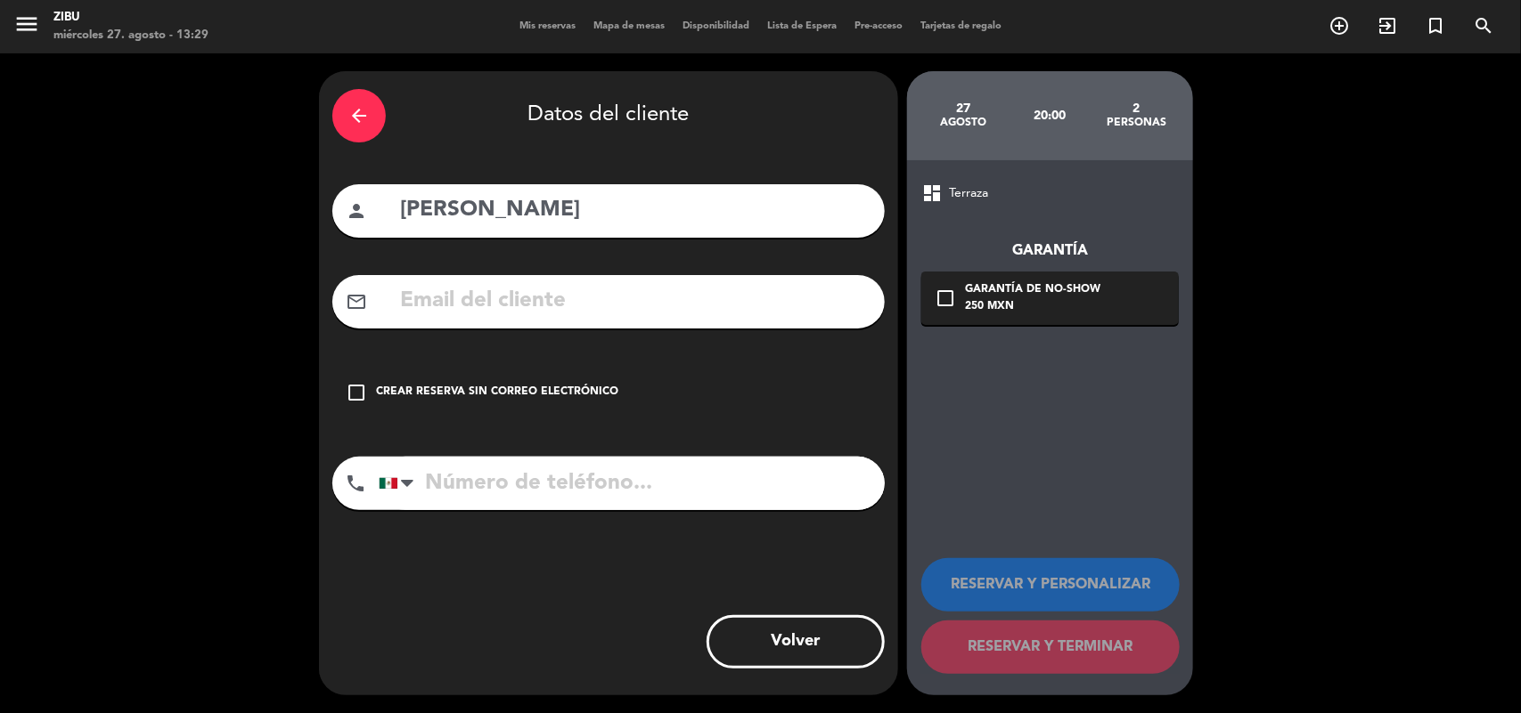
click at [439, 374] on div "check_box_outline_blank Crear reserva sin correo electrónico" at bounding box center [608, 392] width 552 height 53
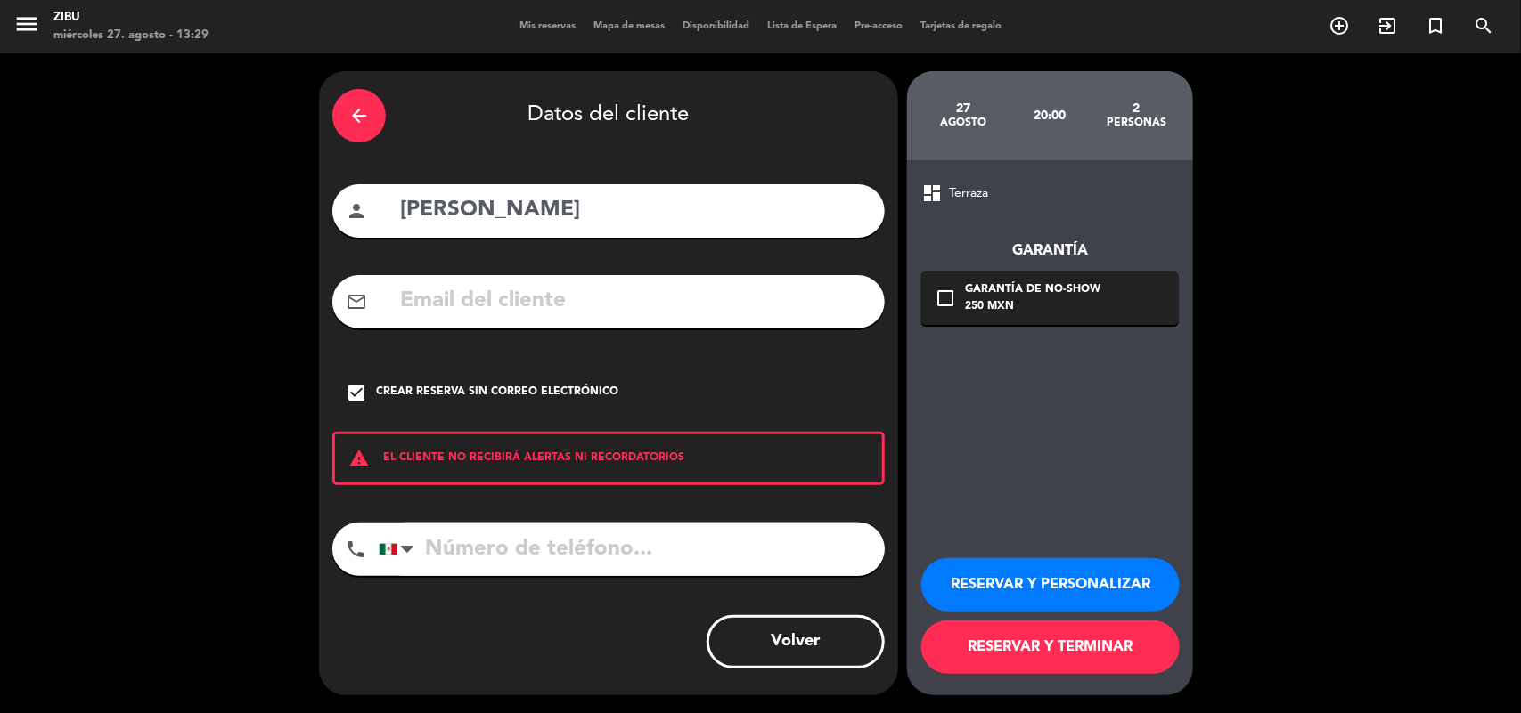
click at [499, 510] on div "arrow_back Datos del cliente person [PERSON_NAME] mail_outline check_box Crear …" at bounding box center [608, 383] width 579 height 624
click at [492, 537] on input "tel" at bounding box center [632, 549] width 506 height 53
paste input "871 144 4834"
type input "871 144 4834"
click at [1002, 566] on button "RESERVAR Y PERSONALIZAR" at bounding box center [1050, 584] width 258 height 53
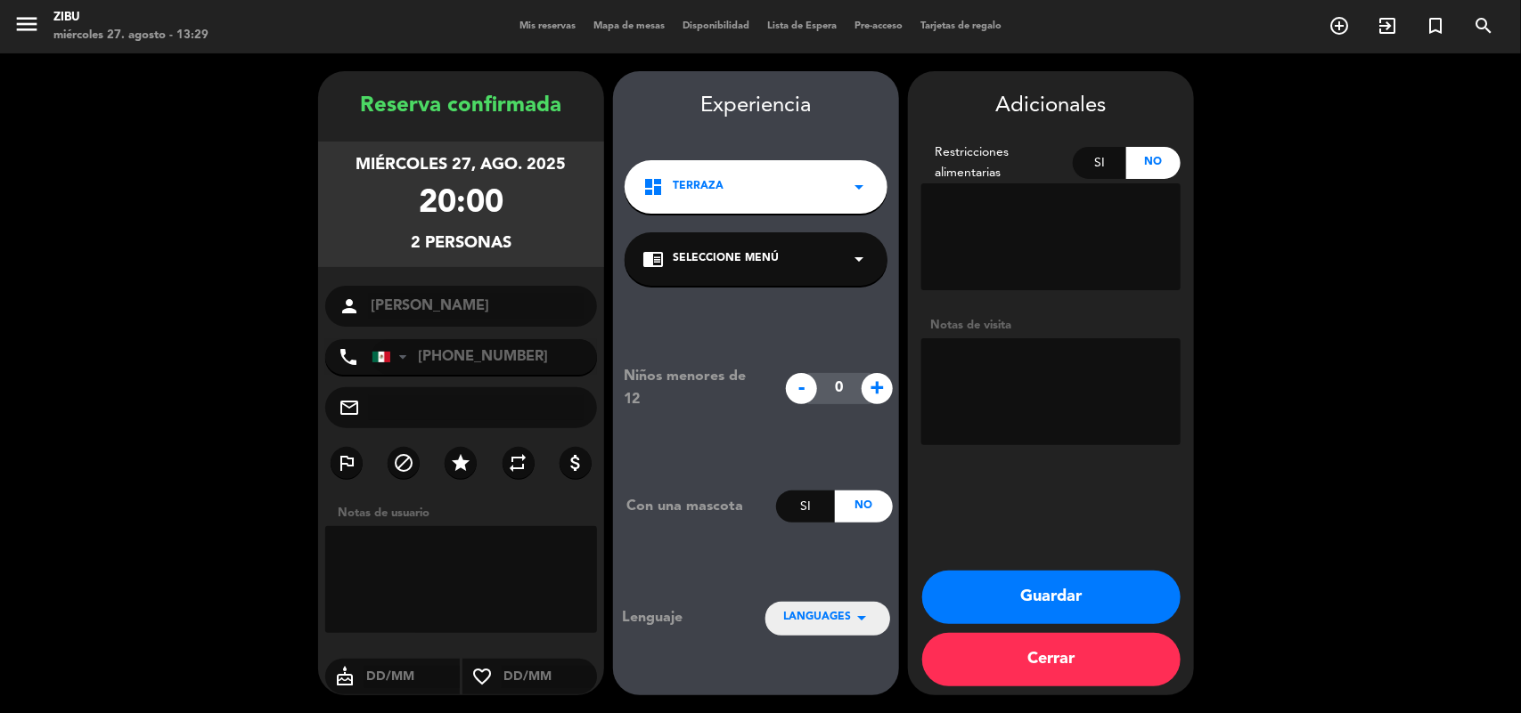
click at [1036, 347] on textarea at bounding box center [1050, 391] width 259 height 107
type textarea "Cumpleaños"
click at [1022, 597] on button "Guardar" at bounding box center [1051, 597] width 258 height 53
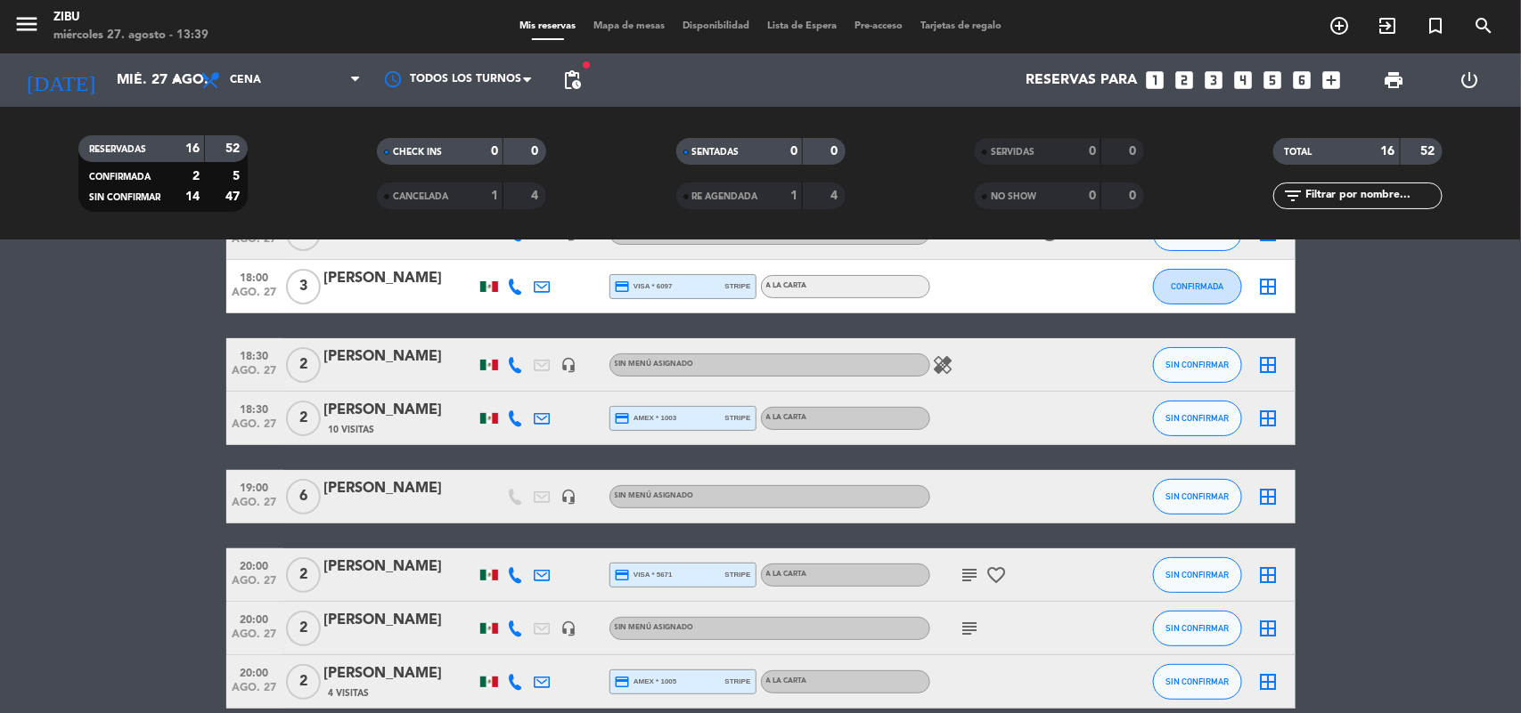
scroll to position [167, 0]
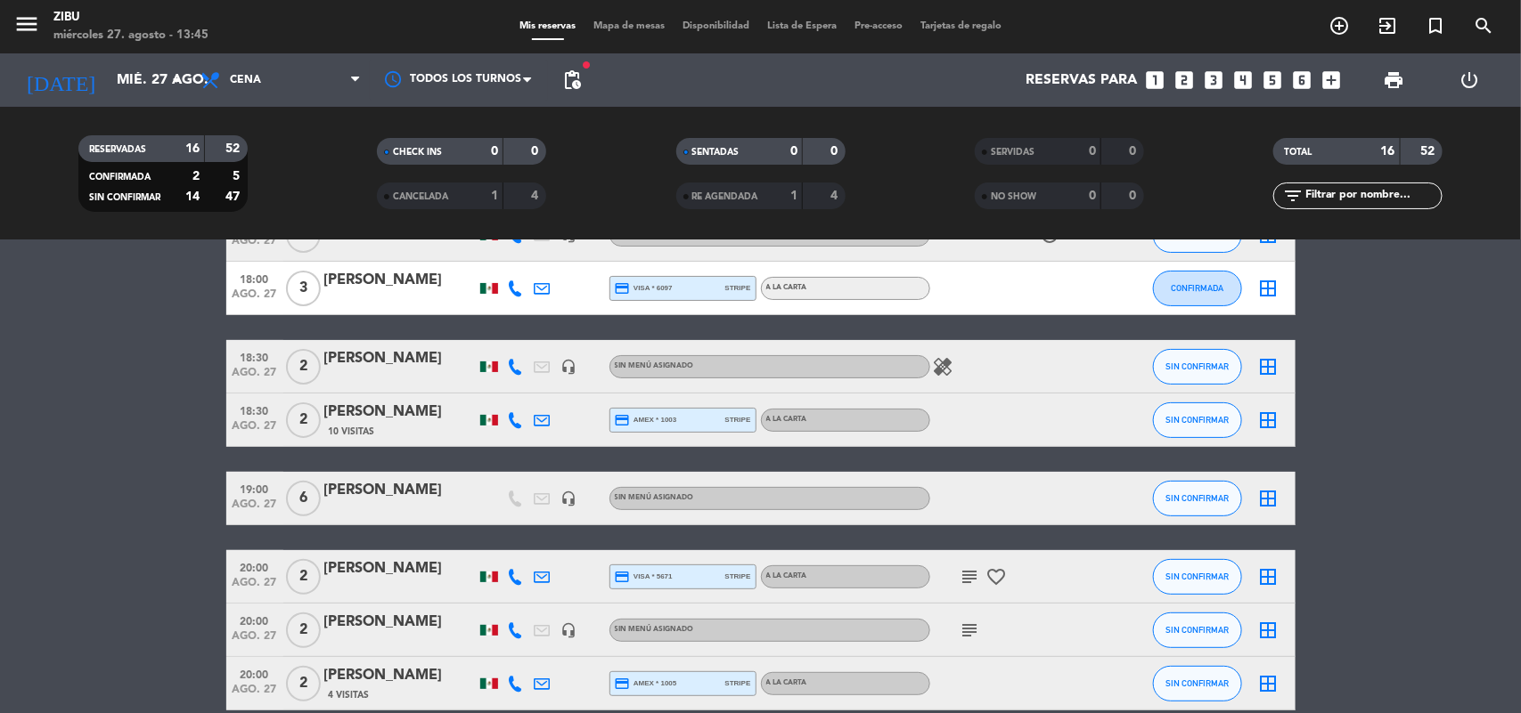
click at [138, 408] on bookings-row "18:00 [DATE] 4 [PERSON_NAME] credit_card visa * 7173 stripe A LA CARTA card_gif…" at bounding box center [760, 657] width 1521 height 1005
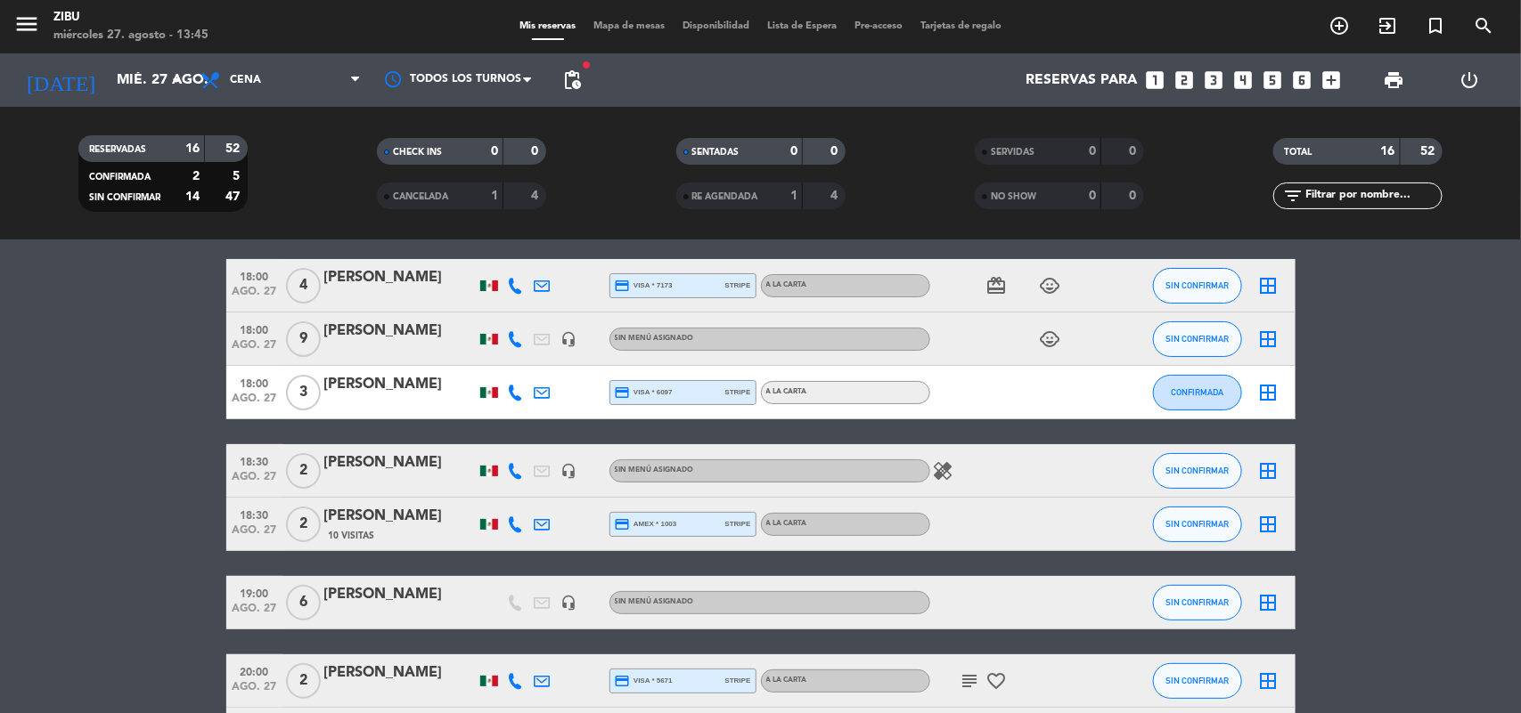
scroll to position [0, 0]
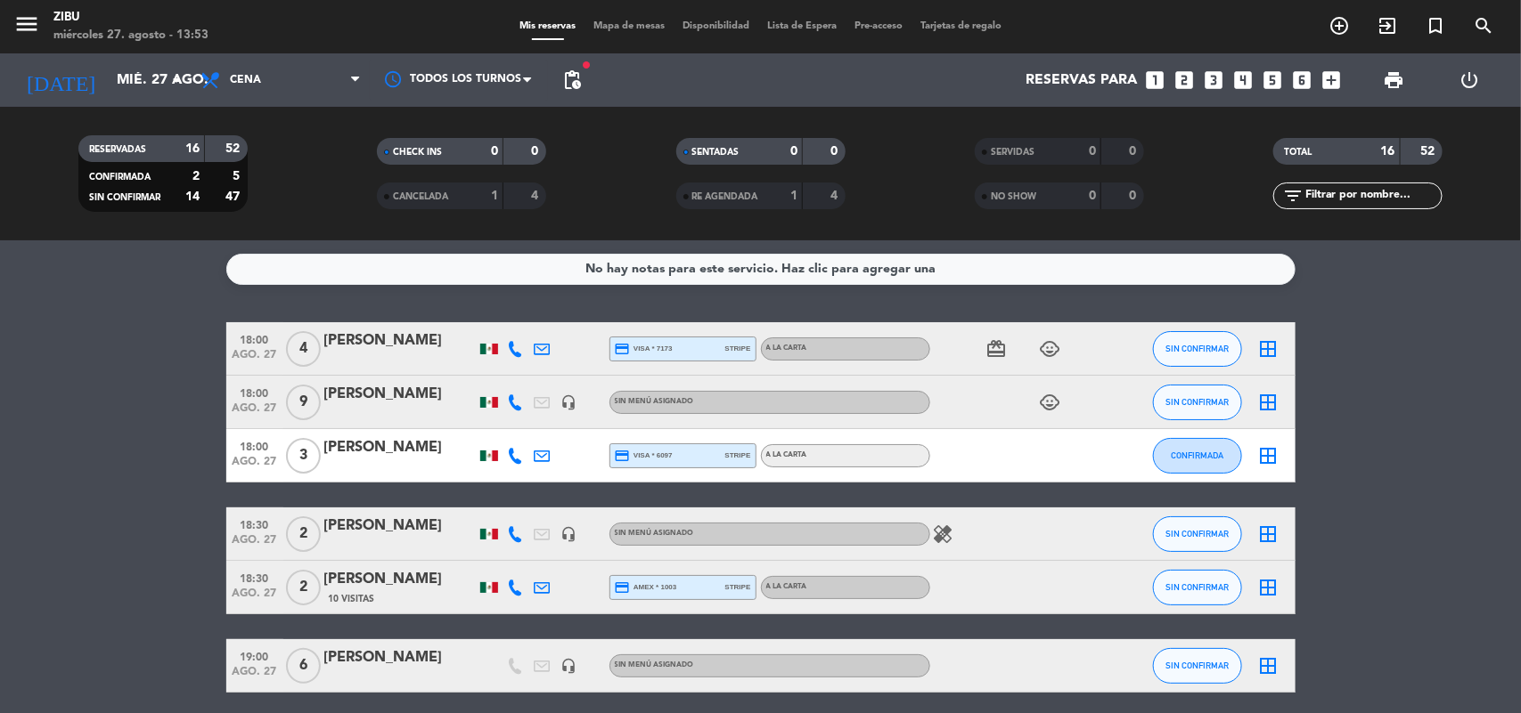
click at [130, 90] on input "mié. 27 ago." at bounding box center [202, 80] width 188 height 35
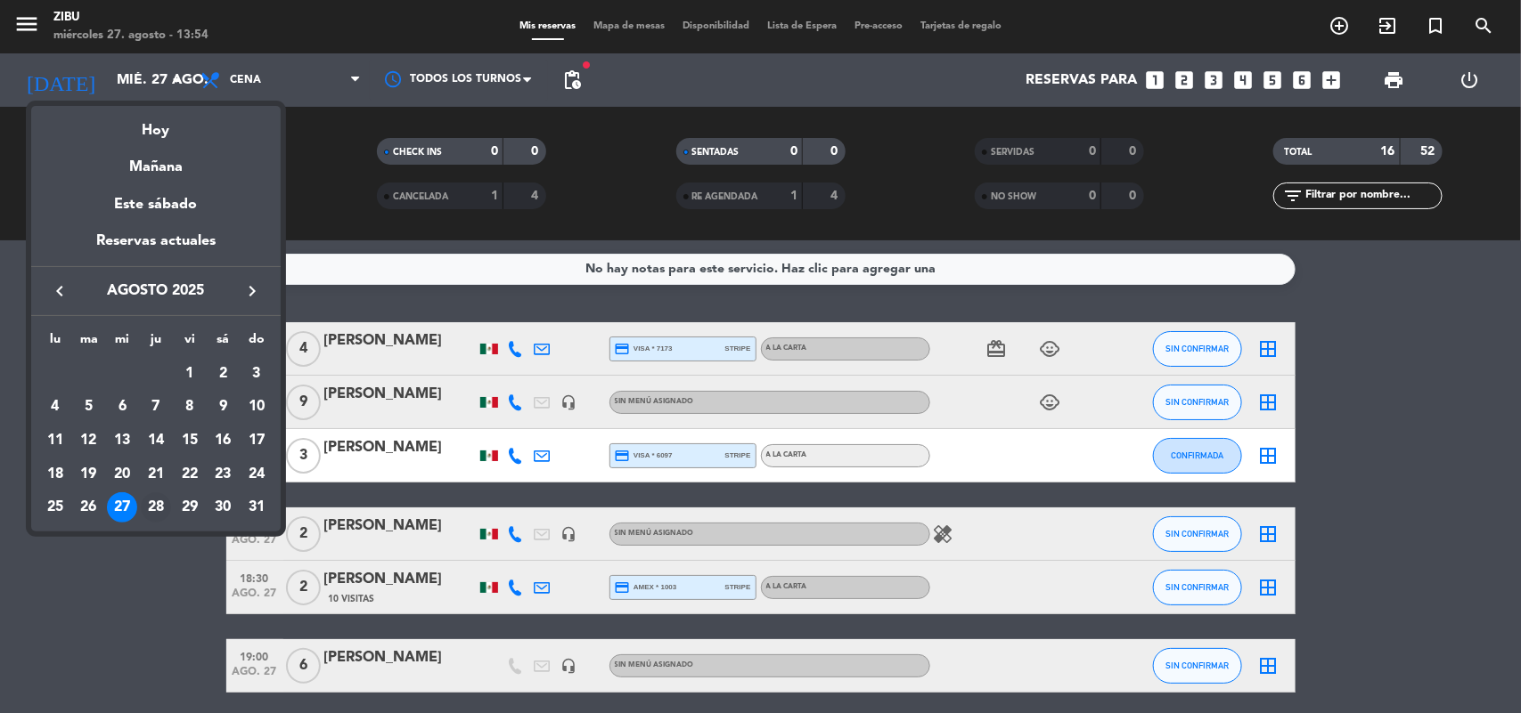
click at [154, 501] on div "28" at bounding box center [156, 508] width 30 height 30
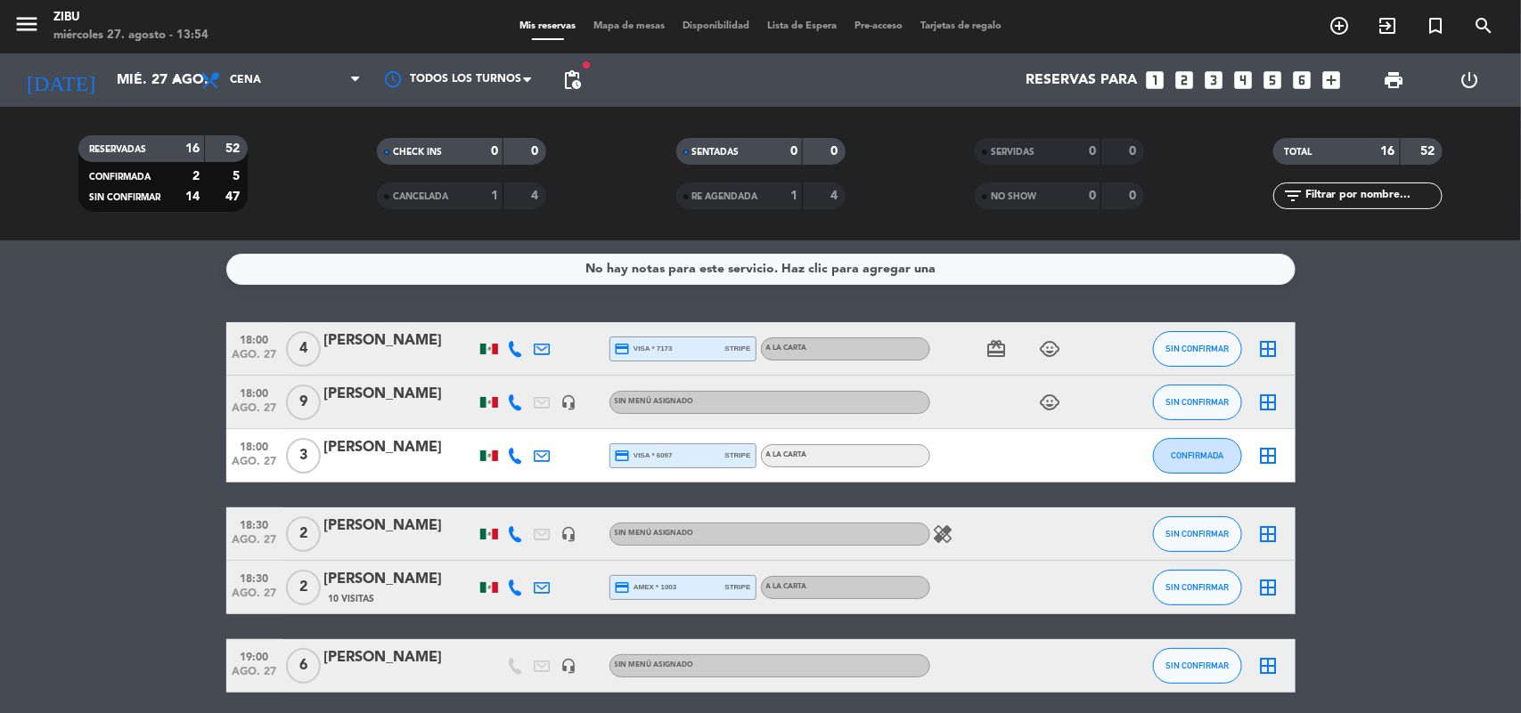
type input "jue. 28 ago."
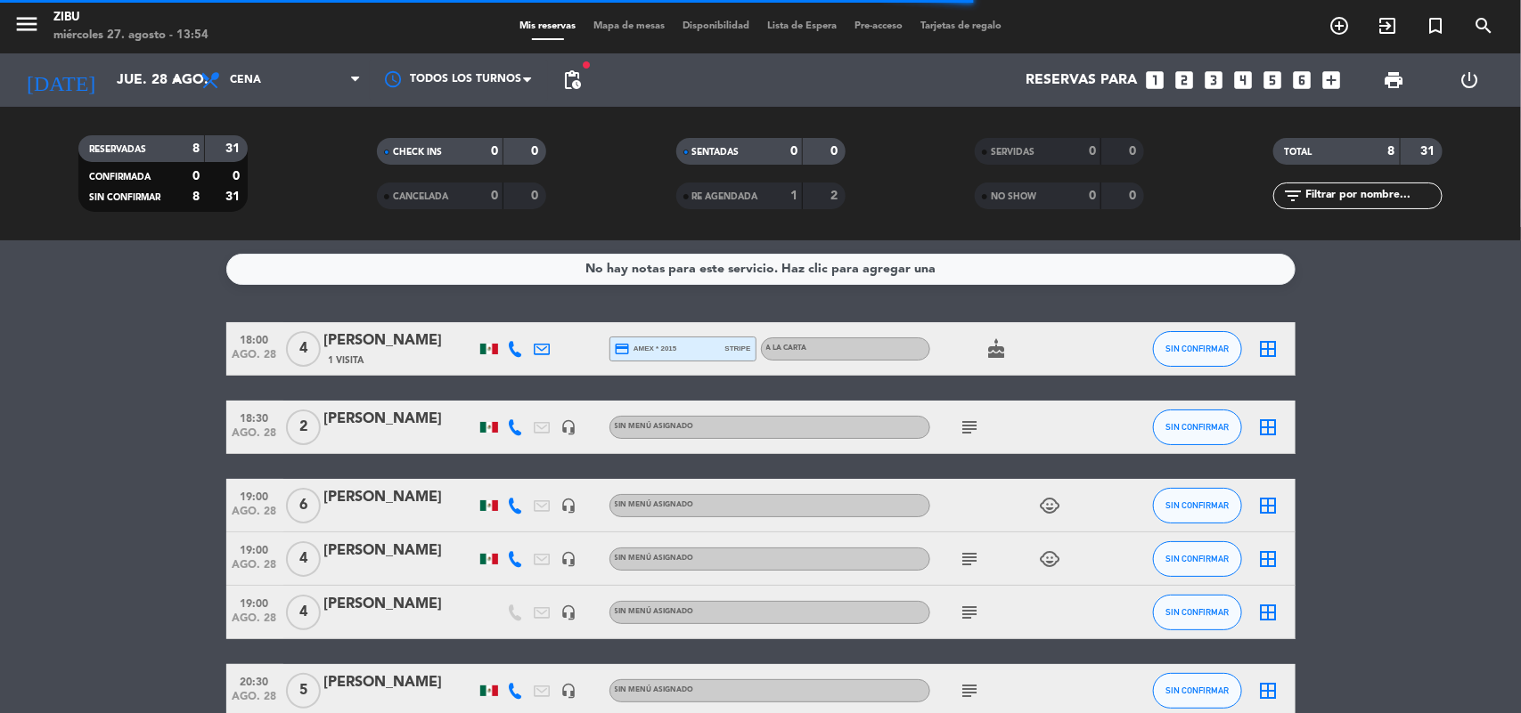
click at [1364, 201] on input "text" at bounding box center [1372, 196] width 138 height 20
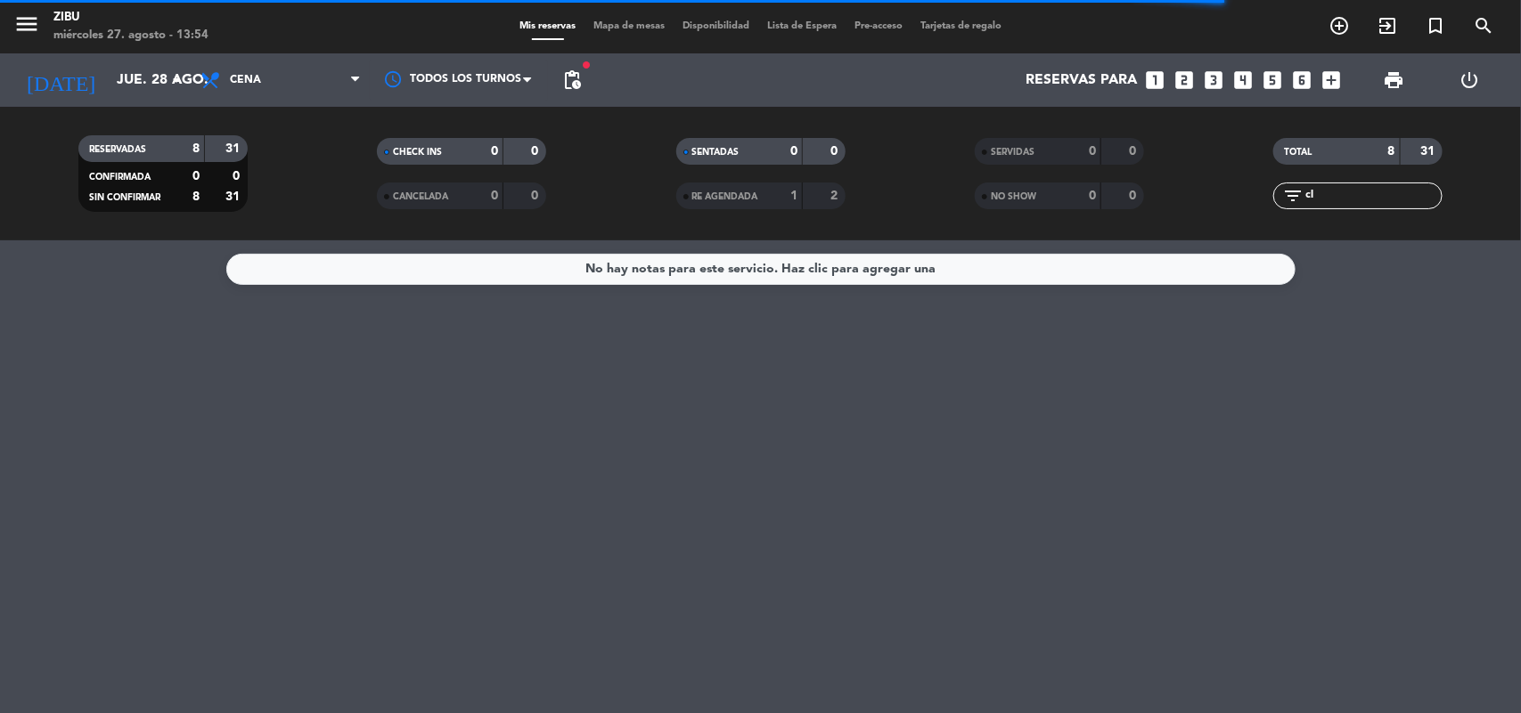
type input "c"
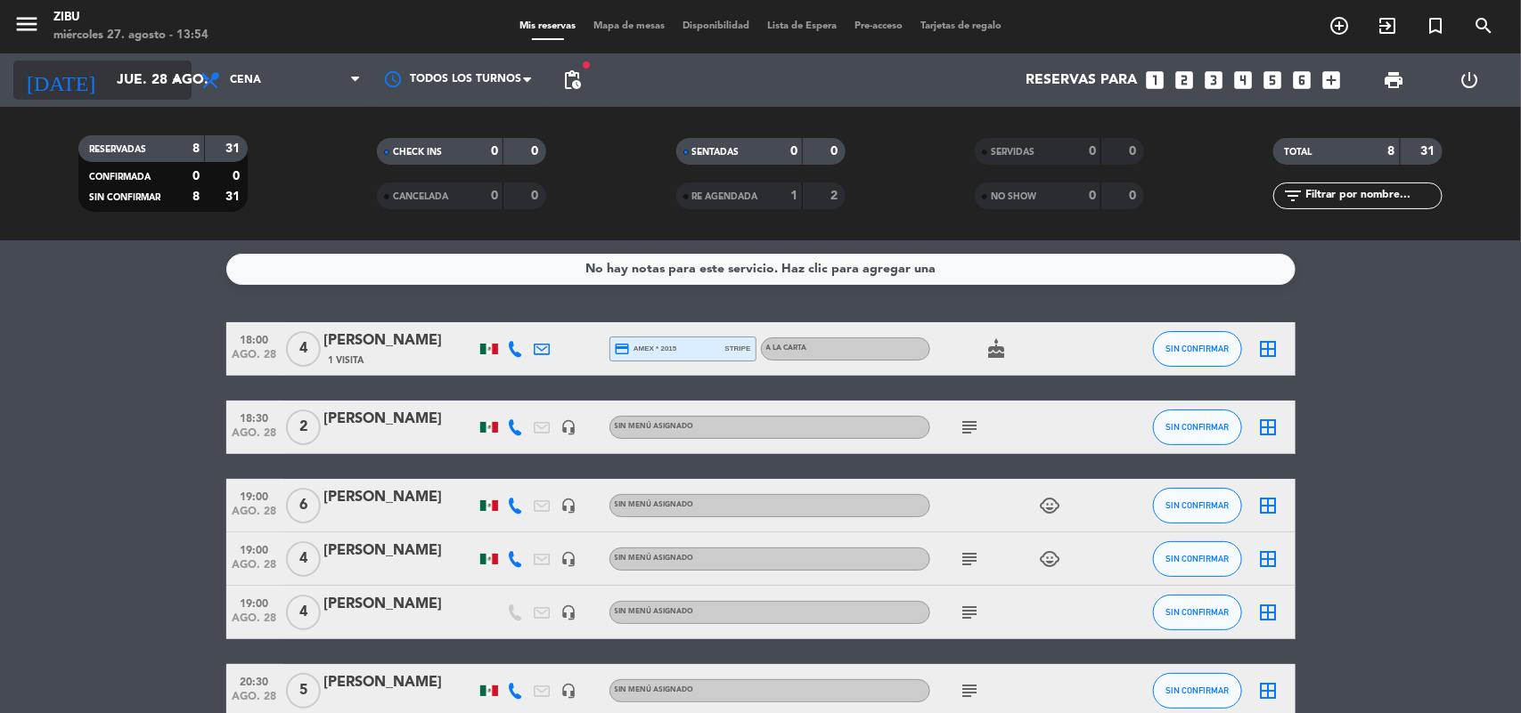
click at [122, 91] on input "jue. 28 ago." at bounding box center [202, 80] width 188 height 35
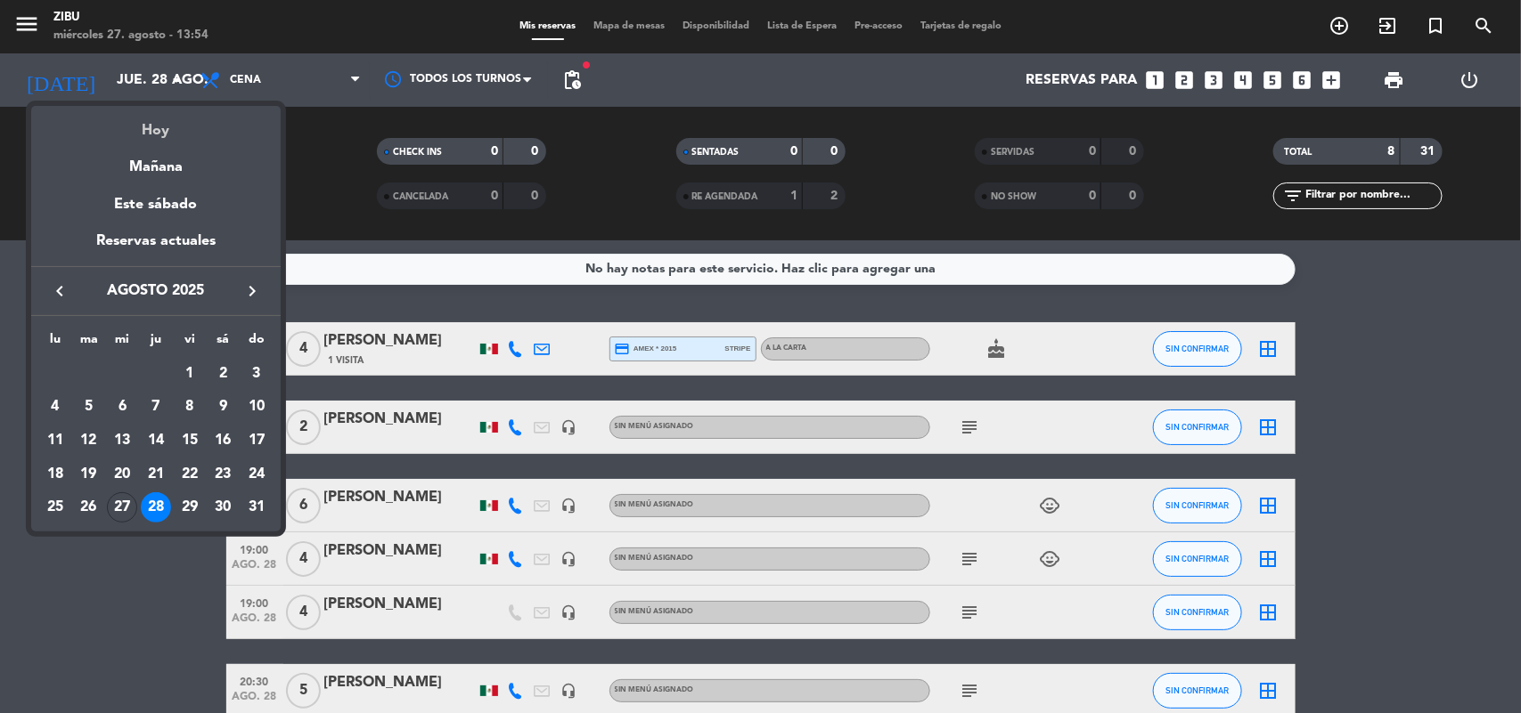
click at [192, 121] on div "Hoy" at bounding box center [155, 124] width 249 height 37
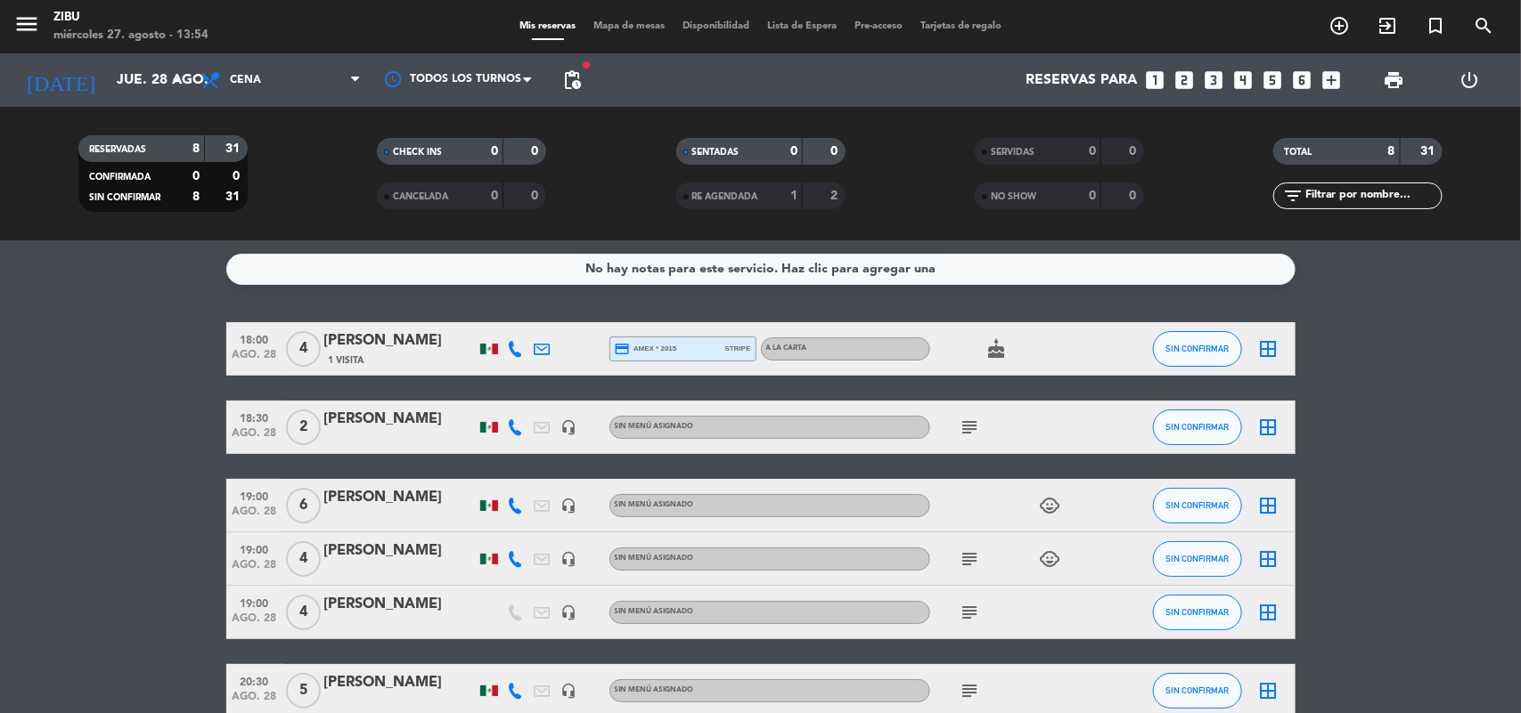
type input "mié. 27 ago."
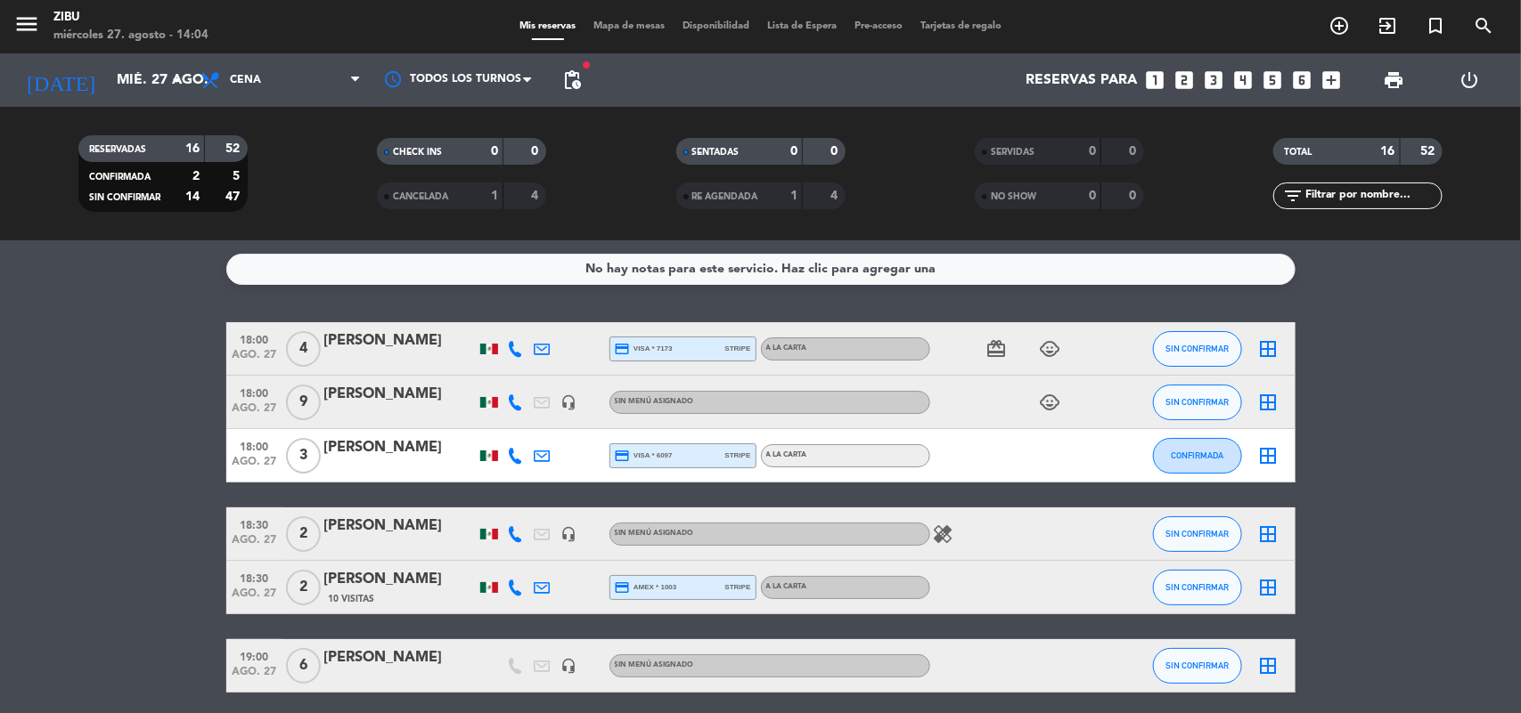
click at [1211, 81] on icon "looks_3" at bounding box center [1214, 80] width 23 height 23
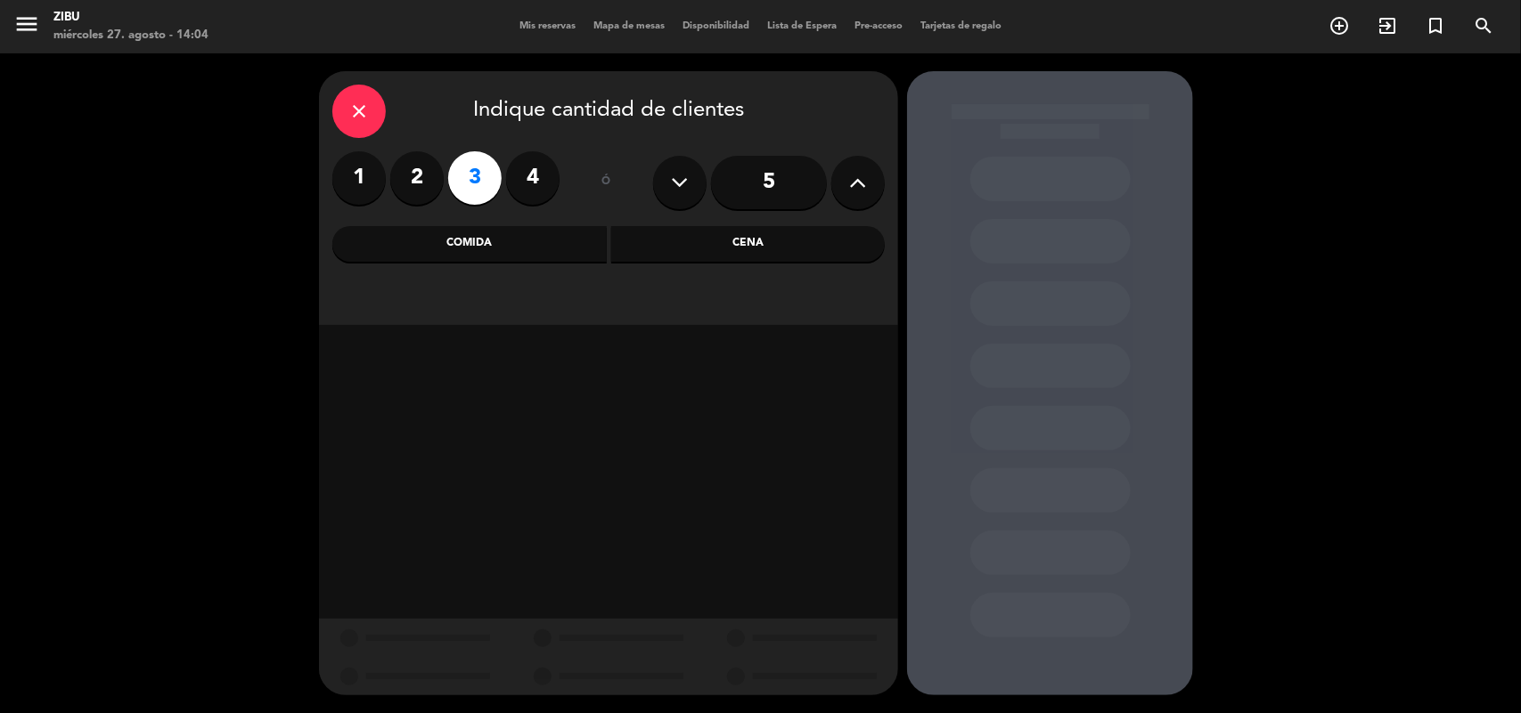
click at [621, 236] on div "Cena" at bounding box center [748, 244] width 274 height 36
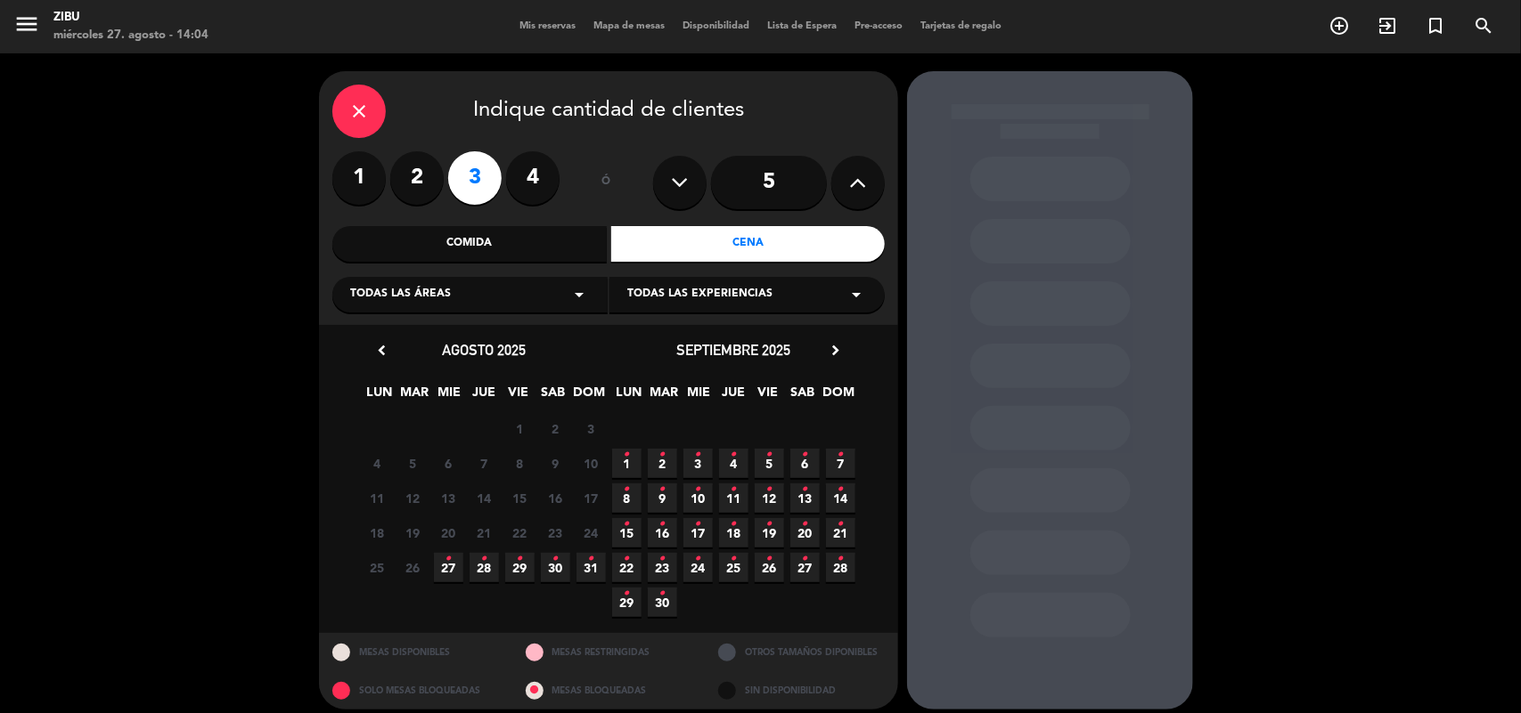
click at [488, 568] on span "28 •" at bounding box center [483, 567] width 29 height 29
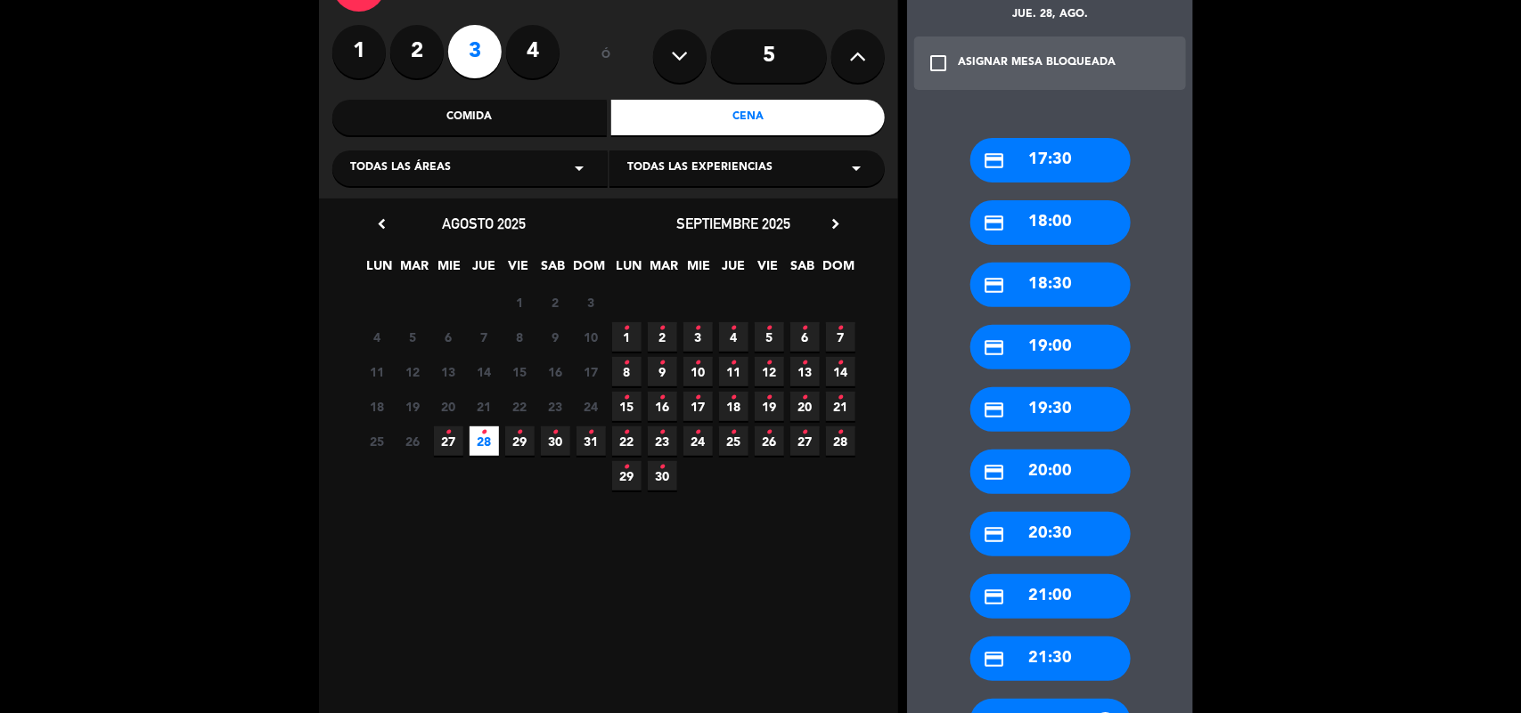
scroll to position [145, 0]
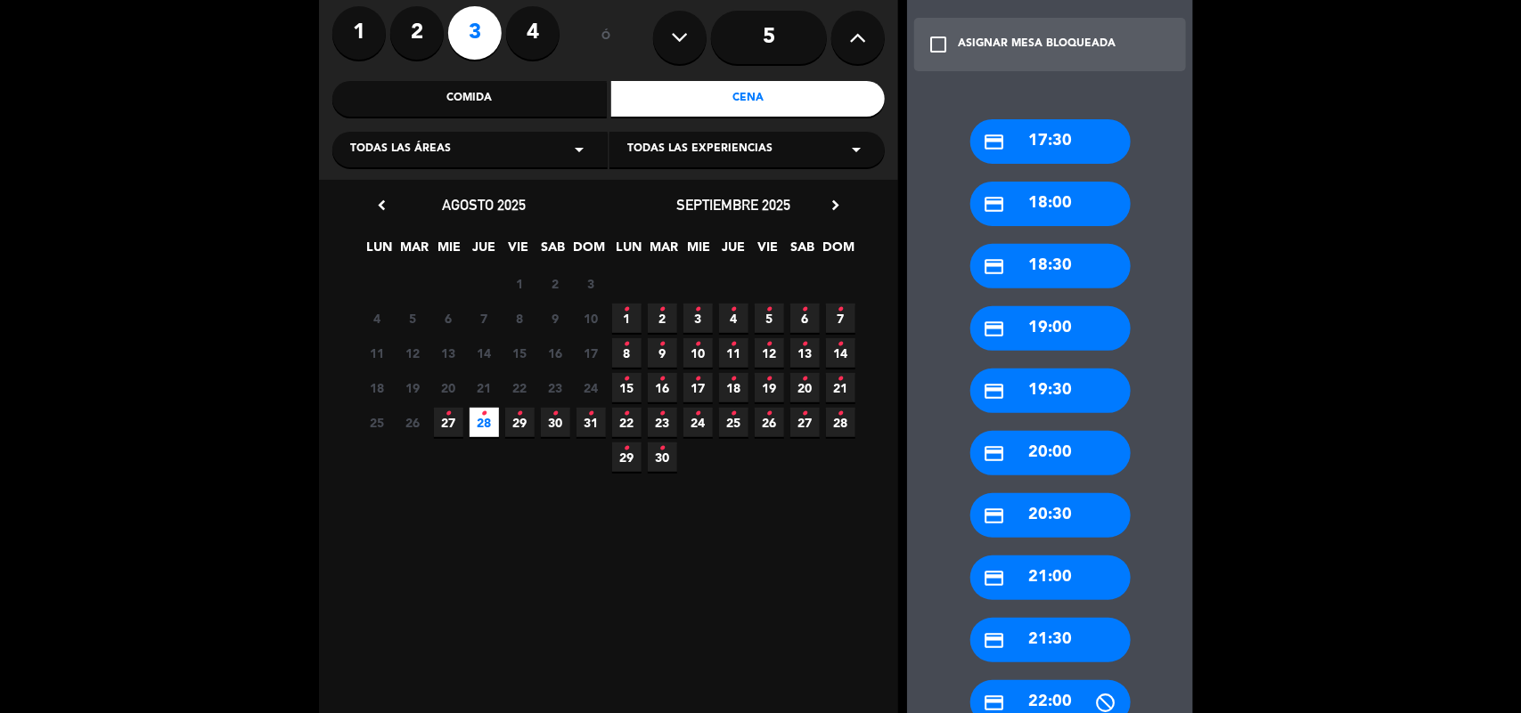
click at [1071, 713] on div "credit_card 22:00" at bounding box center [1050, 703] width 160 height 45
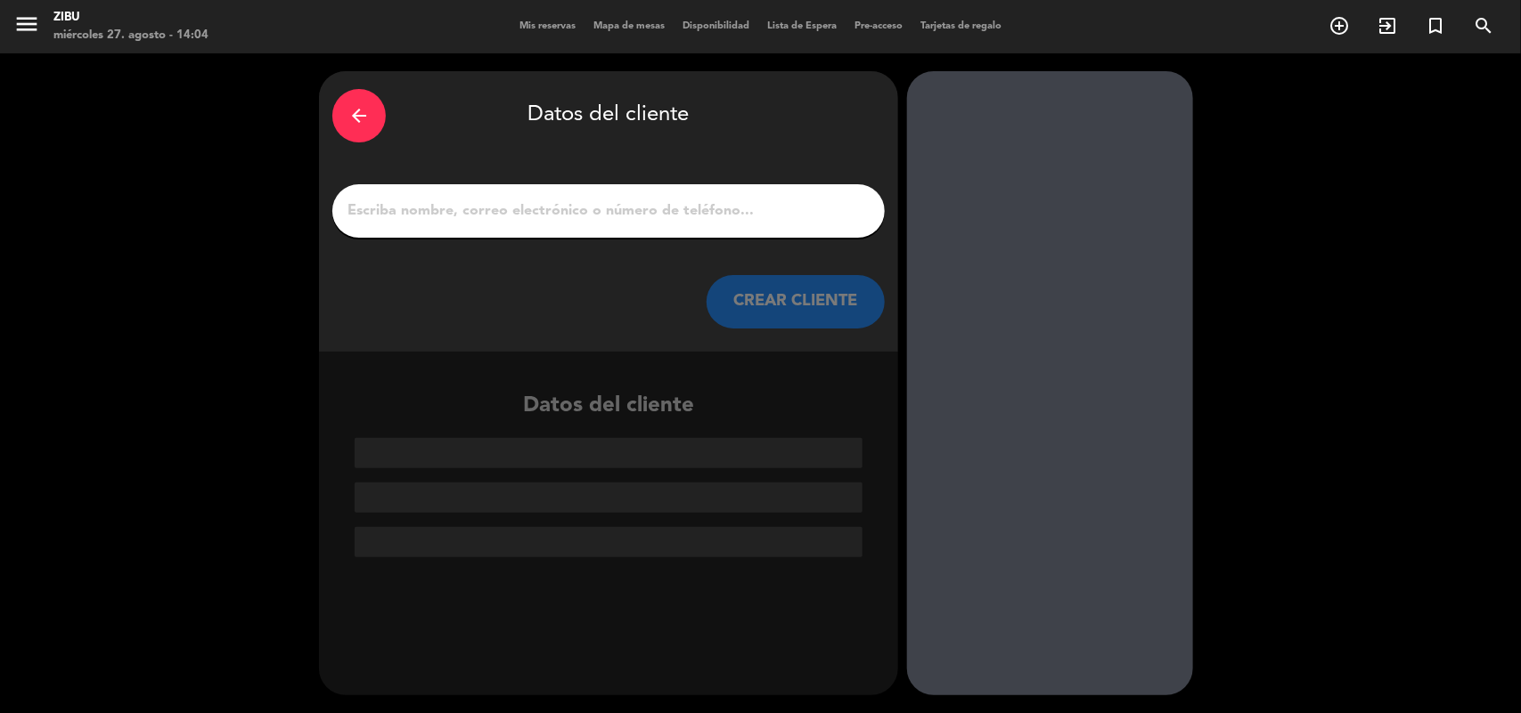
click at [450, 207] on input "1" at bounding box center [609, 211] width 526 height 25
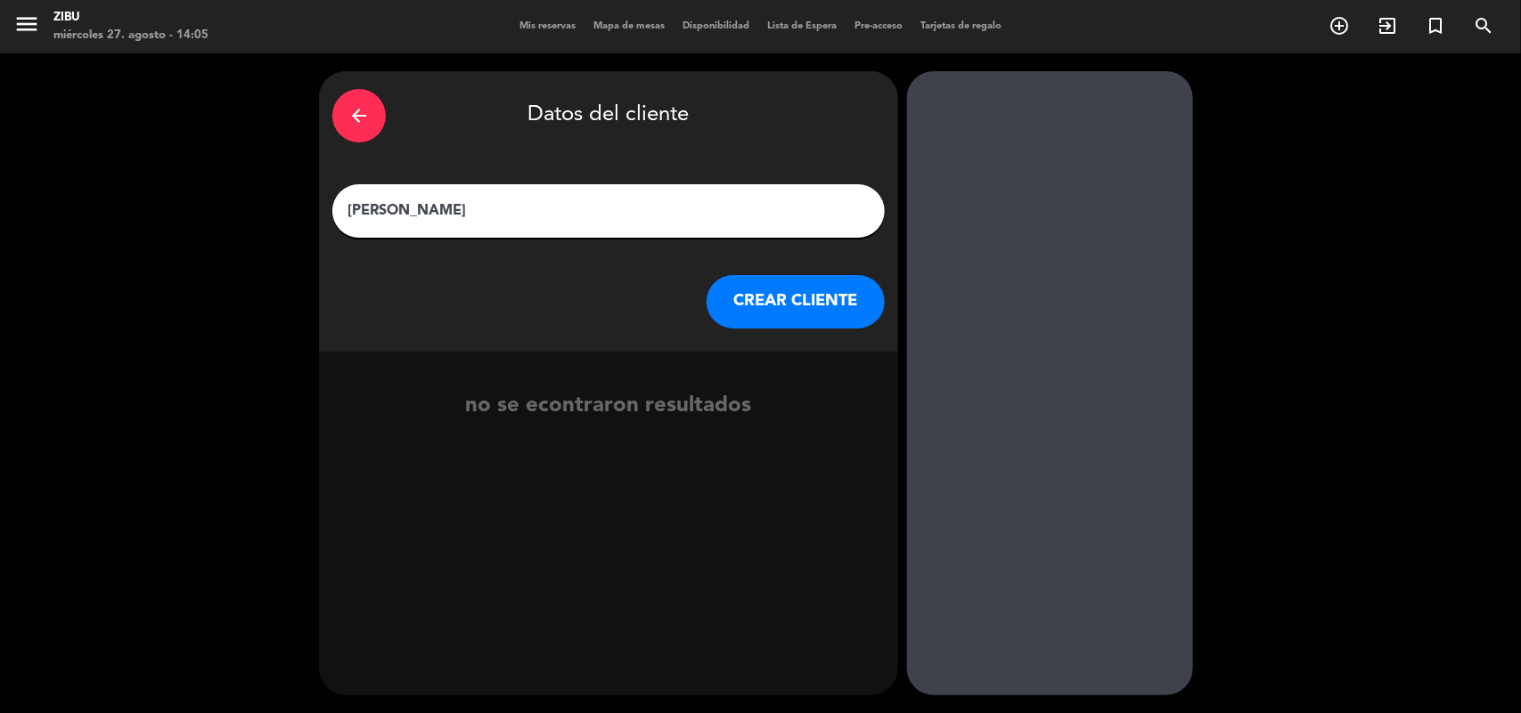
type input "[PERSON_NAME]"
click at [764, 291] on button "CREAR CLIENTE" at bounding box center [795, 301] width 178 height 53
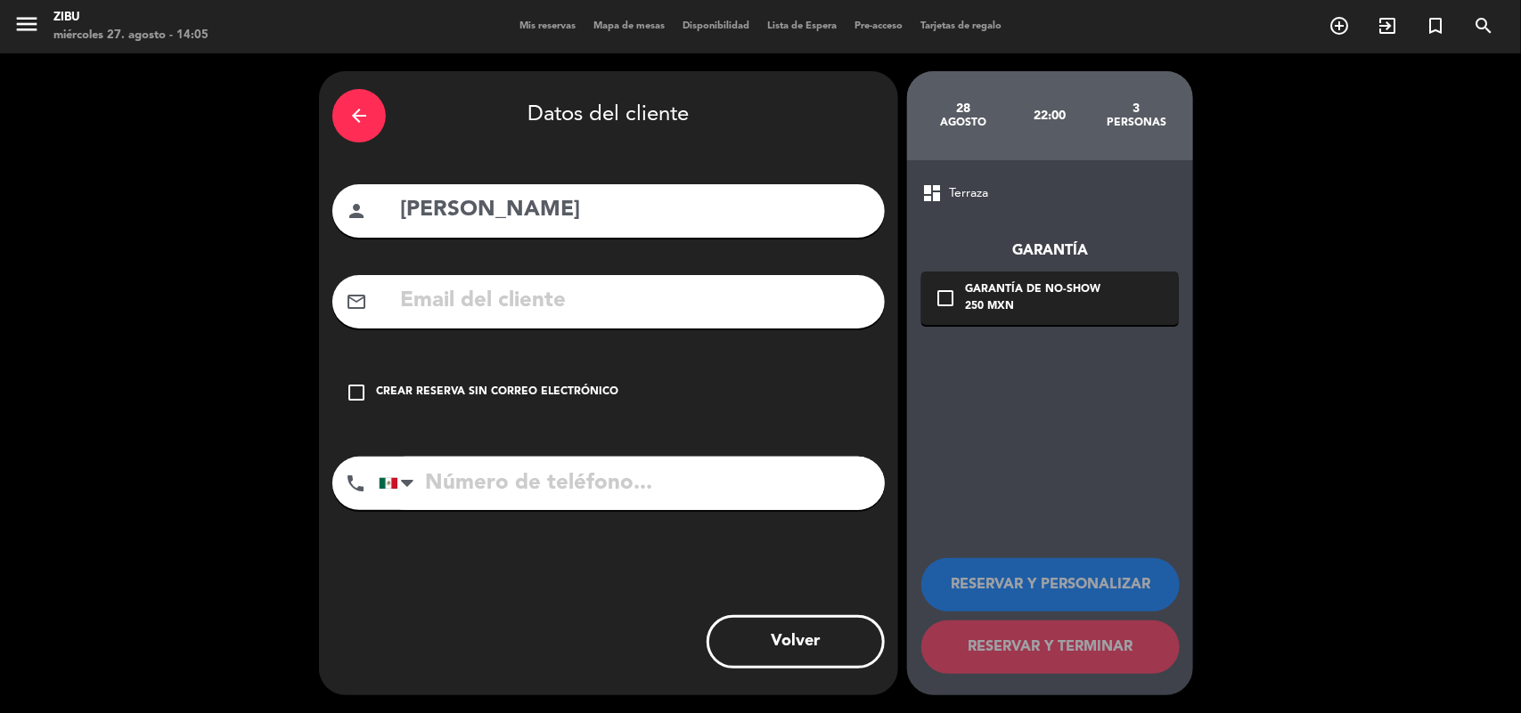
click at [486, 371] on div "check_box_outline_blank Crear reserva sin correo electrónico" at bounding box center [608, 392] width 552 height 53
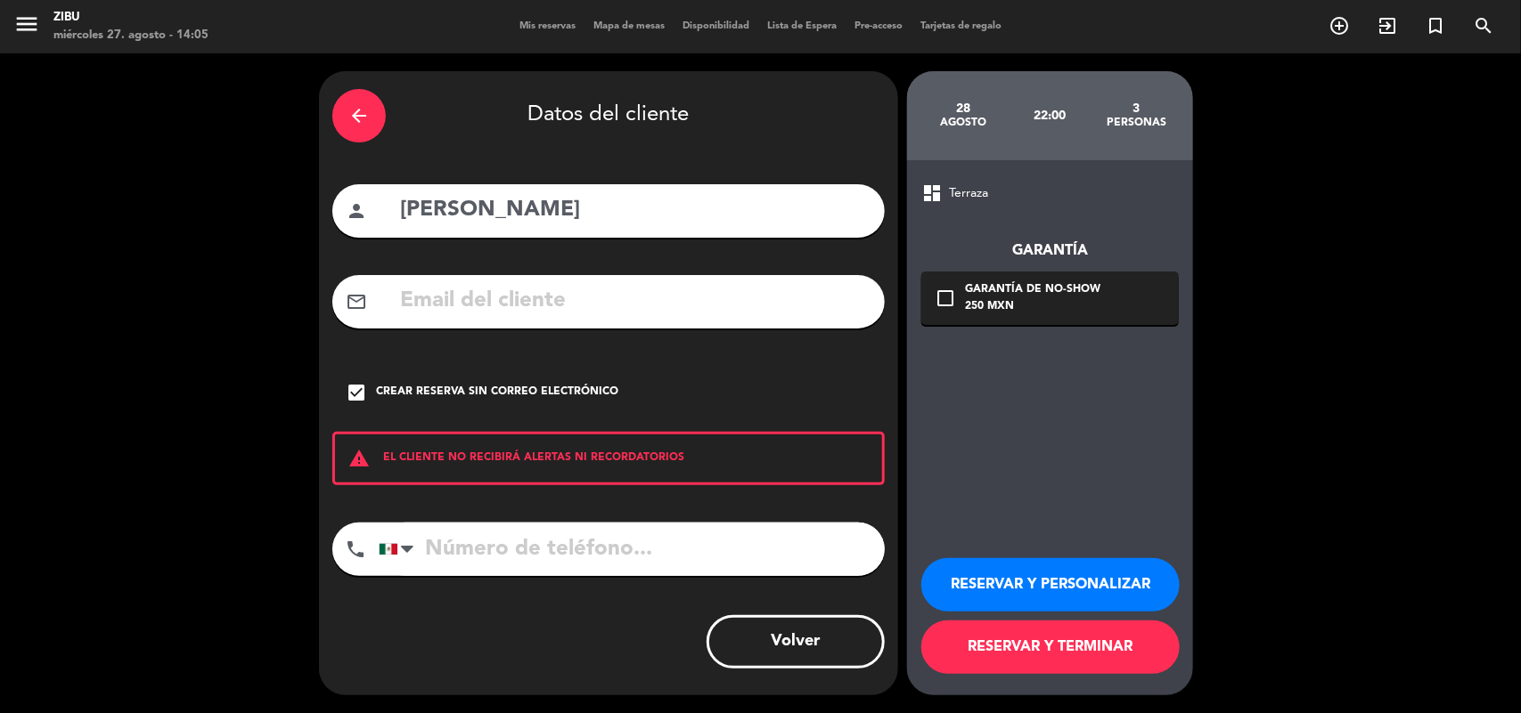
click at [447, 558] on input "tel" at bounding box center [632, 549] width 506 height 53
type input "5554348474"
click at [1052, 564] on button "RESERVAR Y PERSONALIZAR" at bounding box center [1050, 584] width 258 height 53
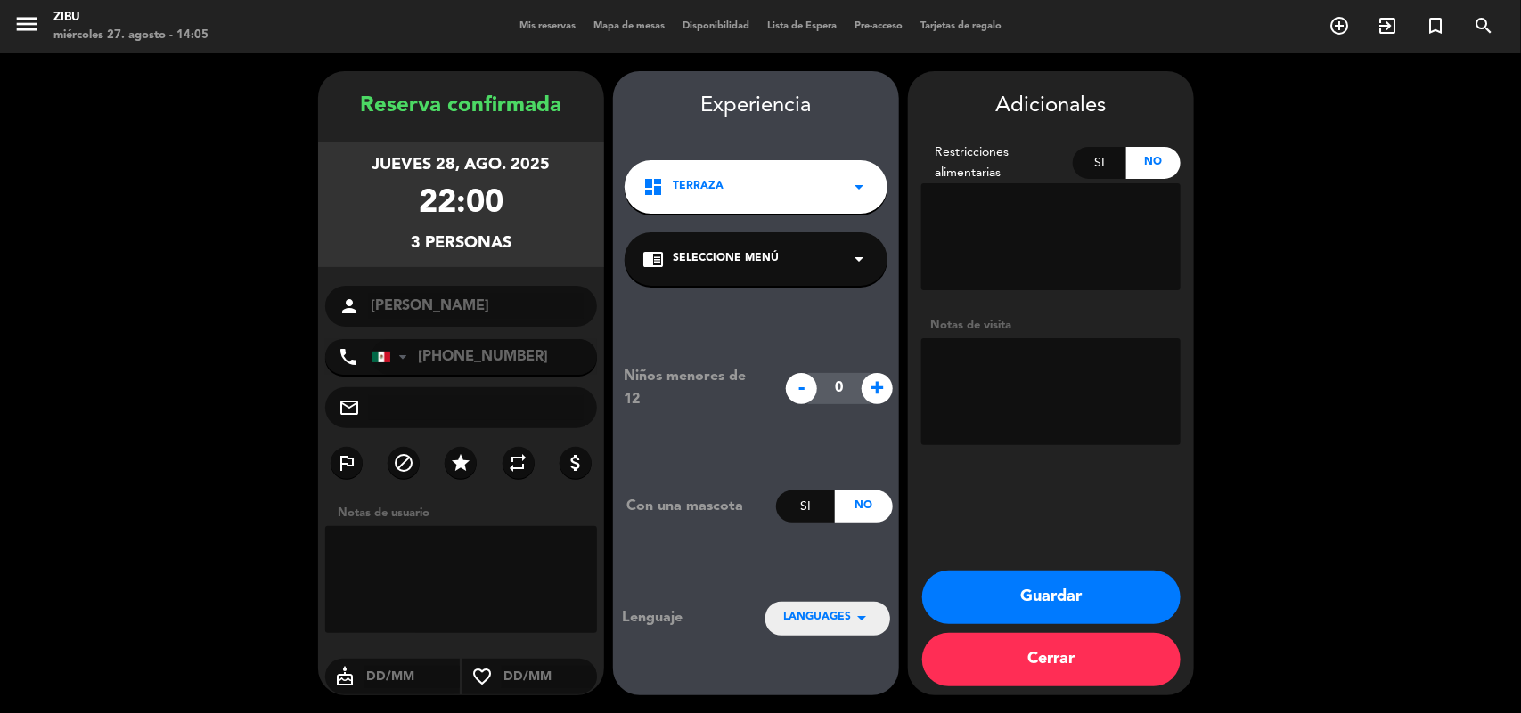
click at [896, 384] on div "- 0 +" at bounding box center [839, 388] width 125 height 31
click at [868, 386] on span "+" at bounding box center [876, 388] width 31 height 31
type input "1"
click at [1137, 604] on button "Guardar" at bounding box center [1051, 597] width 258 height 53
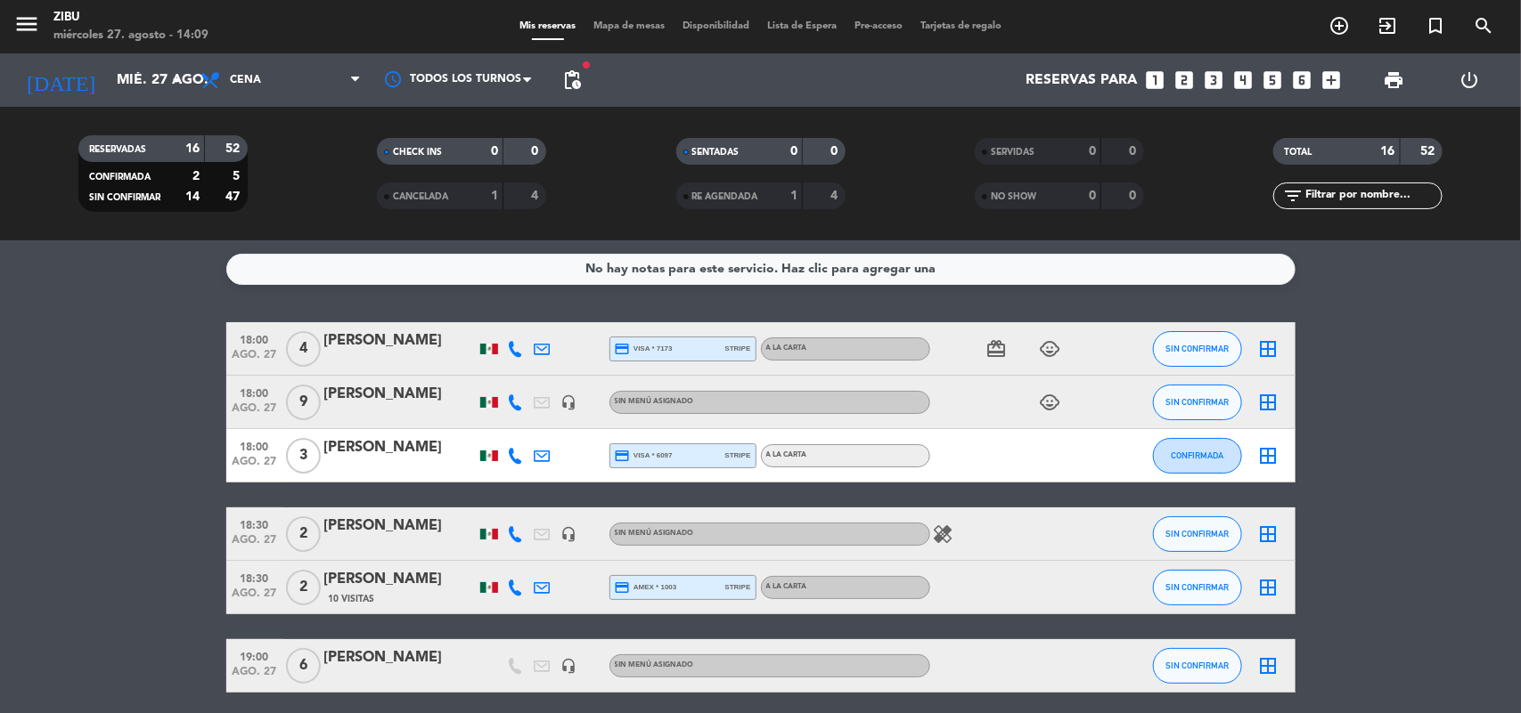
click at [1137, 604] on div at bounding box center [1114, 587] width 48 height 53
click at [1306, 76] on icon "looks_6" at bounding box center [1302, 80] width 23 height 23
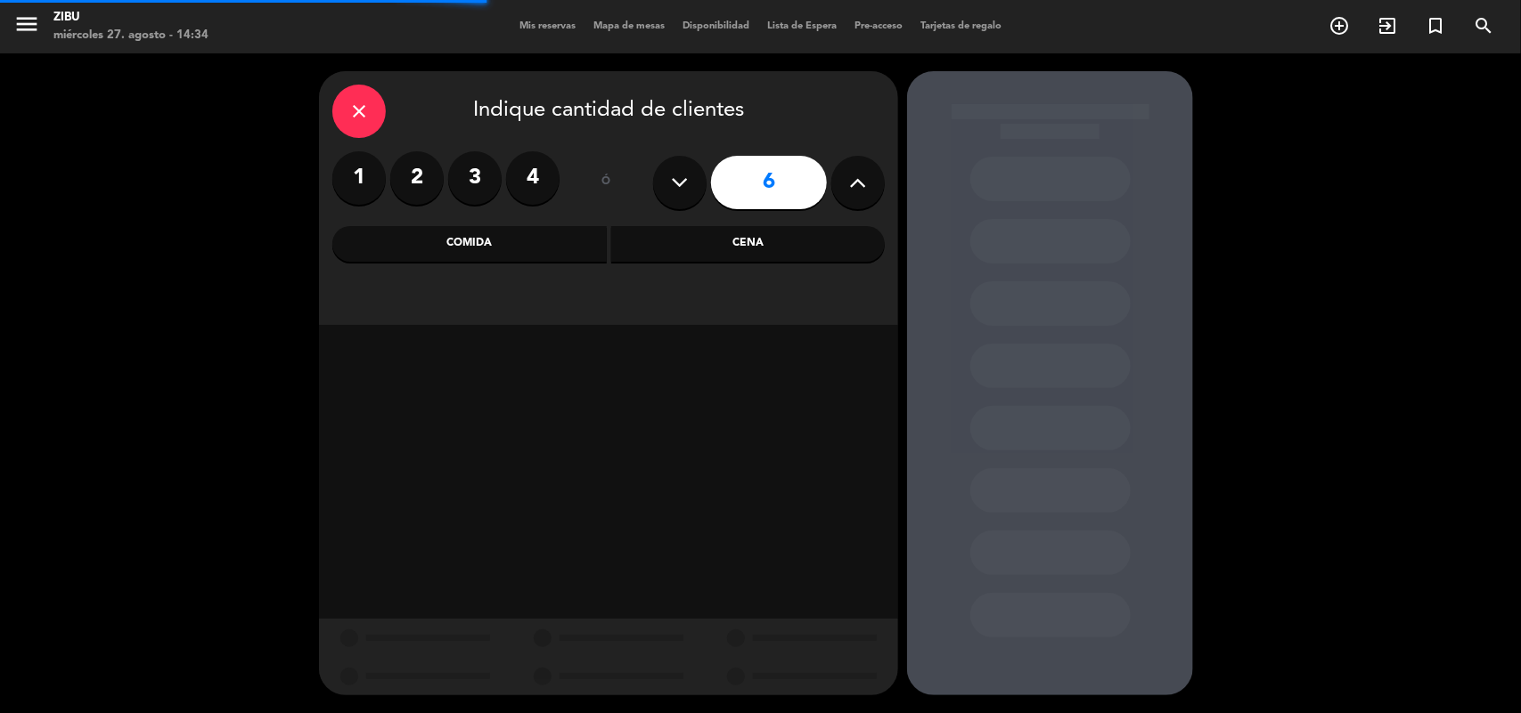
click at [828, 241] on div "Cena" at bounding box center [748, 244] width 274 height 36
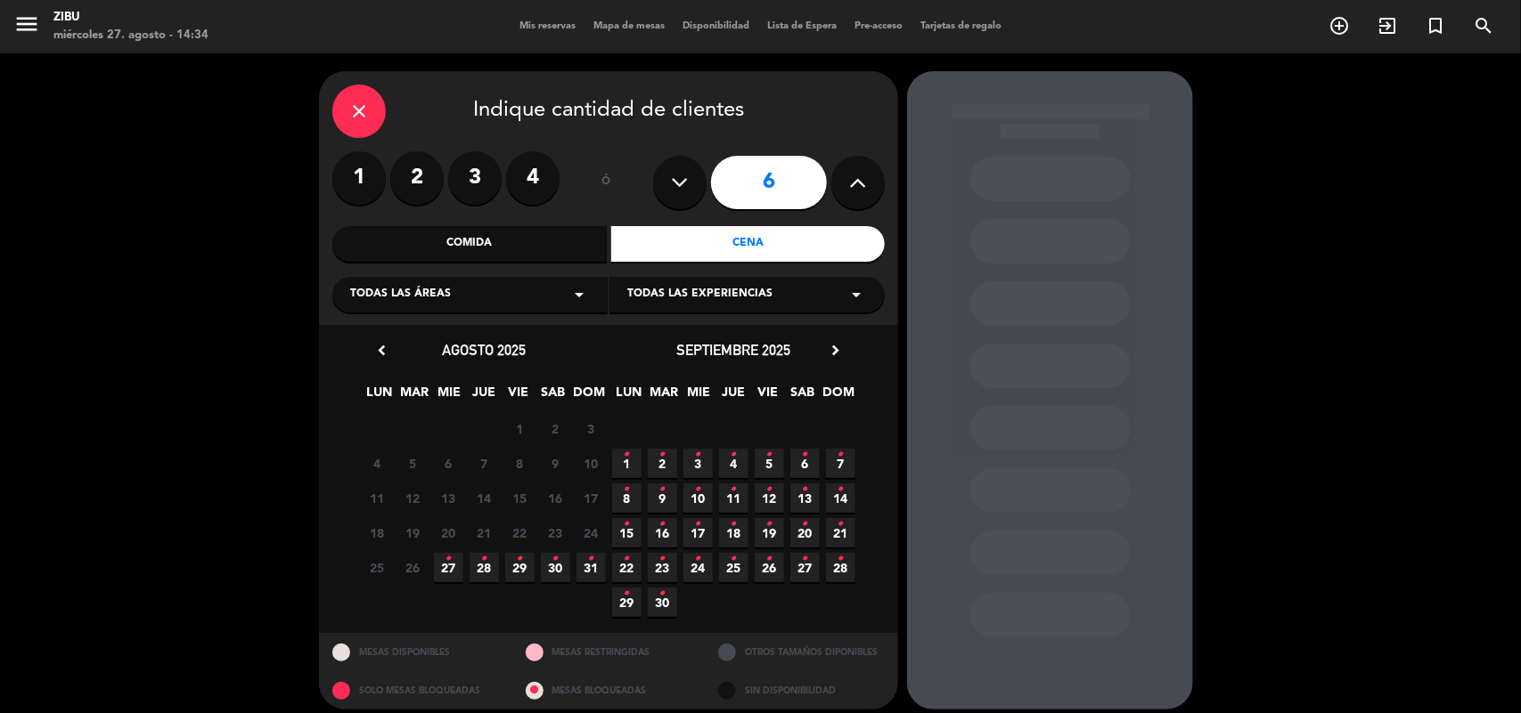
click at [526, 558] on span "29 •" at bounding box center [519, 567] width 29 height 29
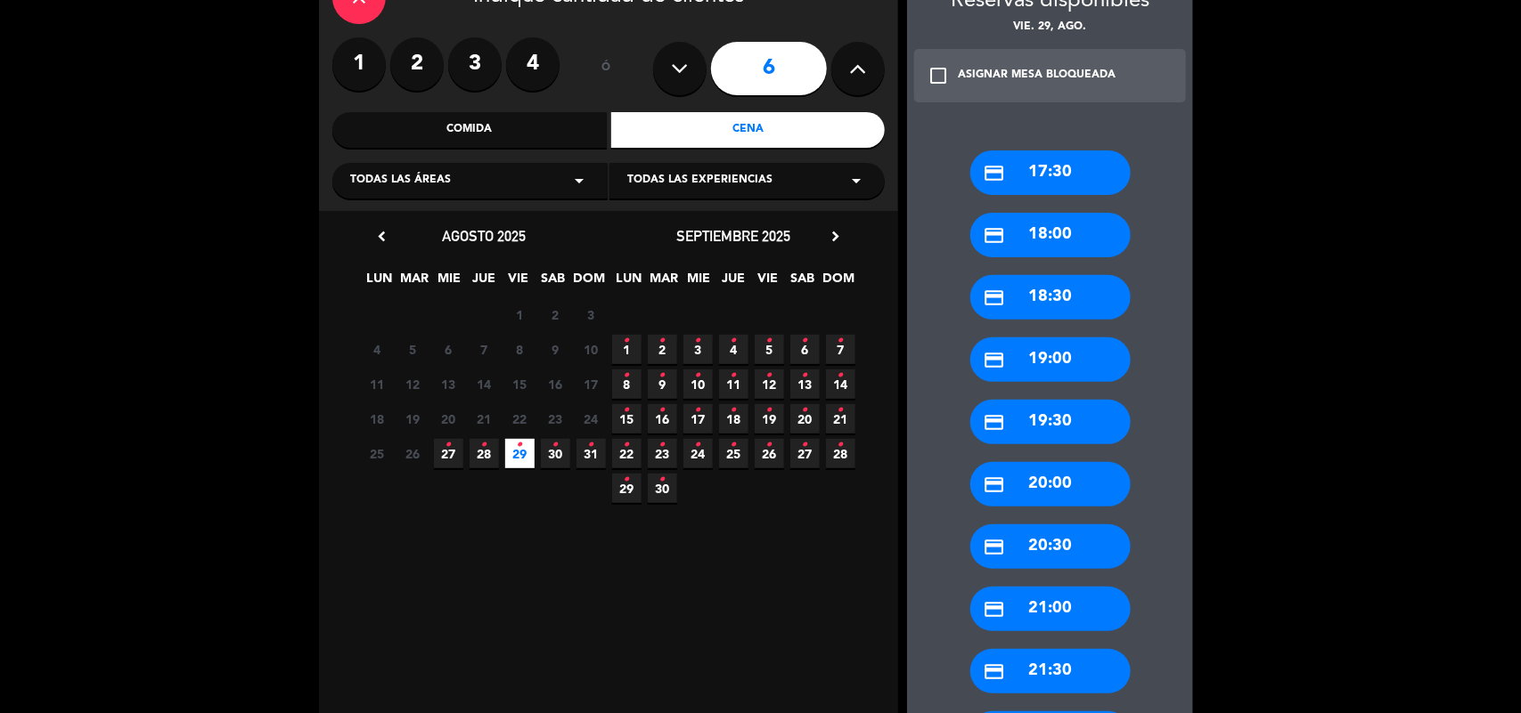
scroll to position [145, 0]
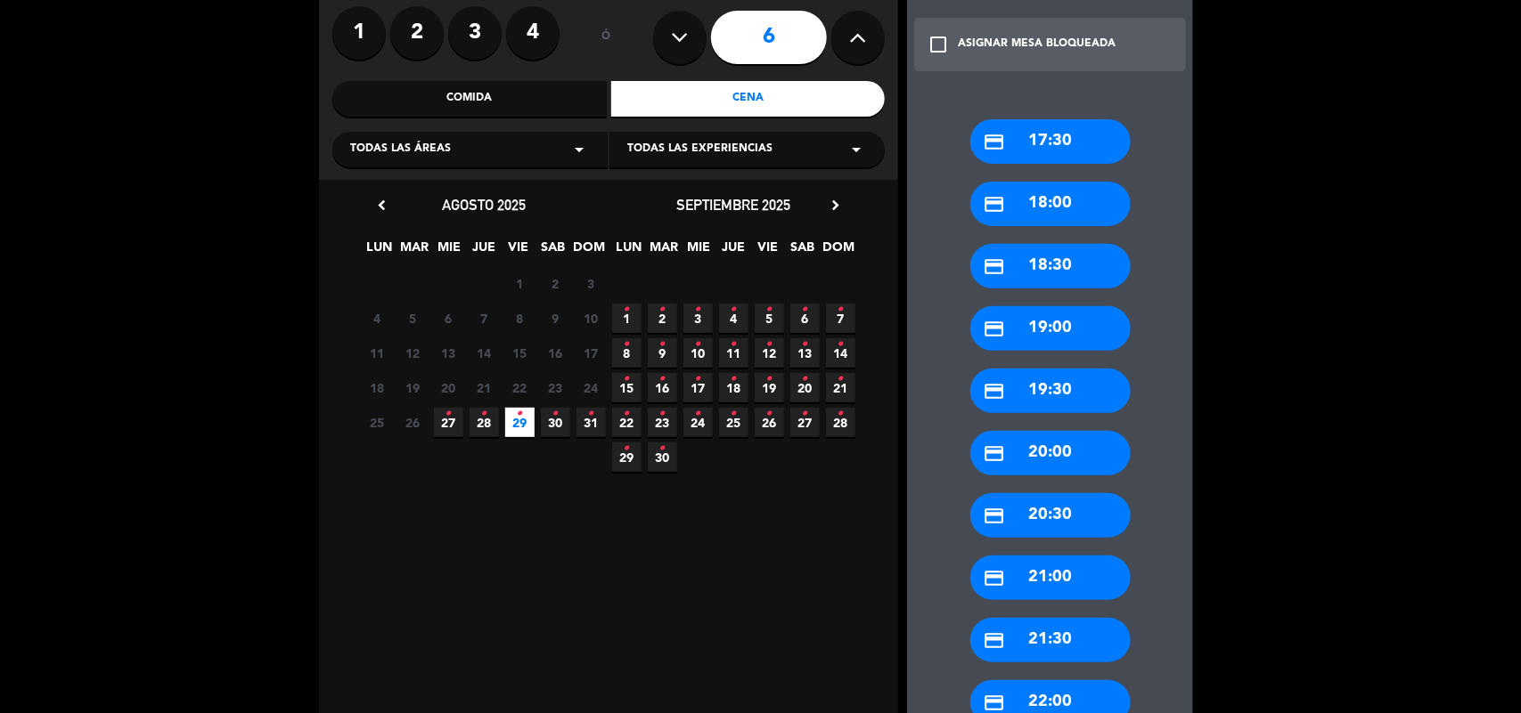
click at [1036, 566] on div "credit_card 21:00" at bounding box center [1050, 578] width 160 height 45
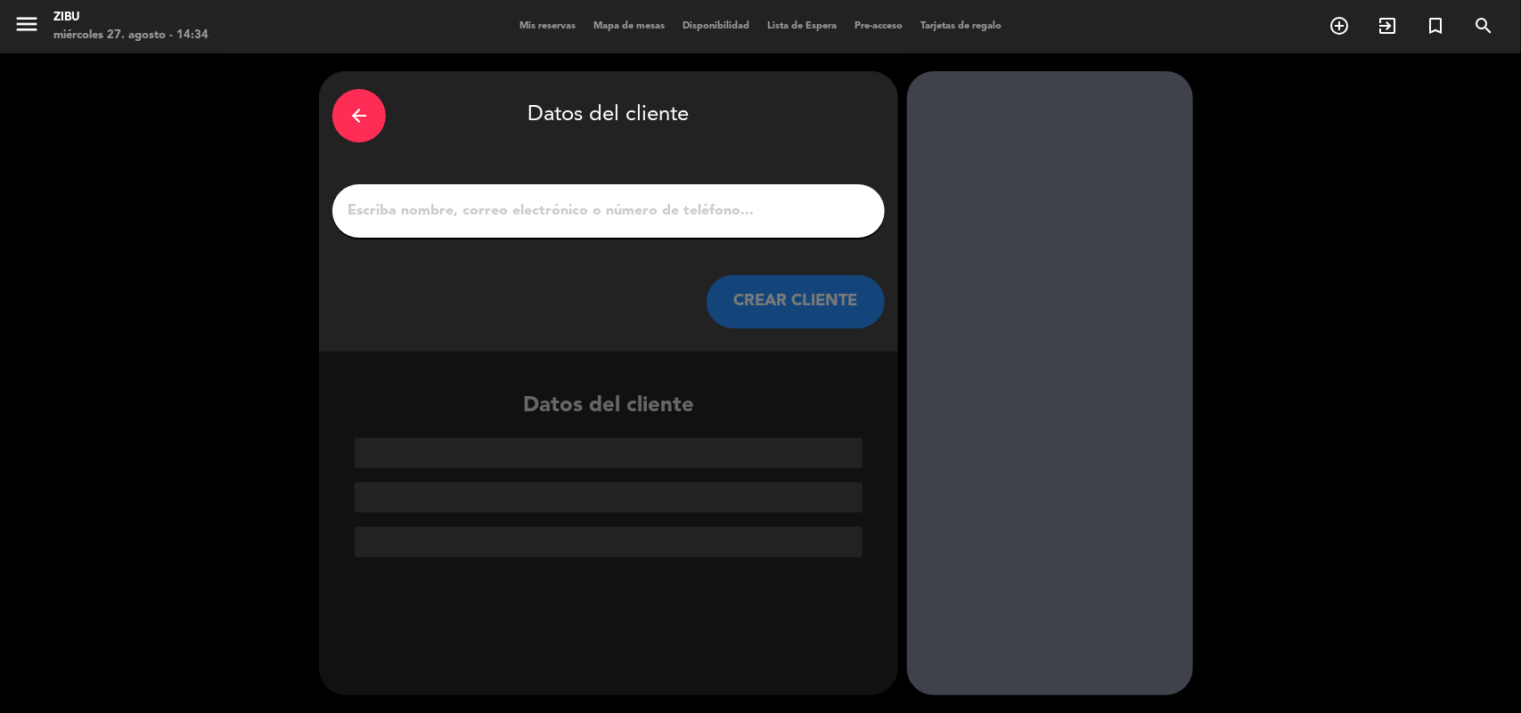
scroll to position [0, 0]
click at [634, 225] on div at bounding box center [608, 210] width 552 height 53
click at [624, 205] on input "1" at bounding box center [609, 211] width 526 height 25
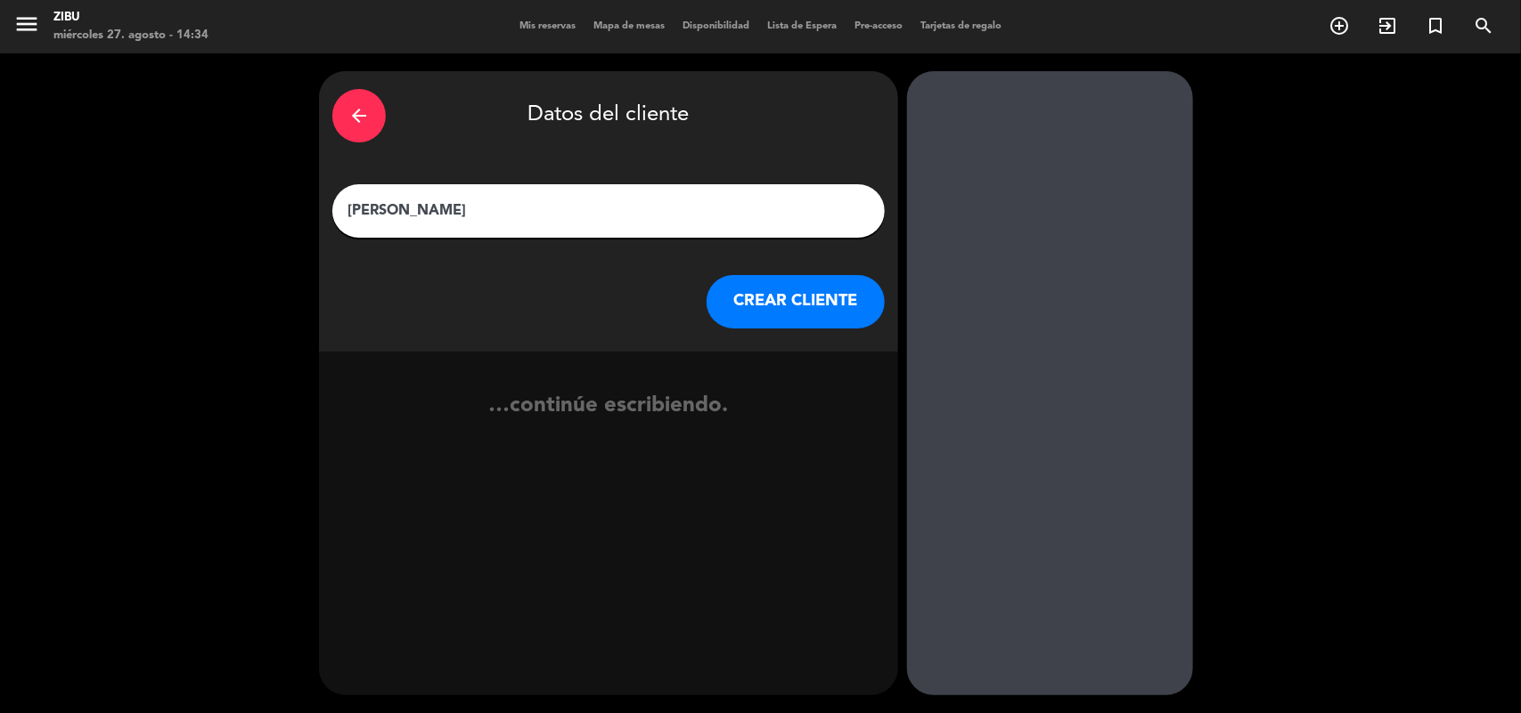
type input "[PERSON_NAME]"
click at [820, 300] on button "CREAR CLIENTE" at bounding box center [795, 301] width 178 height 53
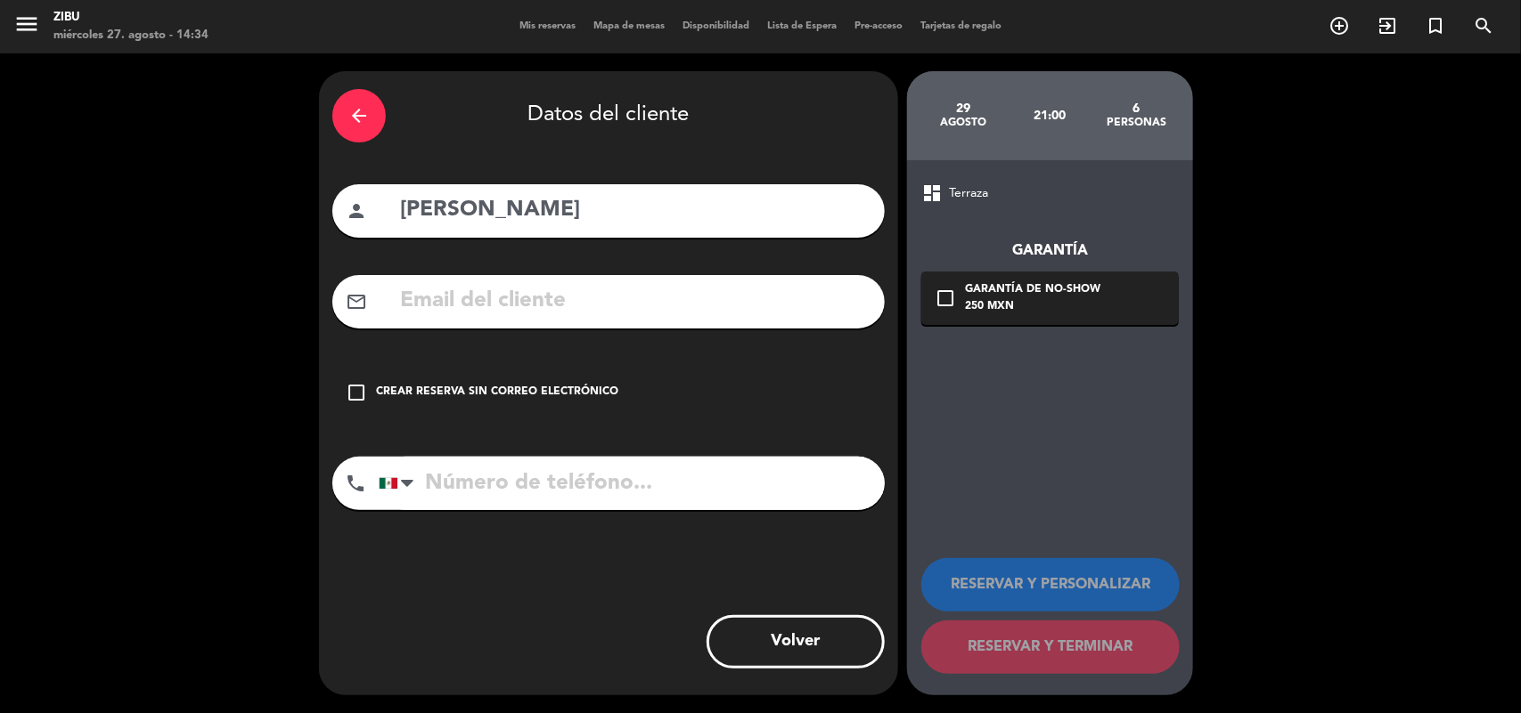
click at [570, 395] on div "Crear reserva sin correo electrónico" at bounding box center [497, 393] width 242 height 18
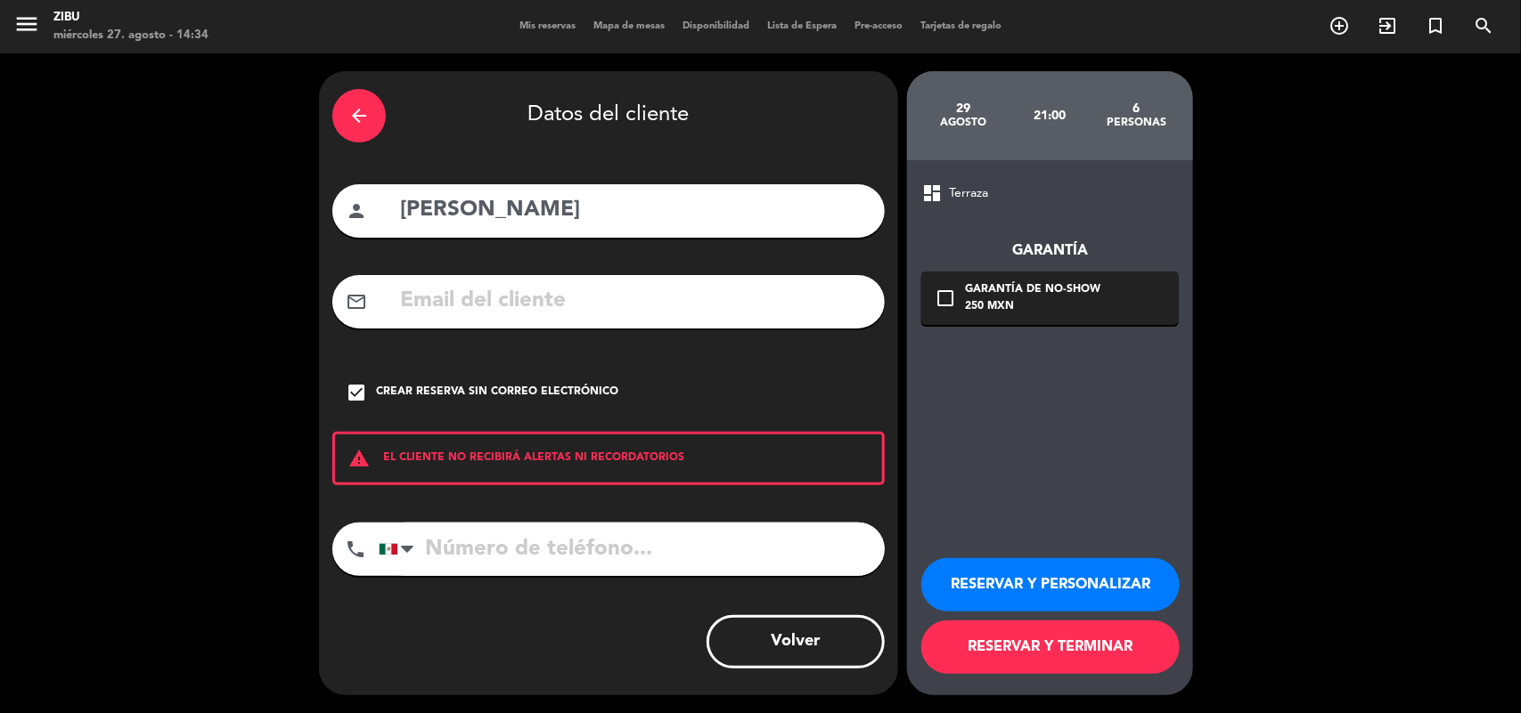
click at [539, 544] on input "tel" at bounding box center [632, 549] width 506 height 53
type input "5521375805"
click at [1147, 584] on button "RESERVAR Y PERSONALIZAR" at bounding box center [1050, 584] width 258 height 53
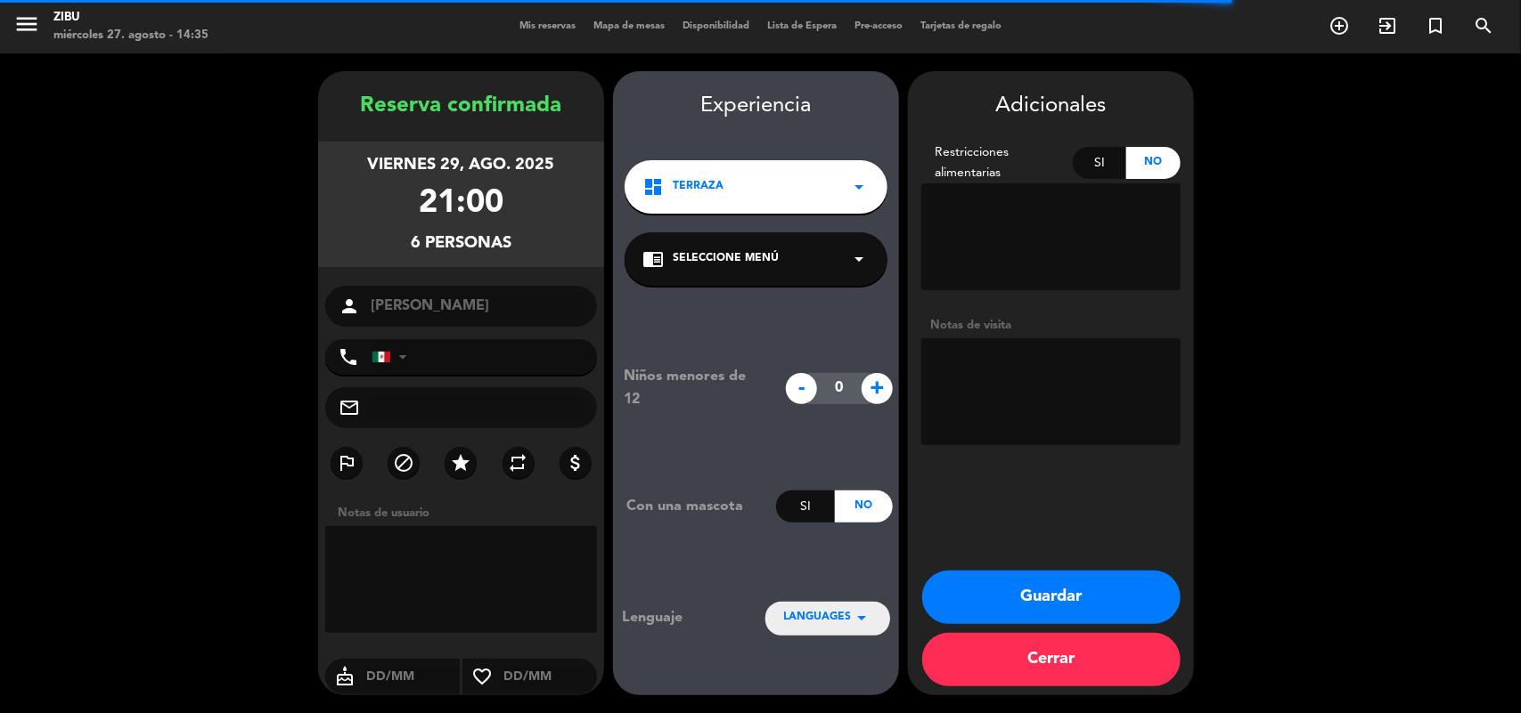
type input "[PHONE_NUMBER]"
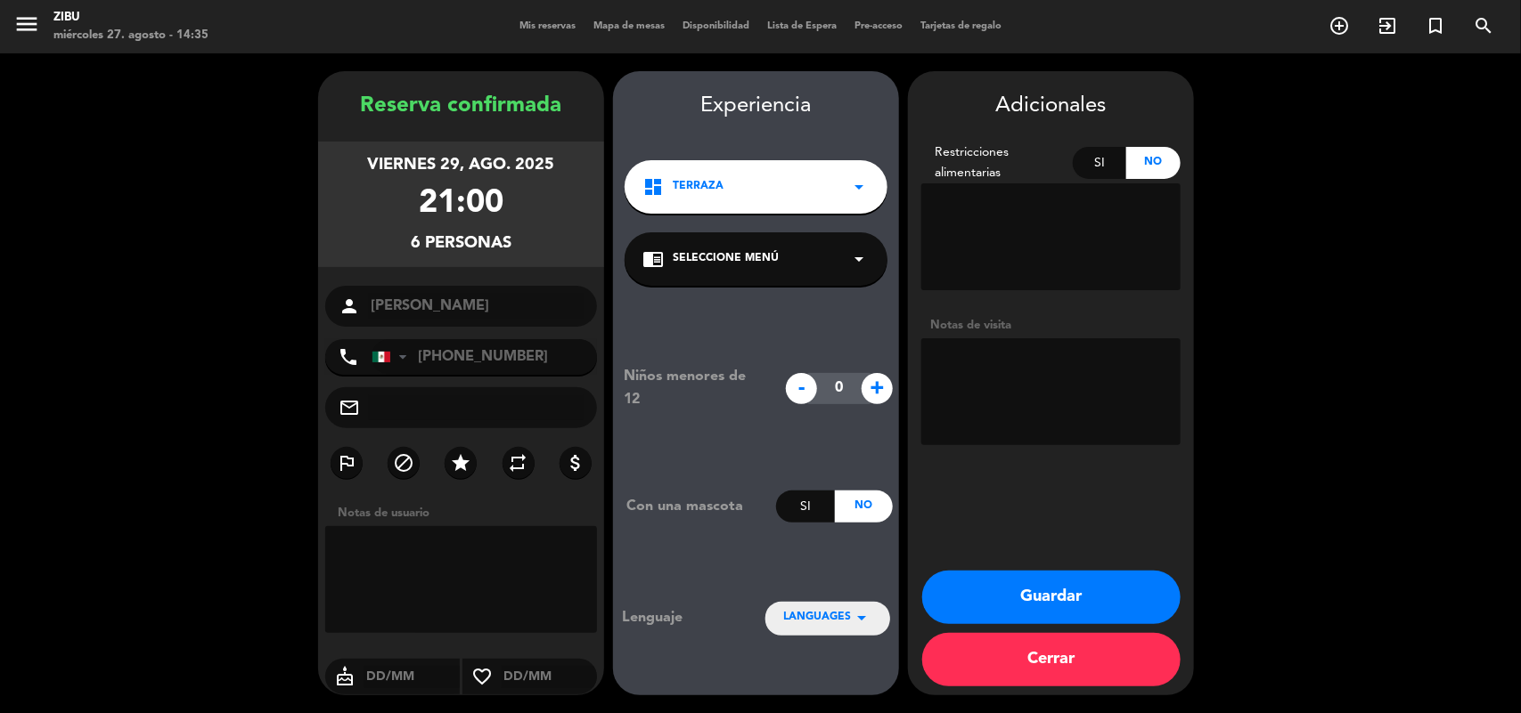
click at [1042, 371] on textarea at bounding box center [1050, 391] width 259 height 107
type textarea "Cumpleaños #80 de su mamá"
click at [1029, 579] on button "Guardar" at bounding box center [1051, 597] width 258 height 53
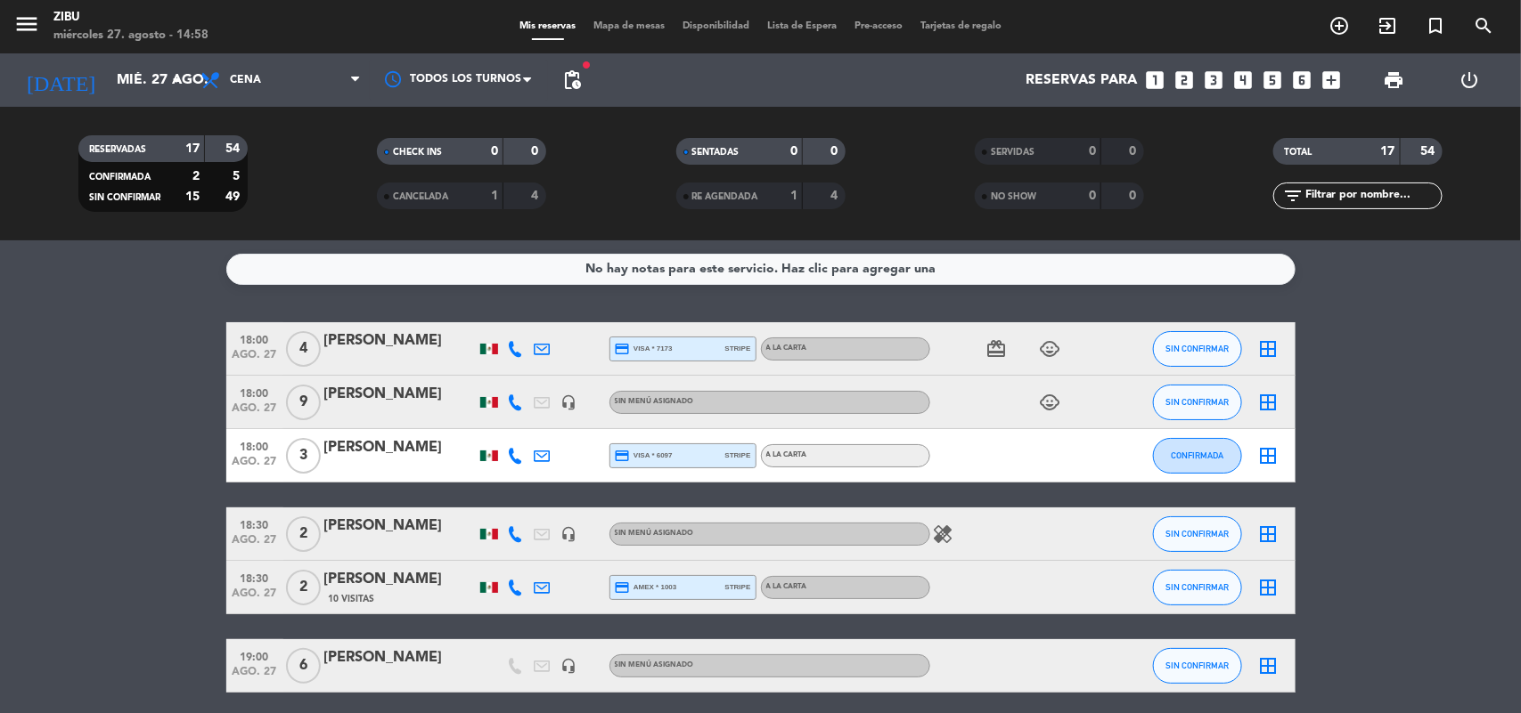
drag, startPoint x: 56, startPoint y: 461, endPoint x: 0, endPoint y: 454, distance: 56.5
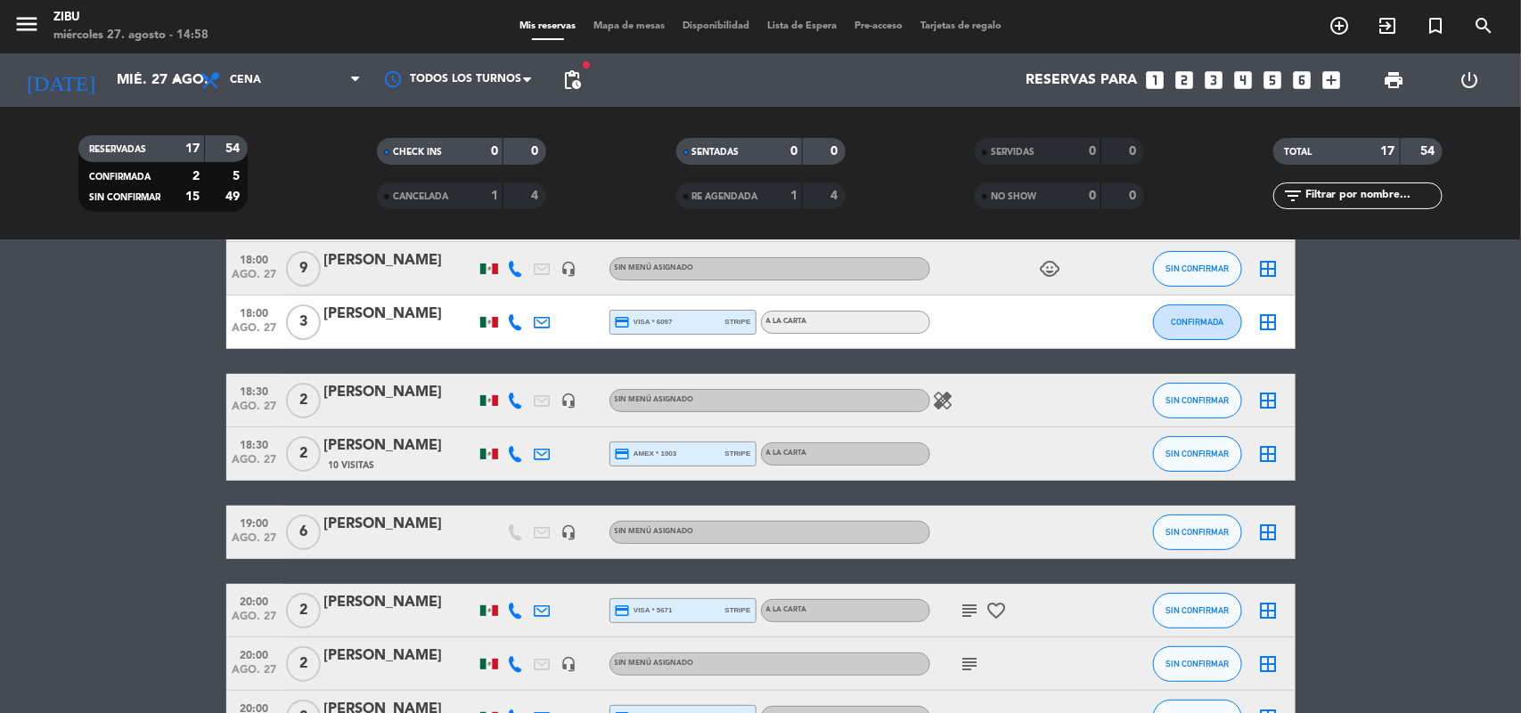
scroll to position [178, 0]
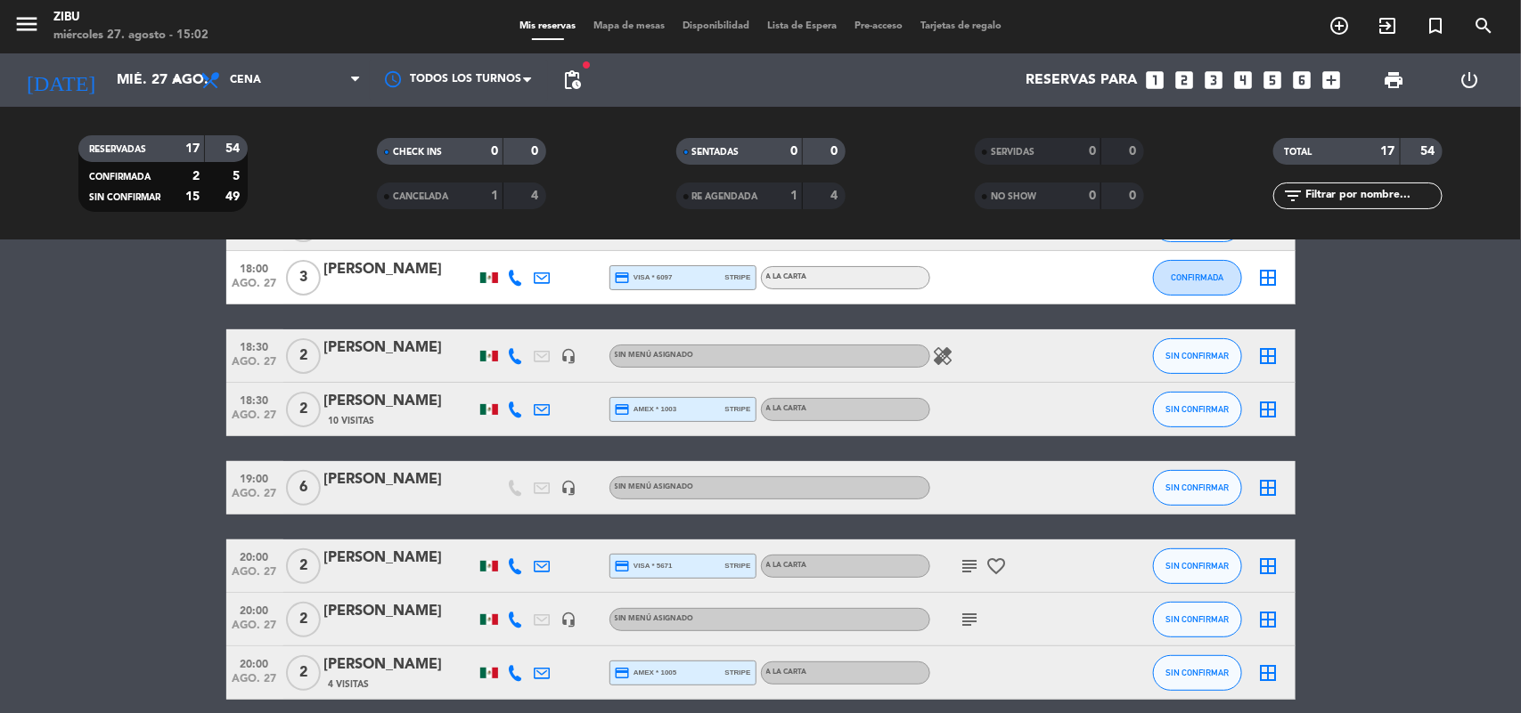
click at [1177, 78] on icon "looks_two" at bounding box center [1184, 80] width 23 height 23
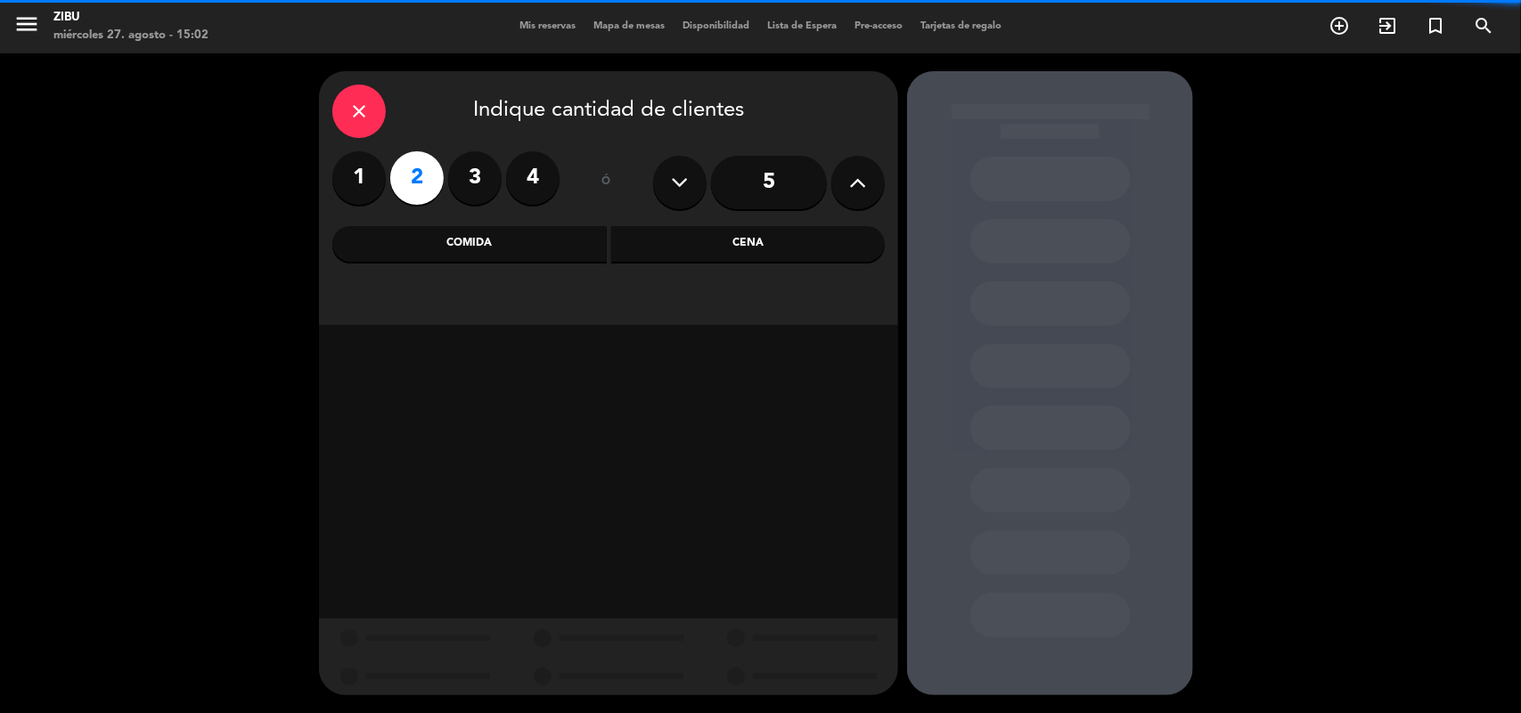
click at [711, 227] on div "Cena" at bounding box center [748, 244] width 274 height 36
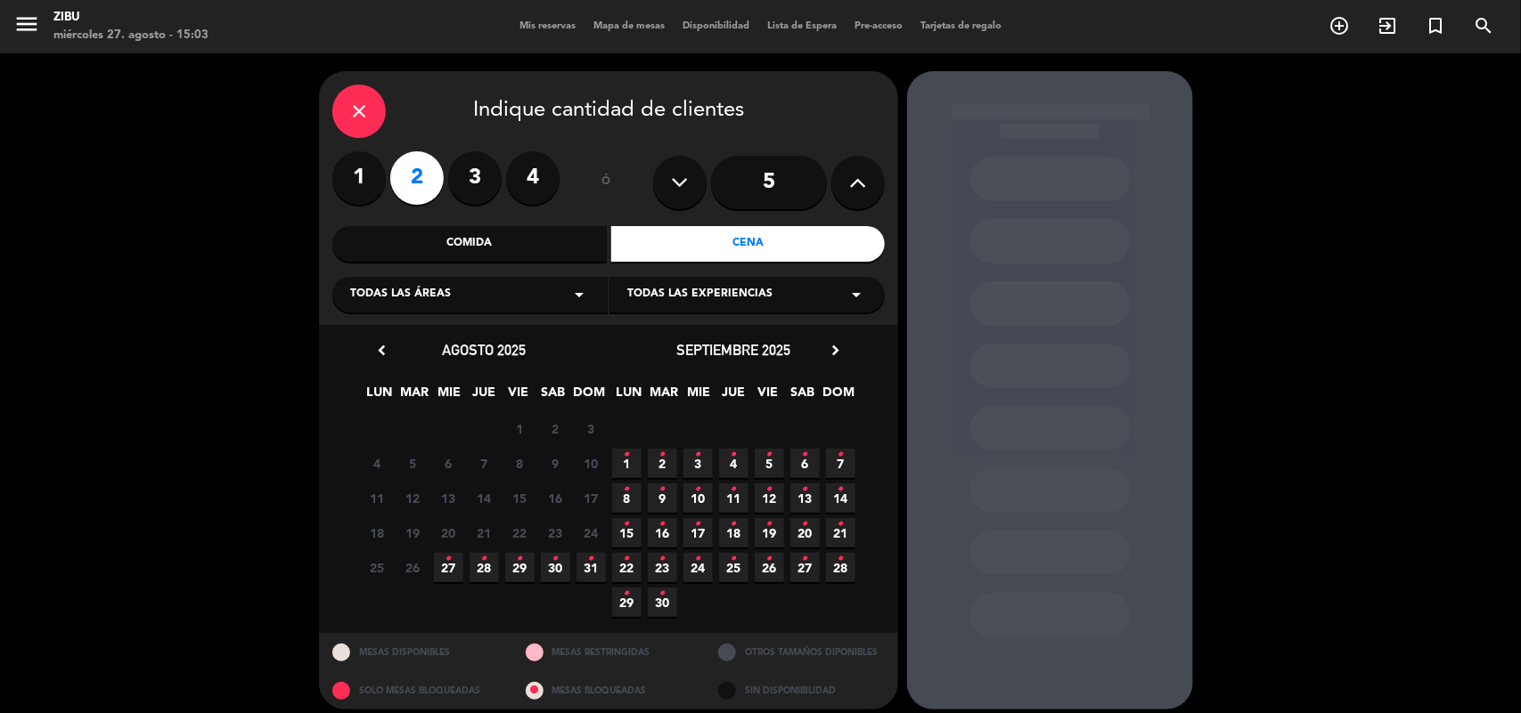
click at [450, 567] on icon "•" at bounding box center [448, 559] width 6 height 29
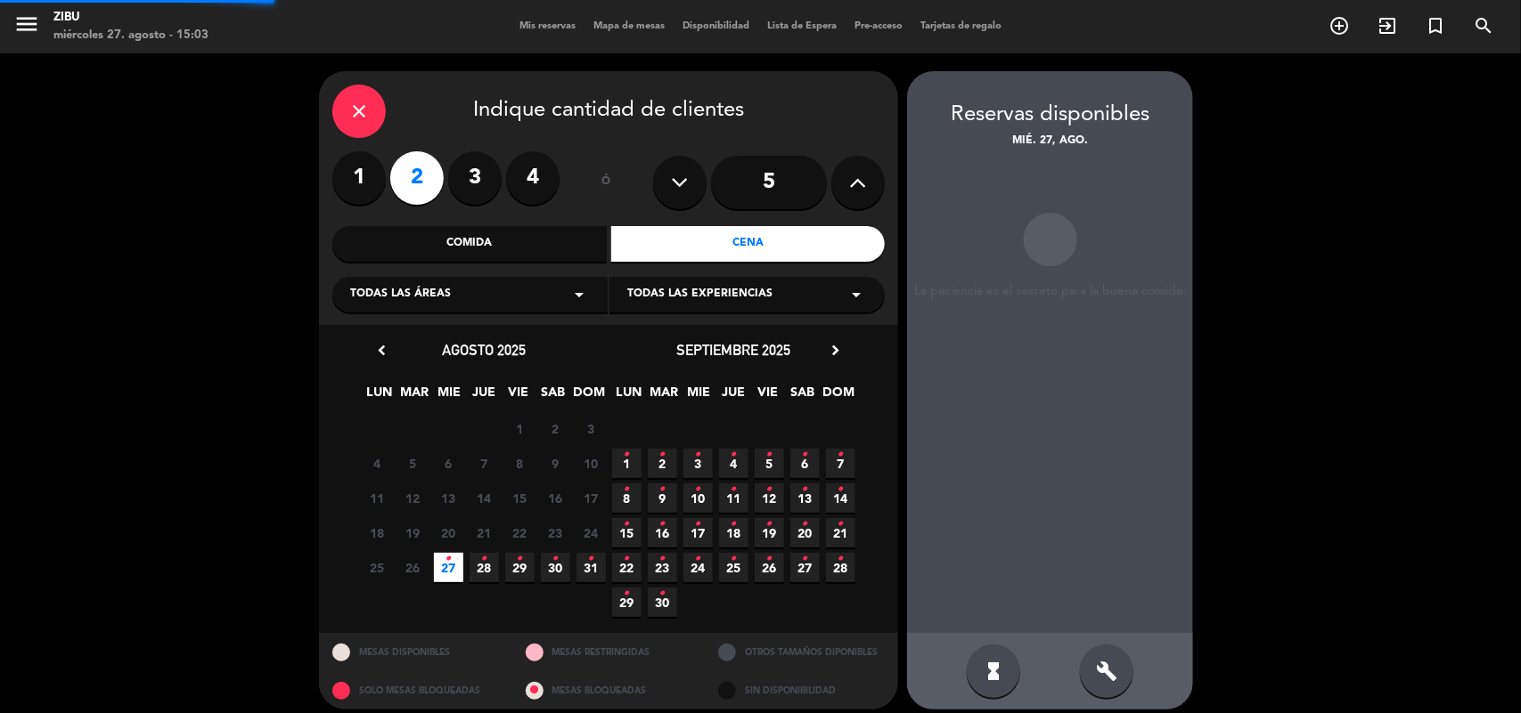
scroll to position [12, 0]
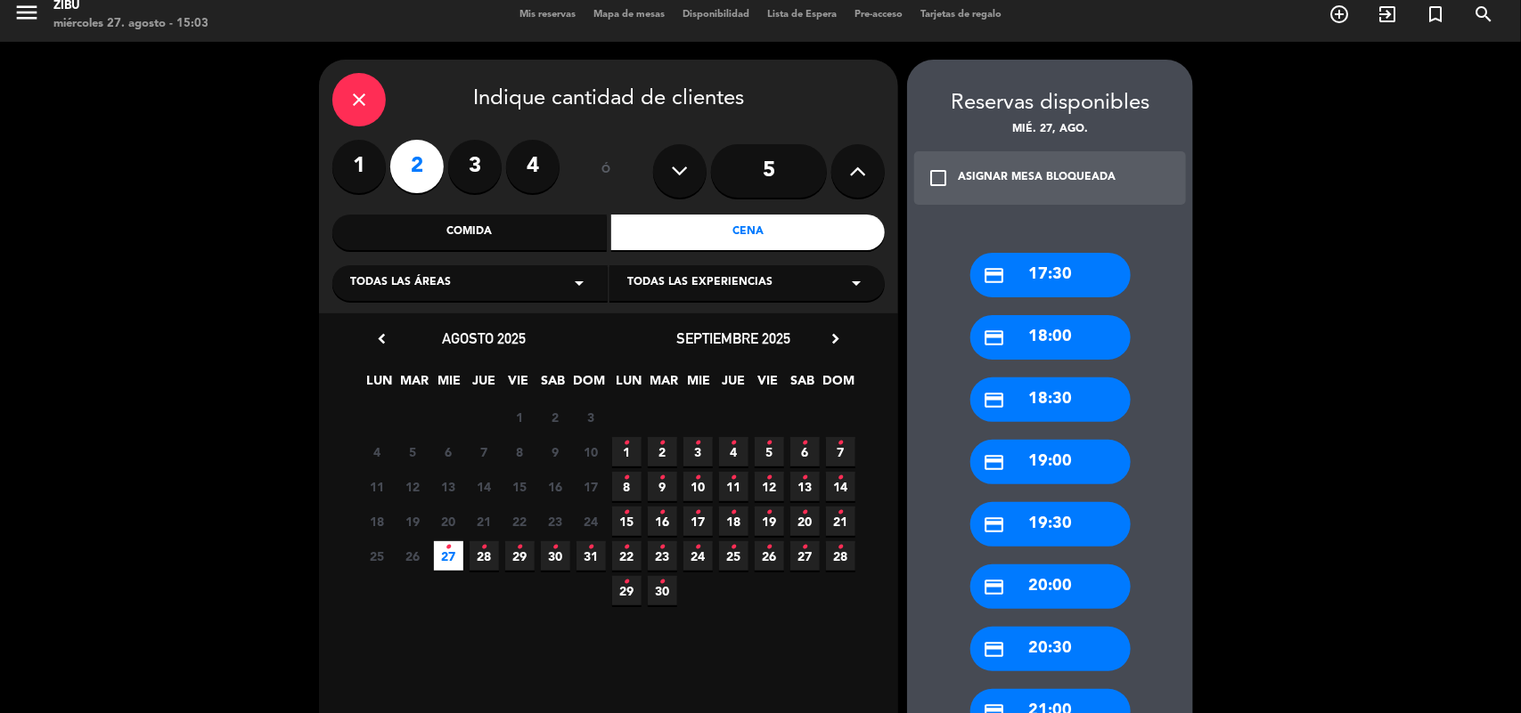
click at [1092, 297] on div "credit_card 17:30 credit_card 18:00 credit_card 18:30 credit_card 19:00 credit_…" at bounding box center [1050, 640] width 286 height 846
click at [1083, 269] on div "credit_card 17:30" at bounding box center [1050, 275] width 160 height 45
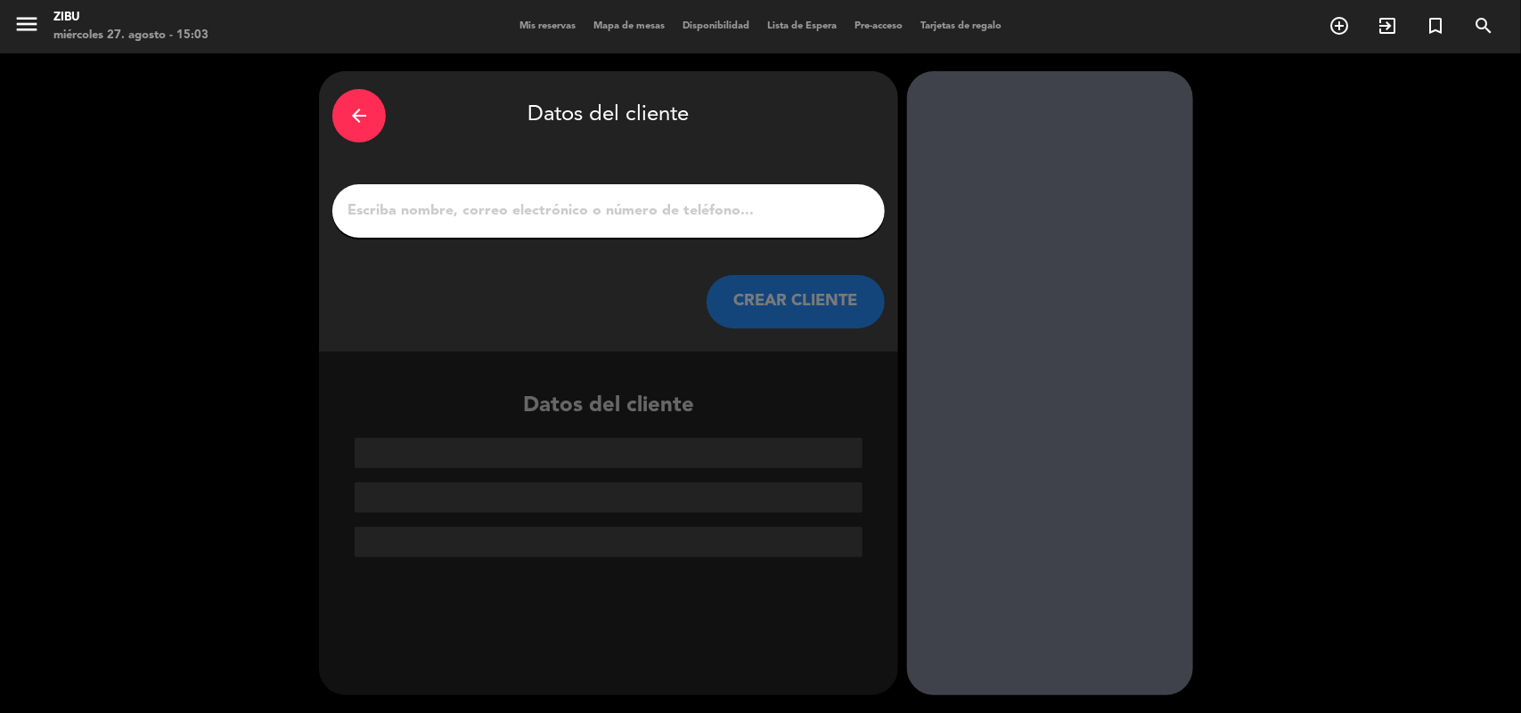
scroll to position [0, 0]
click at [738, 220] on input "1" at bounding box center [609, 211] width 526 height 25
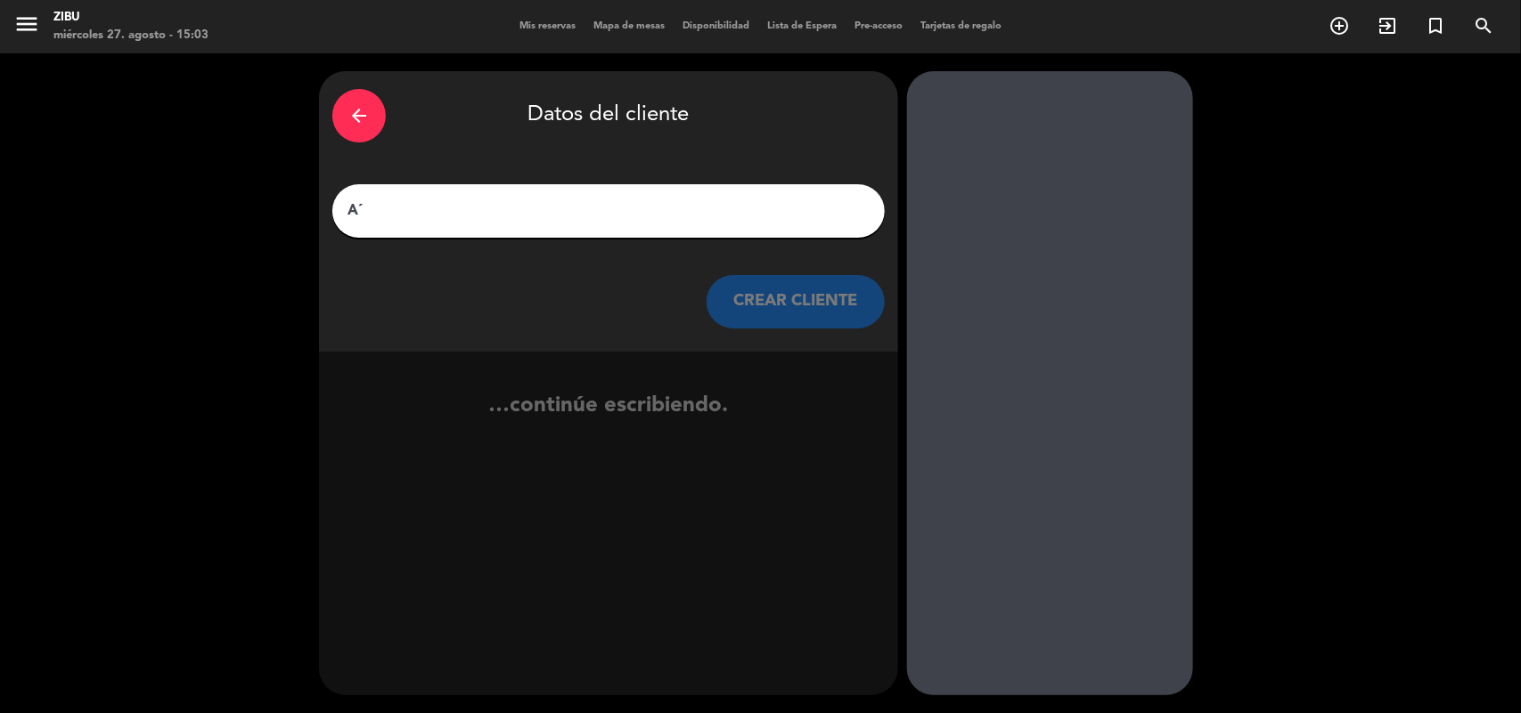
type input "A"
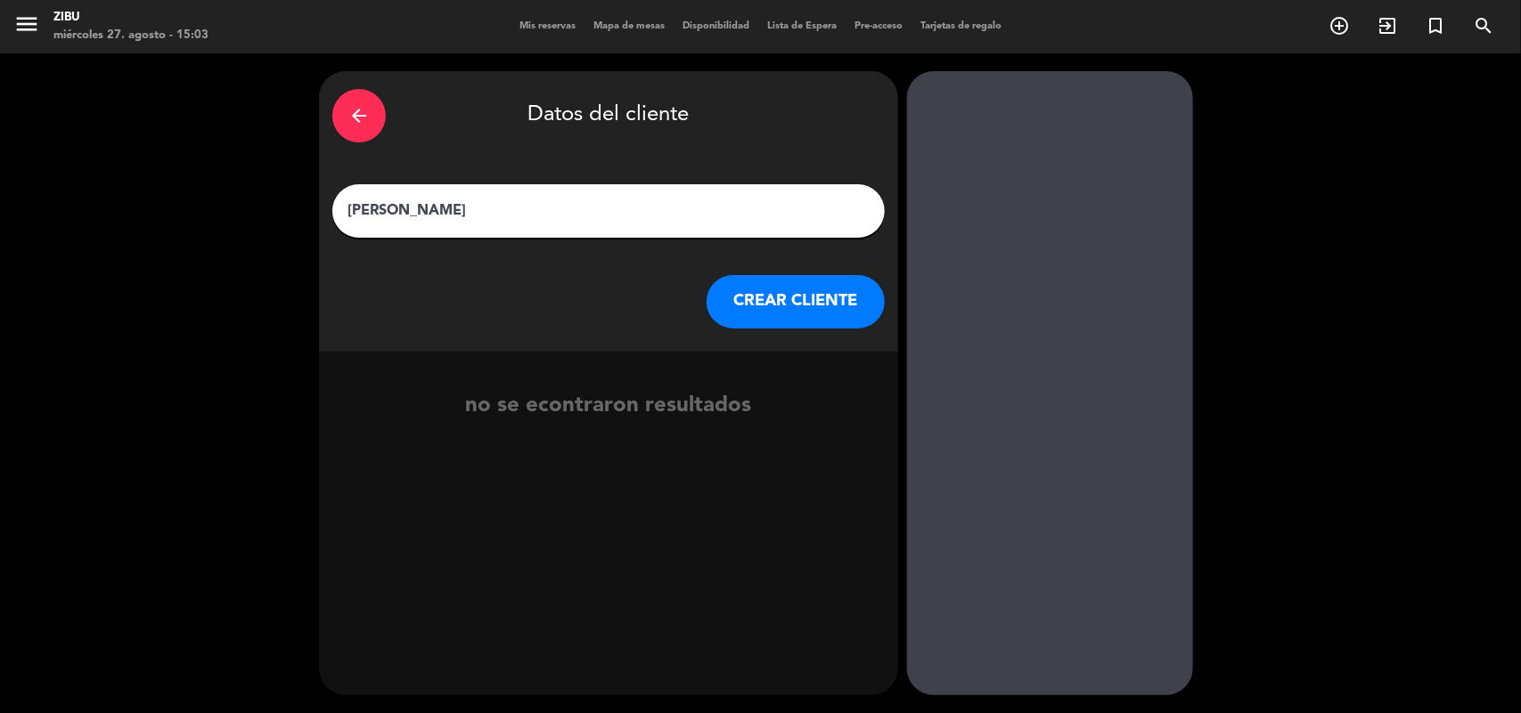
type input "[PERSON_NAME]"
click at [771, 281] on button "CREAR CLIENTE" at bounding box center [795, 301] width 178 height 53
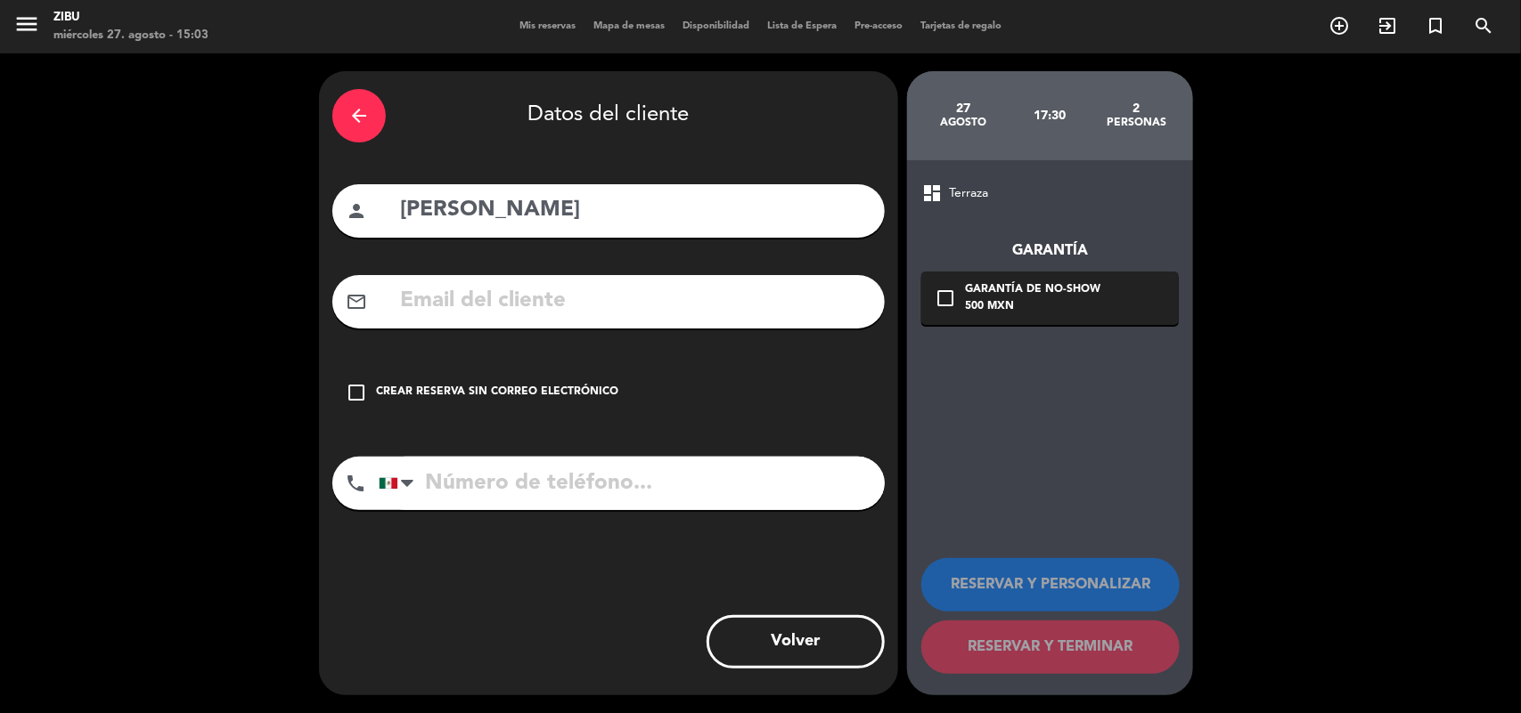
click at [484, 396] on div "Crear reserva sin correo electrónico" at bounding box center [497, 393] width 242 height 18
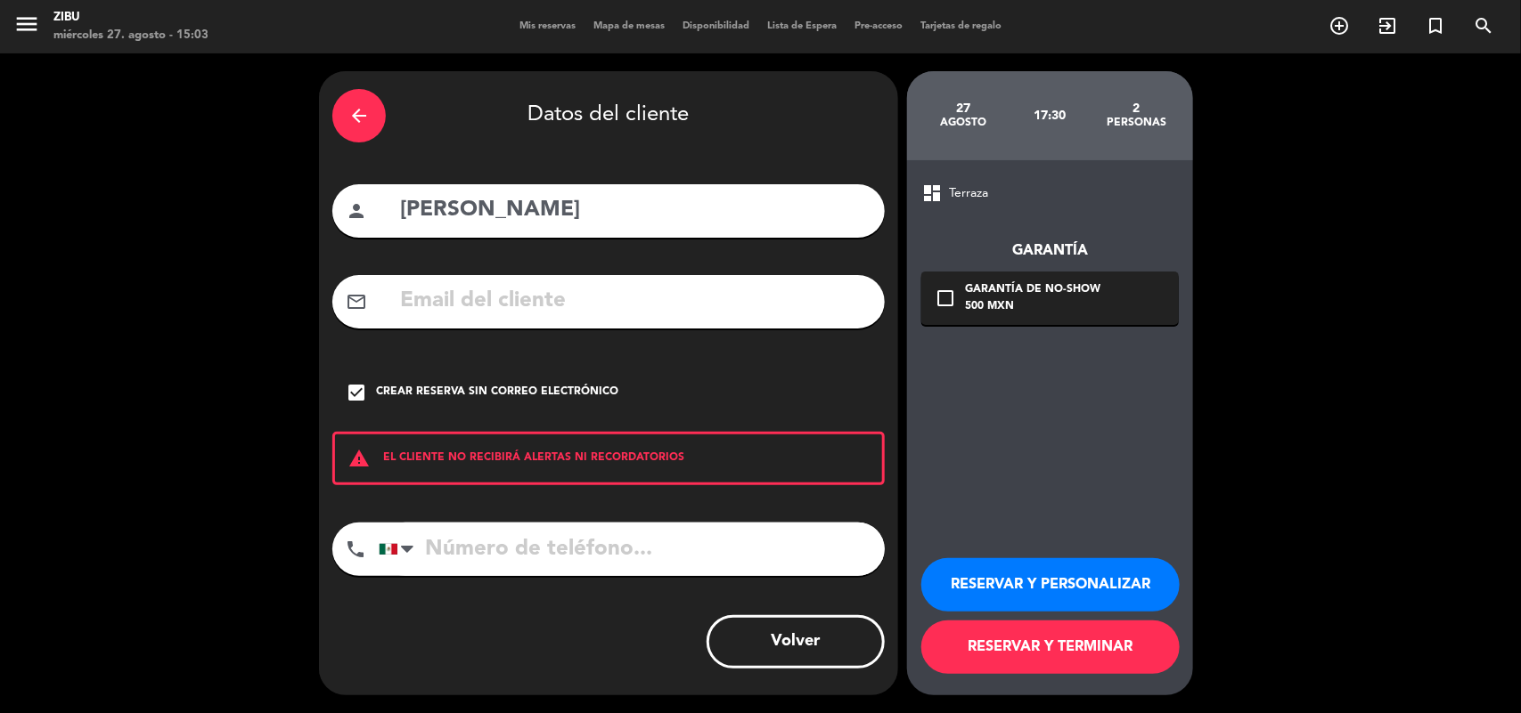
click at [481, 553] on input "tel" at bounding box center [632, 549] width 506 height 53
type input "2215620601"
click at [1031, 646] on button "RESERVAR Y TERMINAR" at bounding box center [1050, 647] width 258 height 53
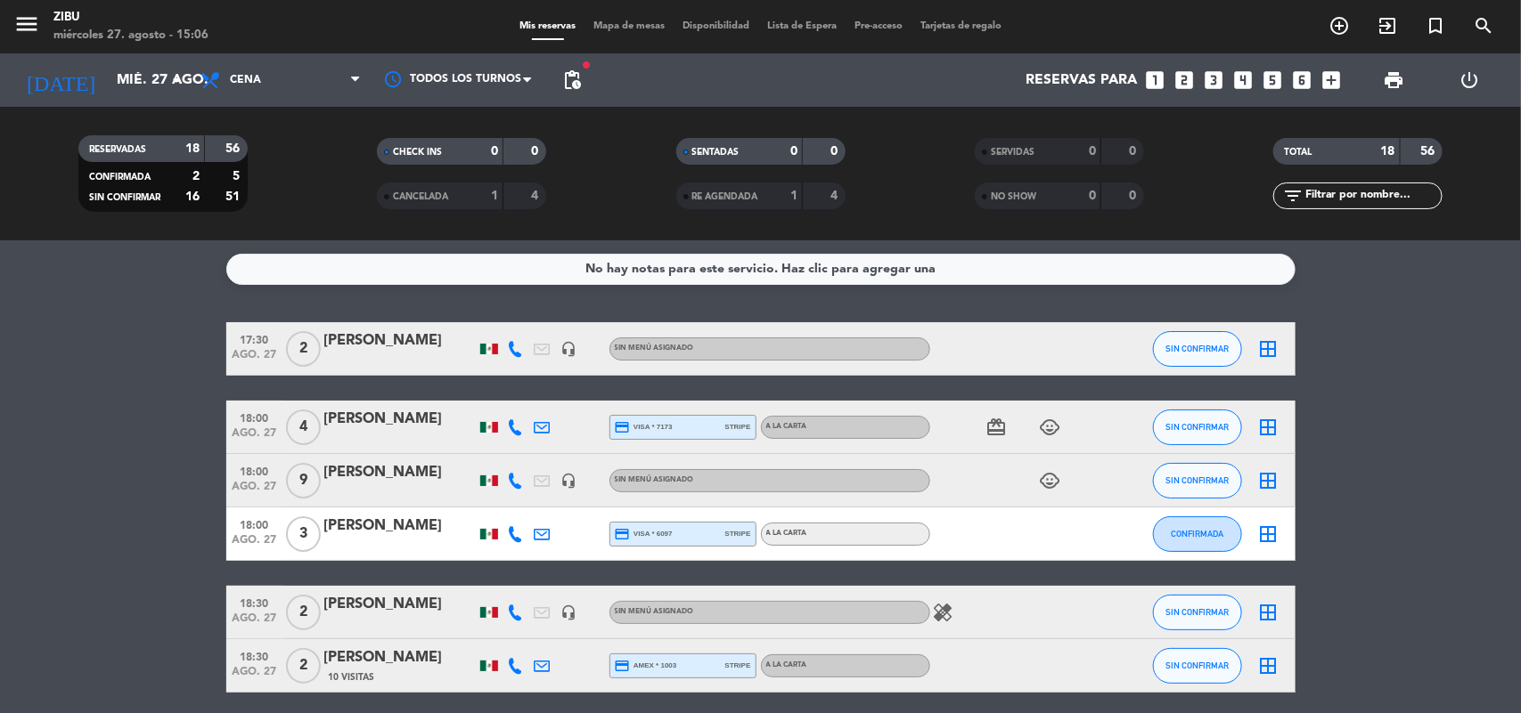
click at [0, 301] on div "No hay notas para este servicio. Haz clic para agregar una 17:30 [DATE] 2 [PERS…" at bounding box center [760, 477] width 1521 height 473
click at [1325, 81] on icon "add_box" at bounding box center [1331, 80] width 23 height 23
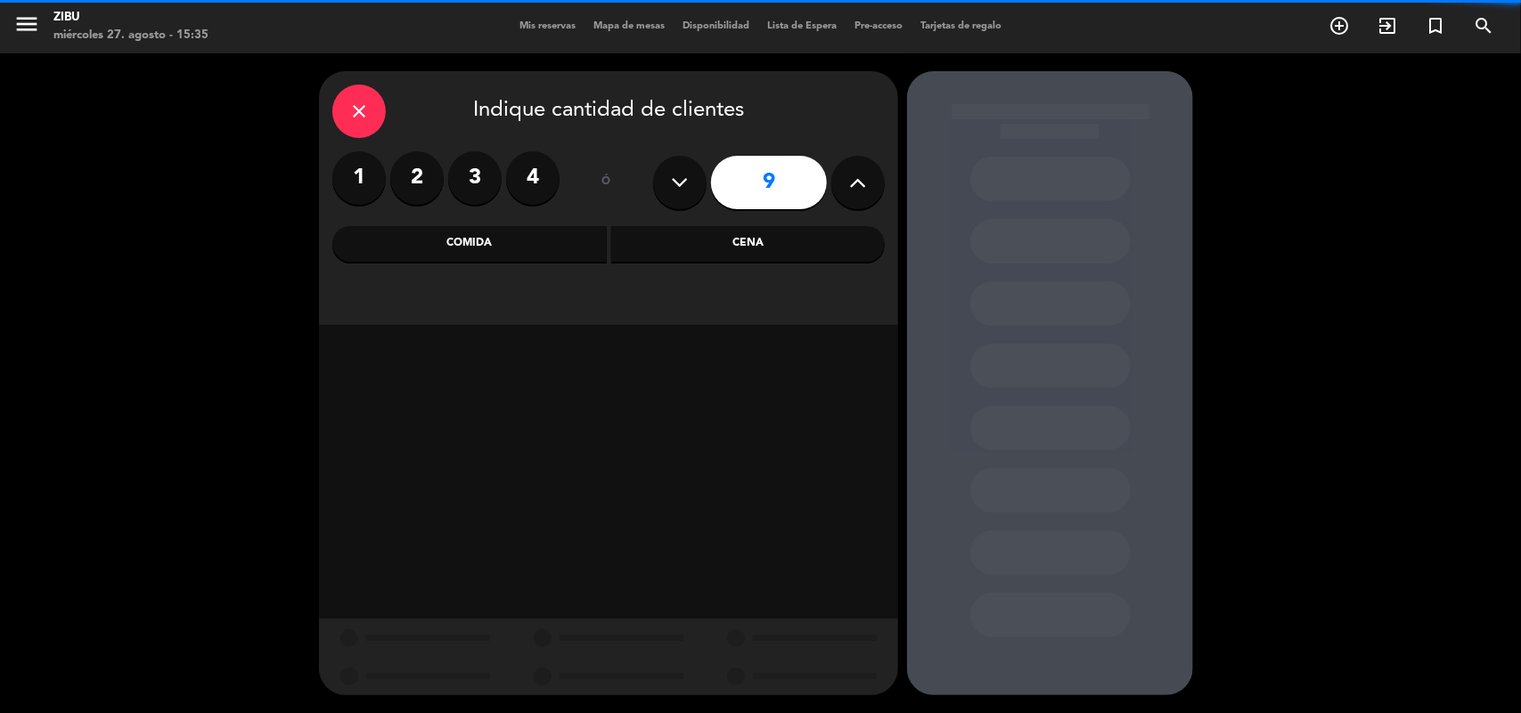
click at [682, 181] on icon at bounding box center [680, 182] width 17 height 27
type input "8"
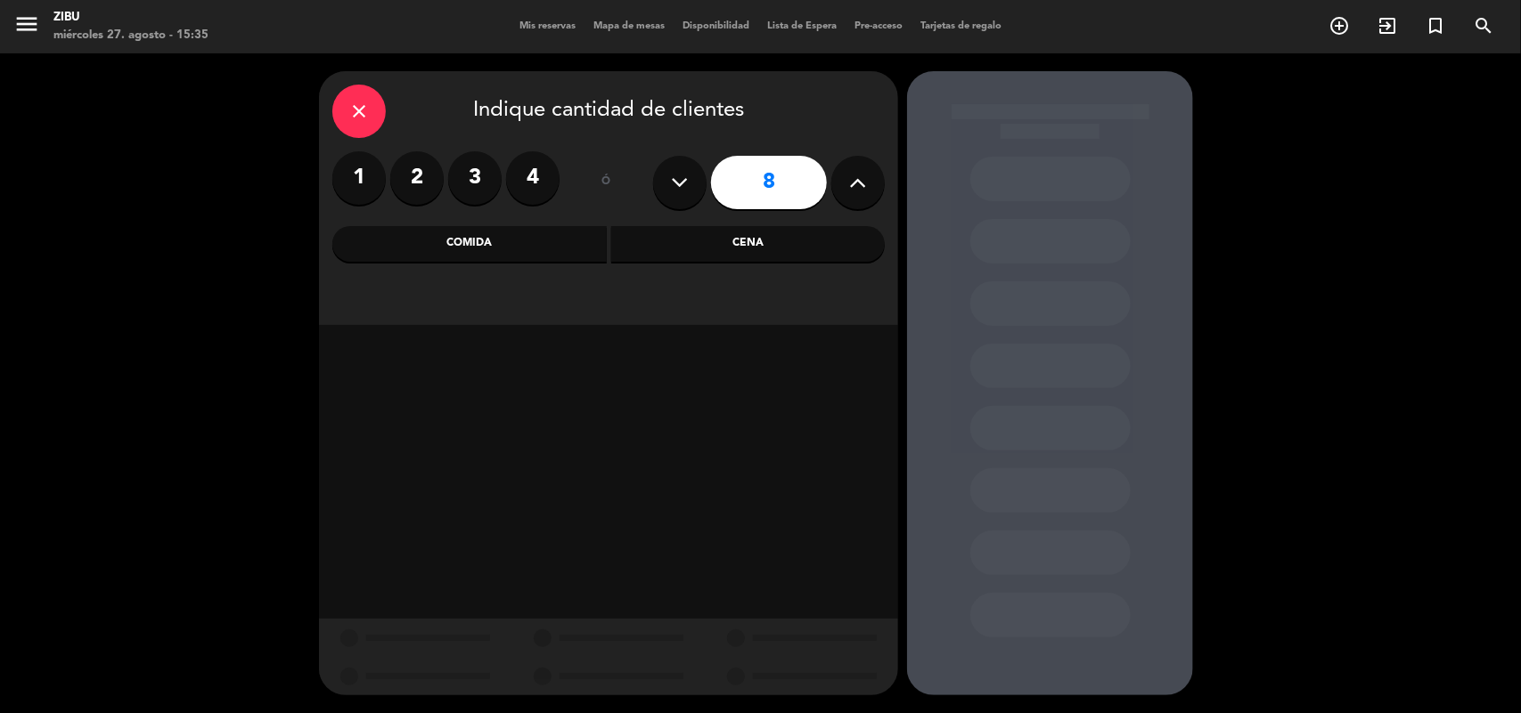
click at [730, 245] on div "Cena" at bounding box center [748, 244] width 274 height 36
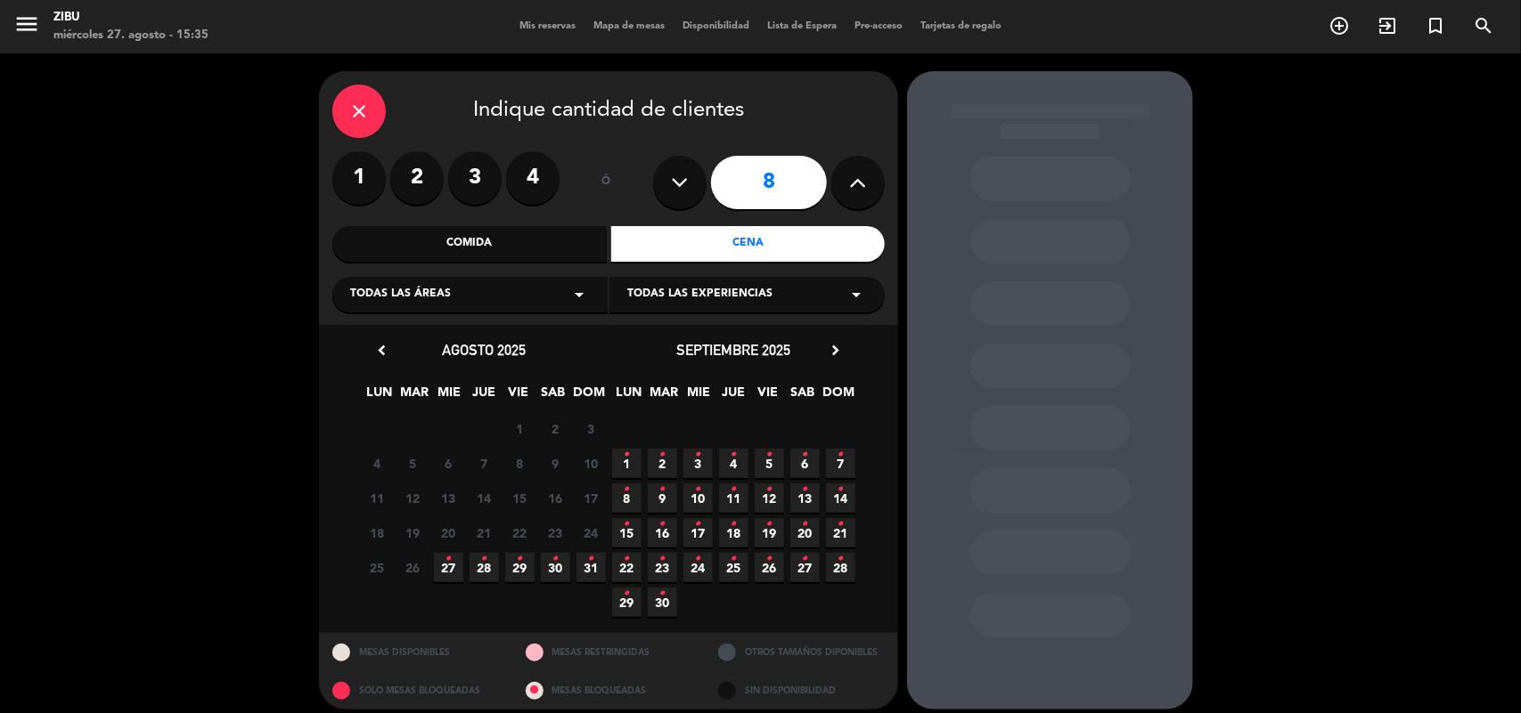
click at [447, 568] on icon "•" at bounding box center [448, 559] width 6 height 29
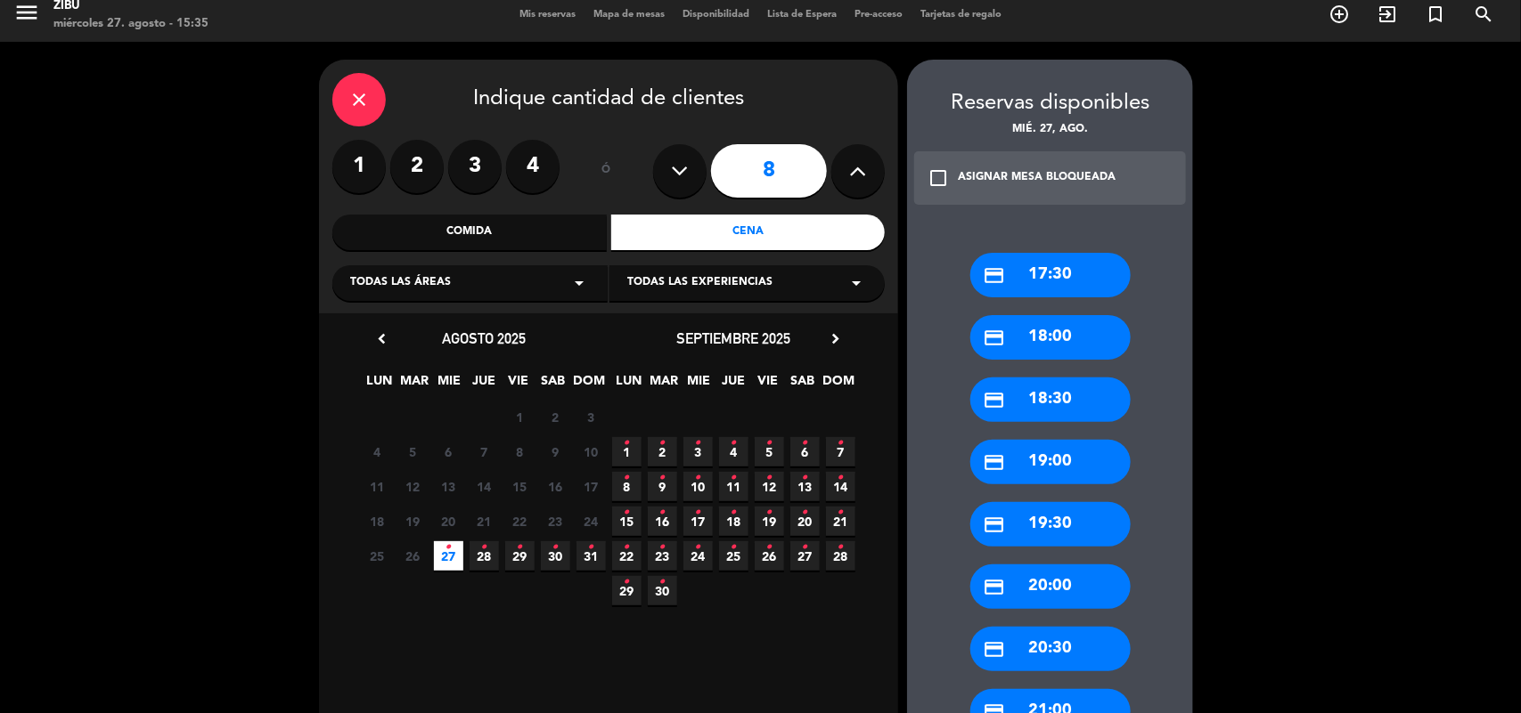
scroll to position [56, 0]
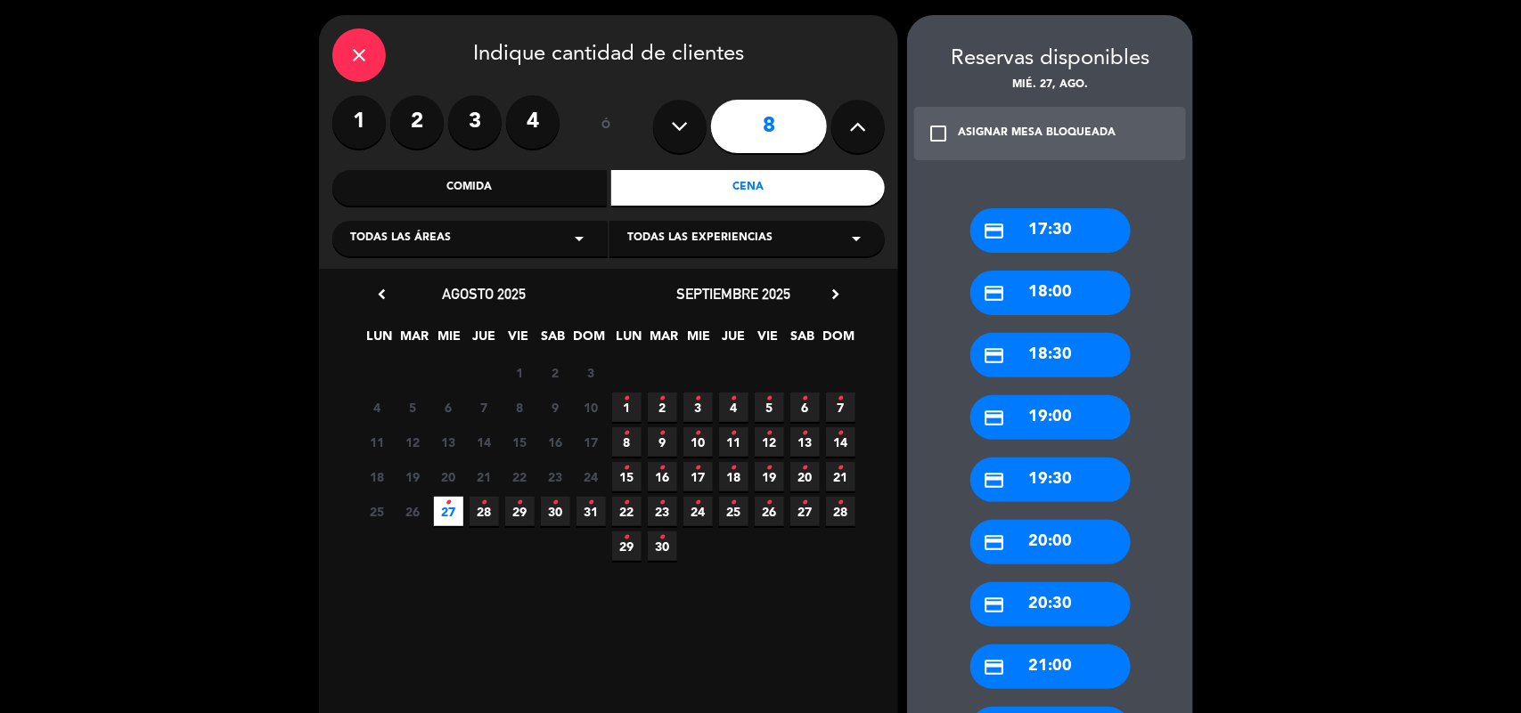
click at [1034, 616] on div "credit_card 20:30" at bounding box center [1050, 605] width 160 height 45
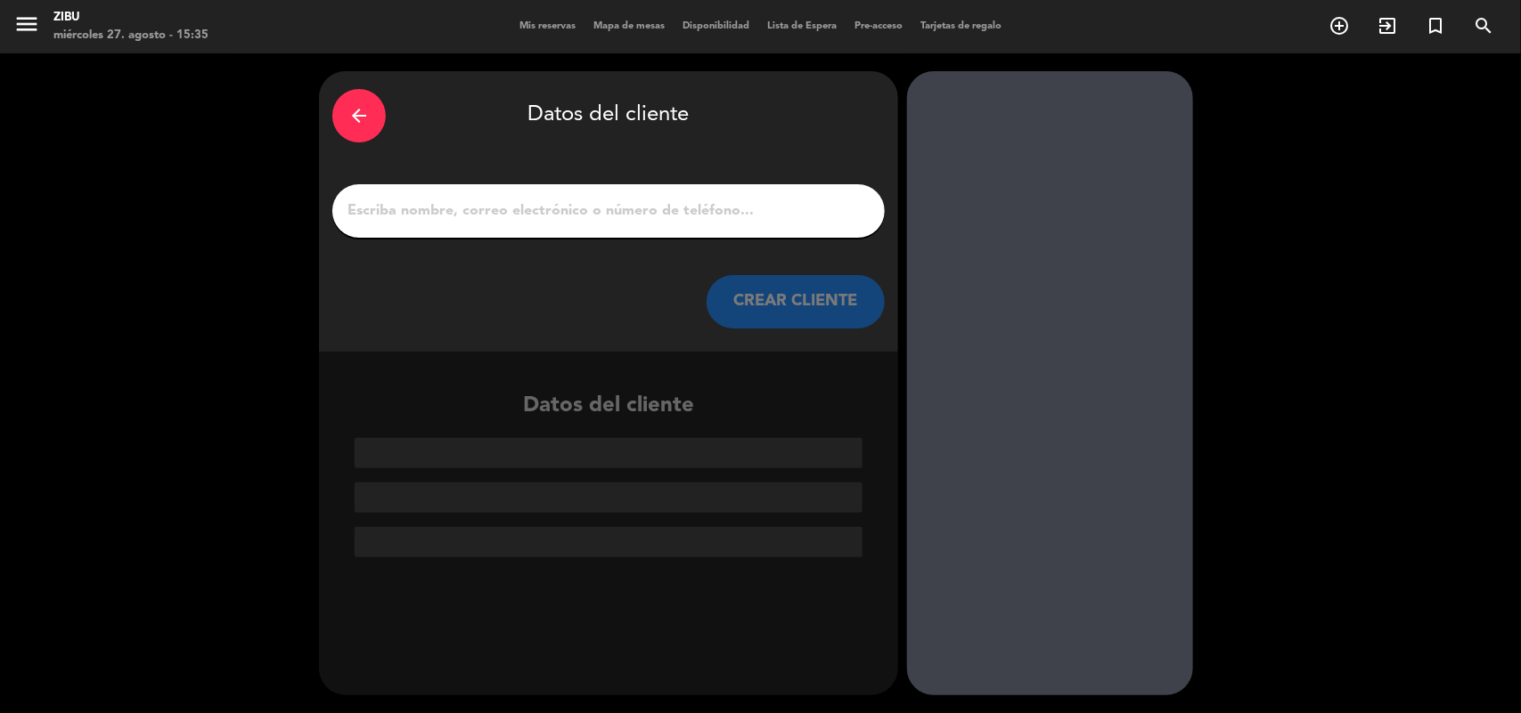
click at [558, 212] on input "1" at bounding box center [609, 211] width 526 height 25
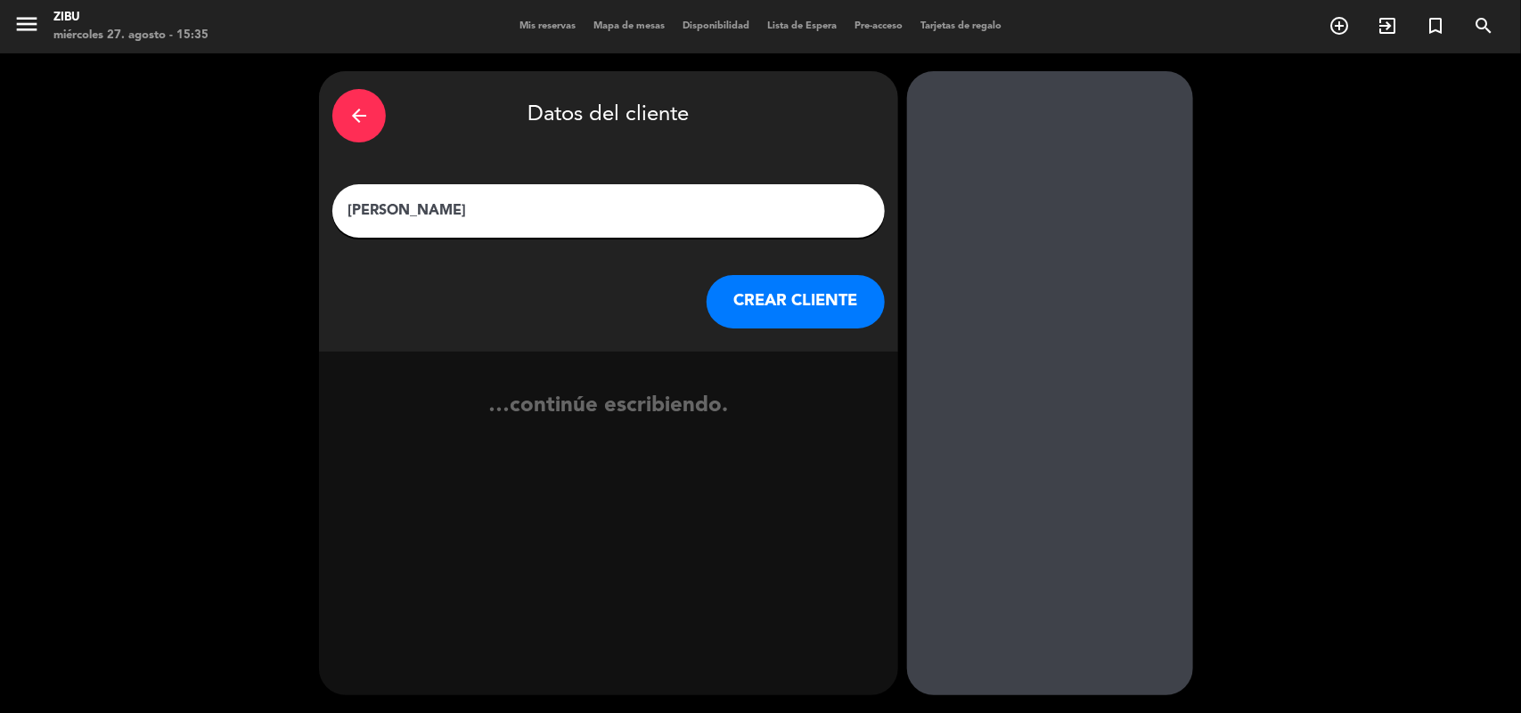
type input "[PERSON_NAME]"
click at [838, 291] on button "CREAR CLIENTE" at bounding box center [795, 301] width 178 height 53
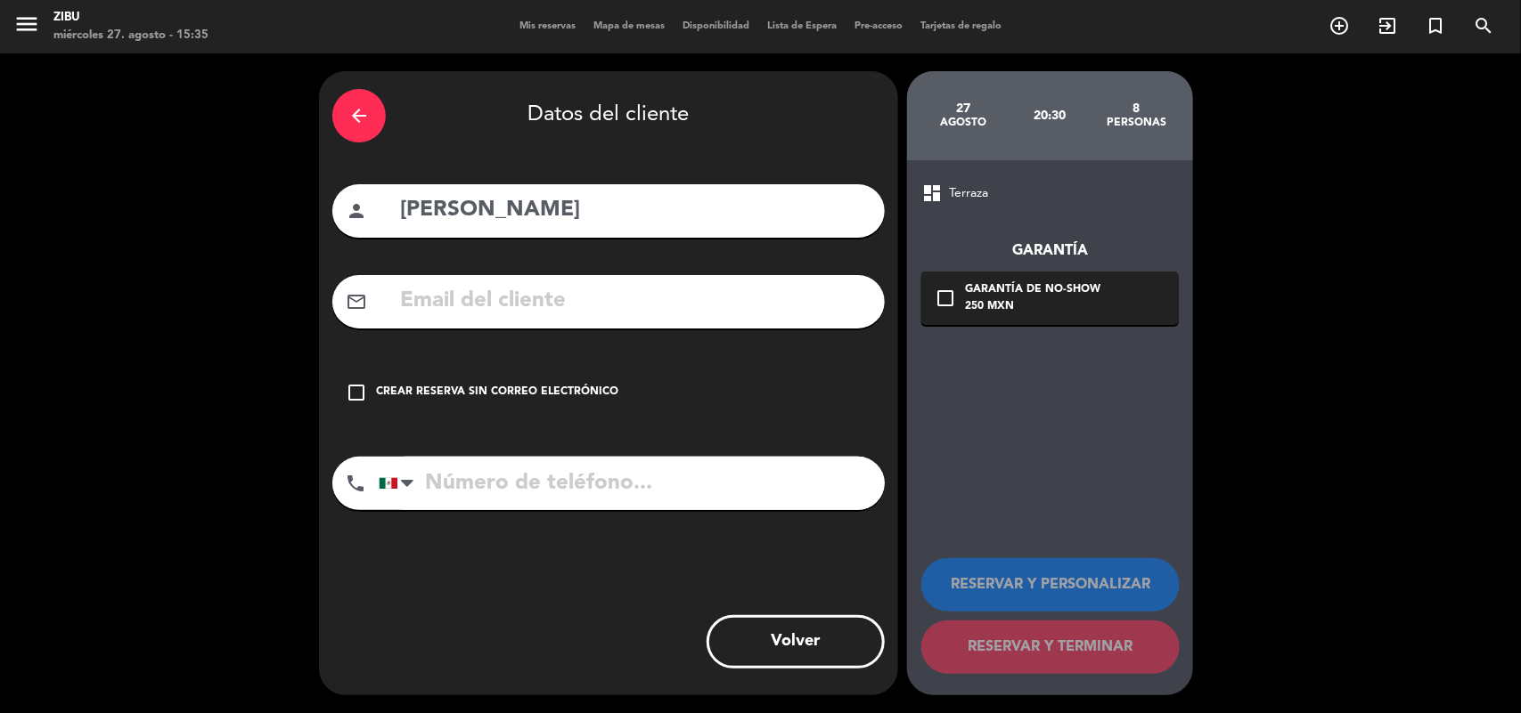
click at [435, 388] on div "Crear reserva sin correo electrónico" at bounding box center [497, 393] width 242 height 18
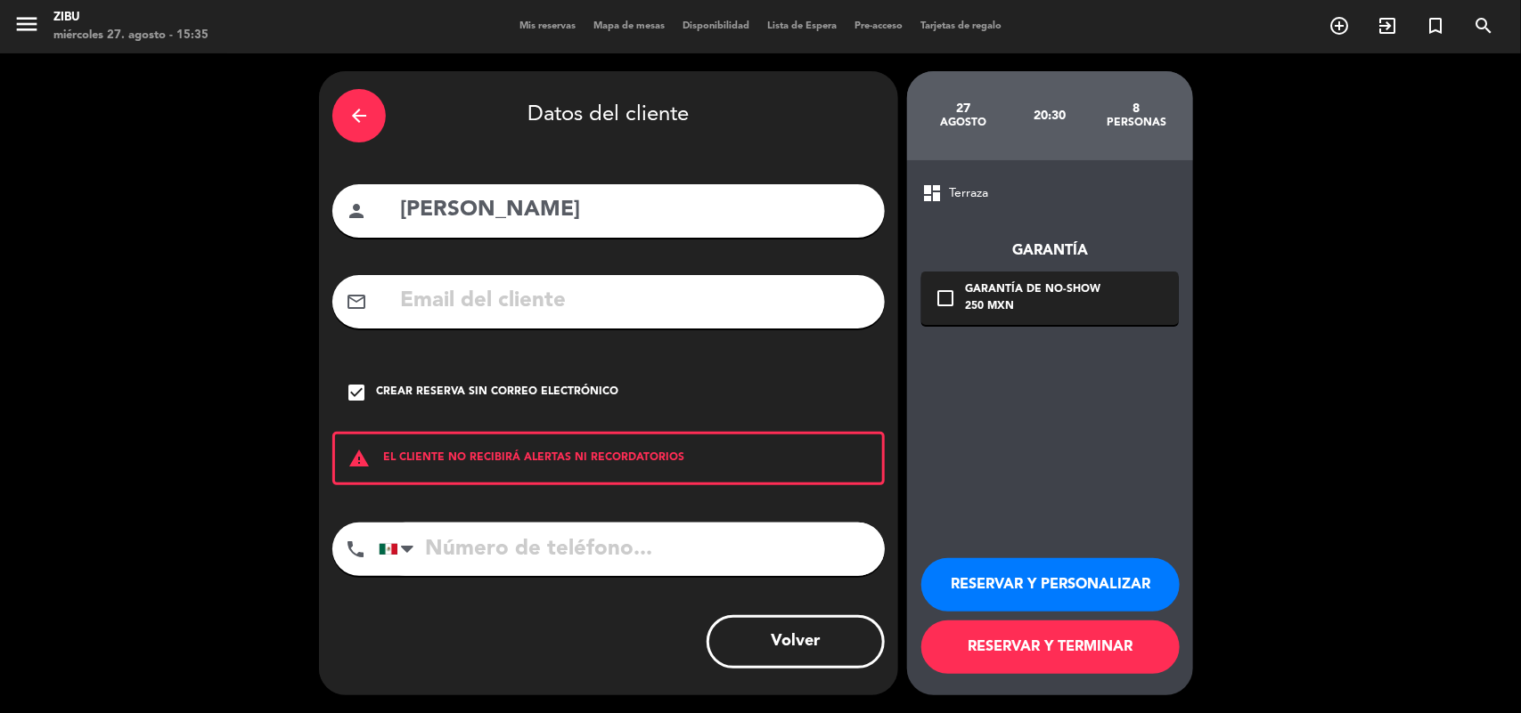
click at [430, 571] on input "tel" at bounding box center [632, 549] width 506 height 53
type input "5532338914"
click at [986, 598] on button "RESERVAR Y PERSONALIZAR" at bounding box center [1050, 584] width 258 height 53
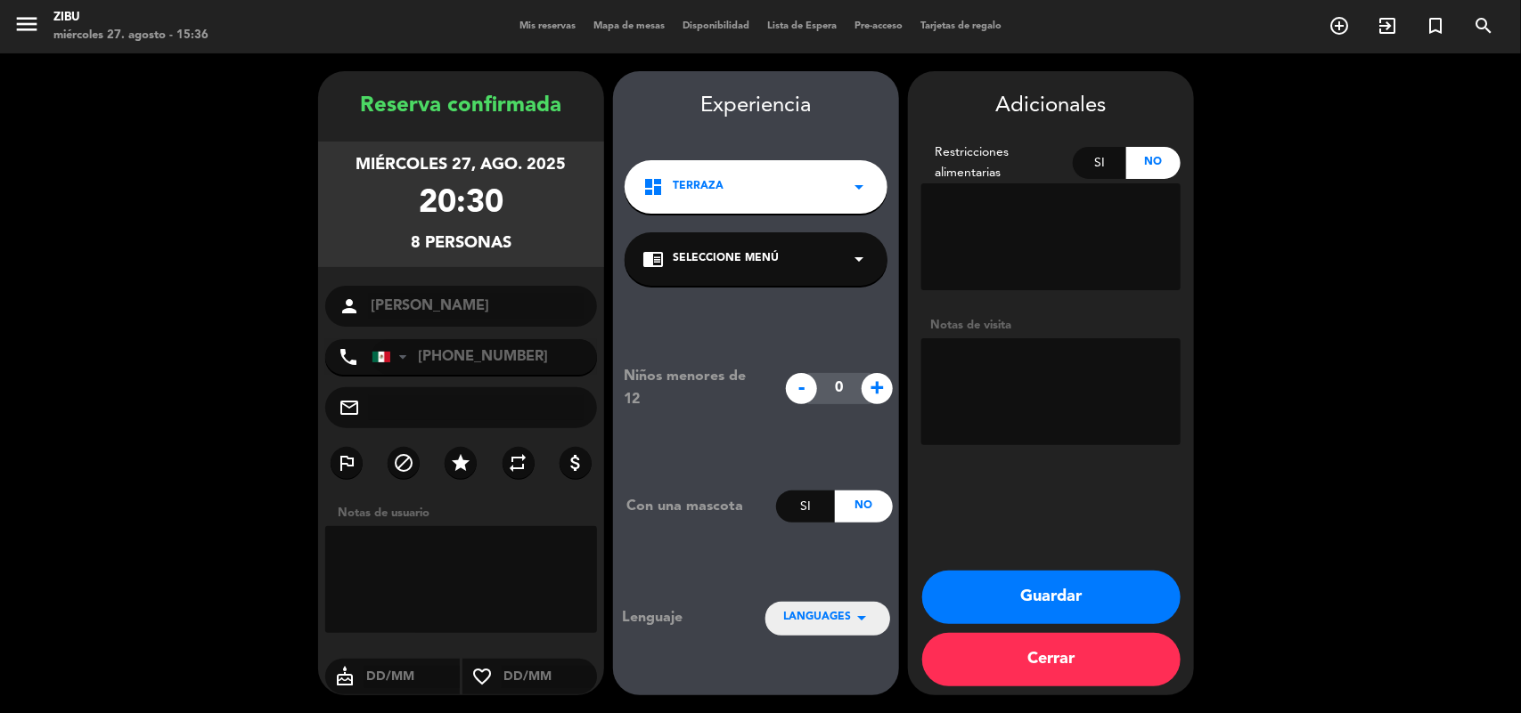
click at [1014, 410] on textarea at bounding box center [1050, 391] width 259 height 107
type textarea "Cumpleaños"
click at [1038, 586] on button "Guardar" at bounding box center [1051, 597] width 258 height 53
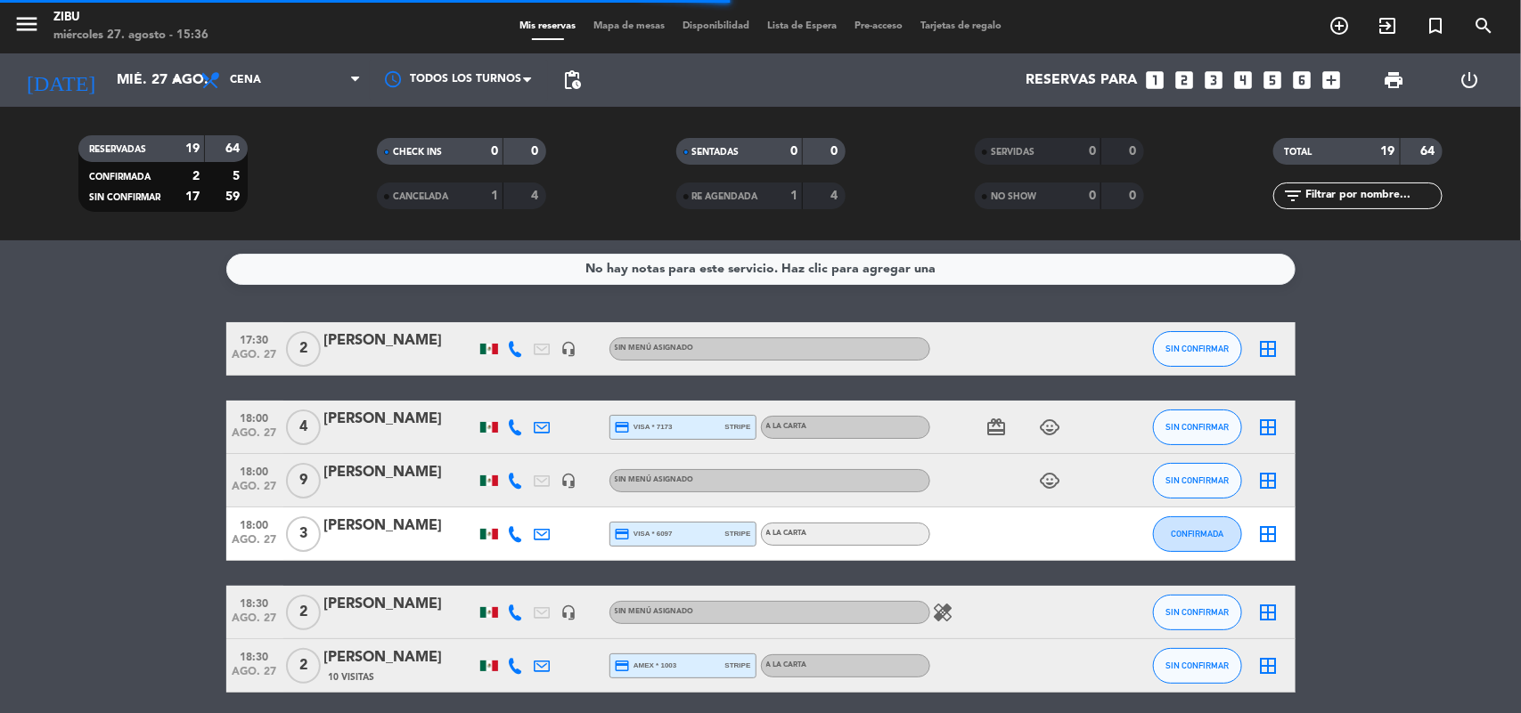
click at [1382, 205] on input "text" at bounding box center [1372, 196] width 138 height 20
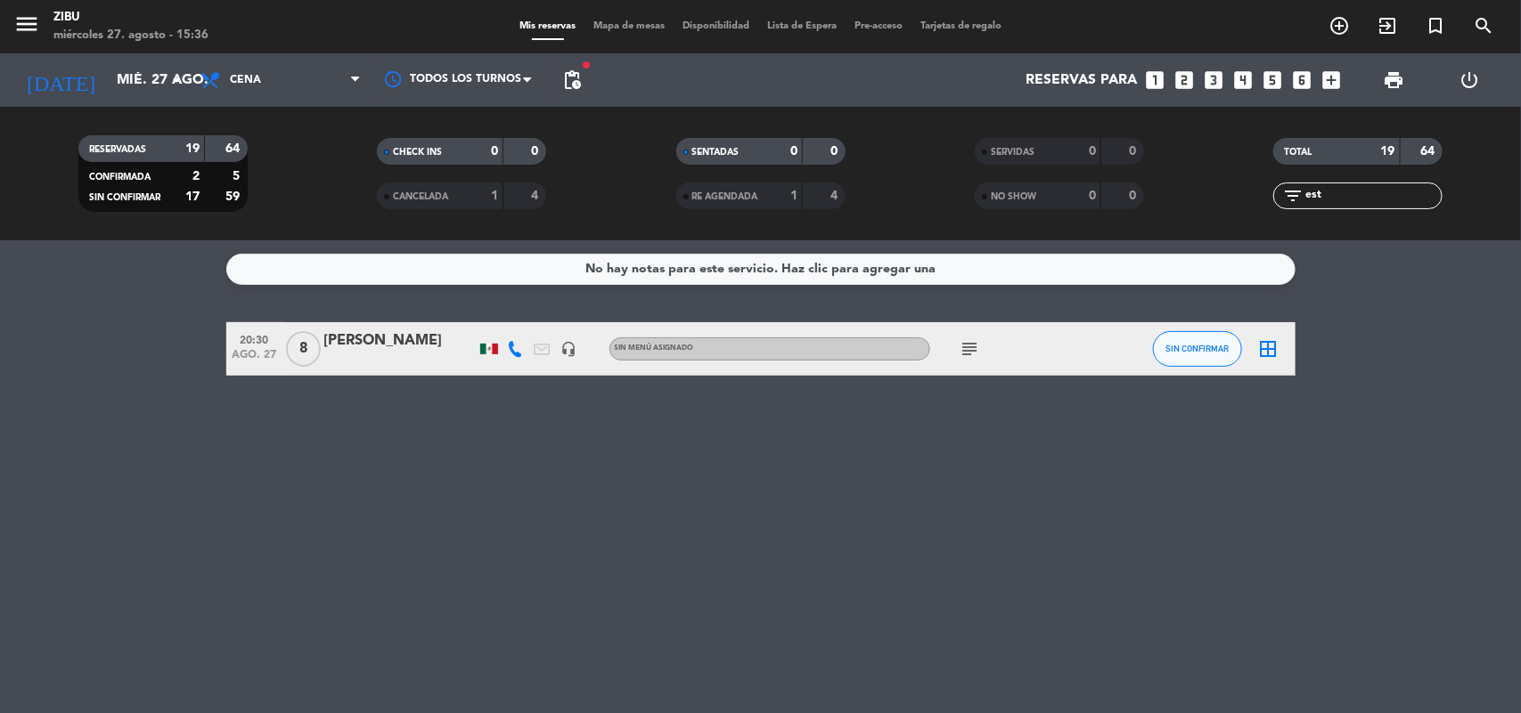
type input "est"
click at [326, 368] on div "20:30 [DATE] 8 [PERSON_NAME] headset_mic Sin menú asignado subject SIN CONFIRMA…" at bounding box center [760, 348] width 1069 height 53
click at [346, 349] on div "[PERSON_NAME]" at bounding box center [399, 341] width 151 height 23
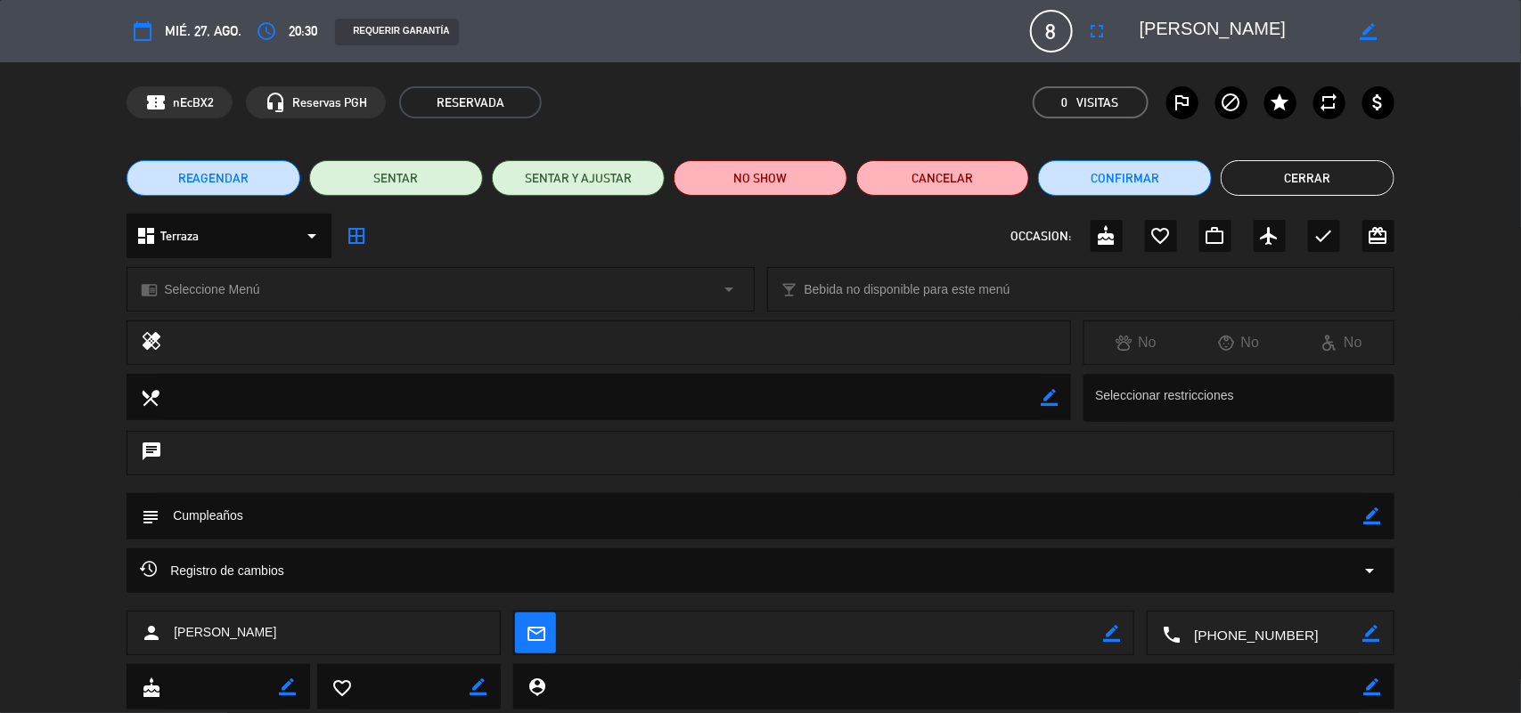
click at [1369, 512] on icon "border_color" at bounding box center [1372, 516] width 17 height 17
click at [1279, 508] on textarea at bounding box center [761, 515] width 1204 height 45
click at [1374, 510] on icon at bounding box center [1372, 516] width 17 height 17
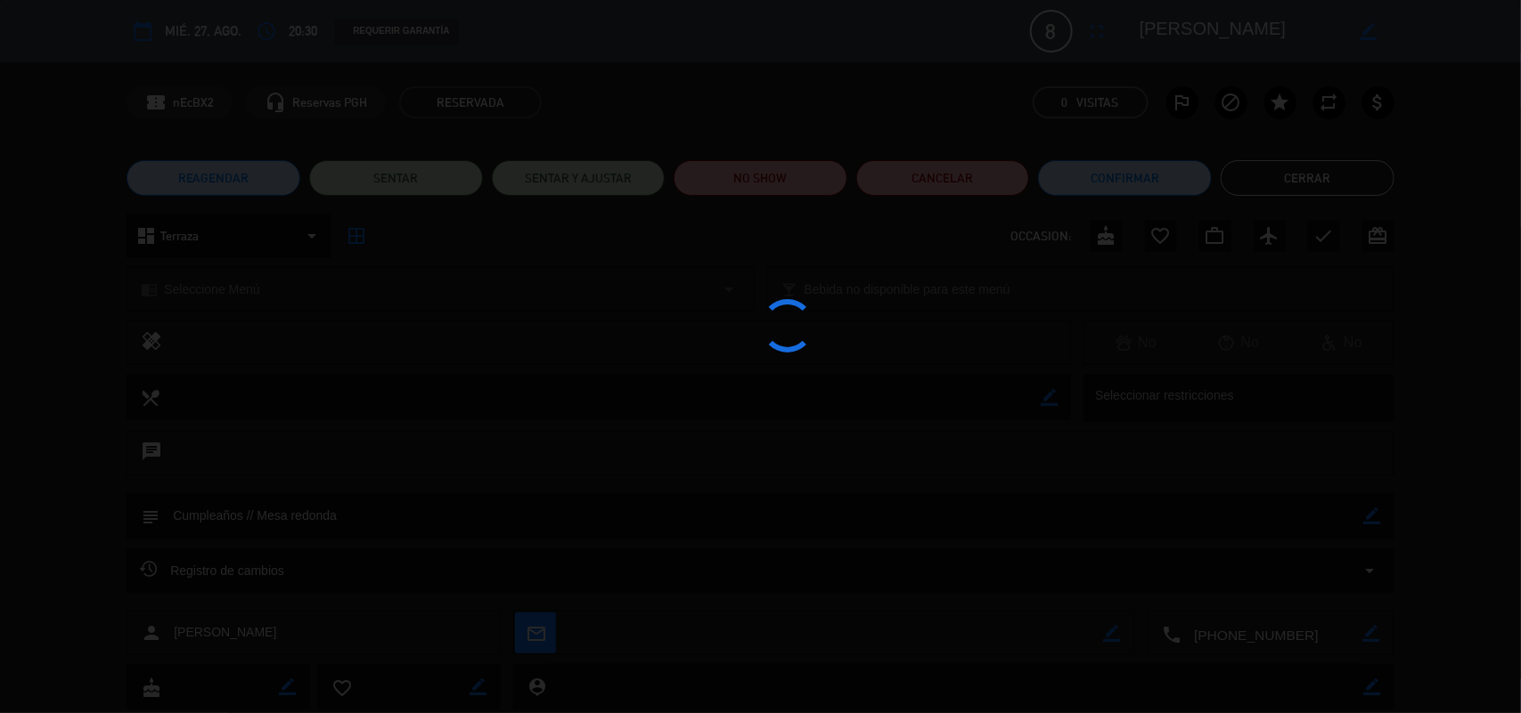
type textarea "Cumpleaños // Mesa redonda"
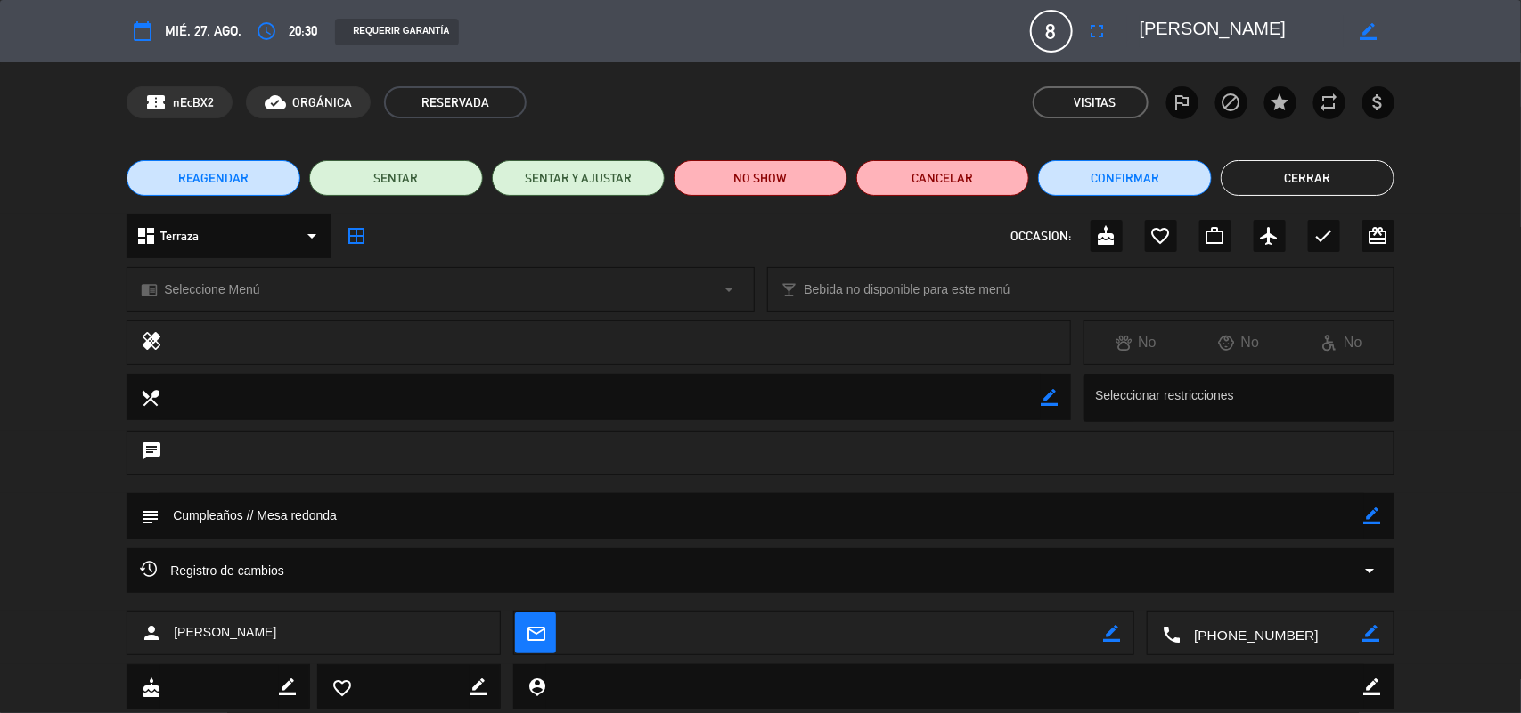
click at [1261, 181] on button "Cerrar" at bounding box center [1307, 178] width 174 height 36
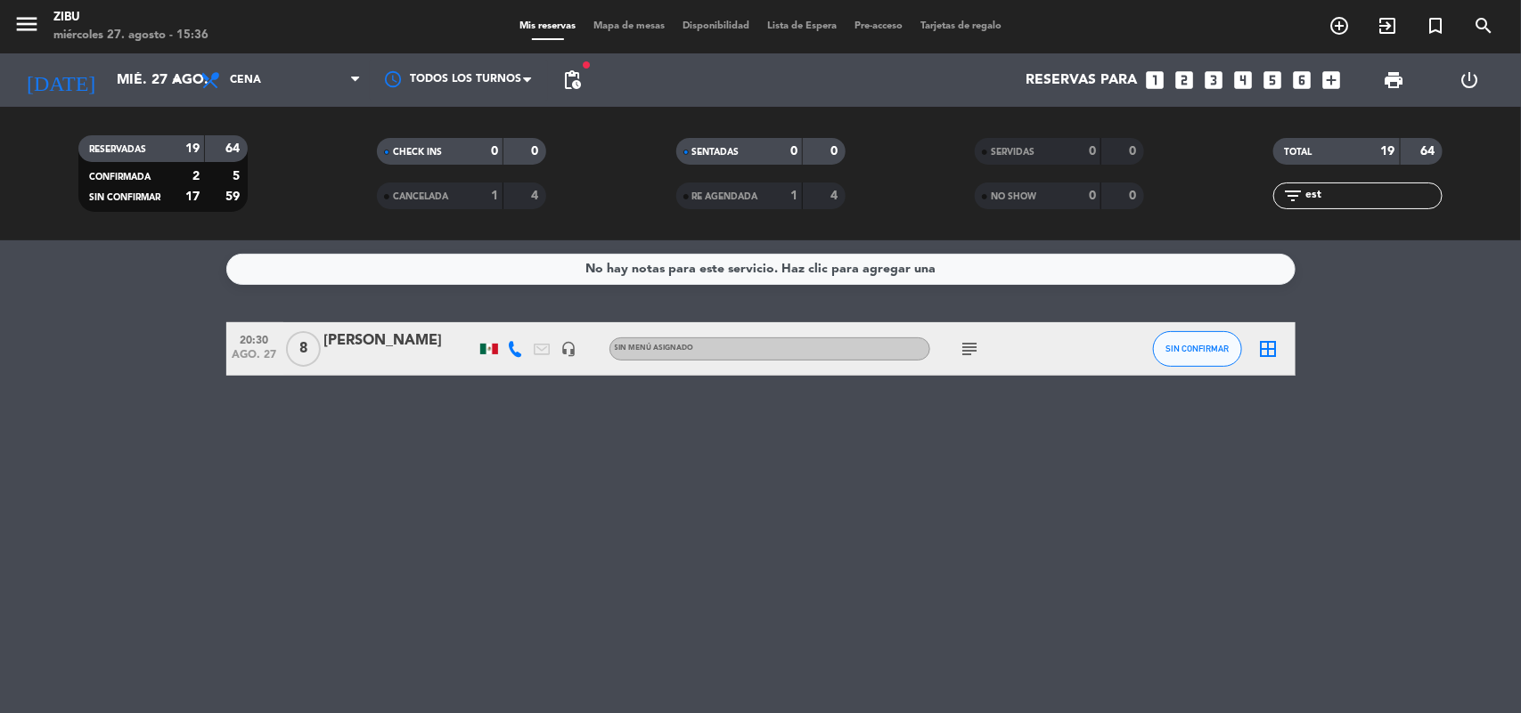
click at [1356, 200] on input "est" at bounding box center [1372, 196] width 138 height 20
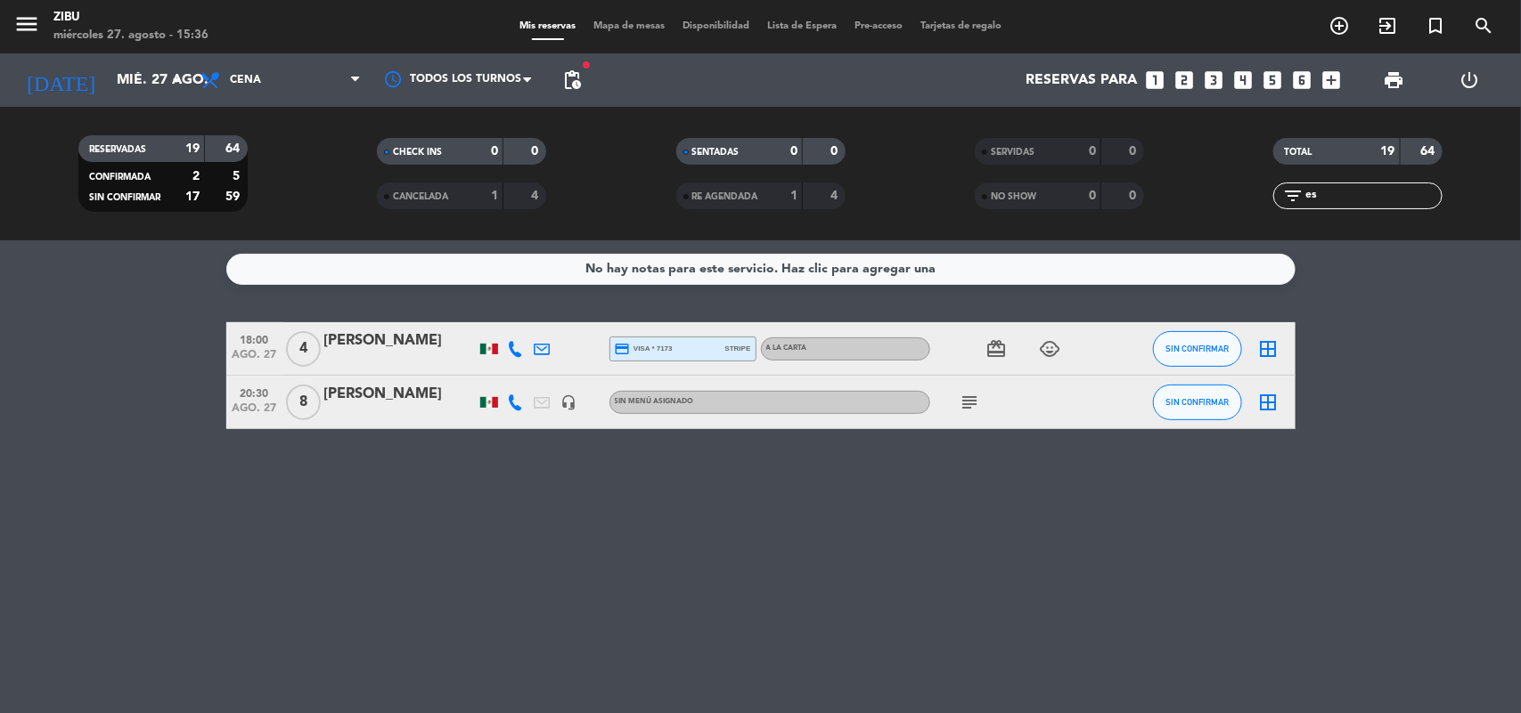
type input "e"
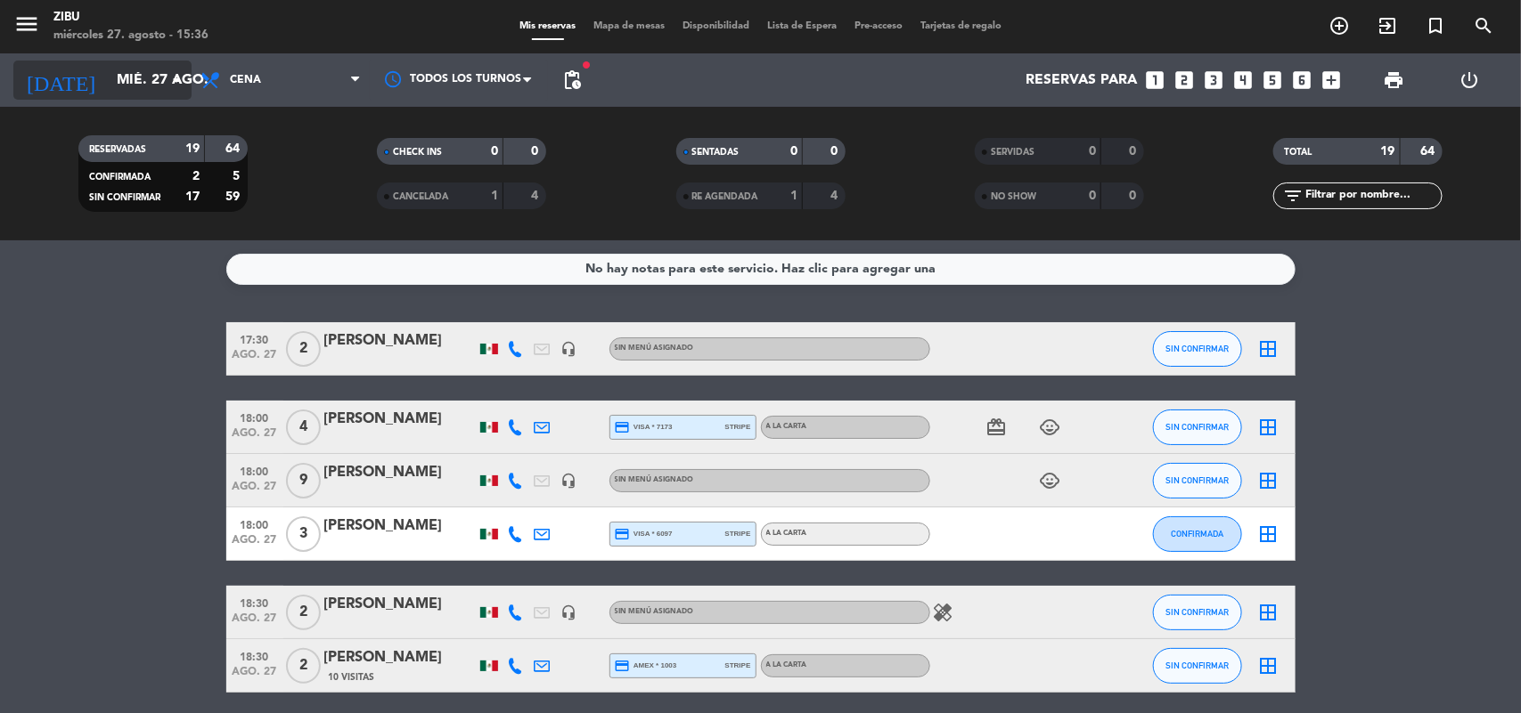
click at [131, 78] on input "mié. 27 ago." at bounding box center [202, 80] width 188 height 35
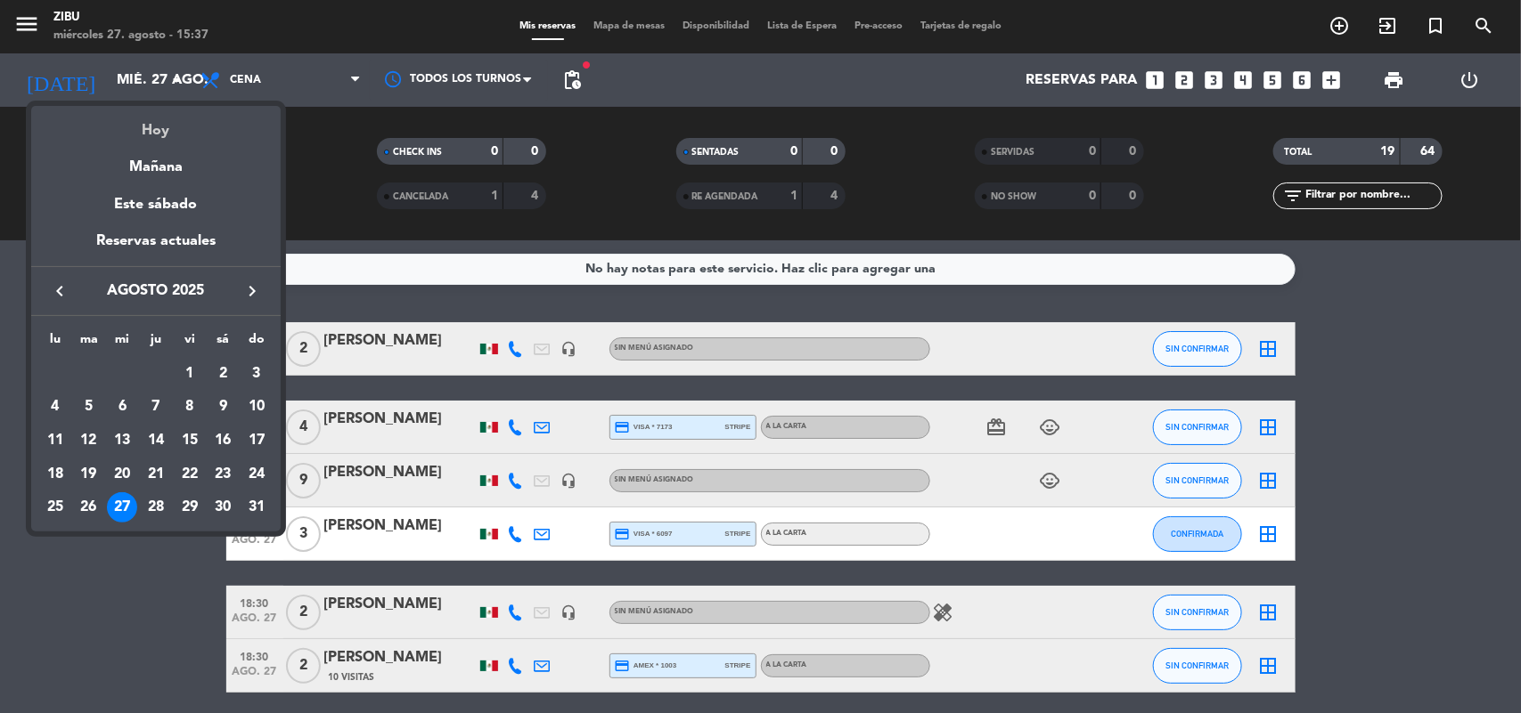
click at [170, 121] on div "Hoy" at bounding box center [155, 124] width 249 height 37
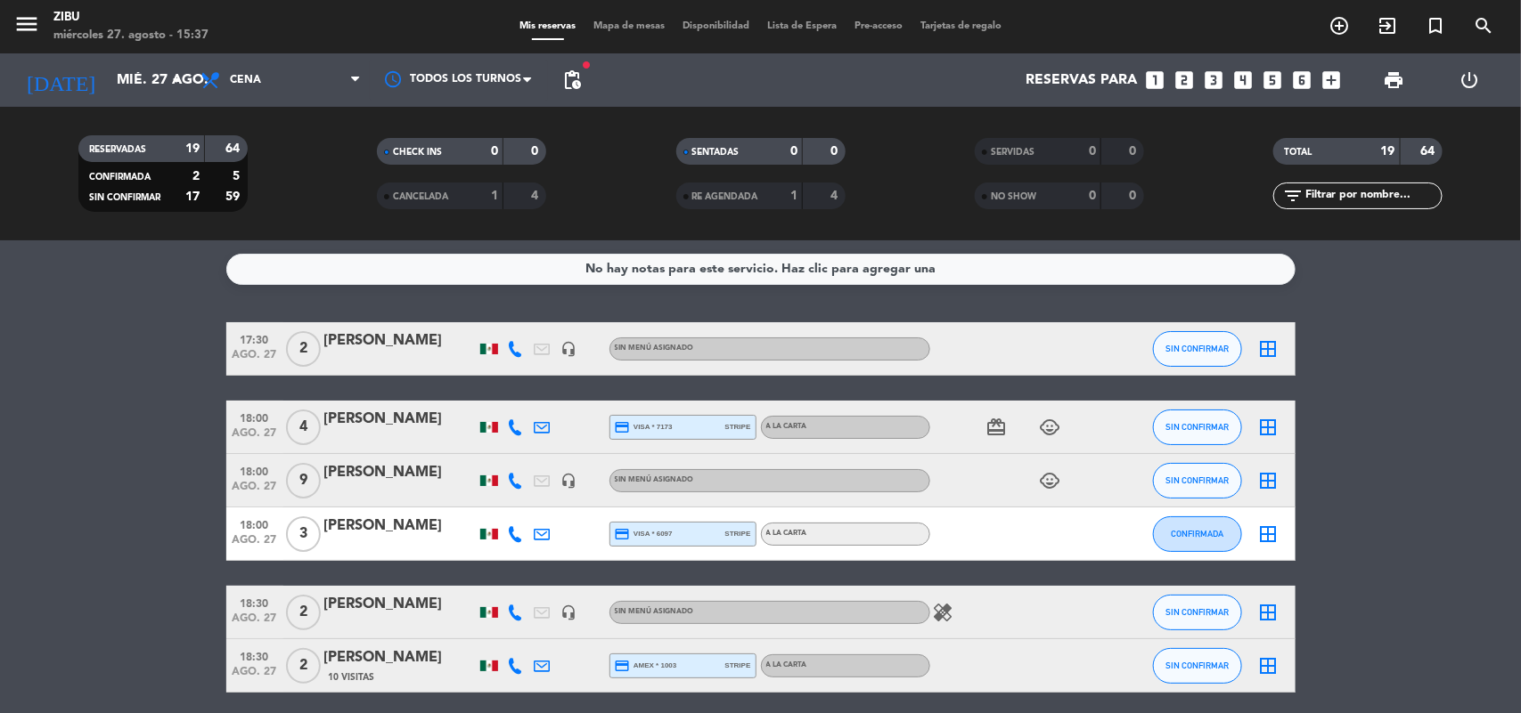
click at [108, 77] on input "mié. 27 ago." at bounding box center [202, 80] width 188 height 35
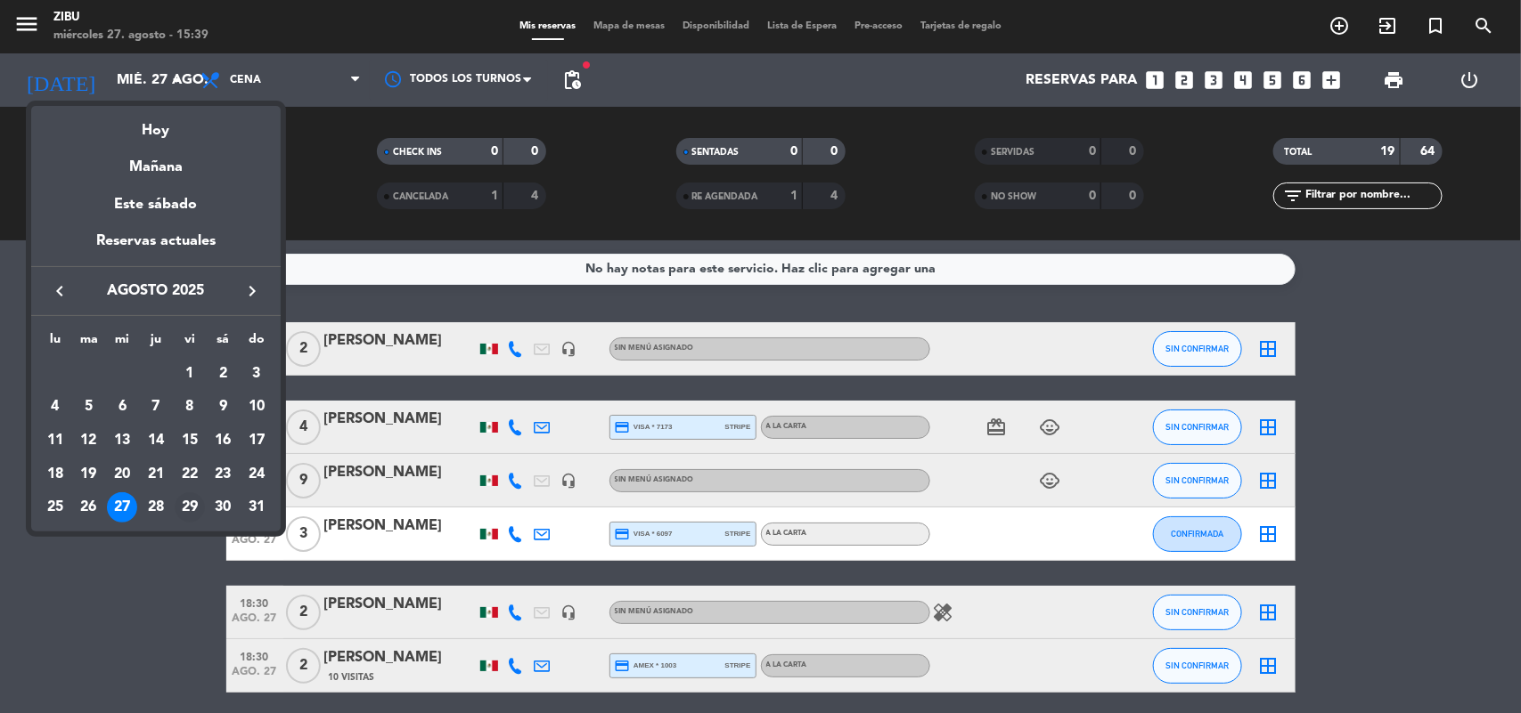
click at [190, 506] on div "29" at bounding box center [190, 508] width 30 height 30
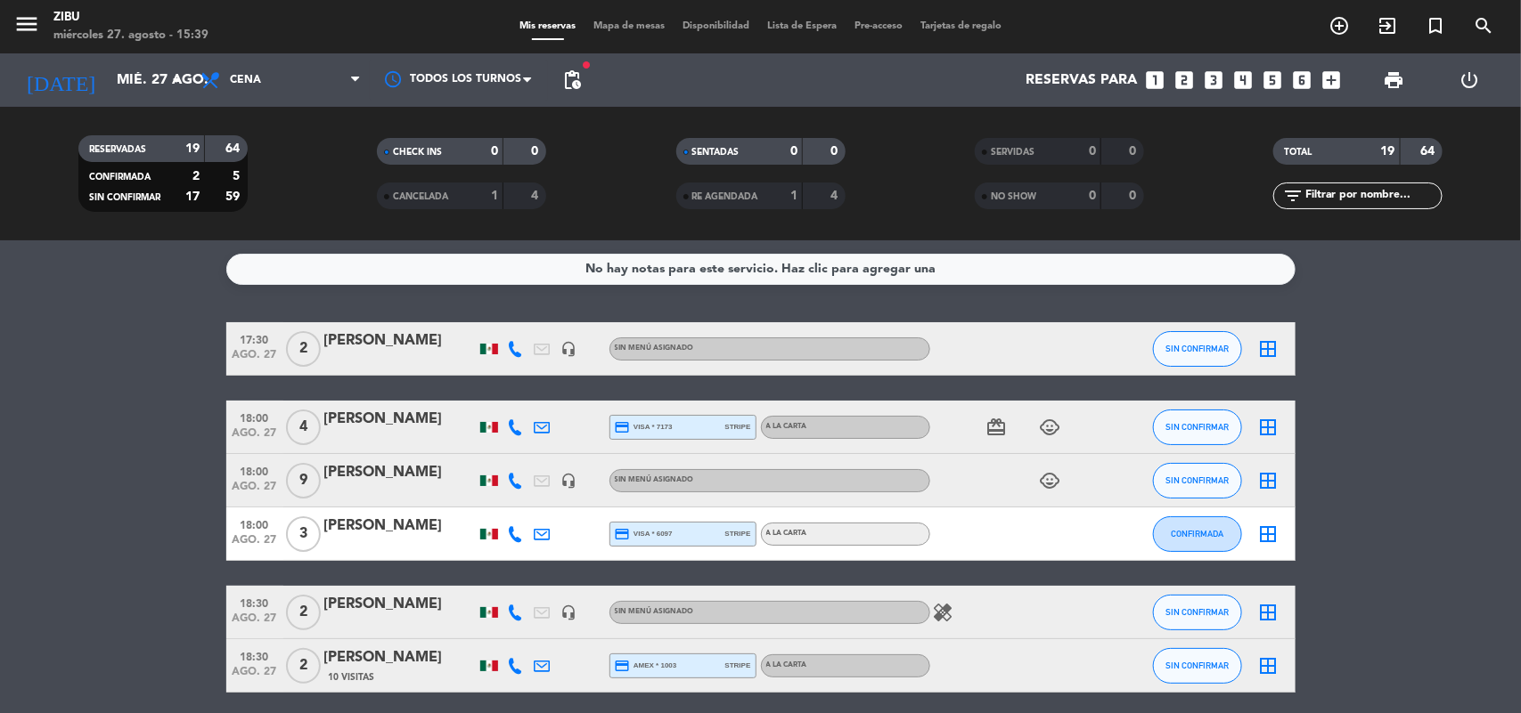
type input "vie. 29 ago."
